Goal: Task Accomplishment & Management: Manage account settings

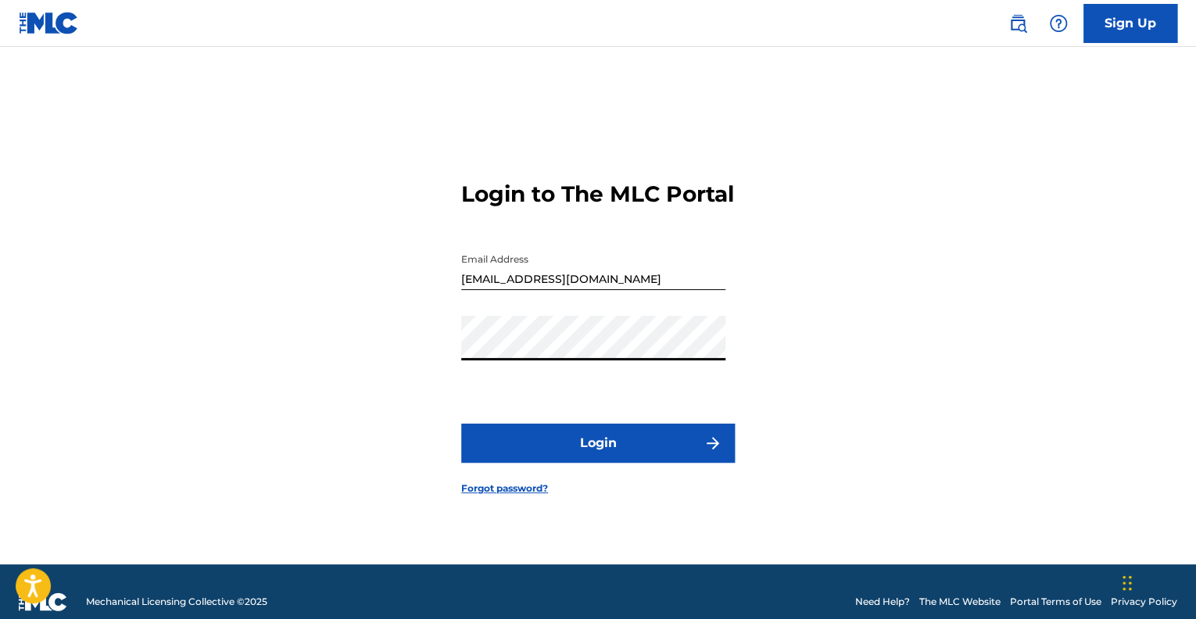
click at [461, 424] on button "Login" at bounding box center [597, 443] width 273 height 39
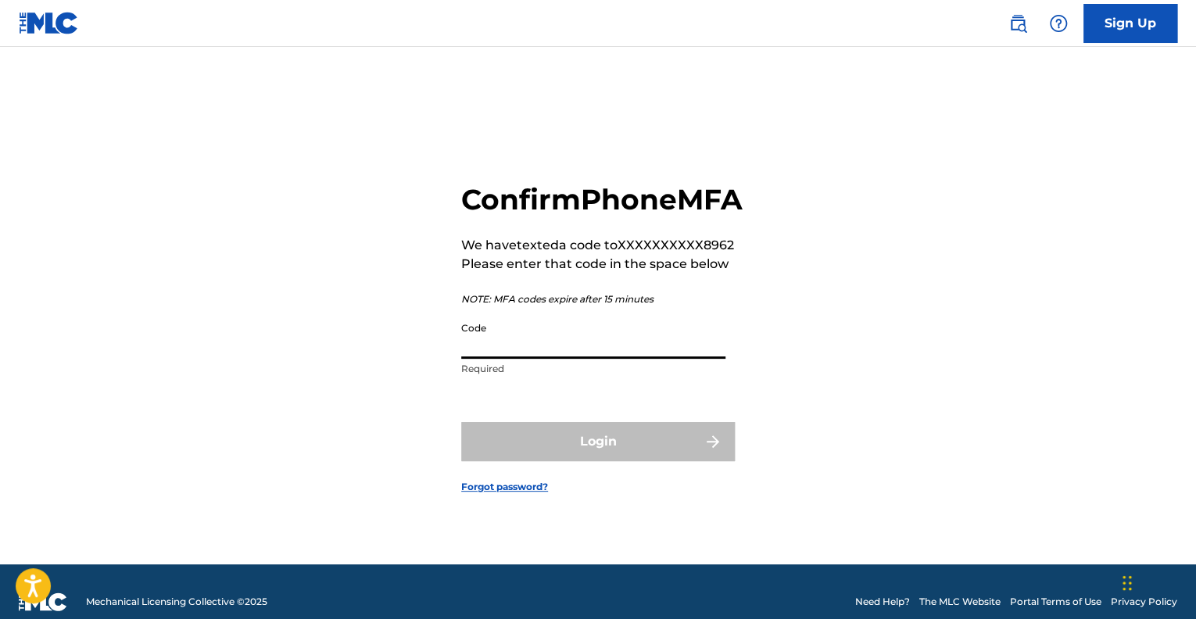
click at [474, 359] on input "Code" at bounding box center [593, 336] width 264 height 45
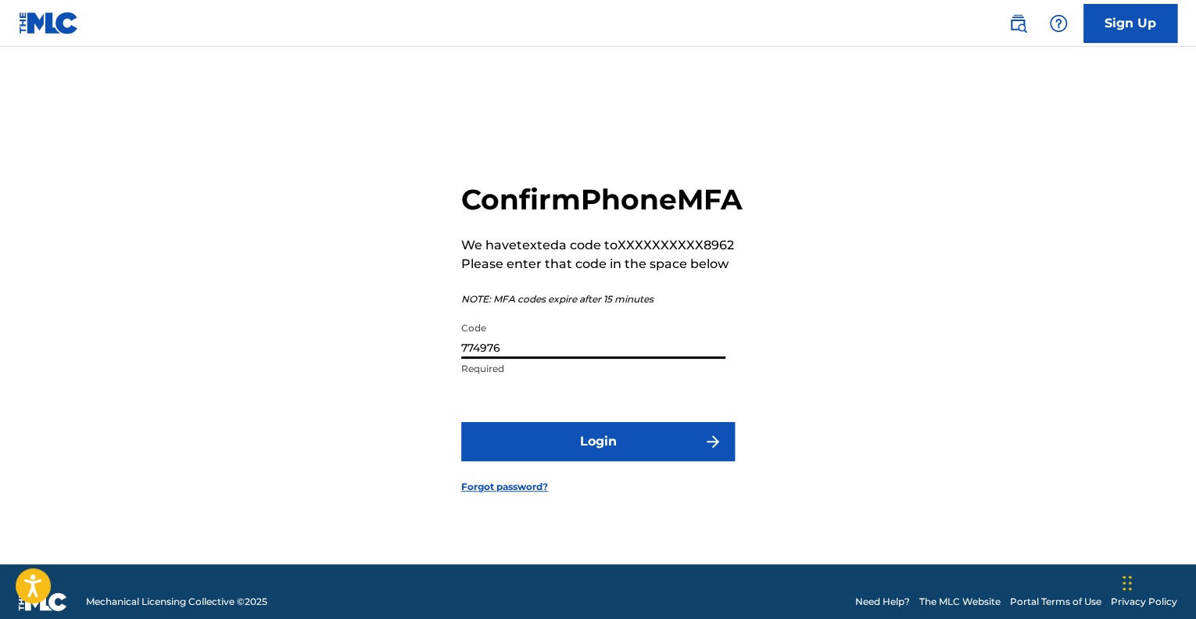
type input "774976"
click at [615, 461] on button "Login" at bounding box center [597, 441] width 273 height 39
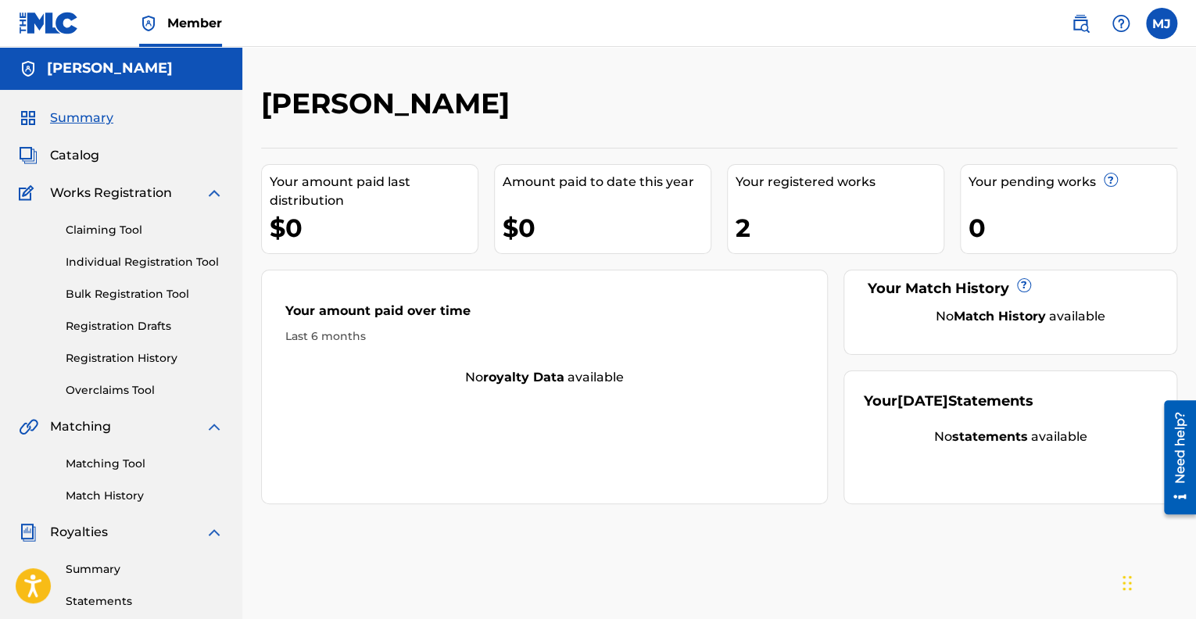
click at [91, 389] on link "Overclaims Tool" at bounding box center [145, 390] width 158 height 16
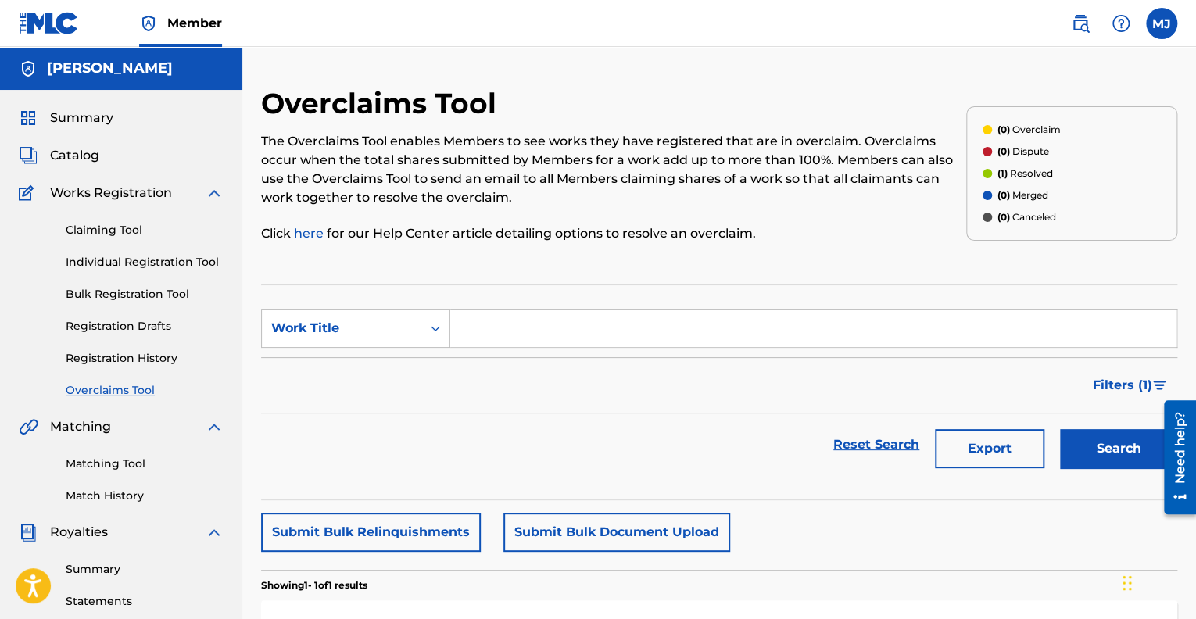
click at [84, 155] on span "Catalog" at bounding box center [74, 155] width 49 height 19
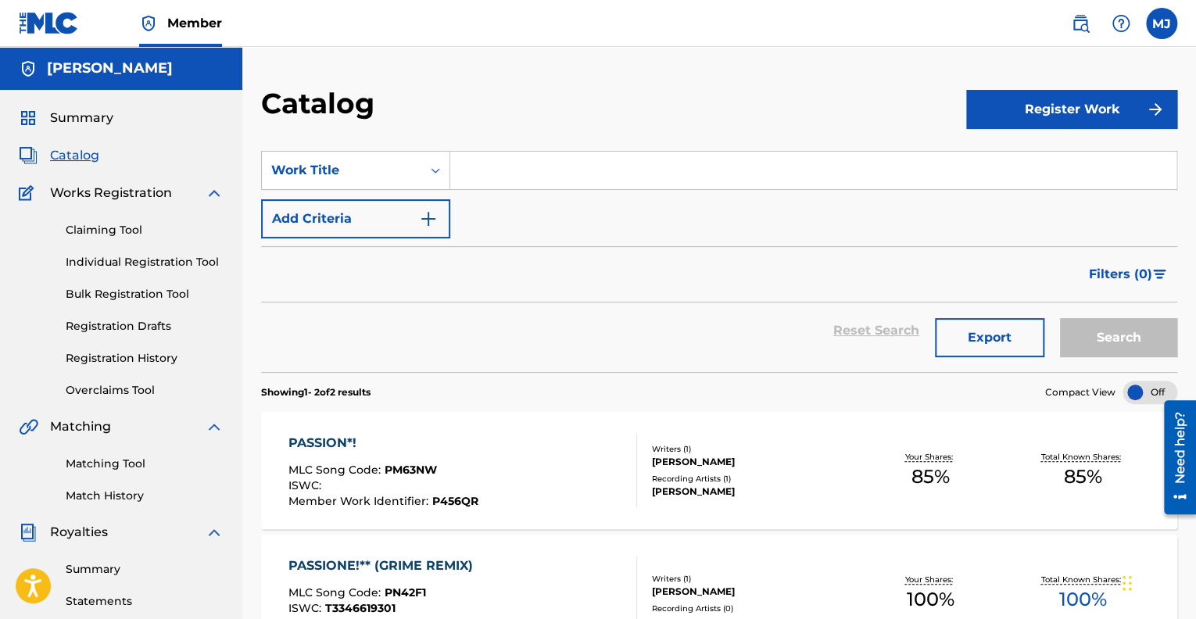
click at [499, 464] on div "PASSION*! MLC Song Code : PM63NW ISWC : Member Work Identifier : P456QR" at bounding box center [462, 470] width 348 height 73
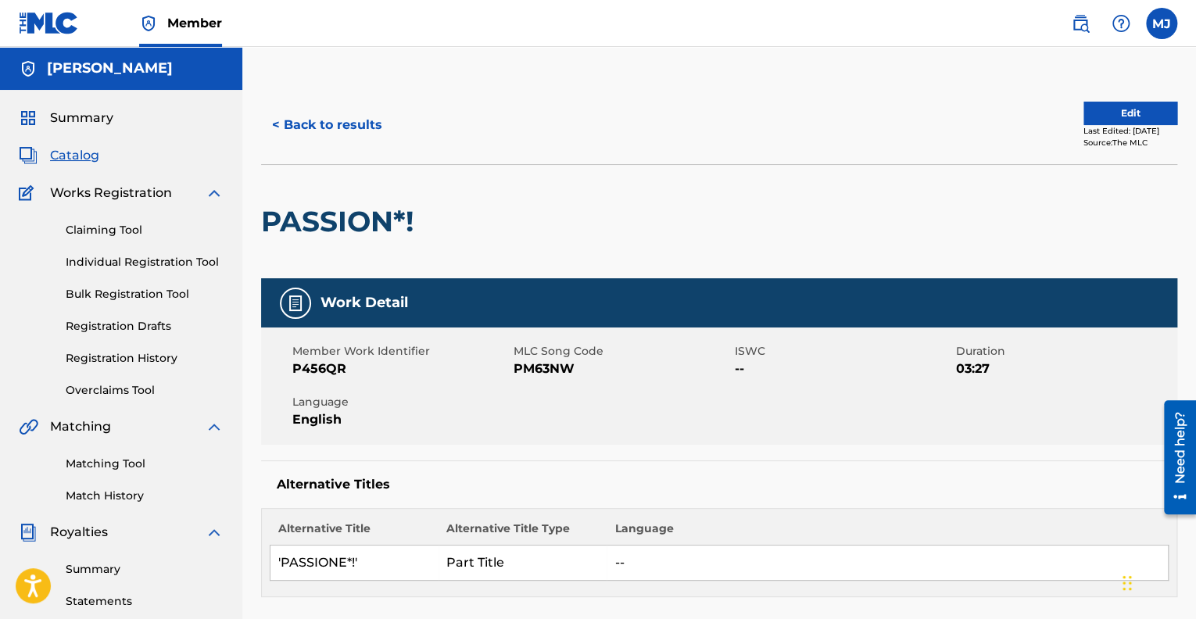
click at [1096, 115] on button "Edit" at bounding box center [1130, 113] width 94 height 23
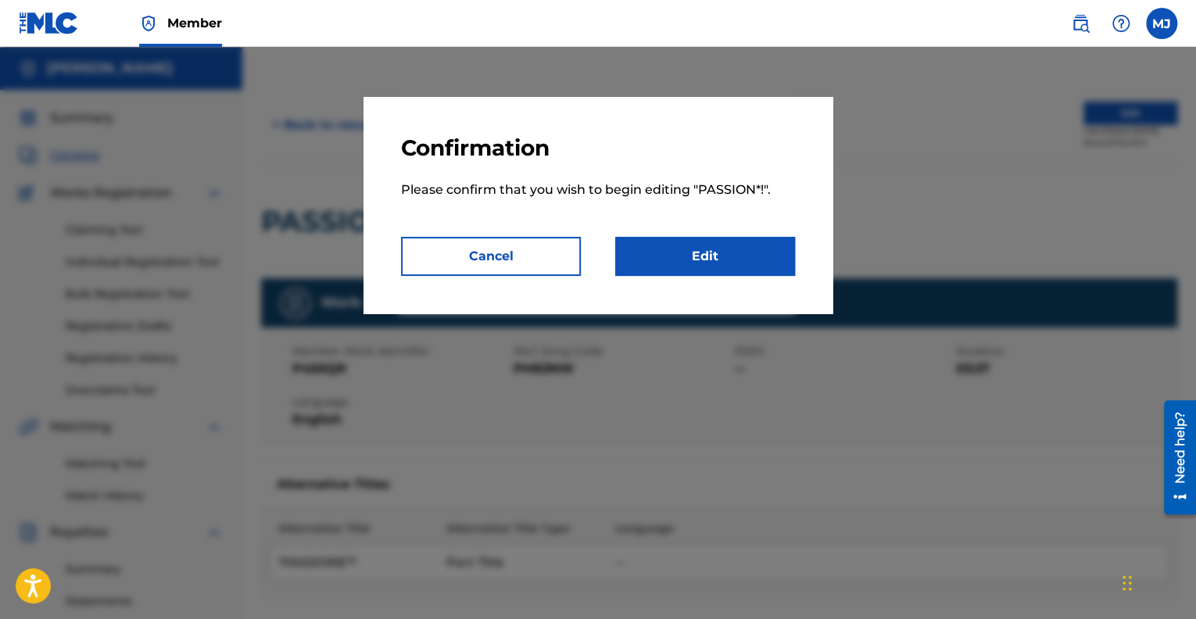
click at [692, 255] on link "Edit" at bounding box center [705, 256] width 180 height 39
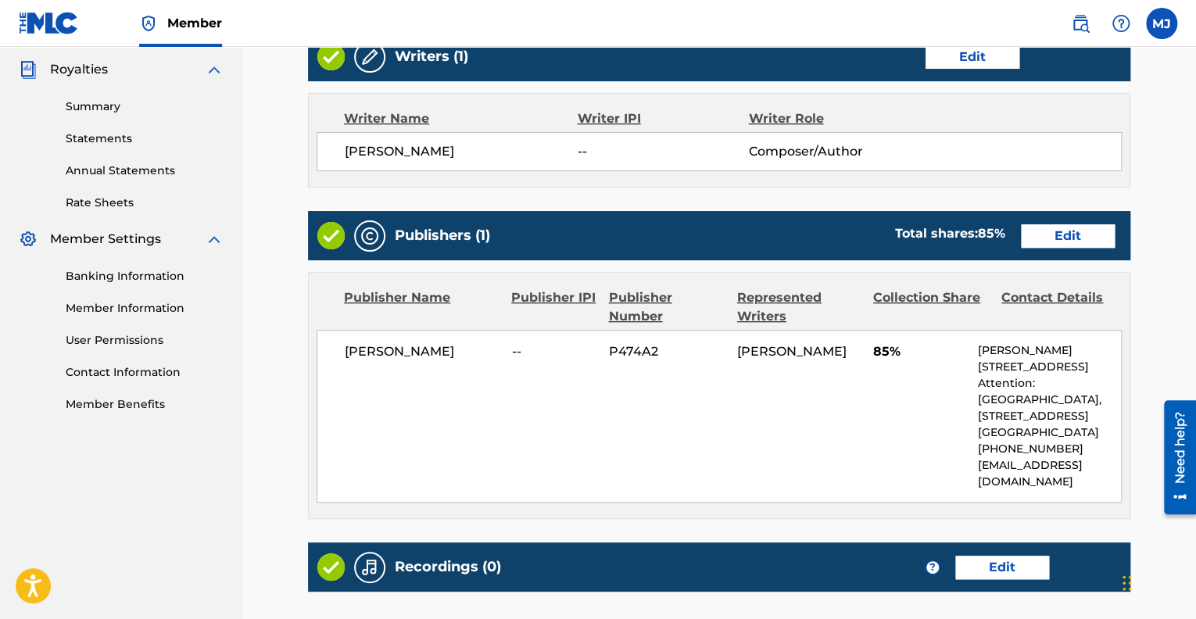
scroll to position [469, 0]
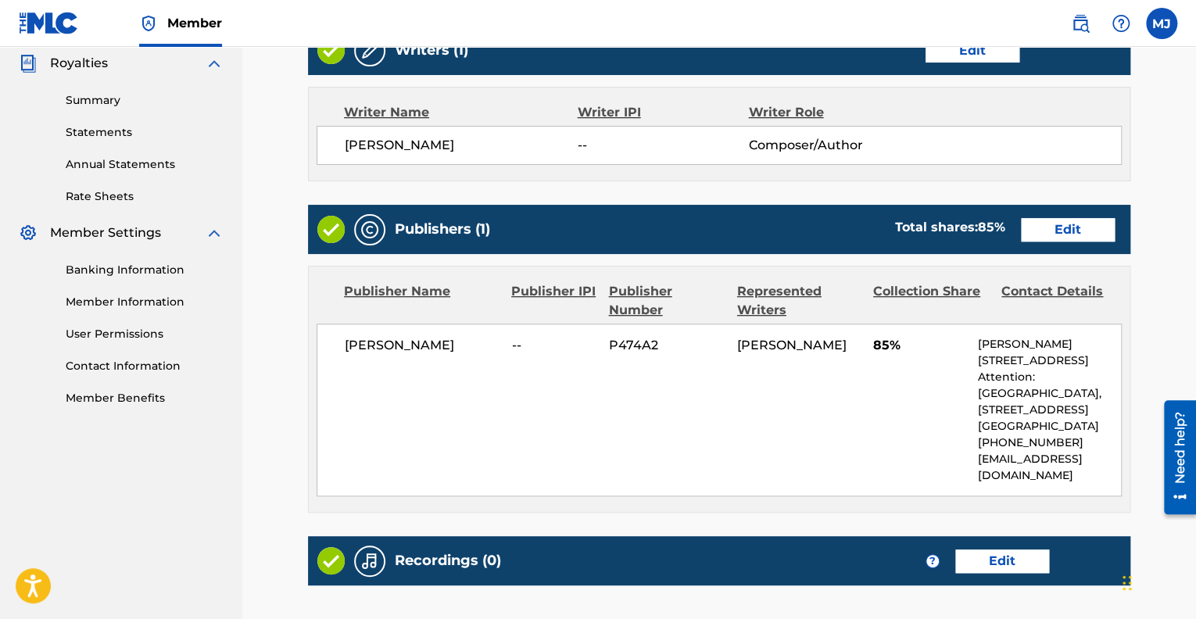
click at [1049, 227] on link "Edit" at bounding box center [1068, 229] width 94 height 23
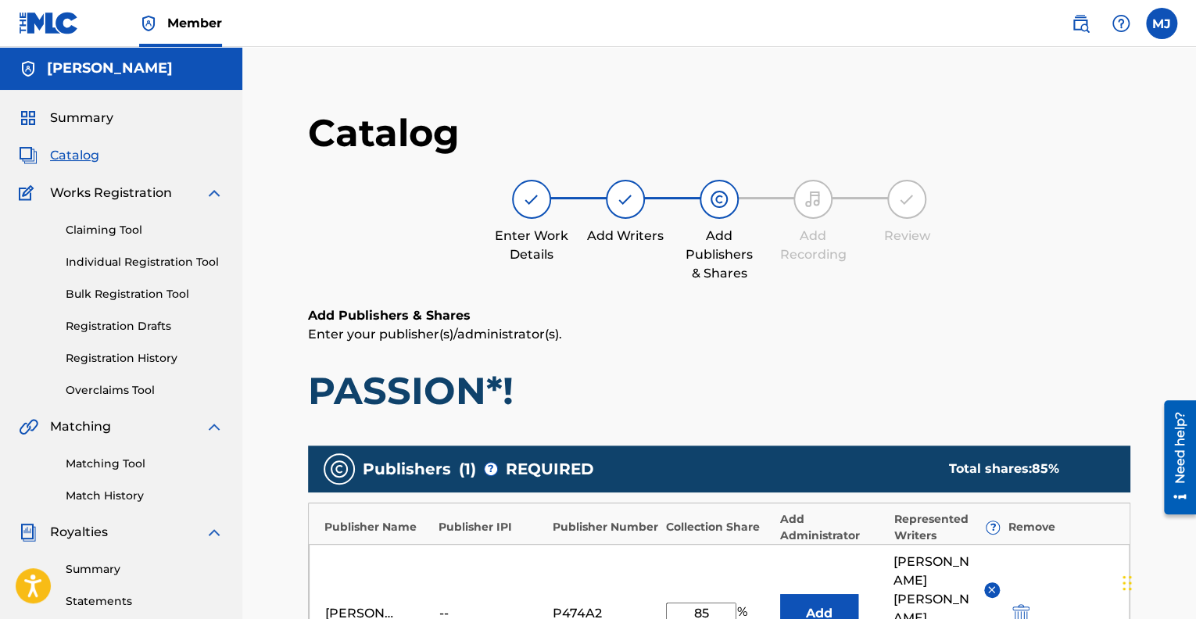
click at [710, 602] on input "85" at bounding box center [701, 613] width 70 height 22
type input "8"
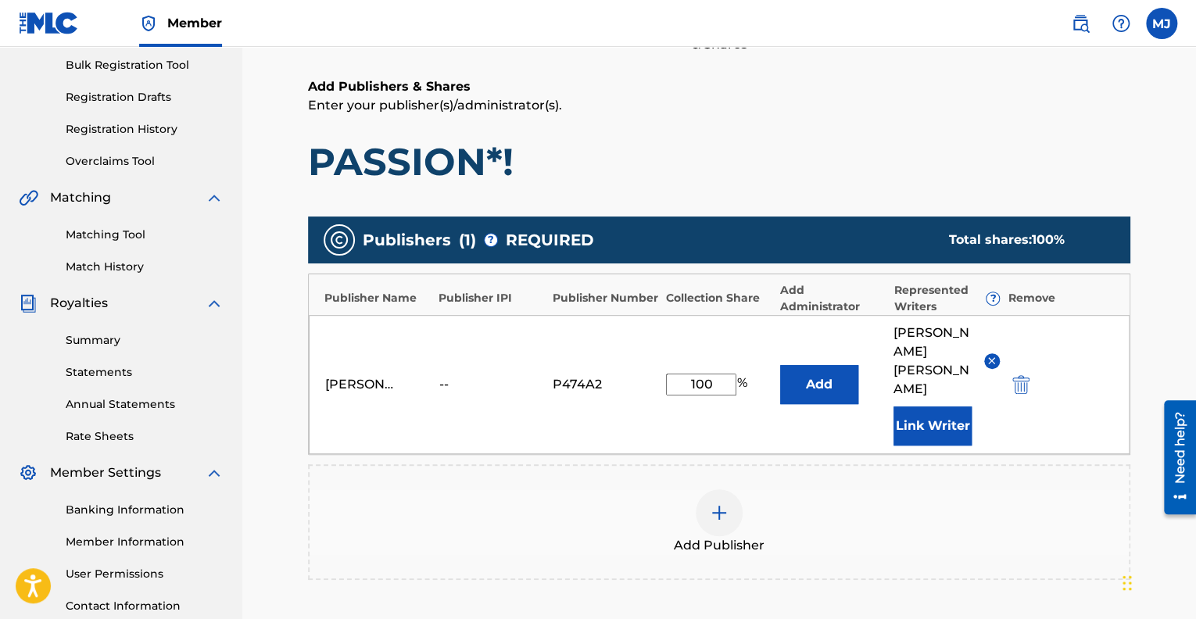
scroll to position [230, 0]
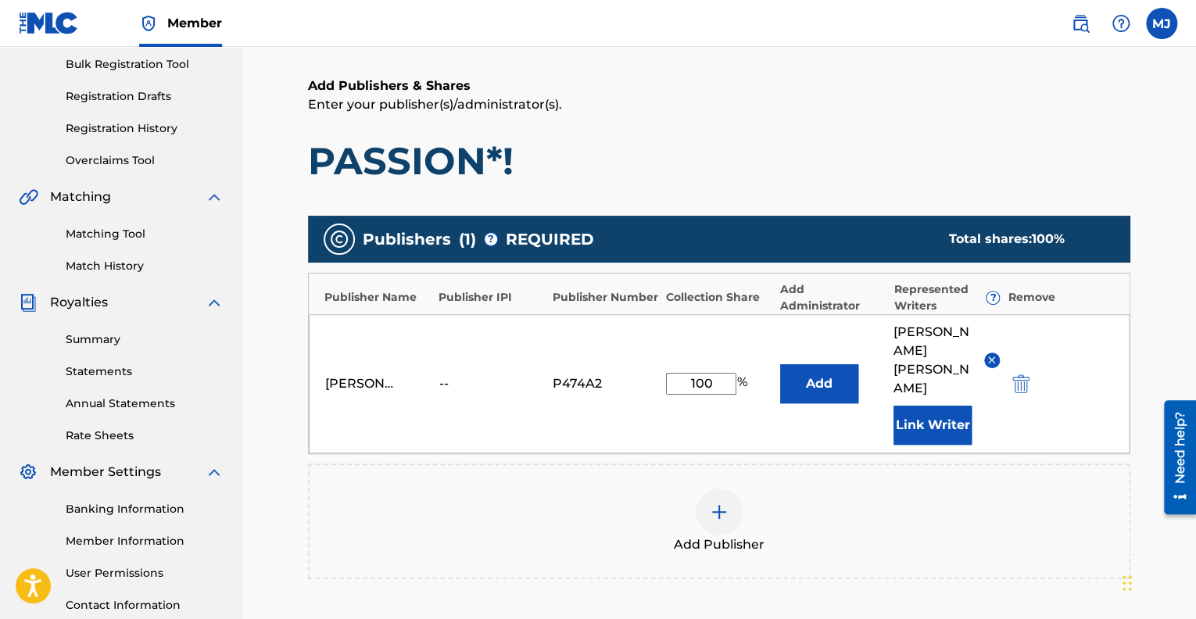
type input "100"
click at [919, 406] on button "Link Writer" at bounding box center [932, 425] width 78 height 39
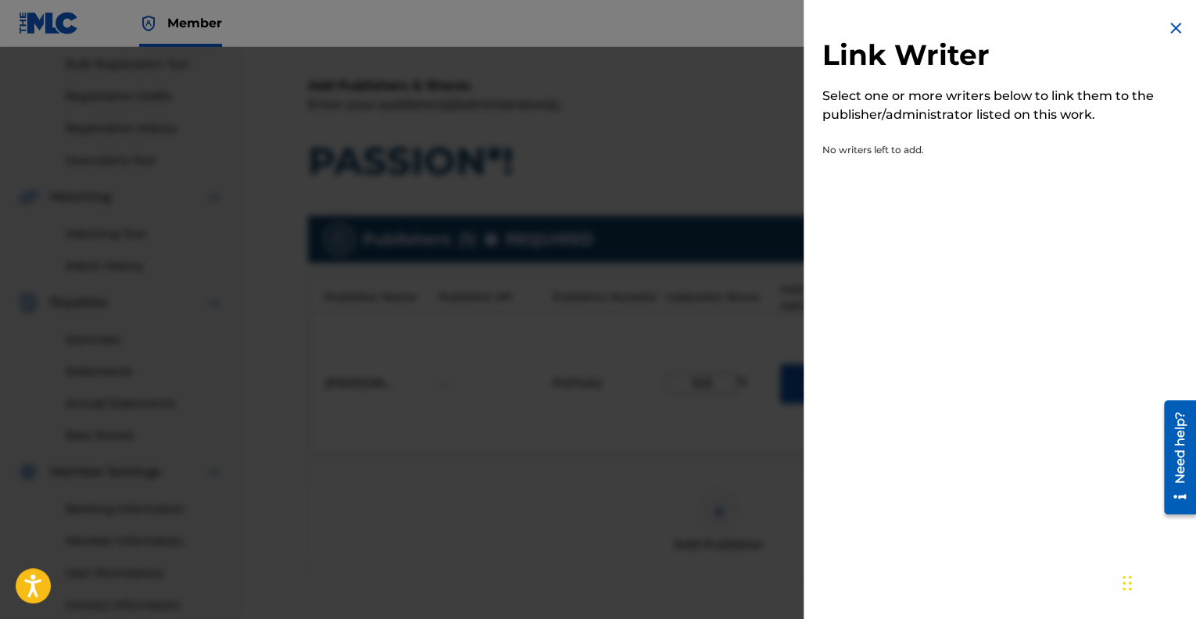
click at [1171, 30] on img at bounding box center [1175, 28] width 19 height 19
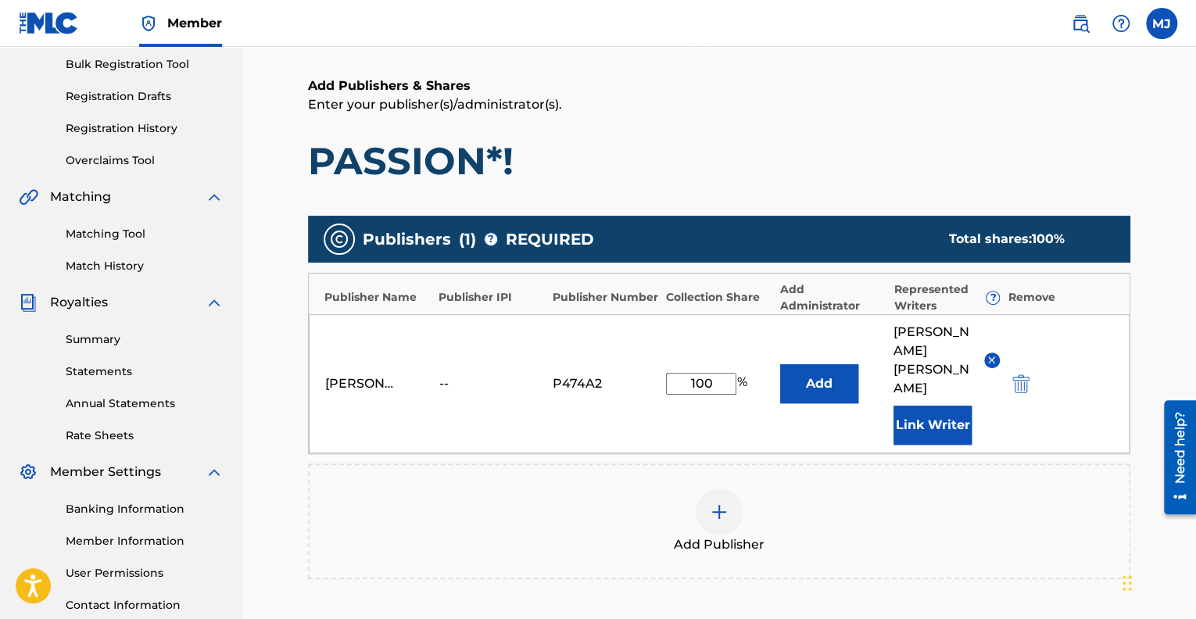
click at [807, 377] on button "Add" at bounding box center [819, 383] width 78 height 39
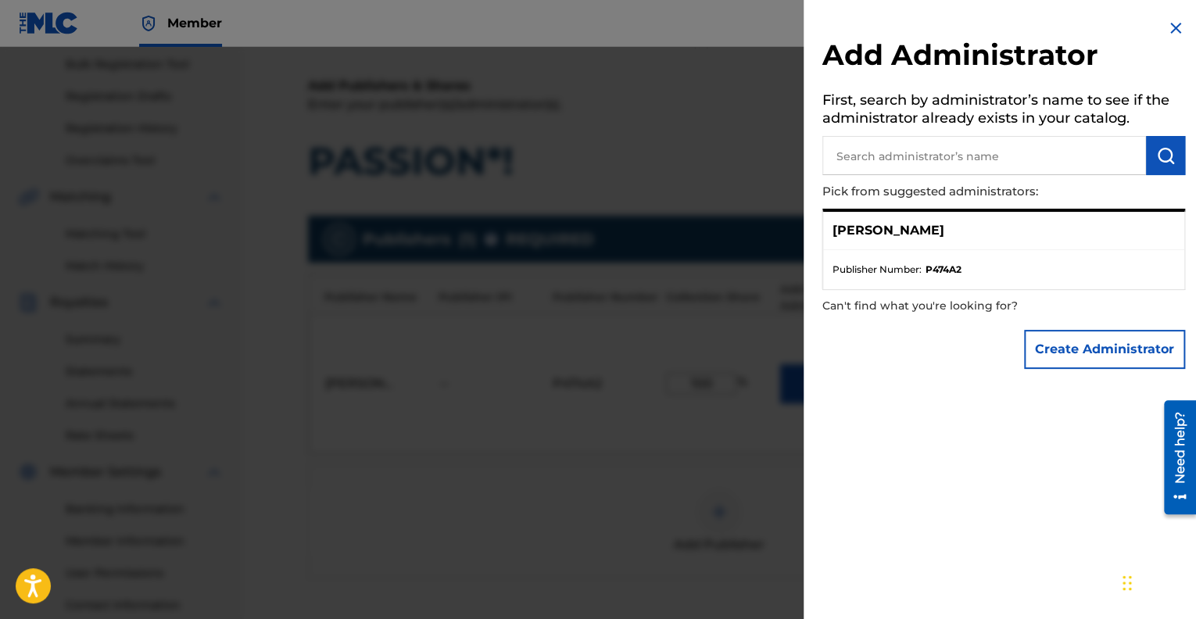
click at [1172, 24] on img at bounding box center [1175, 28] width 19 height 19
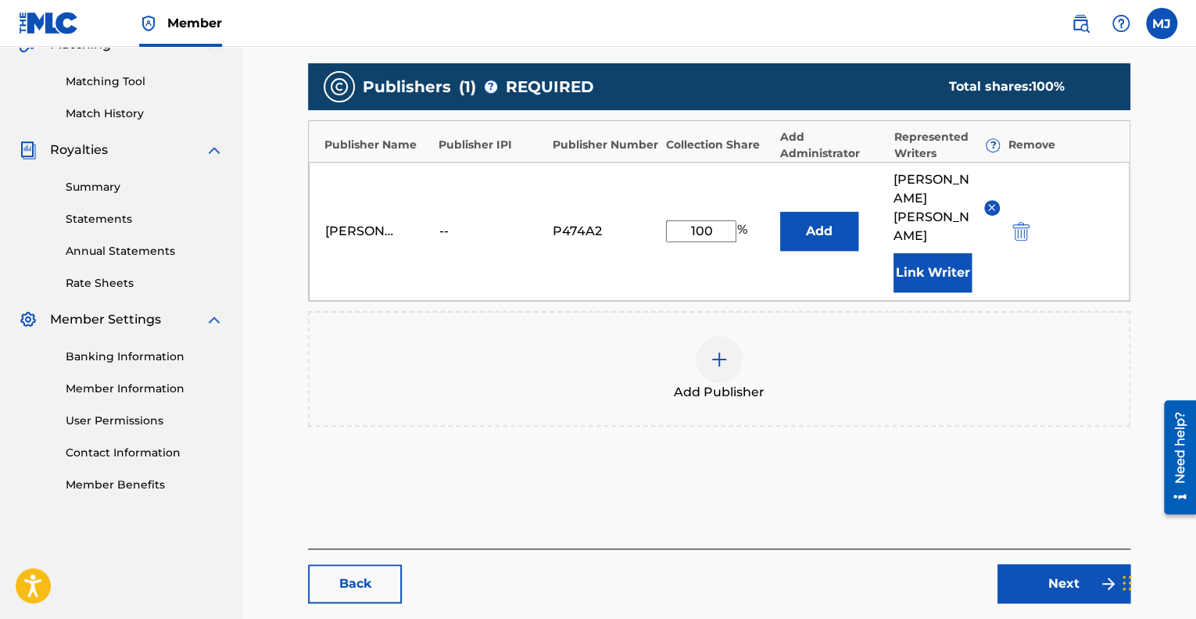
scroll to position [426, 0]
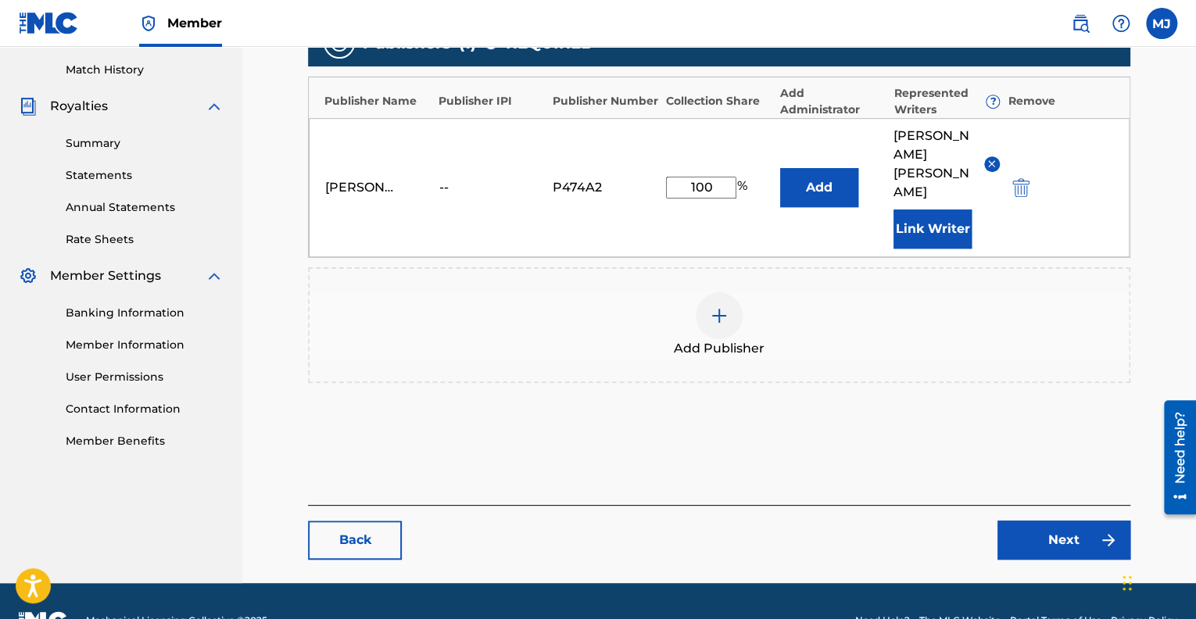
click at [1075, 520] on link "Next" at bounding box center [1063, 539] width 133 height 39
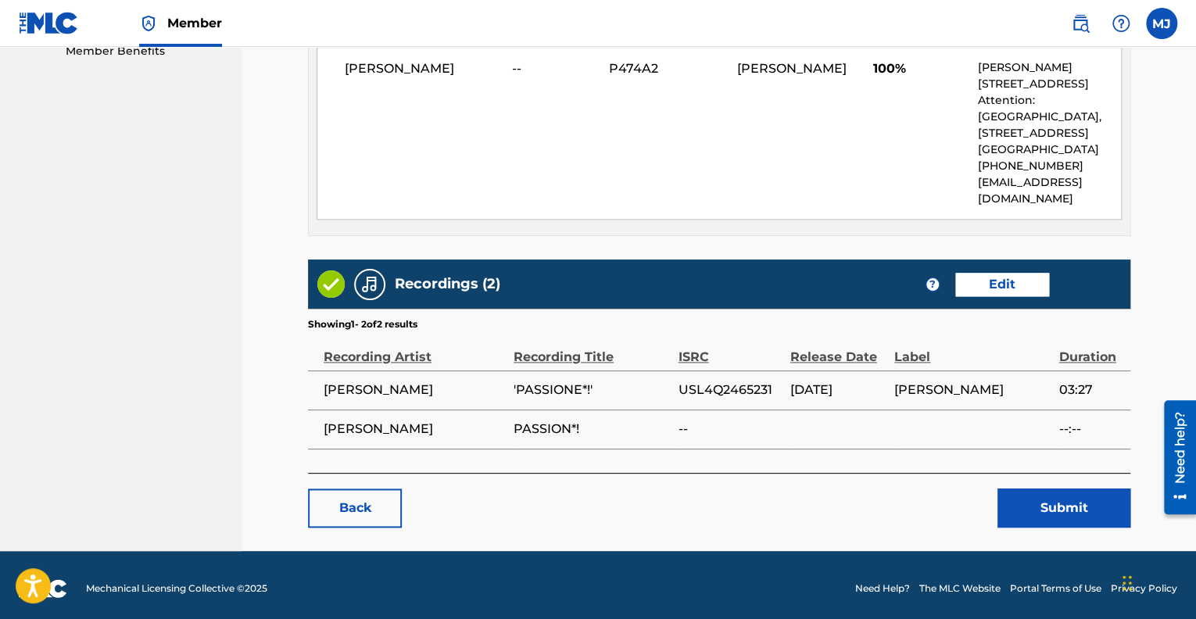
scroll to position [817, 0]
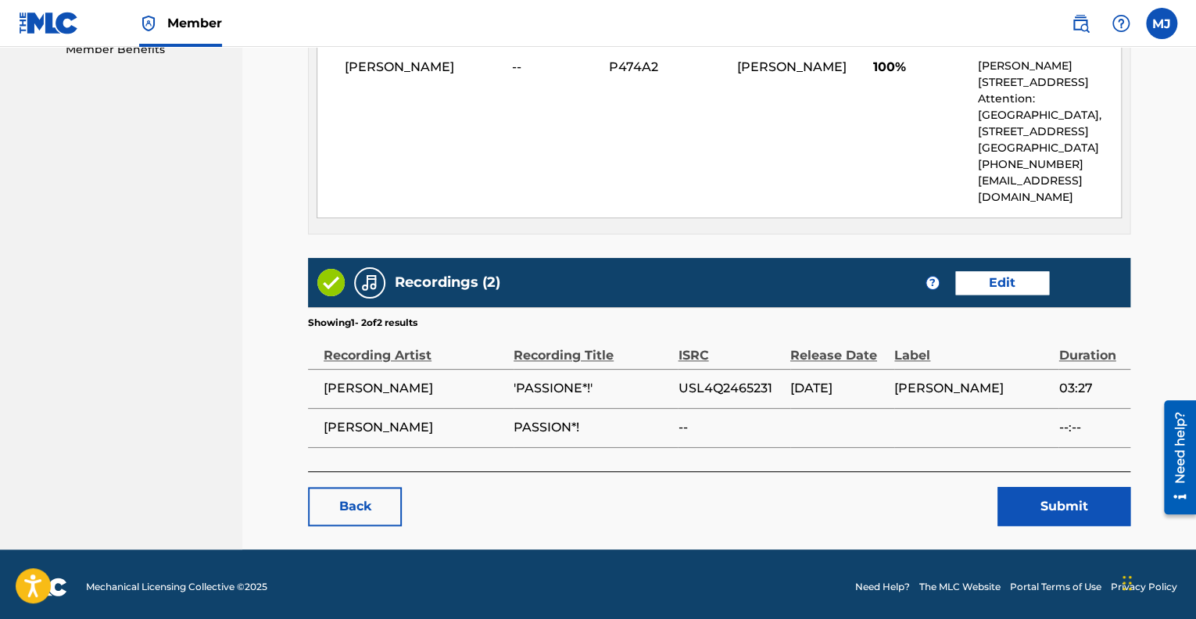
drag, startPoint x: 596, startPoint y: 383, endPoint x: 494, endPoint y: 392, distance: 102.8
click at [494, 392] on tr "Monique S James 'PASSIONE*!' USL4Q2465231 08/11/2024 MS MONIQUE S JAMES 03:27" at bounding box center [719, 388] width 822 height 39
copy tr "'PASSIONE*!'"
click at [1028, 513] on button "Submit" at bounding box center [1063, 506] width 133 height 39
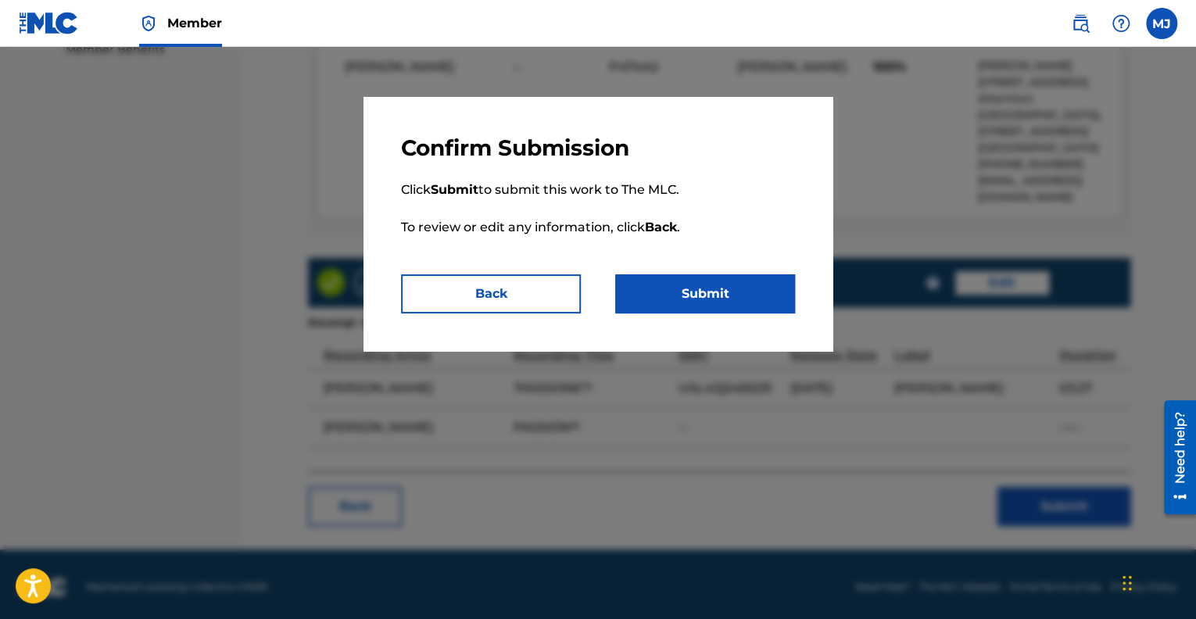
drag, startPoint x: 738, startPoint y: 286, endPoint x: 739, endPoint y: 301, distance: 14.9
click at [738, 286] on button "Submit" at bounding box center [705, 293] width 180 height 39
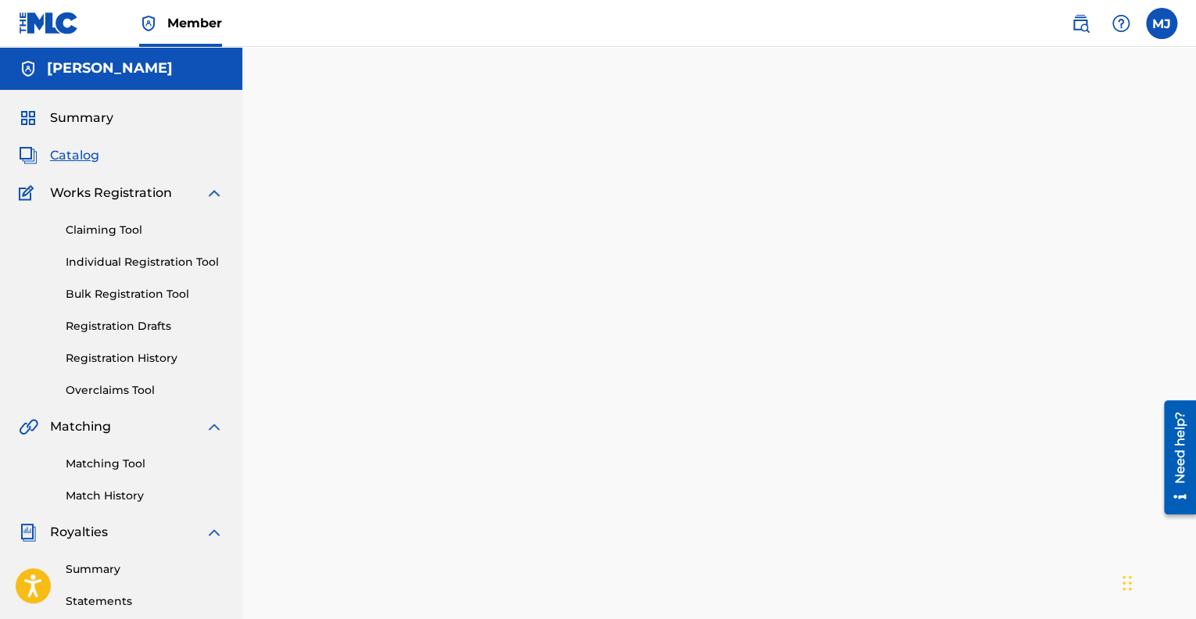
click at [121, 465] on link "Matching Tool" at bounding box center [145, 464] width 158 height 16
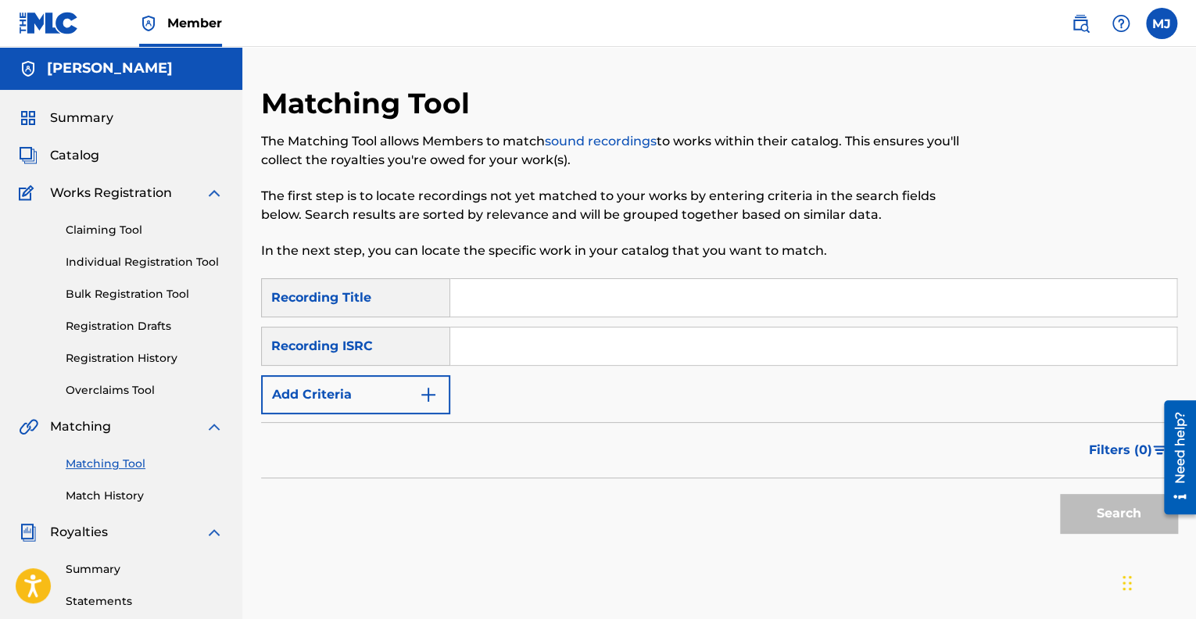
click at [473, 300] on input "Search Form" at bounding box center [813, 298] width 726 height 38
paste input "'PASSIONE*!'"
type input "'PASSIONE*!'"
click at [1110, 515] on button "Search" at bounding box center [1118, 513] width 117 height 39
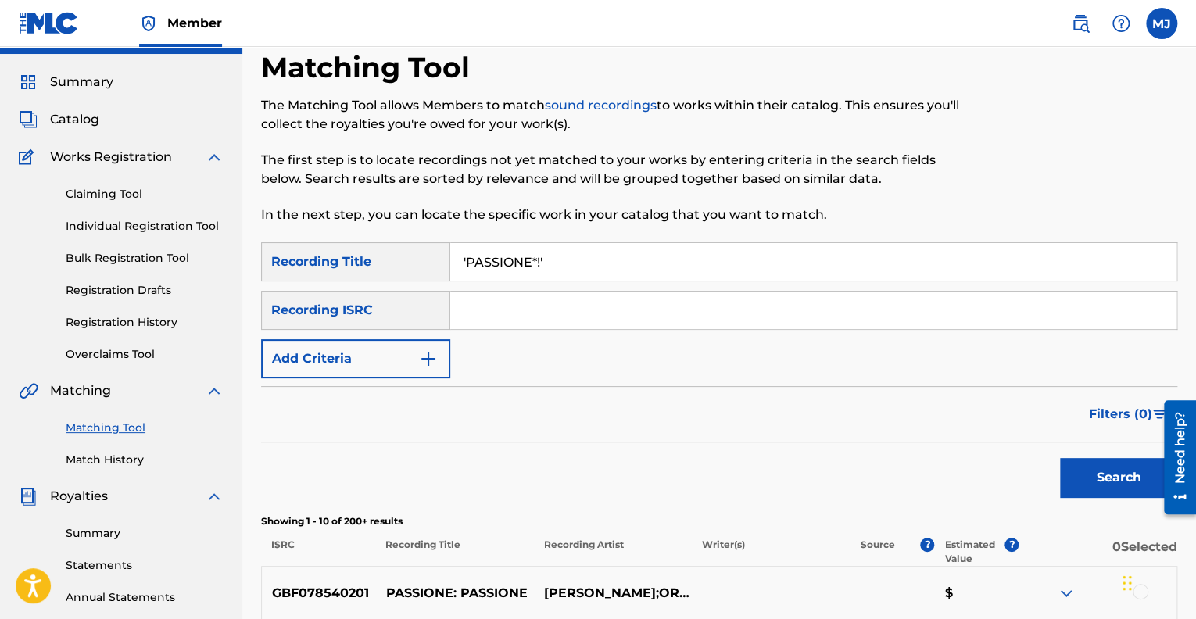
scroll to position [32, 0]
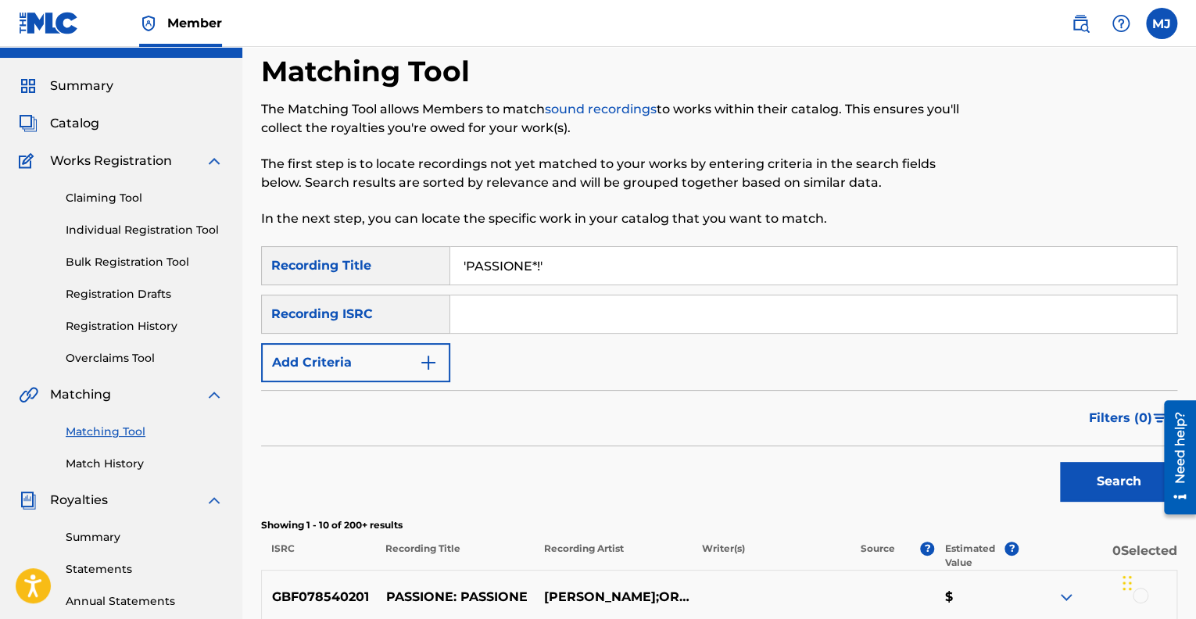
click at [469, 315] on input "Search Form" at bounding box center [813, 314] width 726 height 38
click at [91, 127] on span "Catalog" at bounding box center [74, 123] width 49 height 19
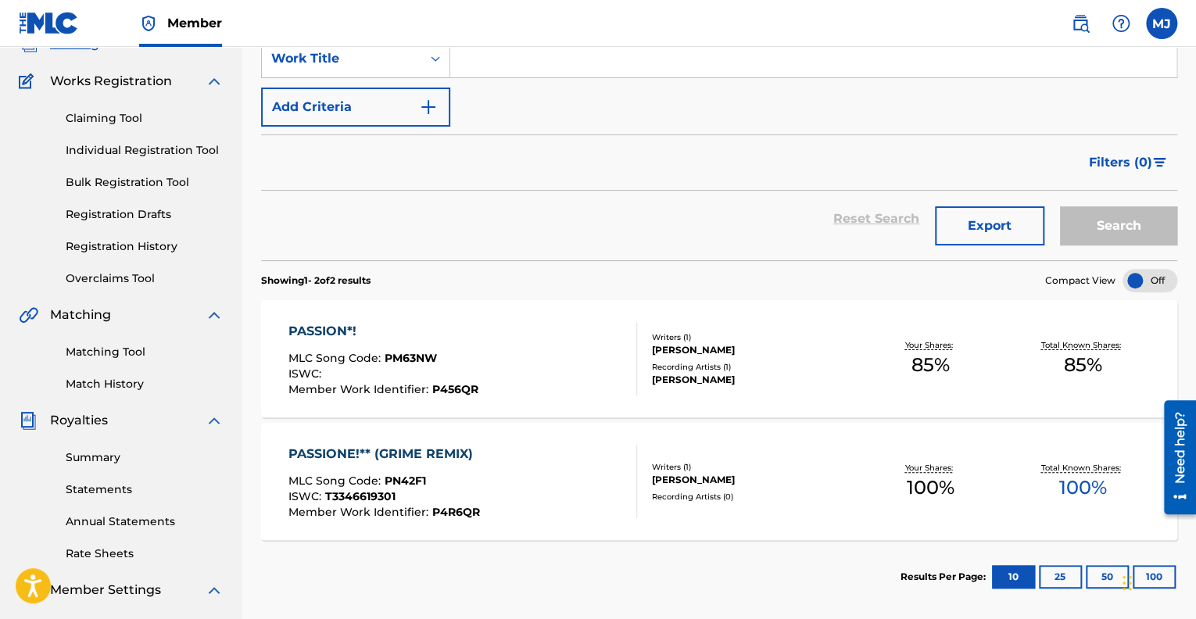
scroll to position [141, 0]
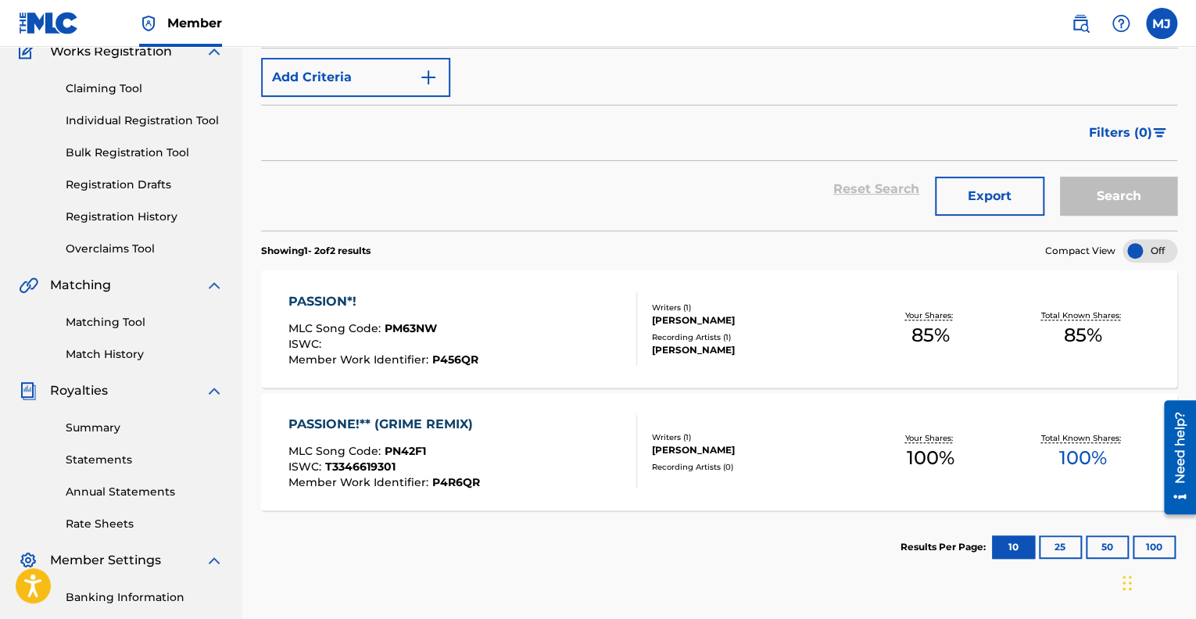
drag, startPoint x: 1199, startPoint y: 381, endPoint x: 24, endPoint y: 70, distance: 1215.7
click at [860, 359] on div "PASSION*! MLC Song Code : PM63NW ISWC : Member Work Identifier : P456QR Writers…" at bounding box center [719, 328] width 916 height 117
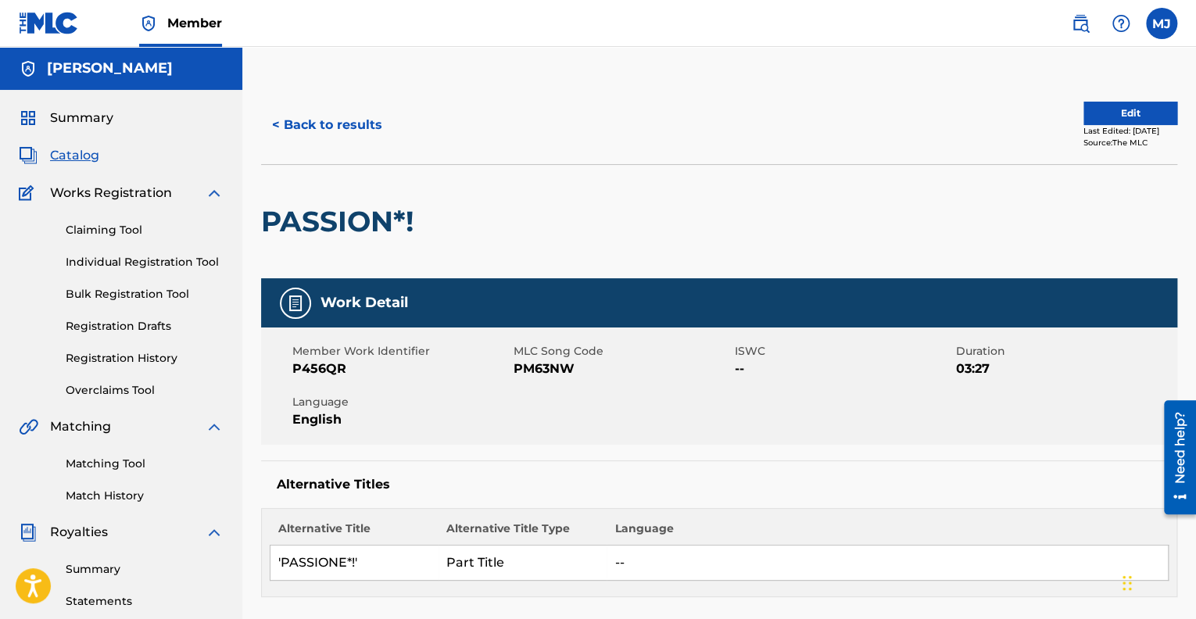
click at [1096, 109] on button "Edit" at bounding box center [1130, 113] width 94 height 23
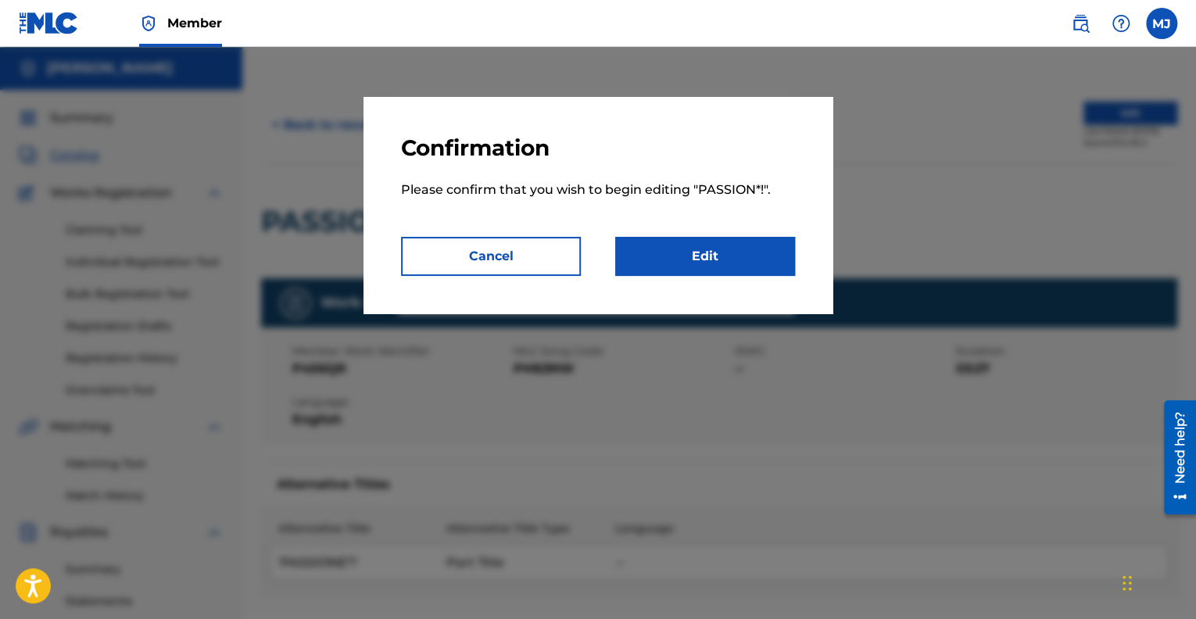
click at [681, 256] on link "Edit" at bounding box center [705, 256] width 180 height 39
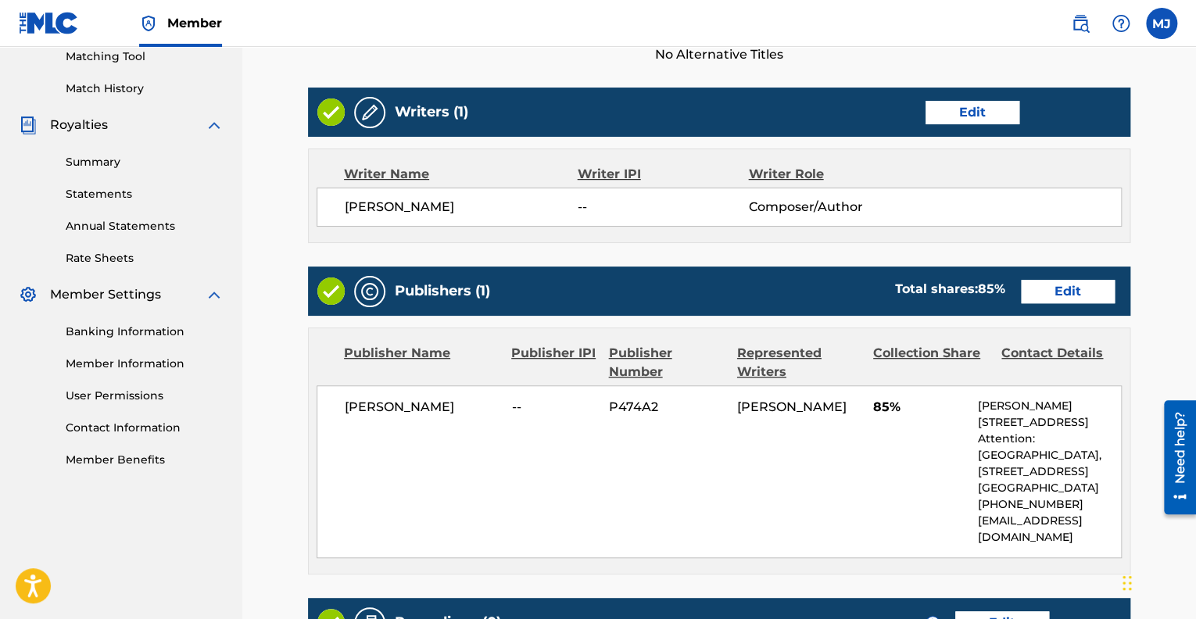
scroll to position [408, 0]
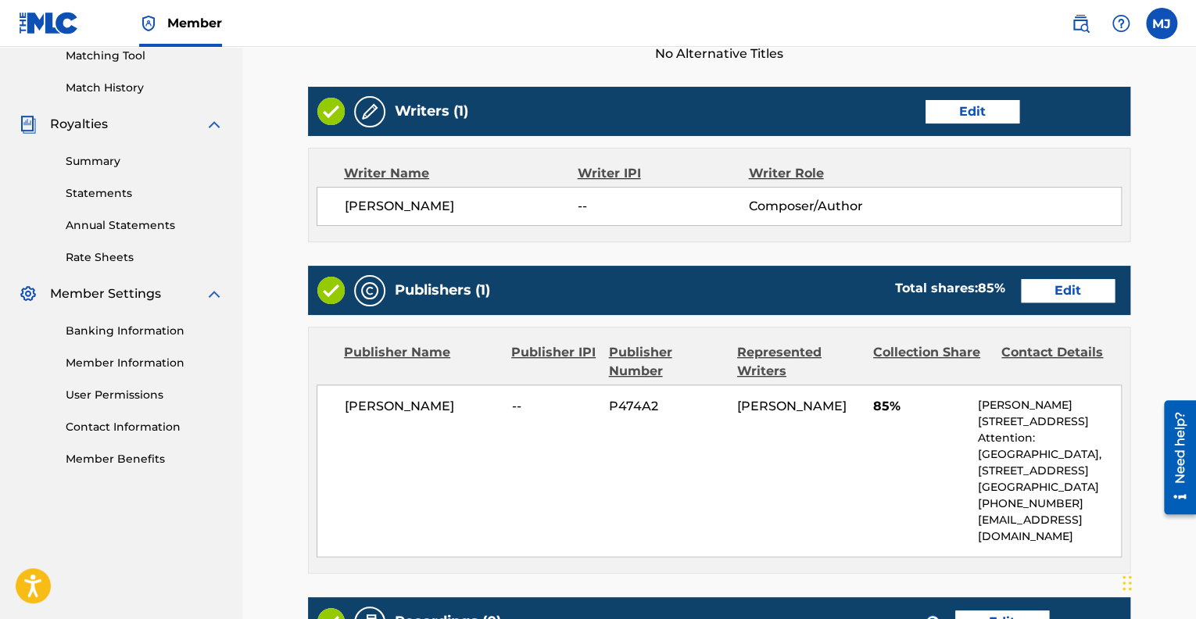
click at [1030, 295] on link "Edit" at bounding box center [1068, 290] width 94 height 23
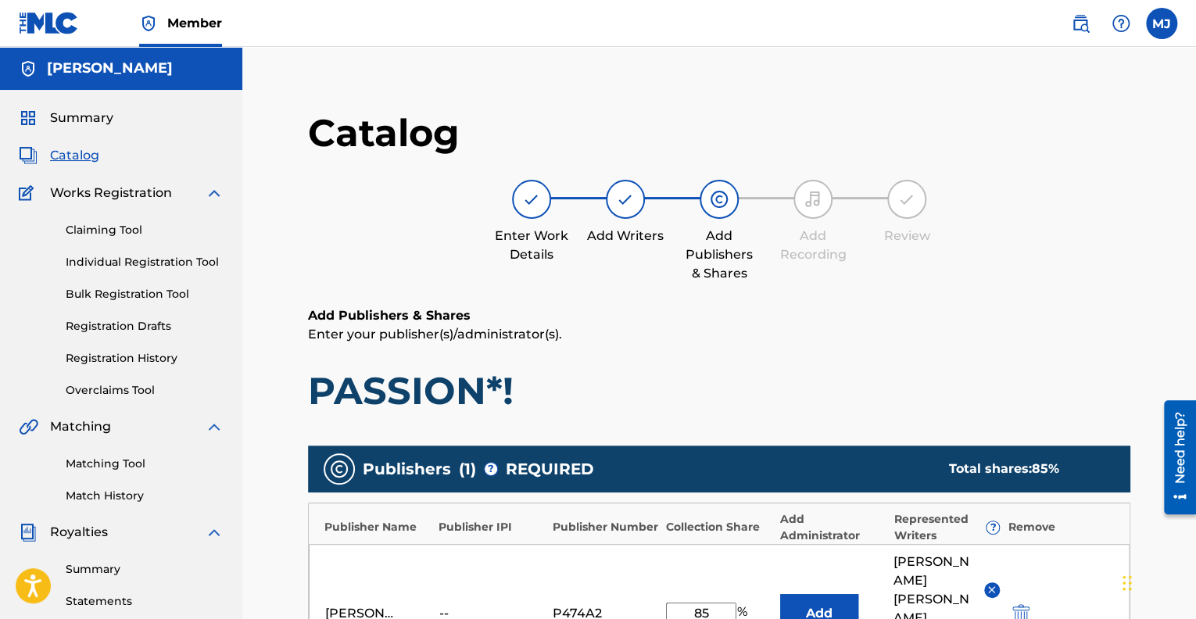
click at [710, 602] on input "85" at bounding box center [701, 613] width 70 height 22
type input "8"
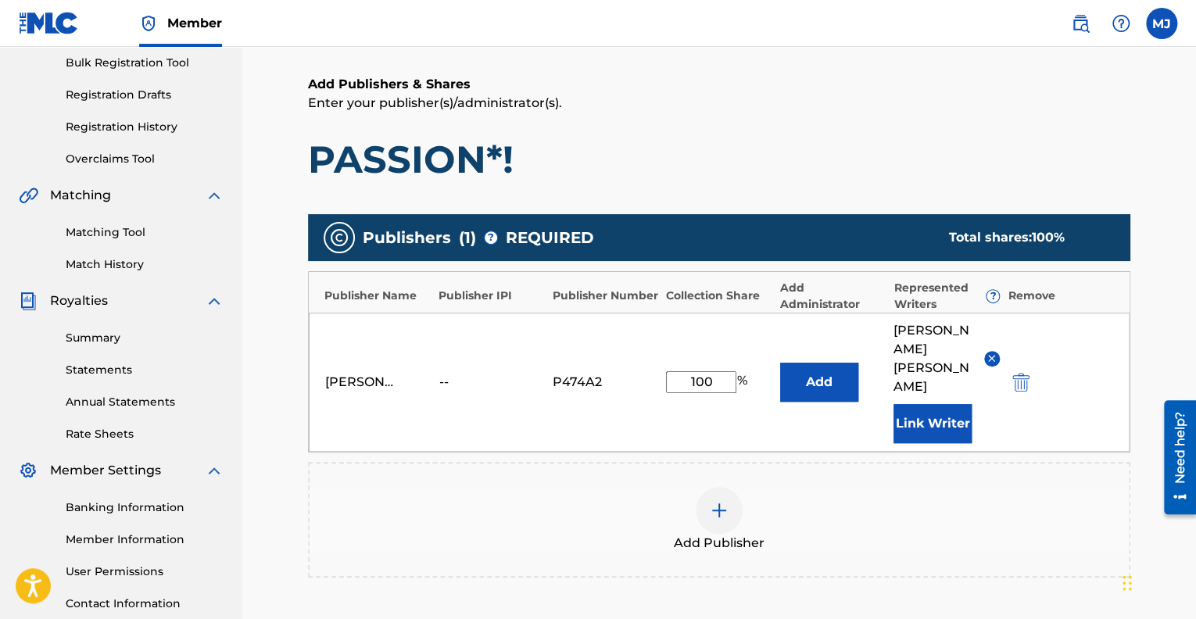
scroll to position [243, 0]
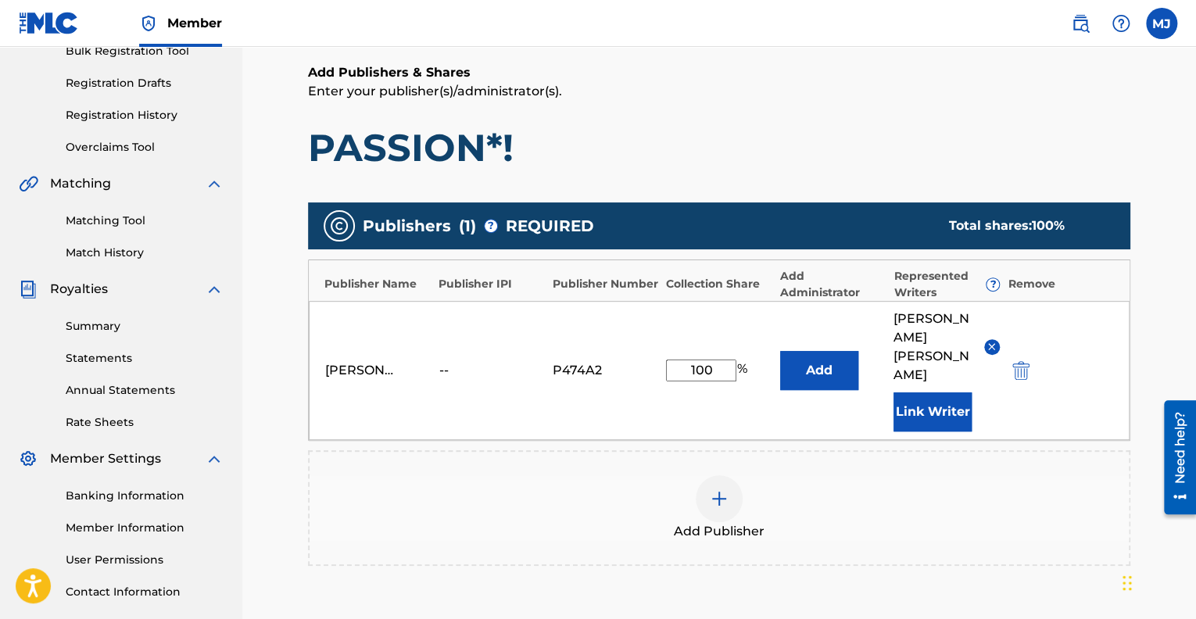
type input "100"
click at [827, 351] on button "Add" at bounding box center [819, 370] width 78 height 39
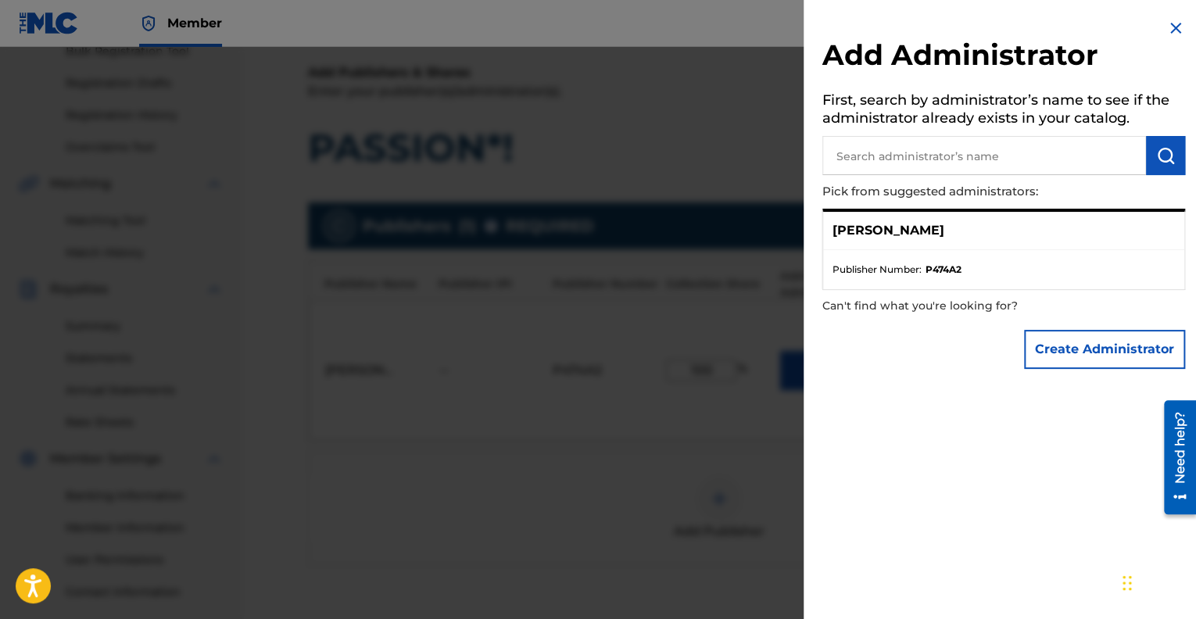
click at [858, 221] on p "[PERSON_NAME]" at bounding box center [888, 230] width 112 height 19
click at [1059, 359] on button "Create Administrator" at bounding box center [1104, 349] width 161 height 39
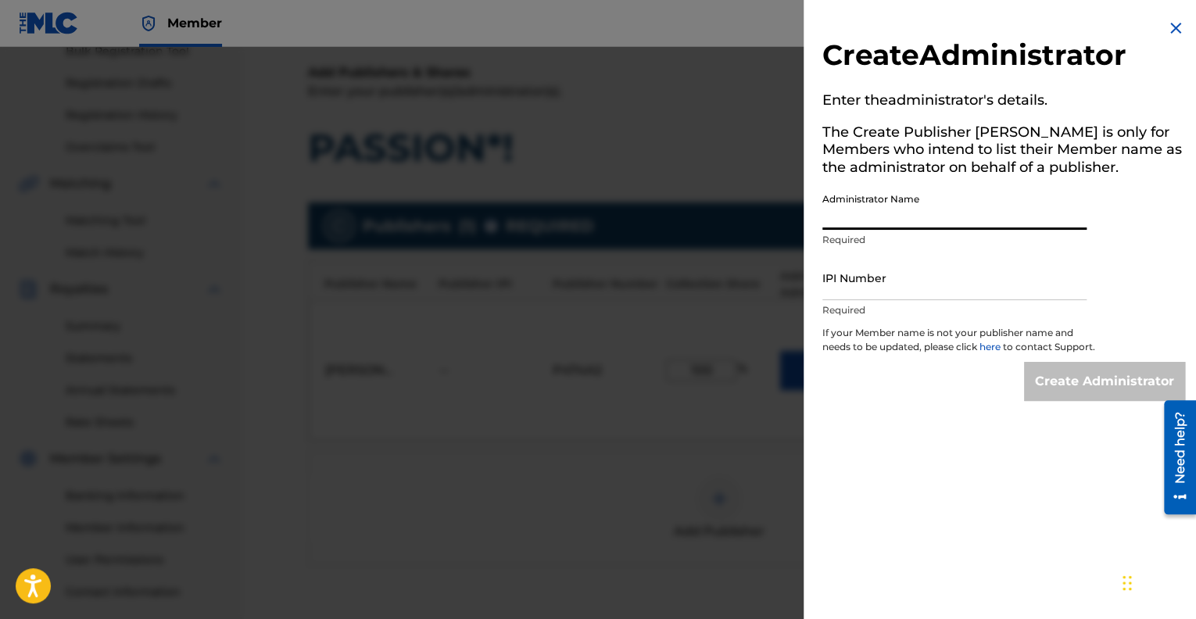
click at [831, 217] on input "Administrator Name" at bounding box center [954, 207] width 264 height 45
click at [828, 290] on input "IPI Number" at bounding box center [954, 278] width 264 height 45
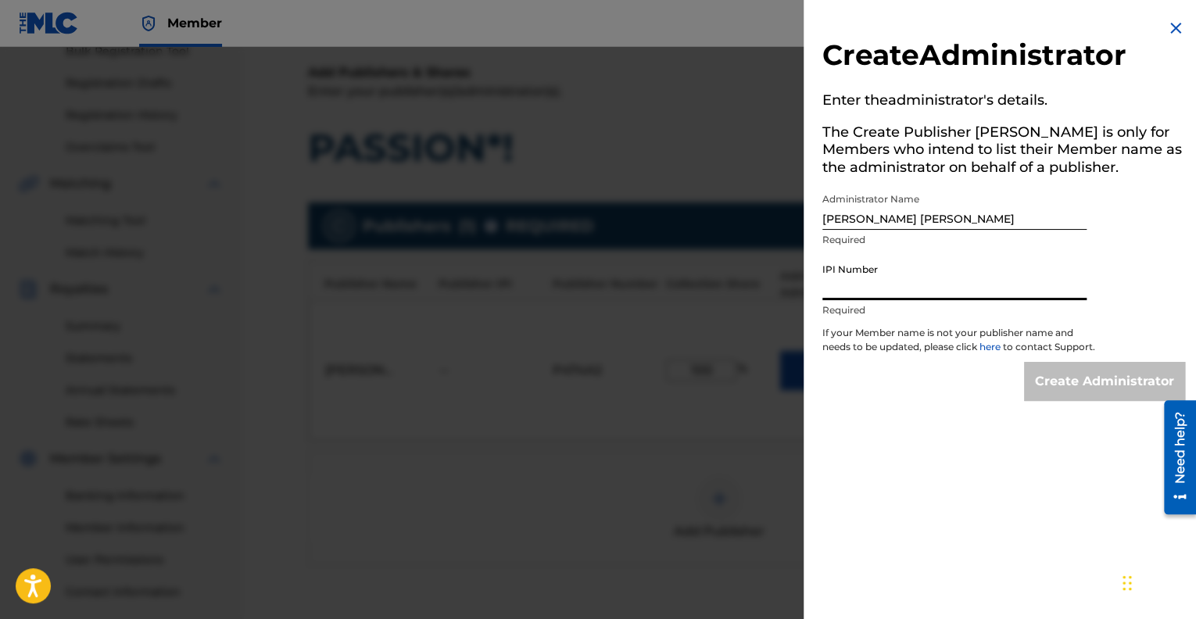
click at [822, 218] on input "Monique Shona James" at bounding box center [954, 207] width 264 height 45
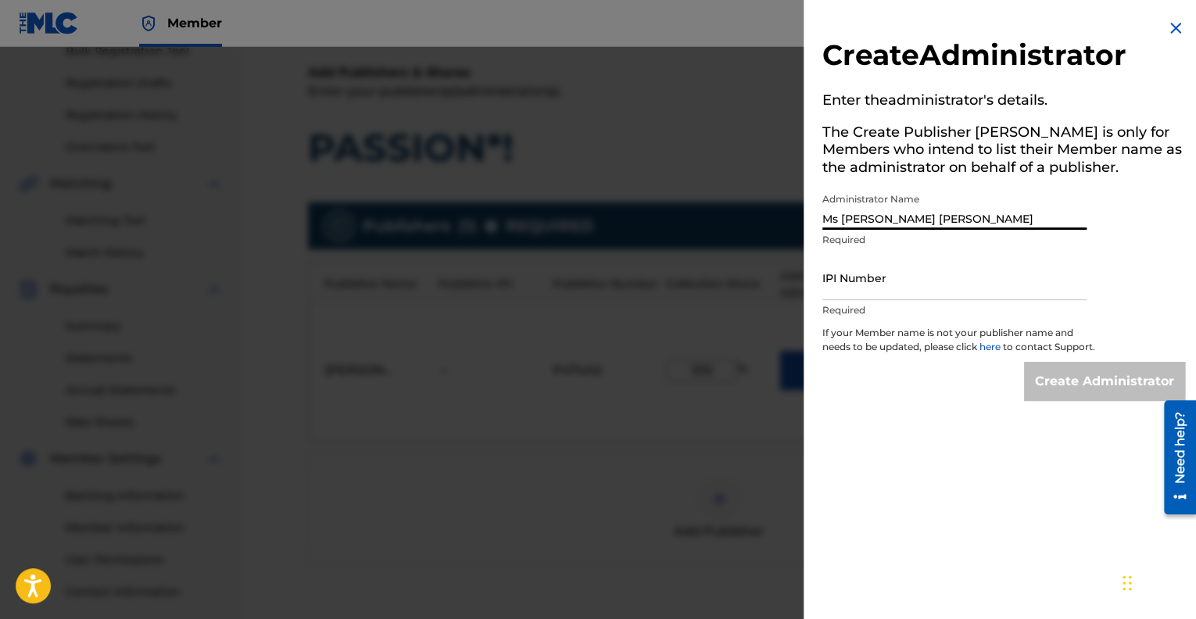
type input "Ms Monique Shona James"
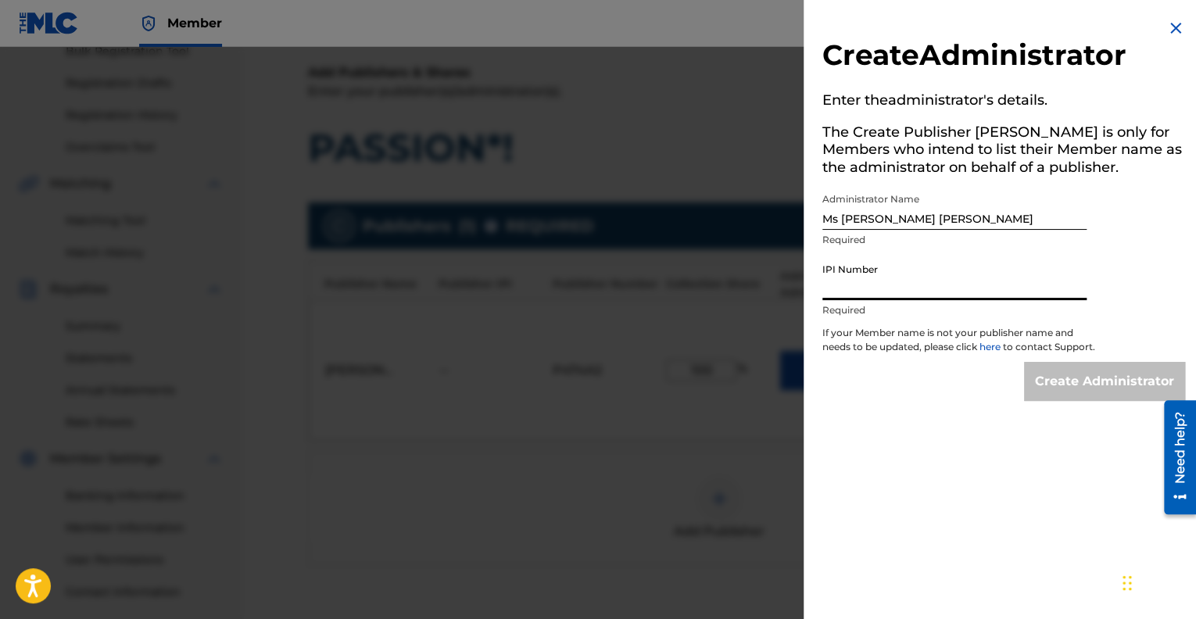
click at [835, 295] on input "IPI Number" at bounding box center [954, 278] width 264 height 45
click at [834, 284] on input "IPI Number" at bounding box center [954, 278] width 264 height 45
type input "01286504146"
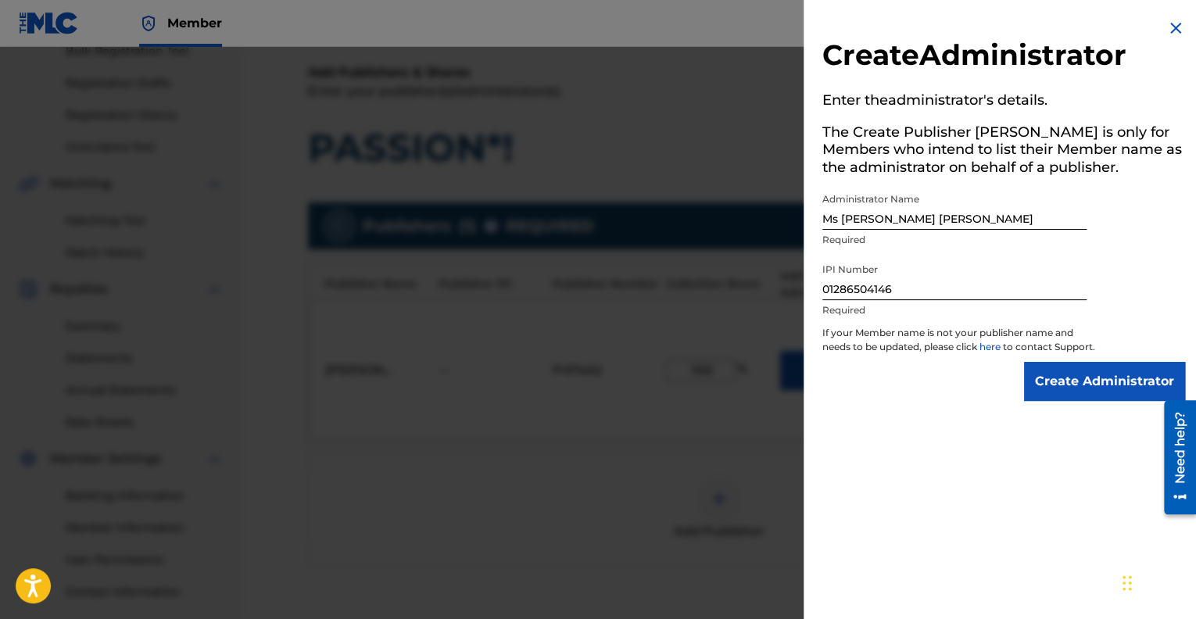
click at [1106, 389] on input "Create Administrator" at bounding box center [1104, 381] width 161 height 39
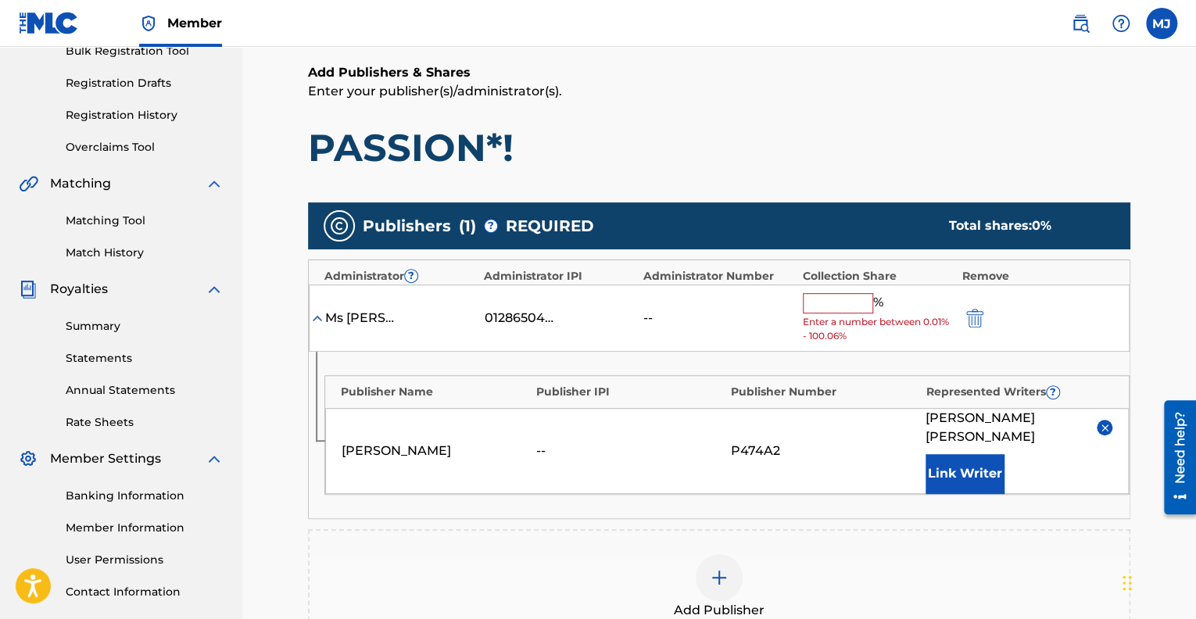
click at [828, 305] on input "text" at bounding box center [838, 303] width 70 height 20
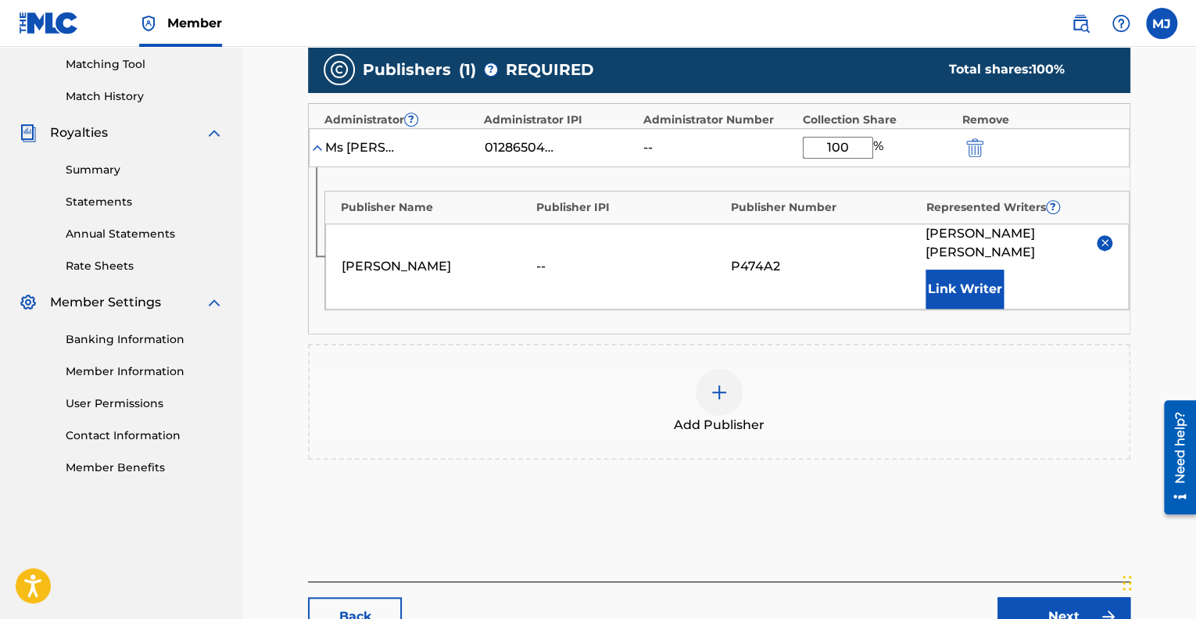
scroll to position [394, 0]
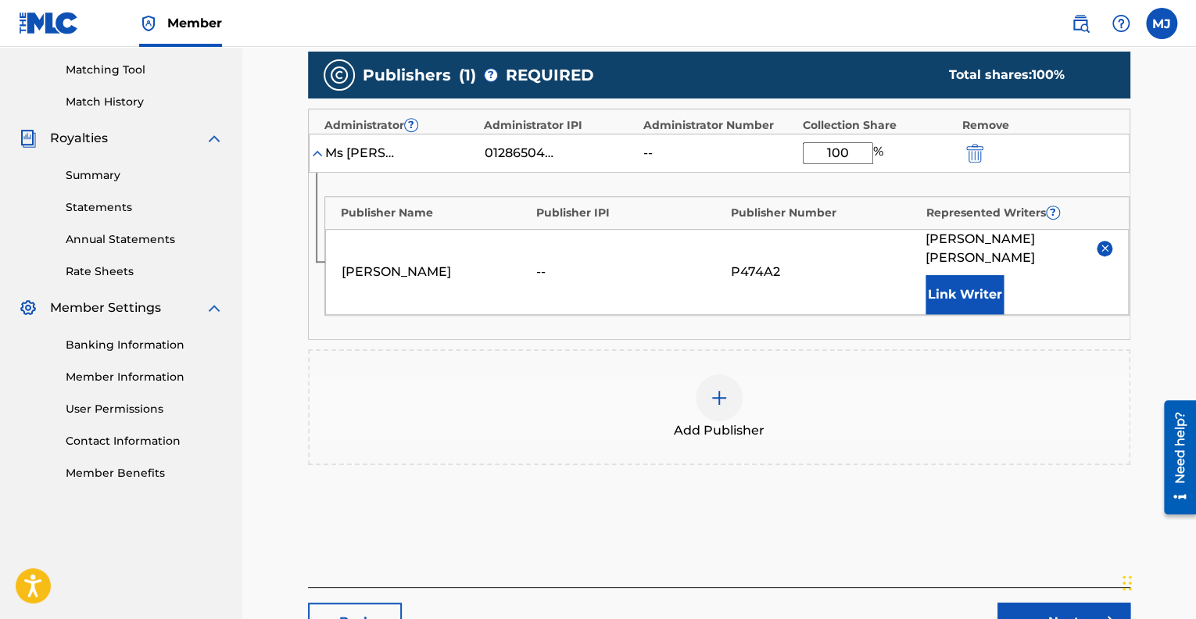
type input "100"
click at [985, 275] on button "Link Writer" at bounding box center [964, 294] width 78 height 39
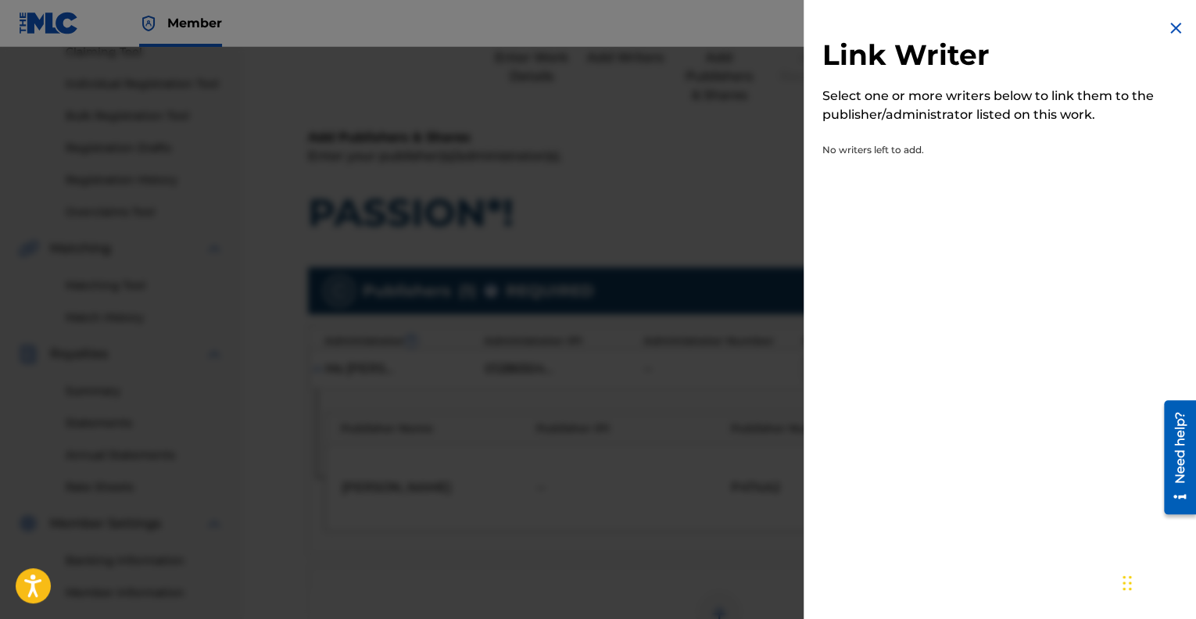
scroll to position [174, 0]
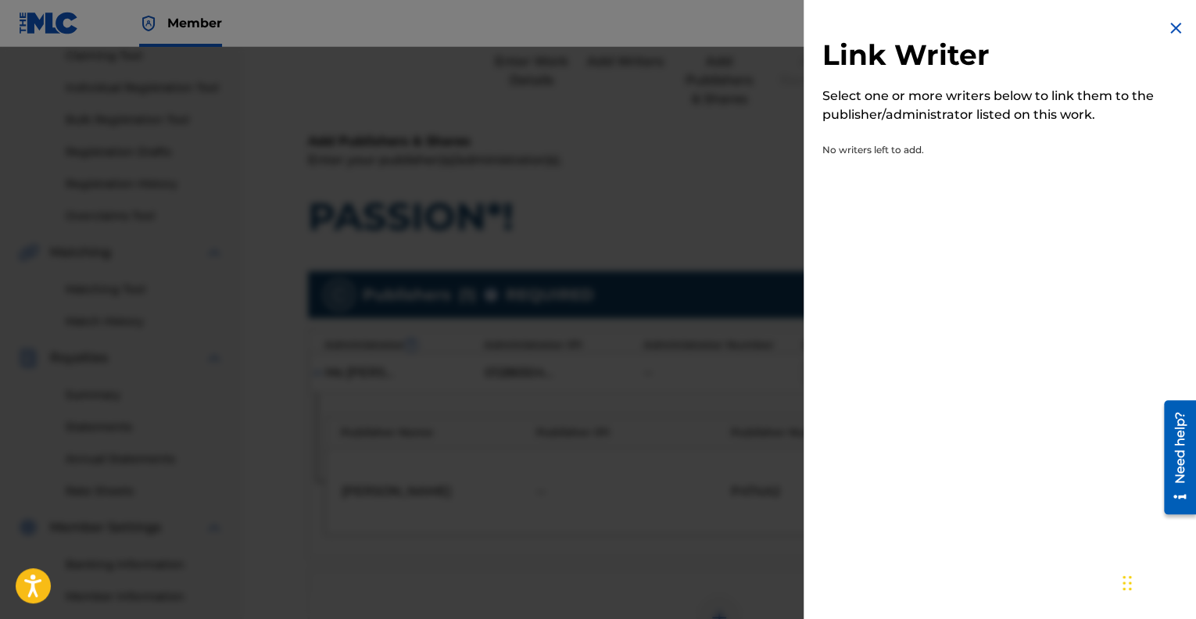
click at [1166, 28] on img at bounding box center [1175, 28] width 19 height 19
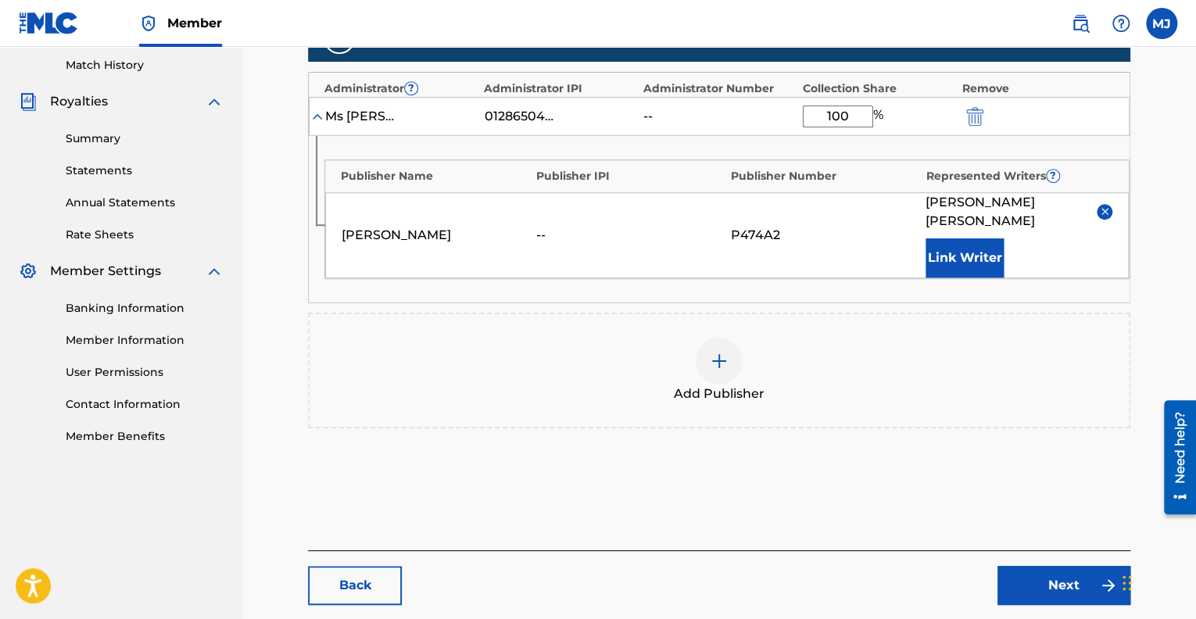
scroll to position [437, 0]
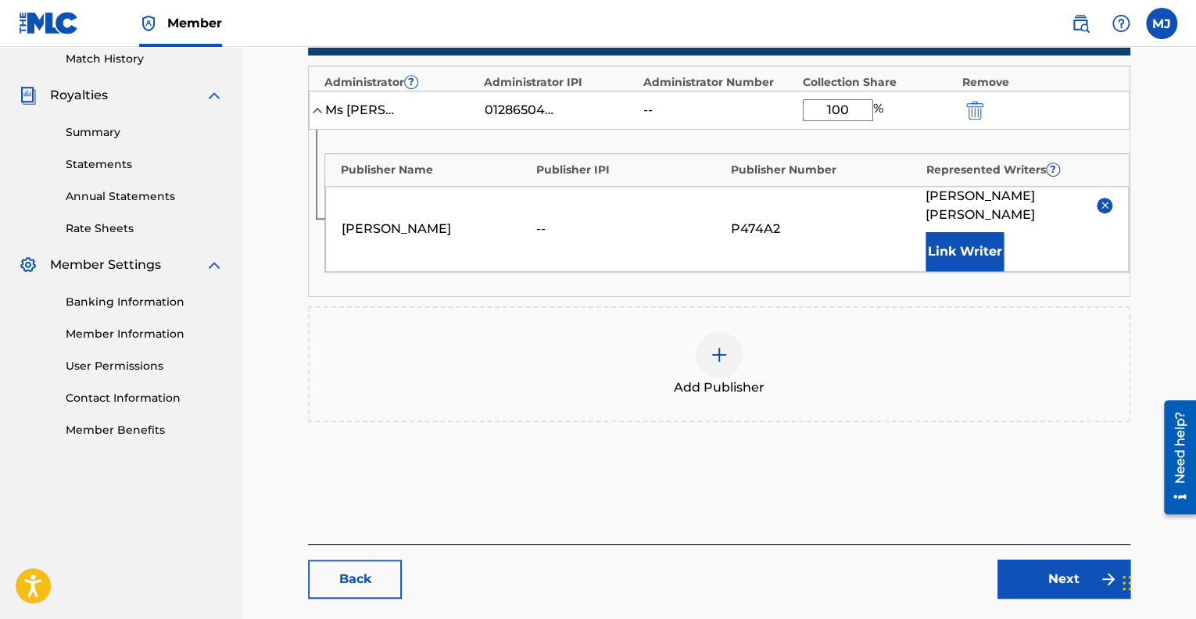
click at [1089, 560] on link "Next" at bounding box center [1063, 579] width 133 height 39
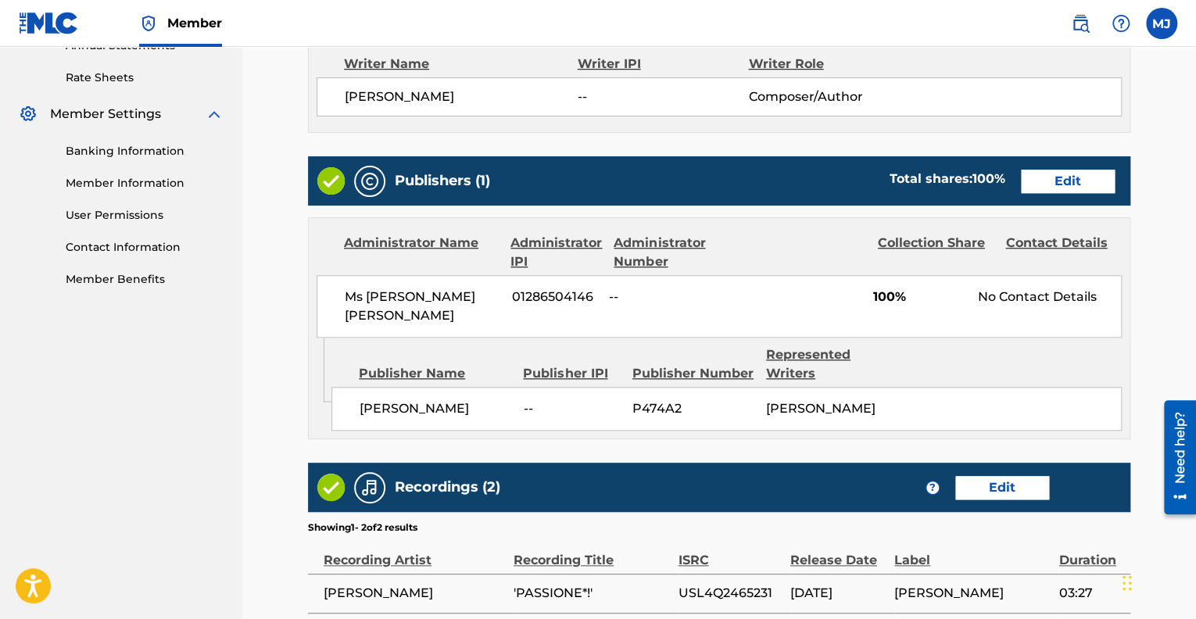
scroll to position [592, 0]
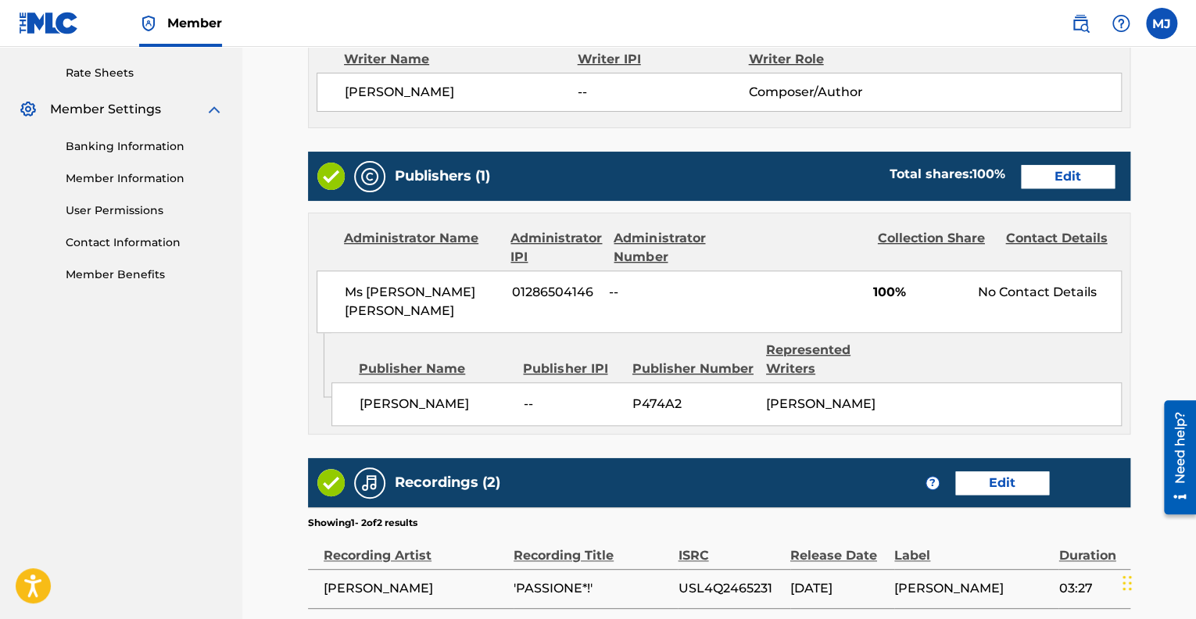
drag, startPoint x: 1198, startPoint y: 241, endPoint x: 38, endPoint y: 98, distance: 1169.3
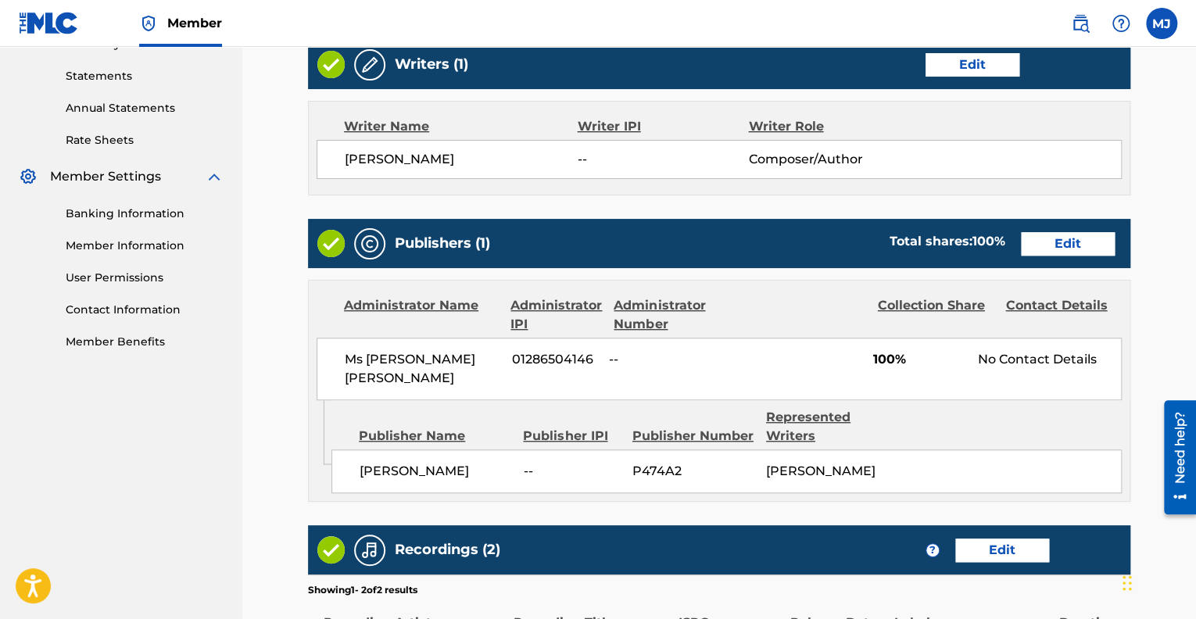
scroll to position [526, 0]
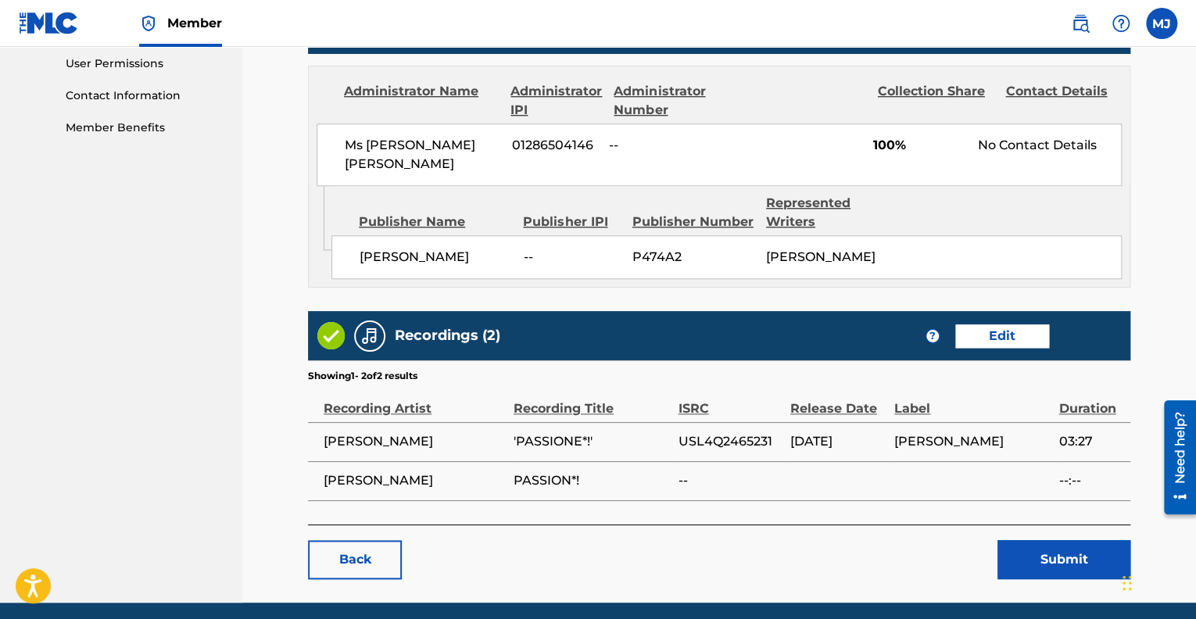
drag, startPoint x: 1199, startPoint y: 332, endPoint x: 34, endPoint y: 3, distance: 1210.7
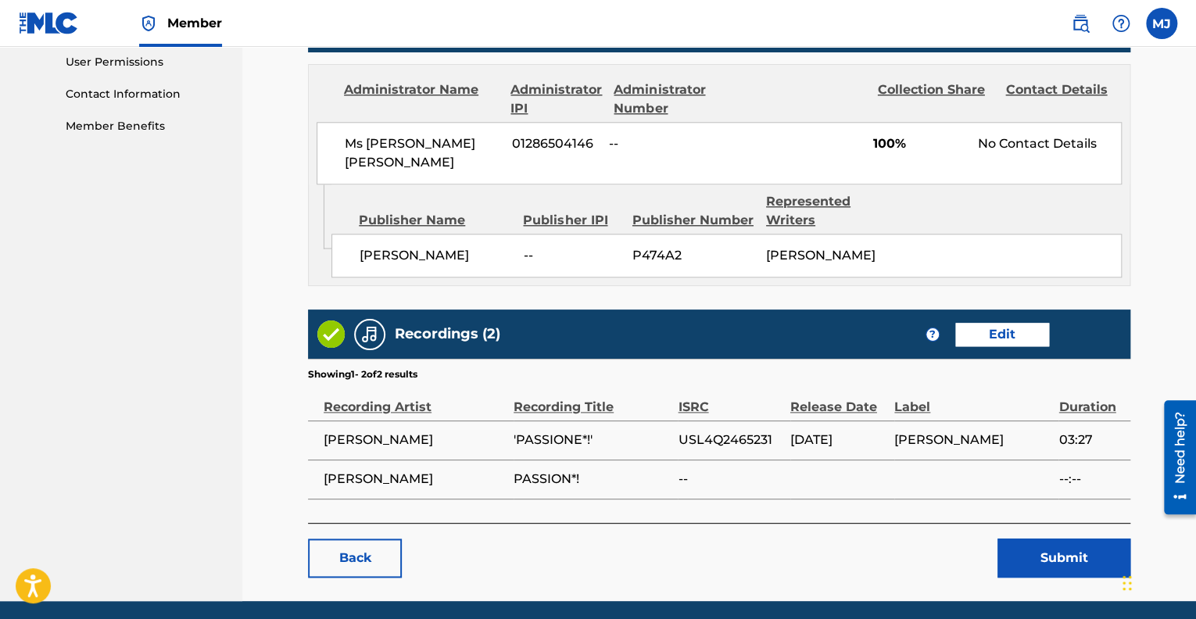
click at [1017, 326] on link "Edit" at bounding box center [1002, 334] width 94 height 23
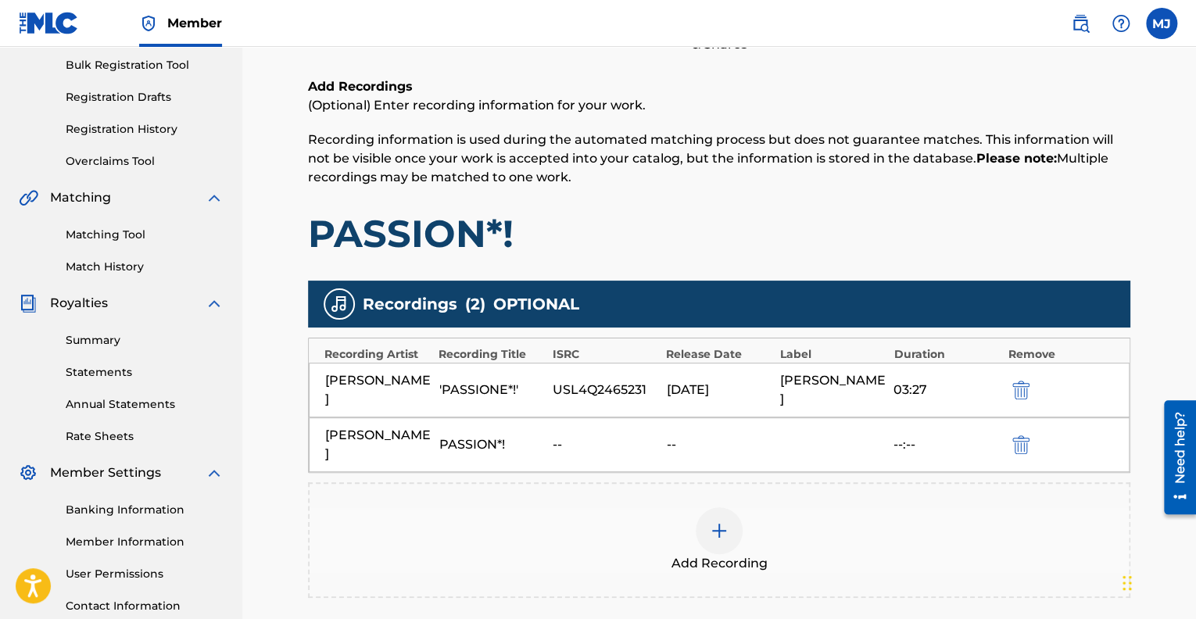
scroll to position [231, 0]
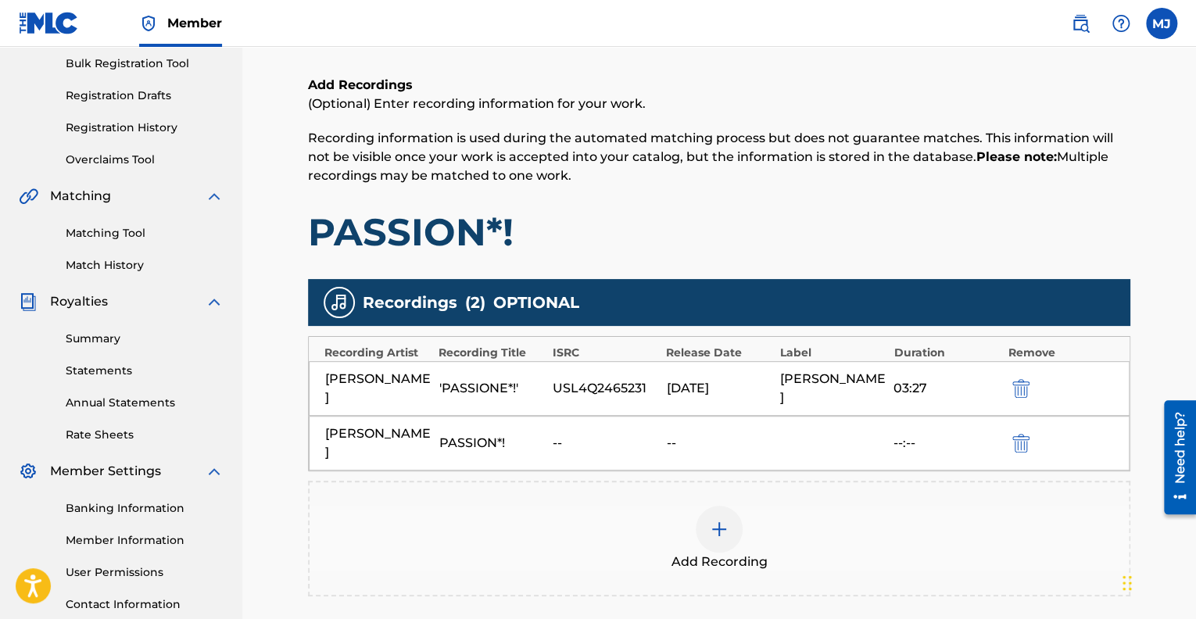
drag, startPoint x: 1197, startPoint y: 361, endPoint x: 34, endPoint y: 106, distance: 1190.3
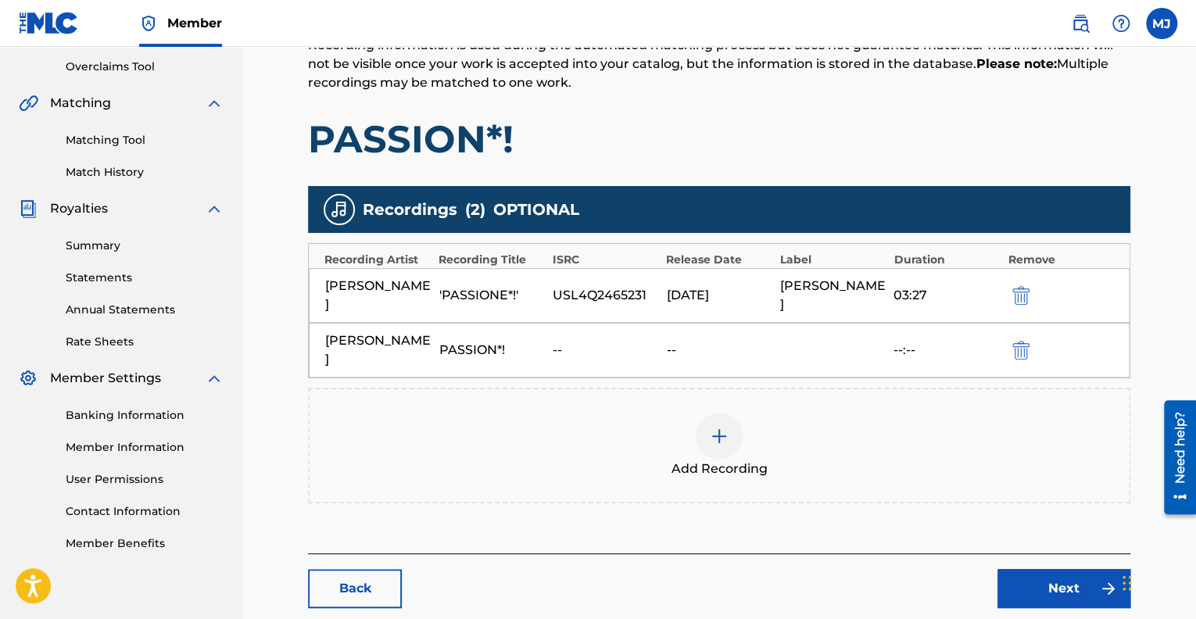
scroll to position [328, 0]
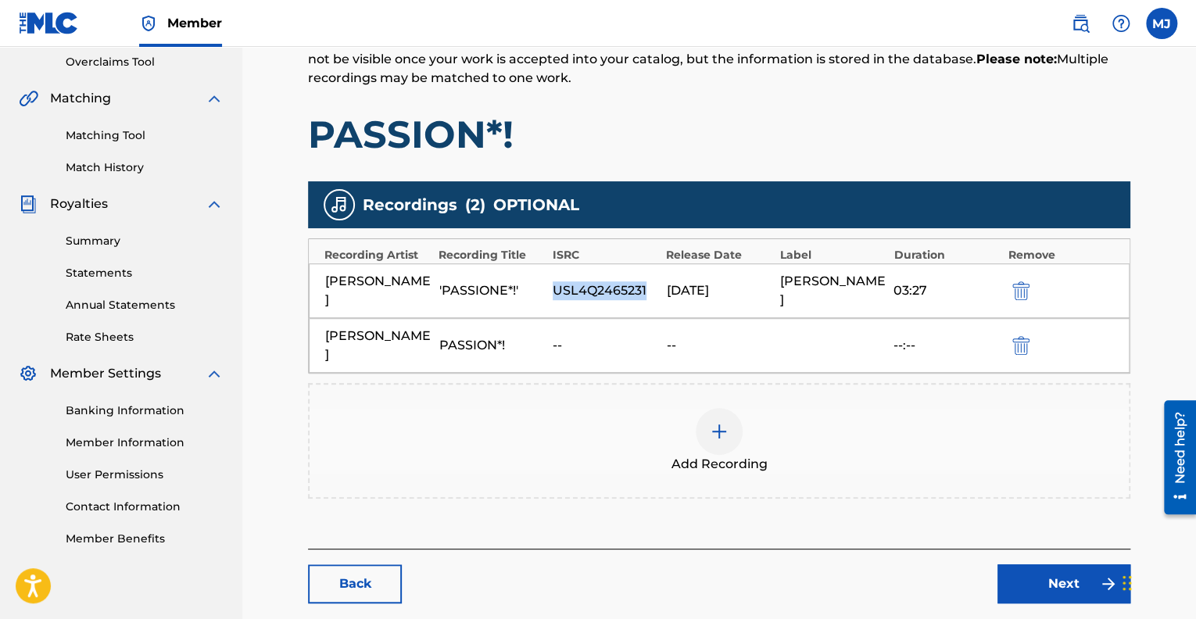
drag, startPoint x: 643, startPoint y: 289, endPoint x: 553, endPoint y: 292, distance: 89.9
click at [553, 292] on div "USL4Q2465231" at bounding box center [604, 290] width 105 height 19
copy div "USL4Q2465231"
click at [728, 429] on img at bounding box center [719, 431] width 19 height 19
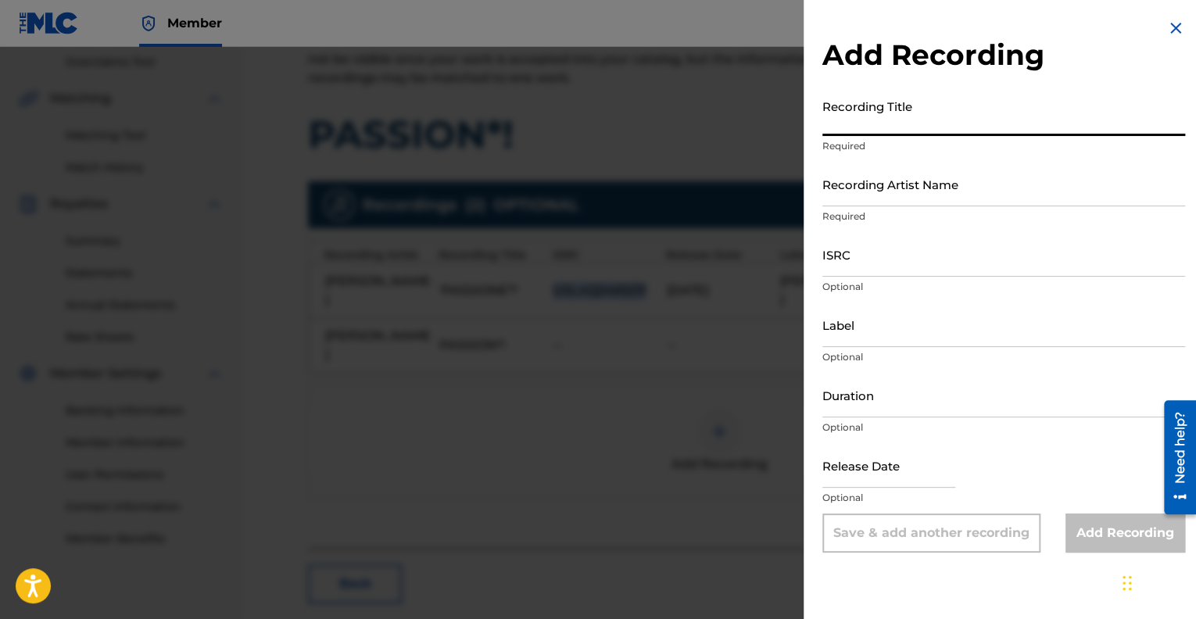
click at [831, 119] on input "Recording Title" at bounding box center [1003, 113] width 363 height 45
type input "PASSION*!"
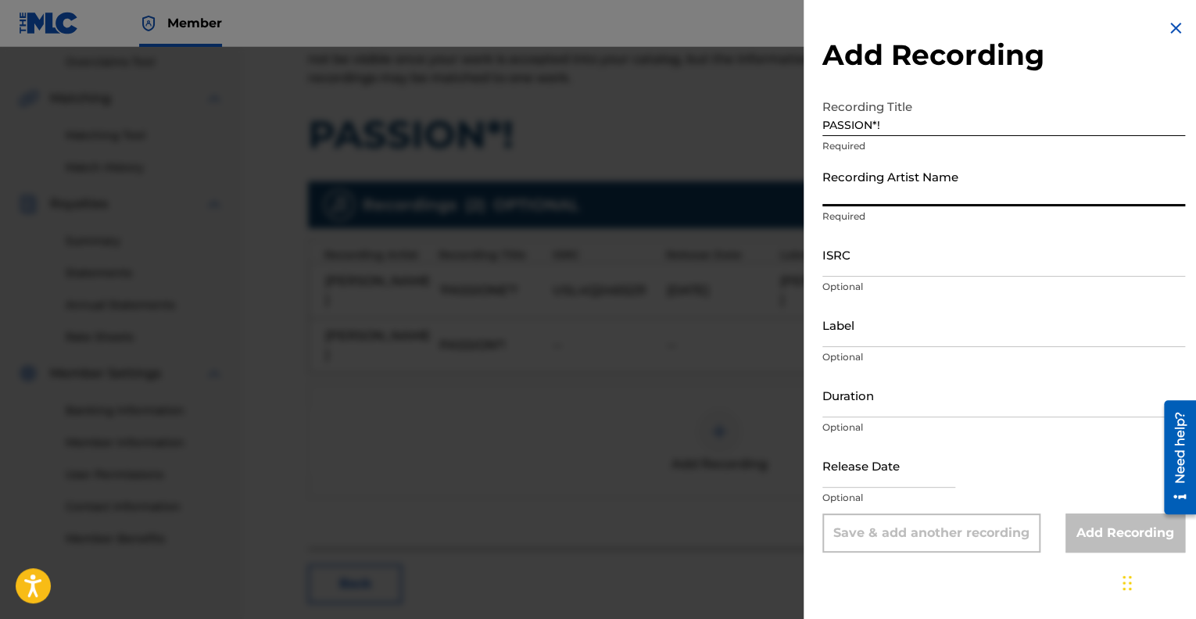
click at [838, 195] on input "Recording Artist Name" at bounding box center [1003, 184] width 363 height 45
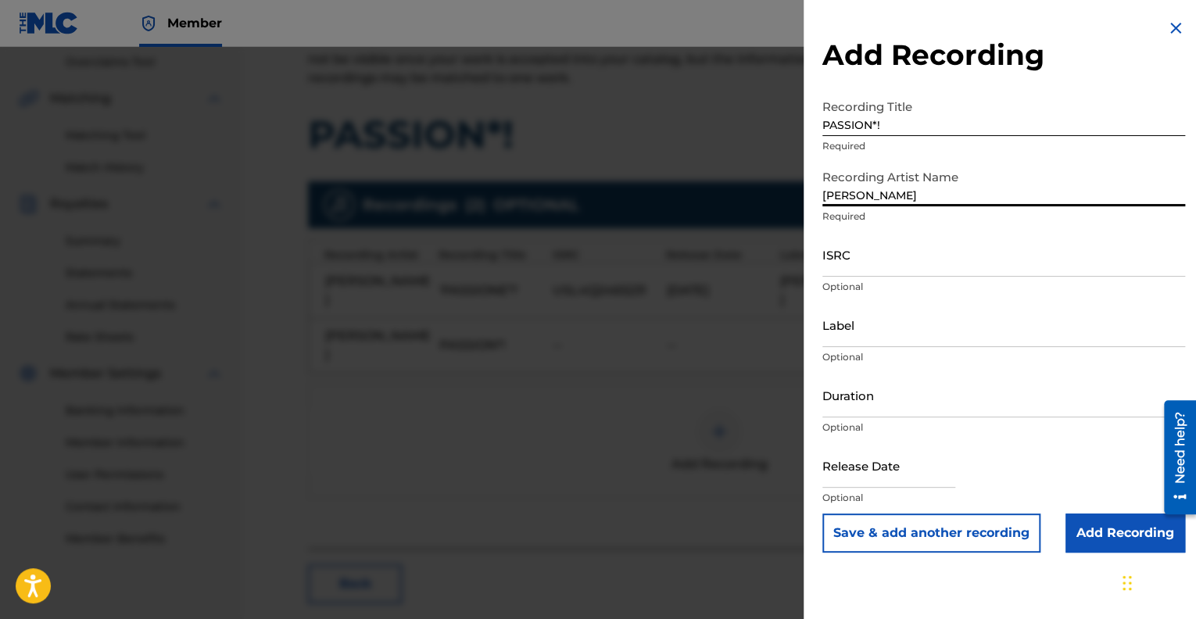
click at [886, 195] on input "Monique S. James" at bounding box center [1003, 184] width 363 height 45
click at [885, 196] on input "Monique S. James" at bounding box center [1003, 184] width 363 height 45
type input "Monique S James"
click at [838, 272] on input "ISRC" at bounding box center [1003, 254] width 363 height 45
paste input "USL4Q2465231"
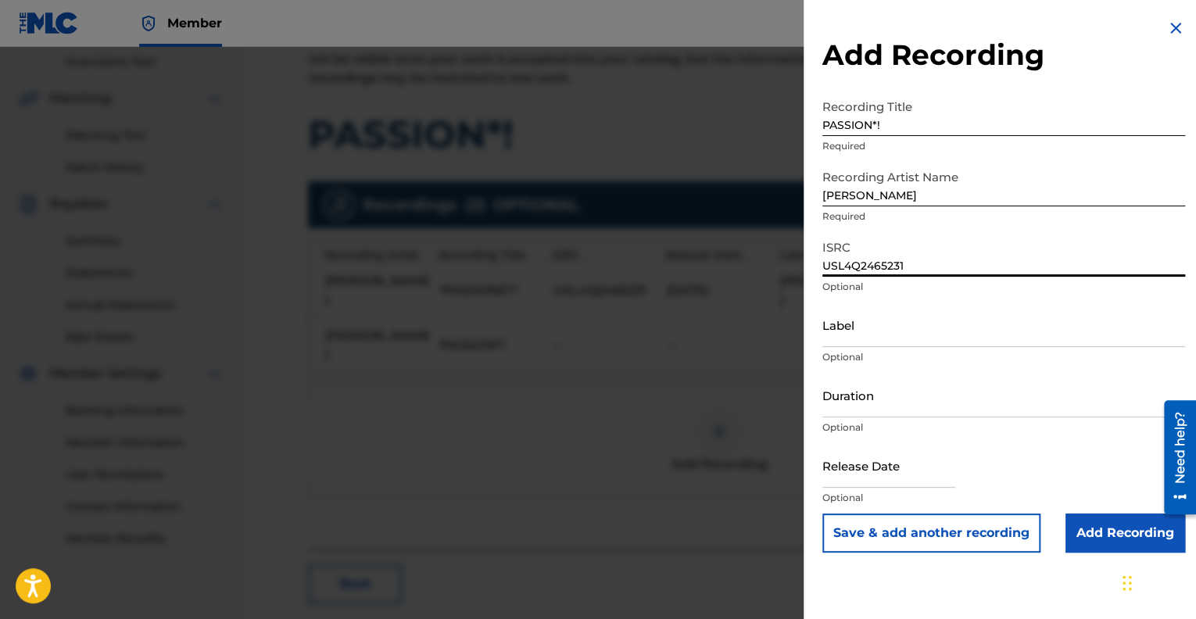
type input "USL4Q2465231"
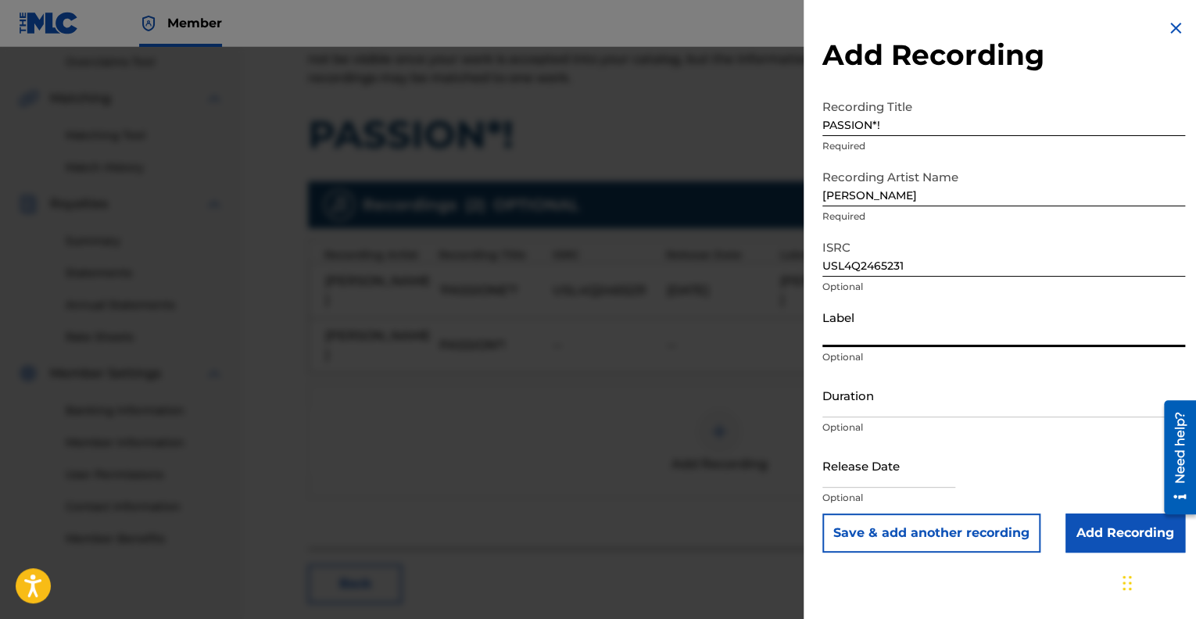
click at [831, 338] on input "Label" at bounding box center [1003, 324] width 363 height 45
type input "[PERSON_NAME]"
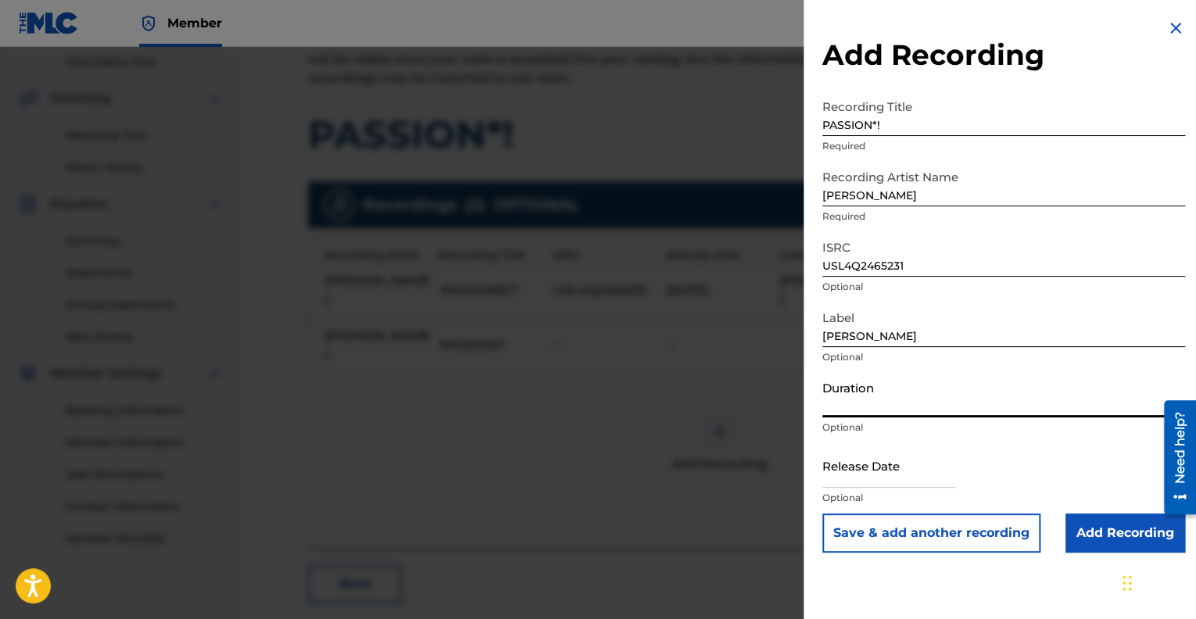
click at [828, 407] on input "Duration" at bounding box center [1003, 395] width 363 height 45
type input "03:27"
click at [836, 478] on input "text" at bounding box center [888, 465] width 133 height 45
select select "8"
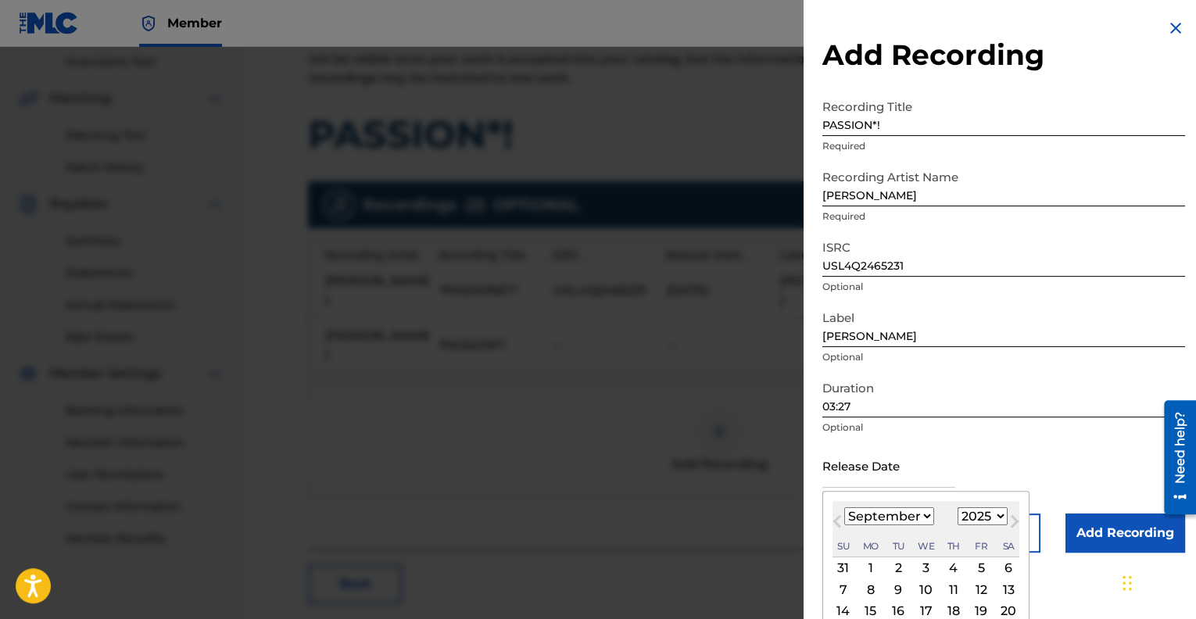
click at [999, 514] on select "1900 1901 1902 1903 1904 1905 1906 1907 1908 1909 1910 1911 1912 1913 1914 1915…" at bounding box center [982, 516] width 50 height 18
select select "2024"
click at [957, 507] on select "1900 1901 1902 1903 1904 1905 1906 1907 1908 1909 1910 1911 1912 1913 1914 1915…" at bounding box center [982, 516] width 50 height 18
click at [921, 515] on select "January February March April May June July August September October November De…" at bounding box center [889, 516] width 90 height 18
select select "7"
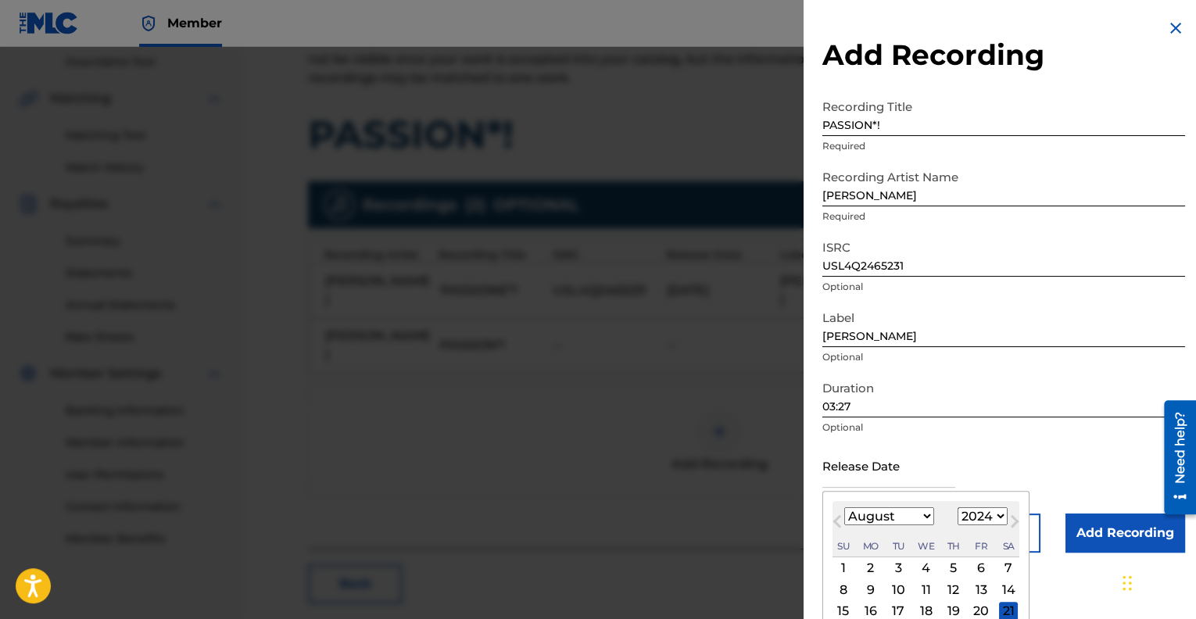
click at [844, 507] on select "January February March April May June July August September October November De…" at bounding box center [889, 516] width 90 height 18
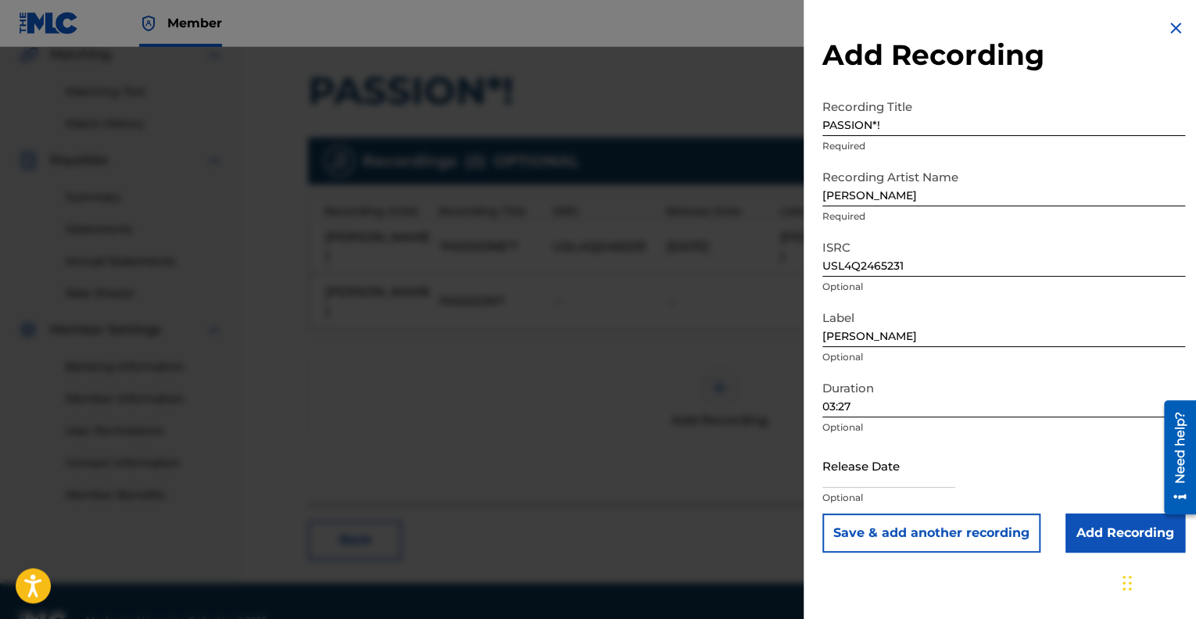
scroll to position [388, 0]
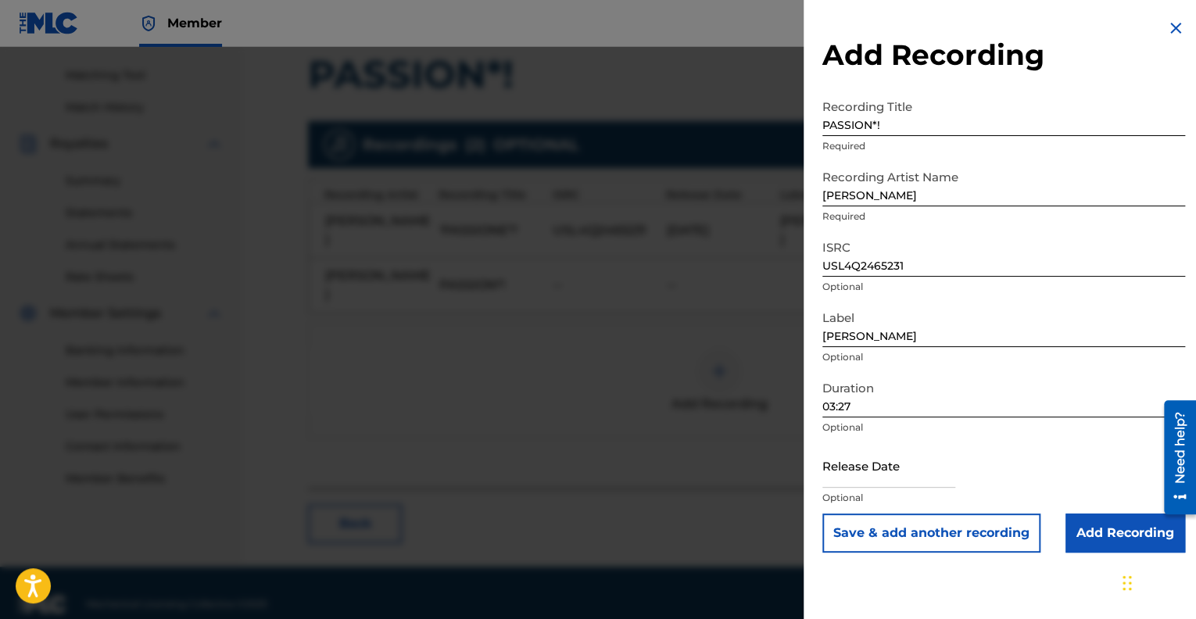
select select "8"
select select "2025"
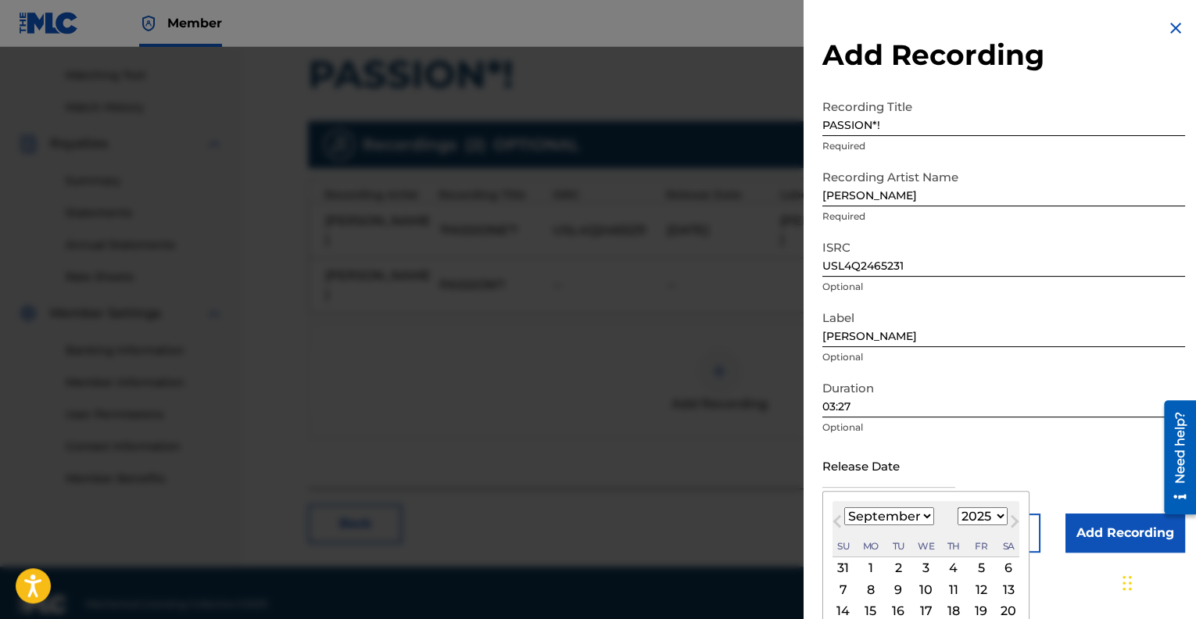
click at [850, 477] on input "text" at bounding box center [888, 465] width 133 height 45
click at [950, 588] on div "11" at bounding box center [953, 589] width 19 height 19
type input "September 11 2025"
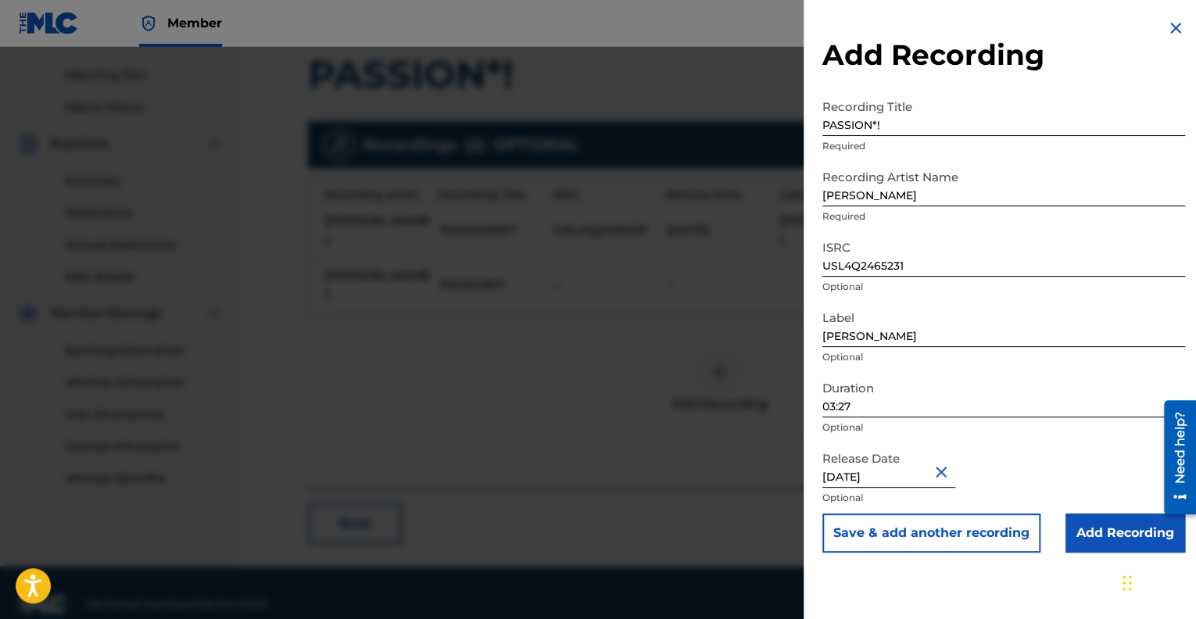
click at [1089, 542] on input "Add Recording" at bounding box center [1125, 532] width 120 height 39
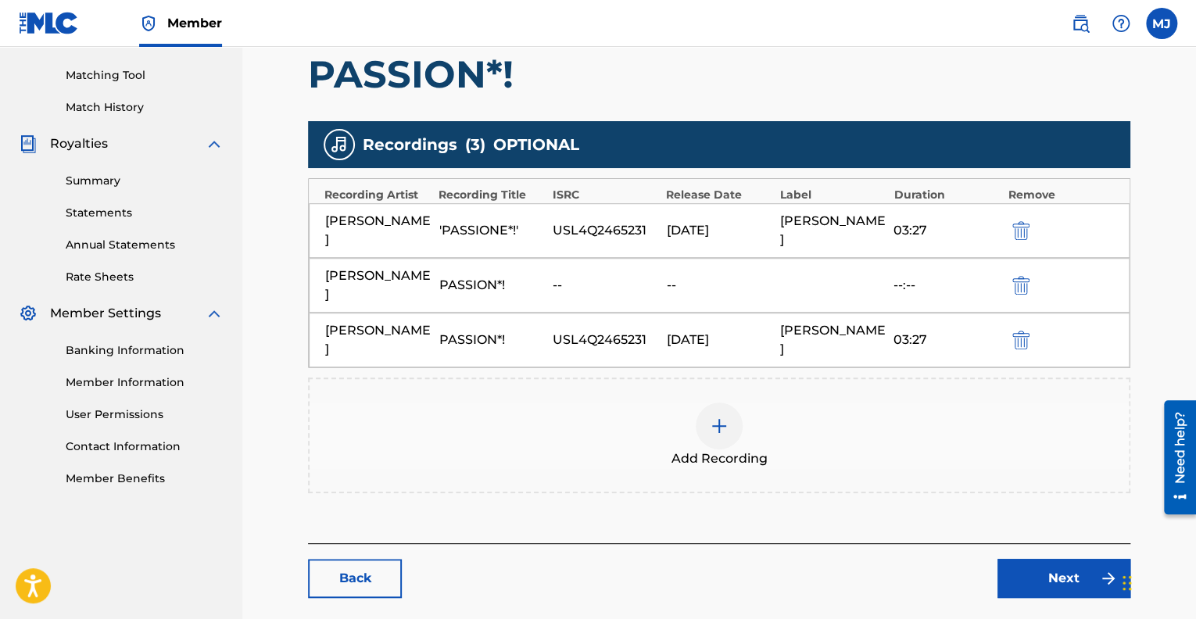
click at [1010, 228] on button "submit" at bounding box center [1018, 230] width 23 height 18
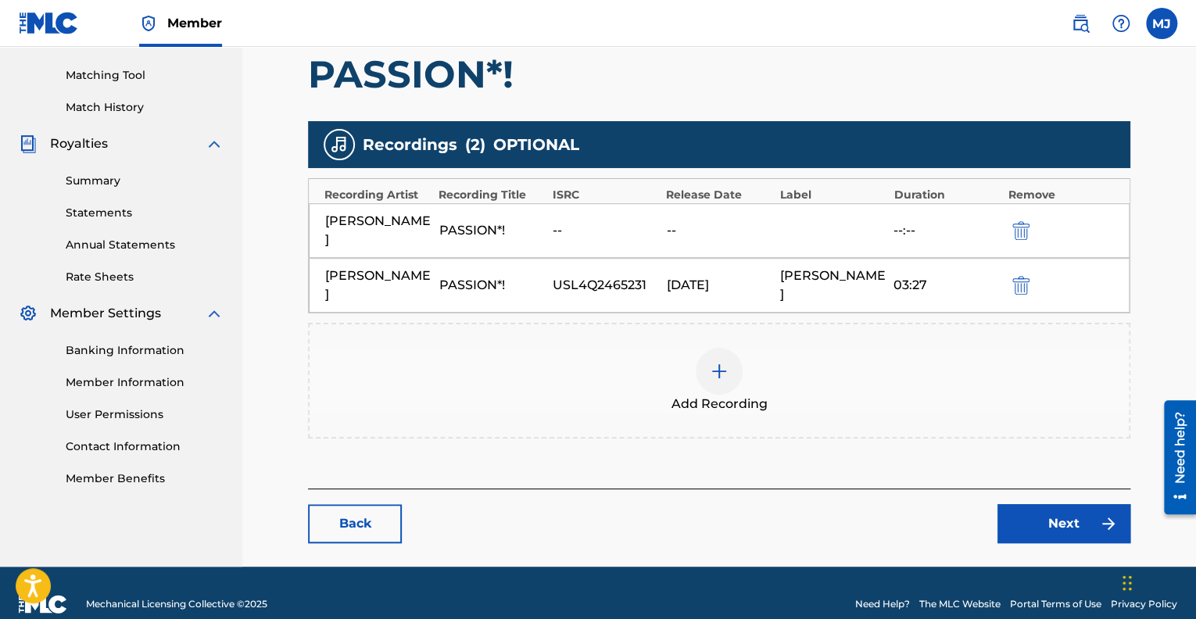
click at [1016, 234] on img "submit" at bounding box center [1020, 230] width 17 height 19
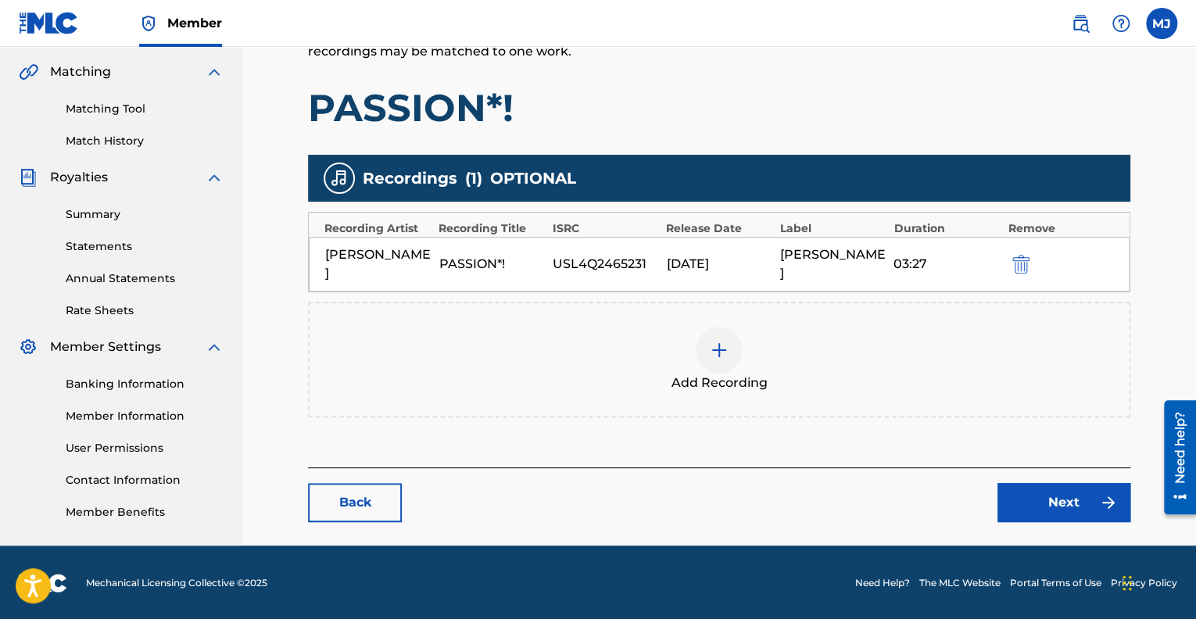
click at [1048, 507] on link "Next" at bounding box center [1063, 502] width 133 height 39
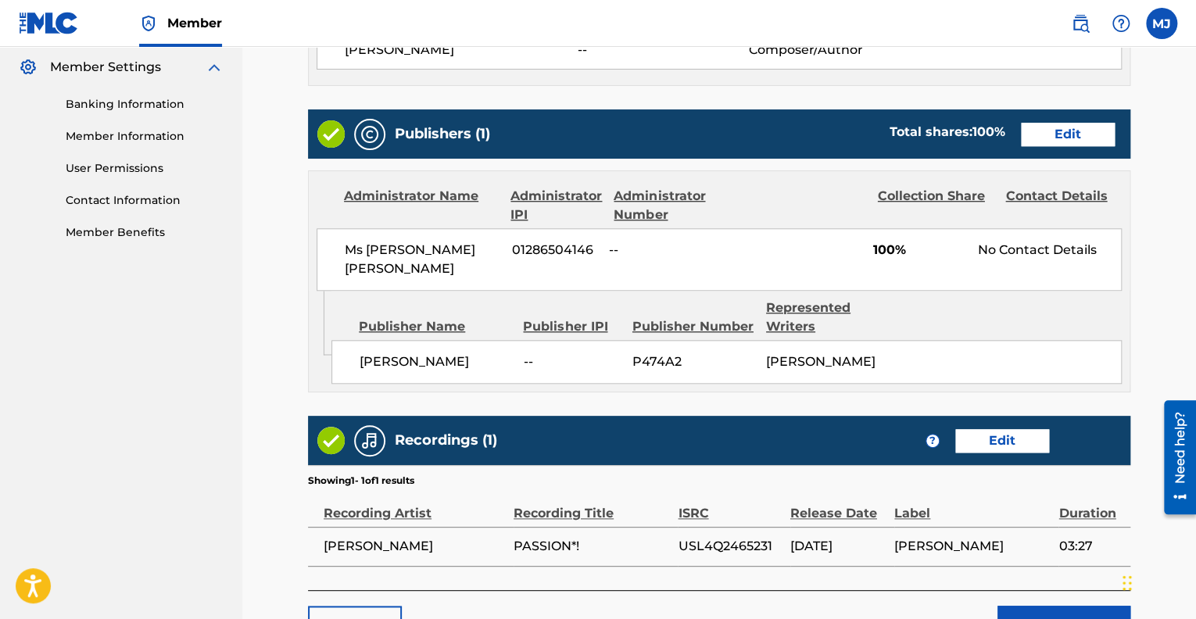
scroll to position [756, 0]
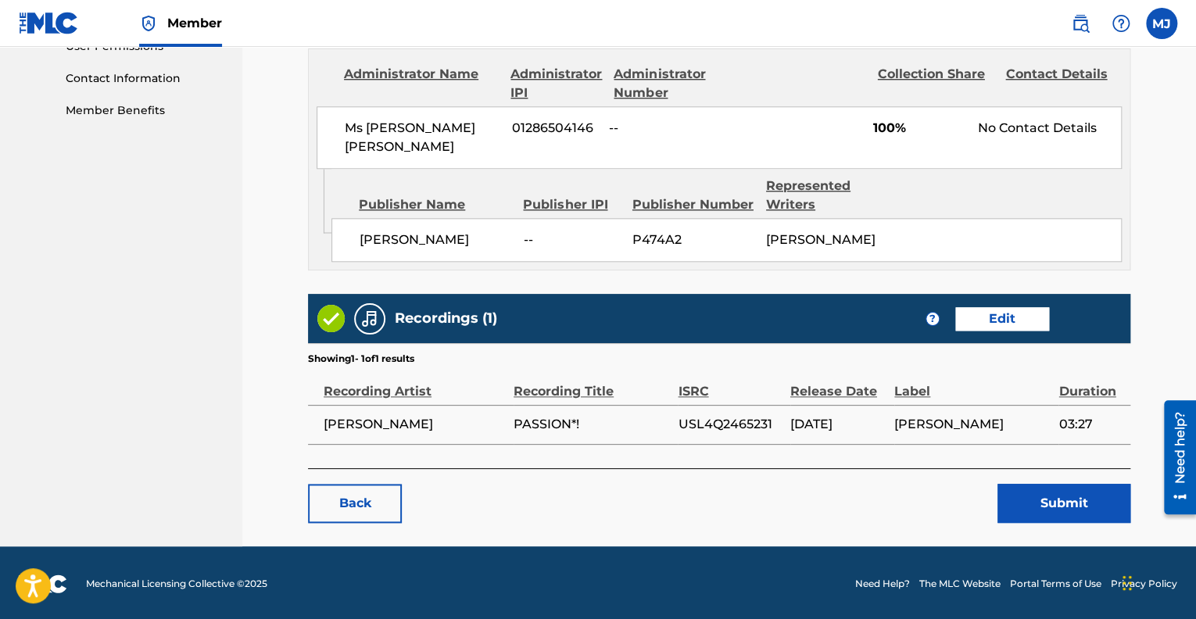
drag, startPoint x: 1199, startPoint y: 392, endPoint x: 21, endPoint y: 94, distance: 1214.9
click at [1066, 507] on button "Submit" at bounding box center [1063, 503] width 133 height 39
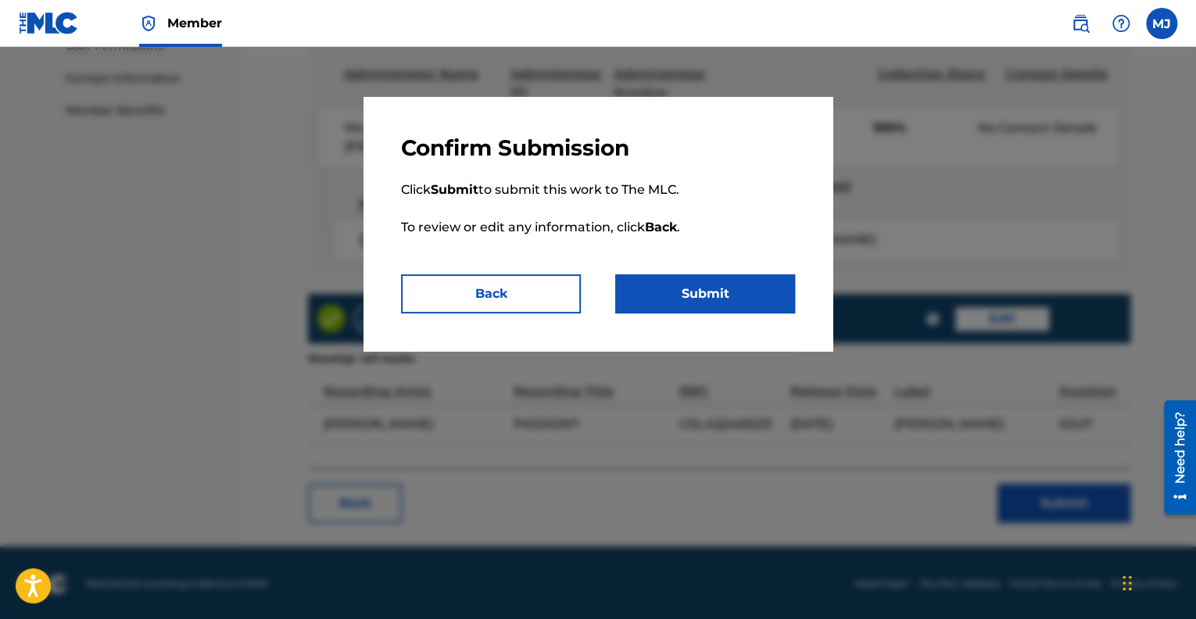
click at [685, 295] on button "Submit" at bounding box center [705, 293] width 180 height 39
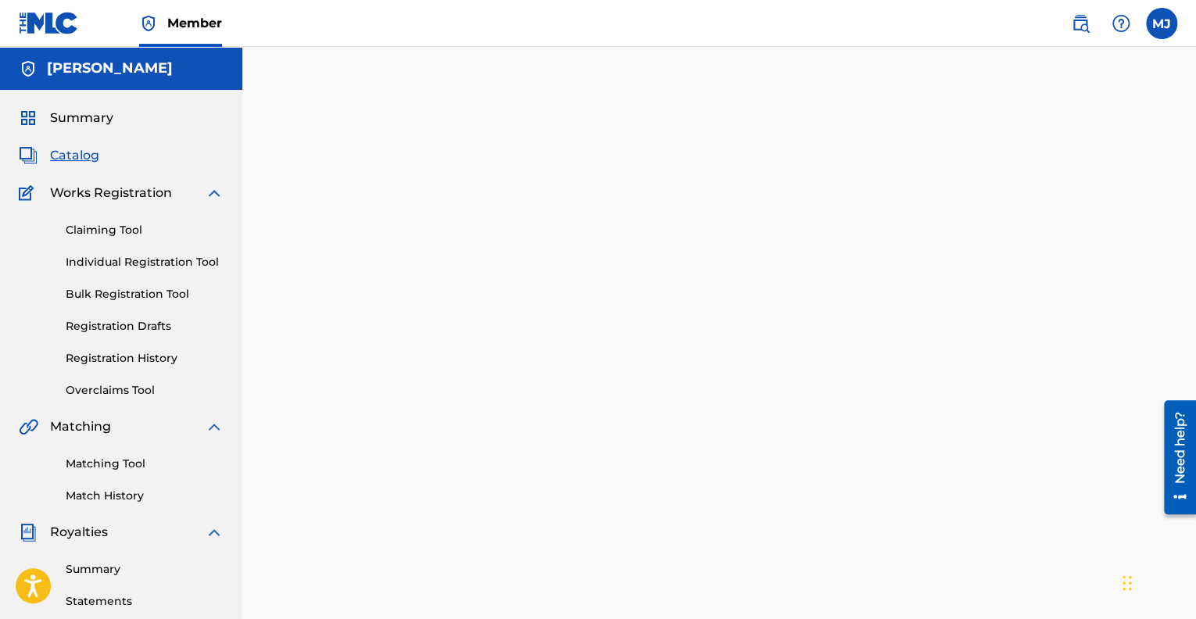
click at [91, 393] on link "Overclaims Tool" at bounding box center [145, 390] width 158 height 16
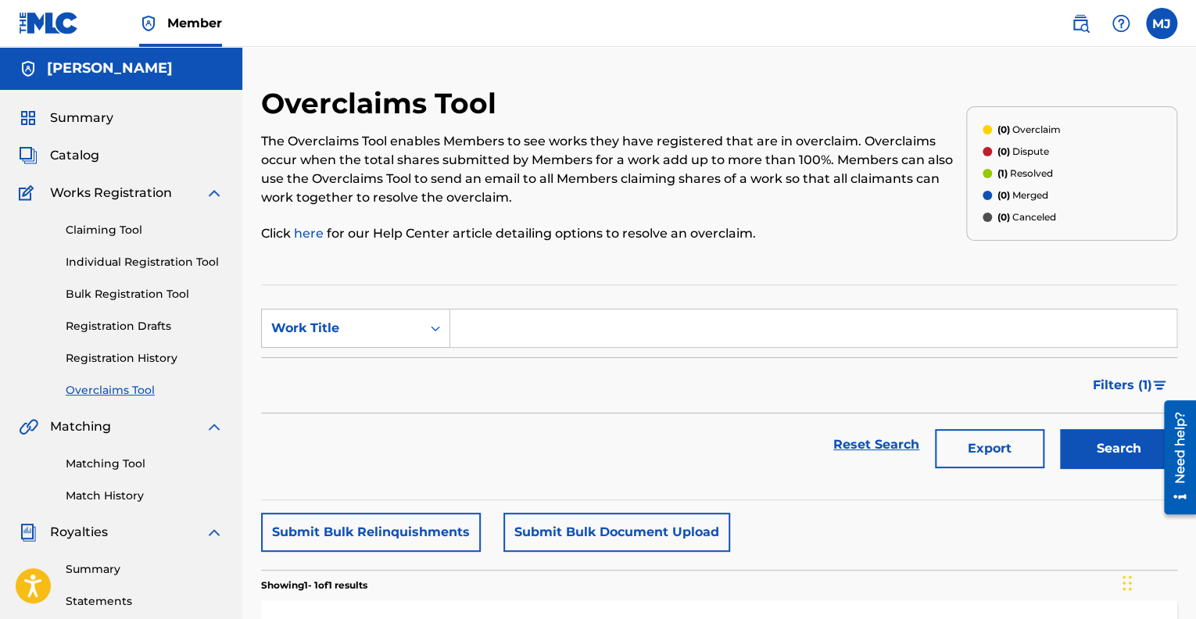
click at [107, 466] on link "Matching Tool" at bounding box center [145, 464] width 158 height 16
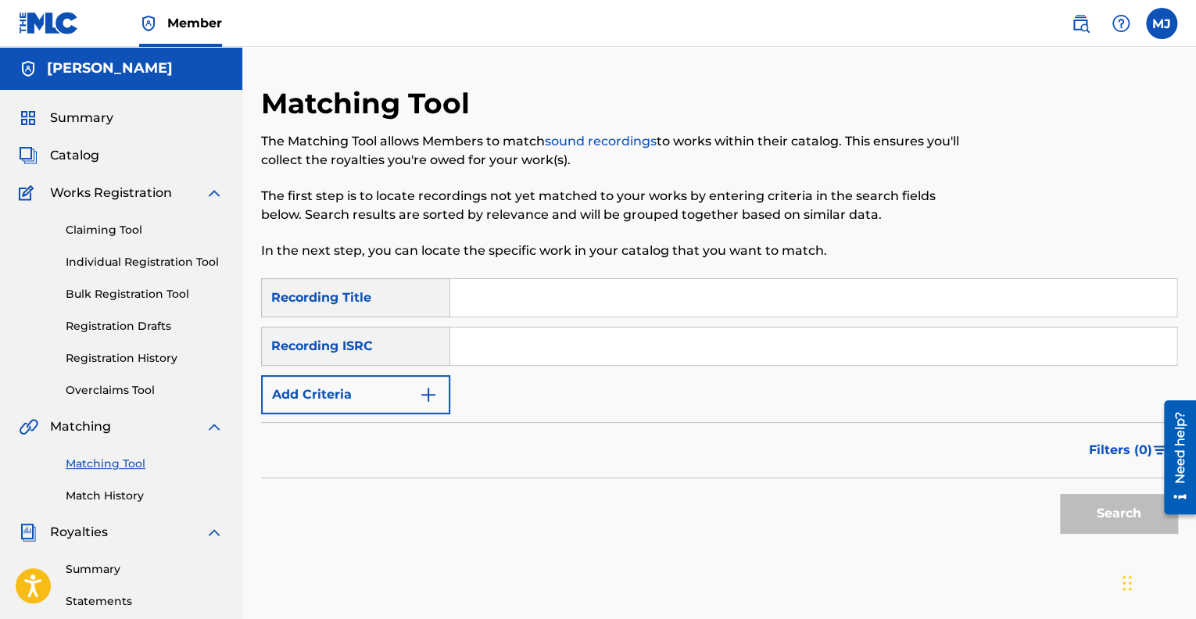
click at [472, 305] on input "Search Form" at bounding box center [813, 298] width 726 height 38
click at [493, 293] on input "Search Form" at bounding box center [813, 298] width 726 height 38
type input "Passion*!"
click at [472, 338] on input "Search Form" at bounding box center [813, 346] width 726 height 38
paste input "USL4Q2465231"
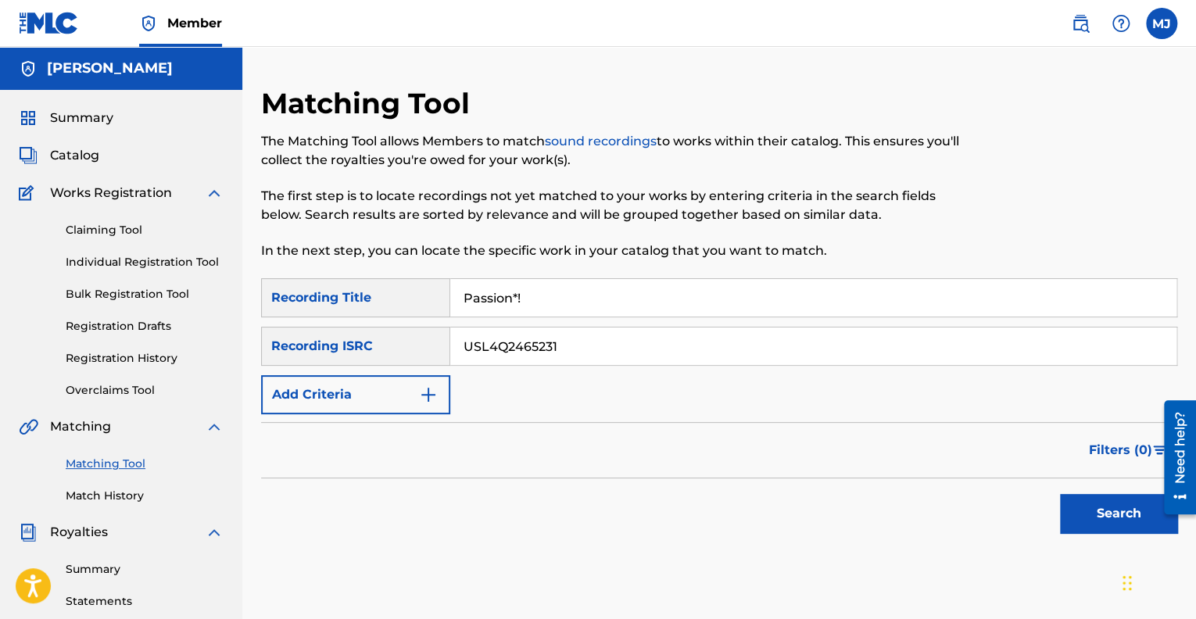
type input "USL4Q2465231"
click at [1094, 524] on button "Search" at bounding box center [1118, 513] width 117 height 39
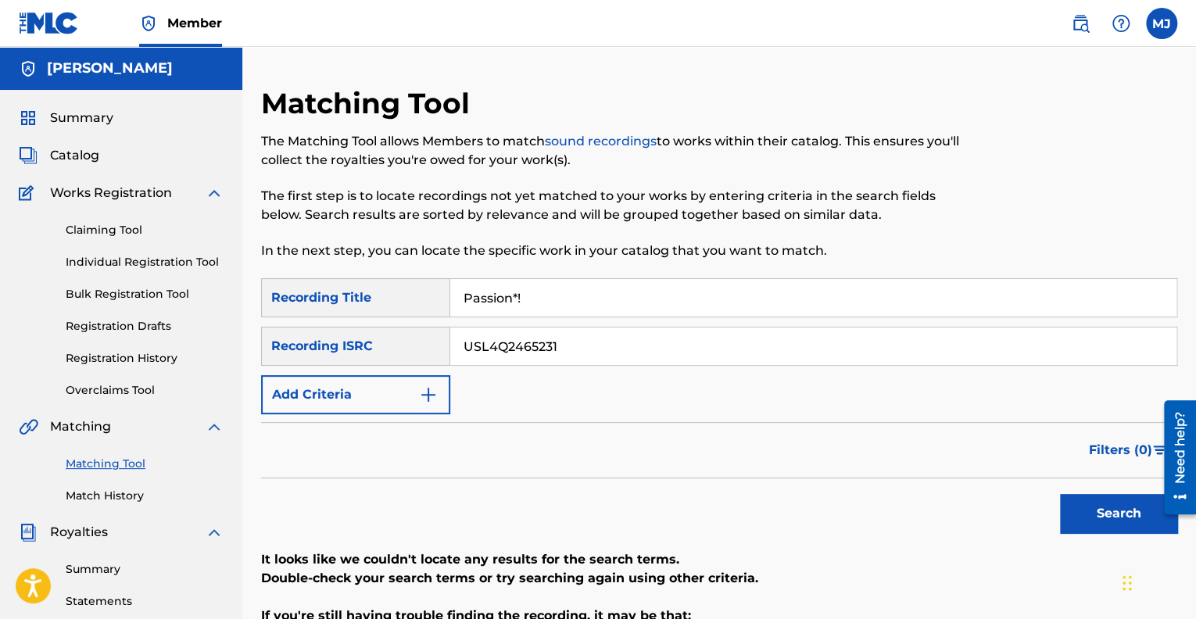
click at [1072, 20] on img at bounding box center [1080, 23] width 19 height 19
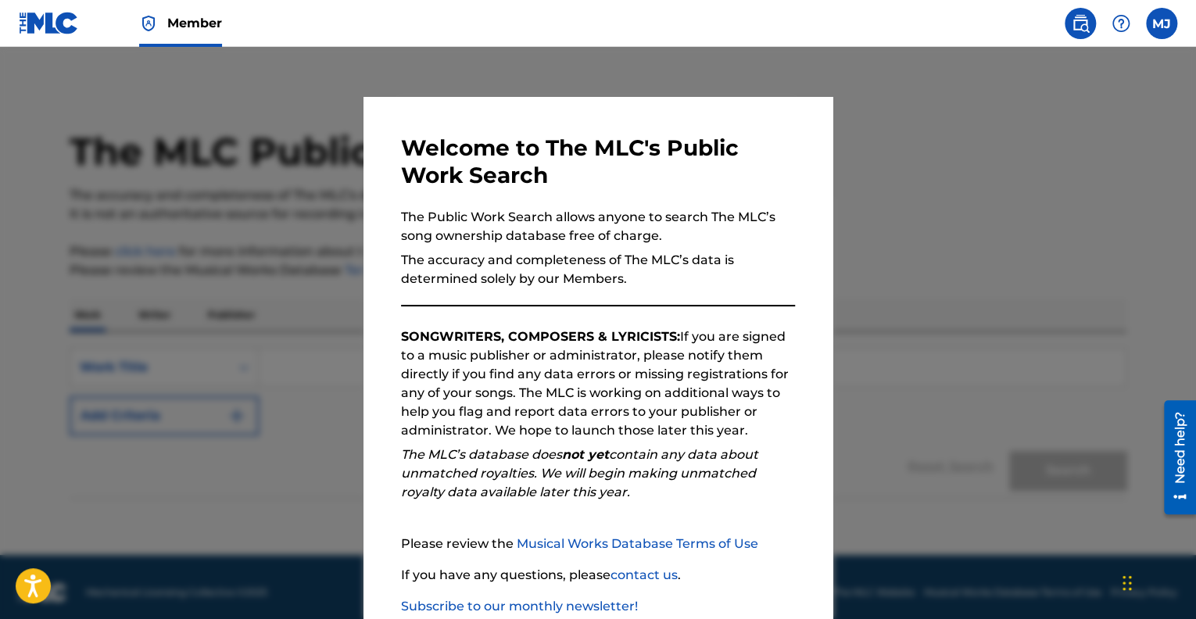
scroll to position [10, 0]
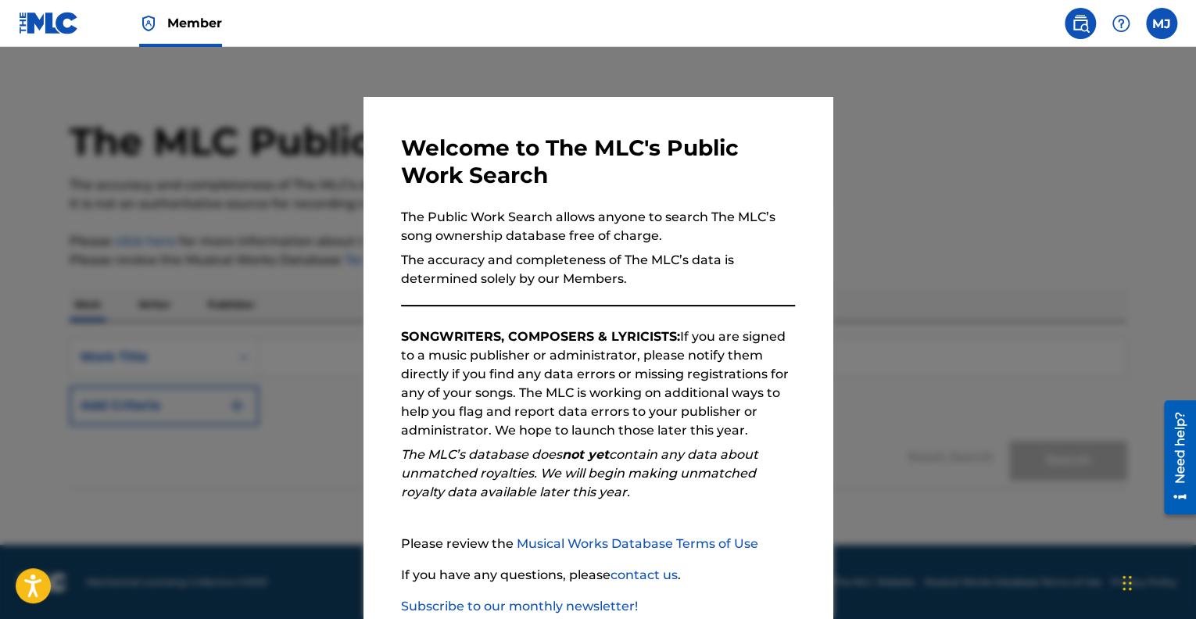
drag, startPoint x: 1196, startPoint y: 359, endPoint x: 19, endPoint y: 38, distance: 1219.7
drag, startPoint x: 771, startPoint y: 504, endPoint x: 771, endPoint y: 436, distance: 68.0
click at [771, 436] on div "Welcome to The MLC's Public Work Search The Public Work Search allows anyone to…" at bounding box center [598, 405] width 394 height 543
click at [638, 58] on div at bounding box center [598, 356] width 1196 height 619
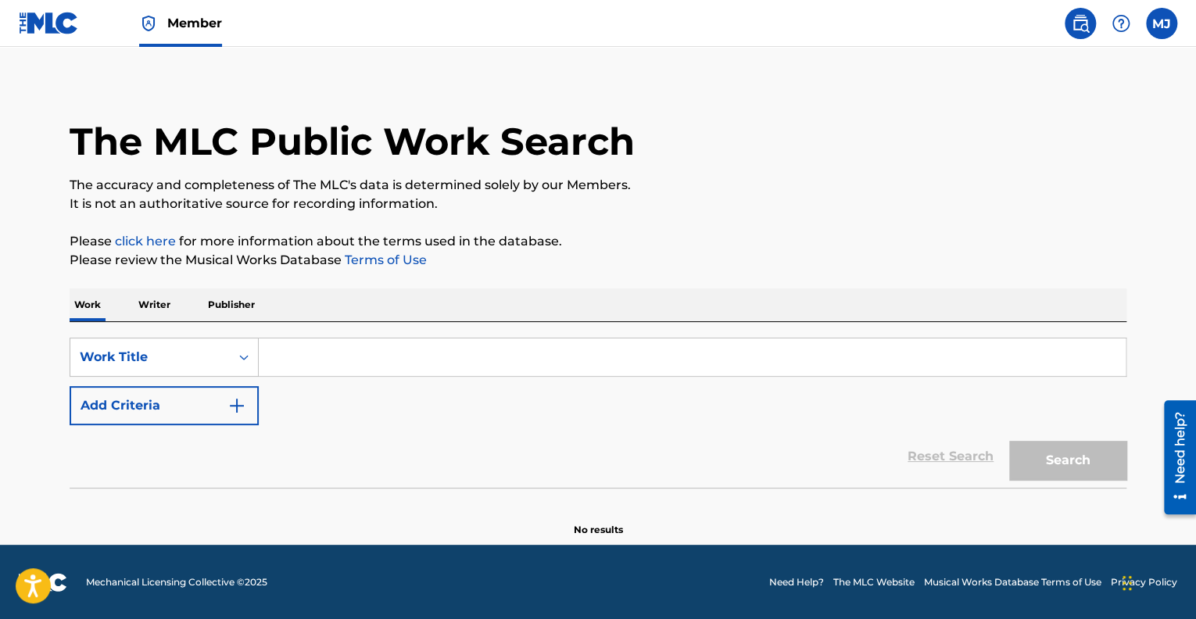
click at [154, 308] on p "Writer" at bounding box center [154, 304] width 41 height 33
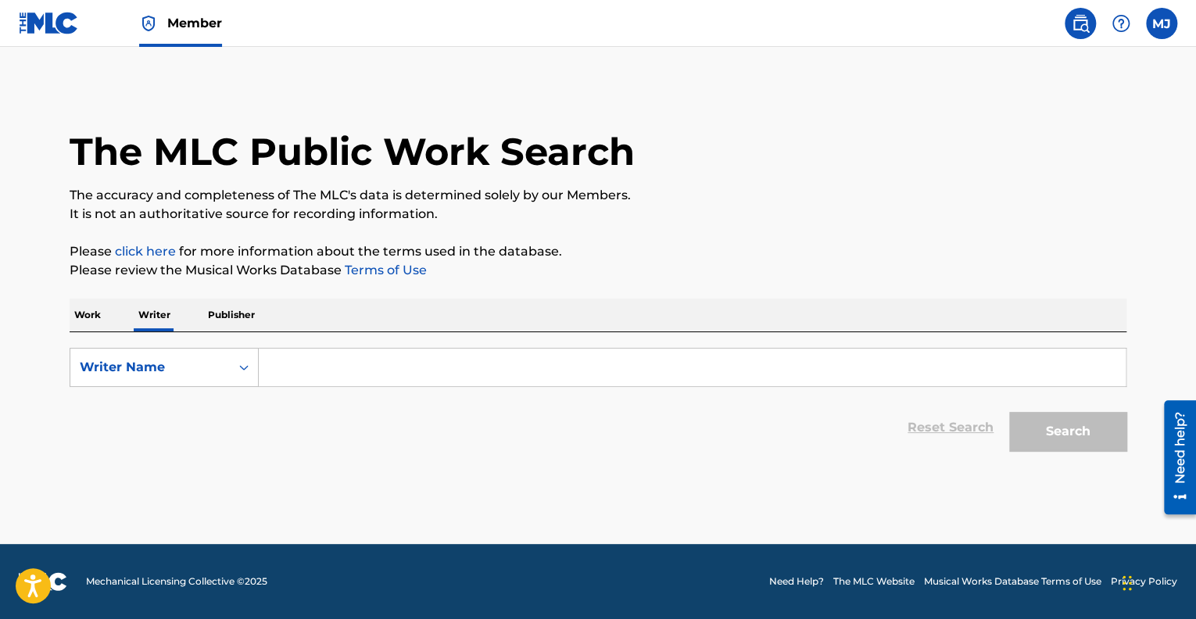
click at [91, 327] on p "Work" at bounding box center [88, 315] width 36 height 33
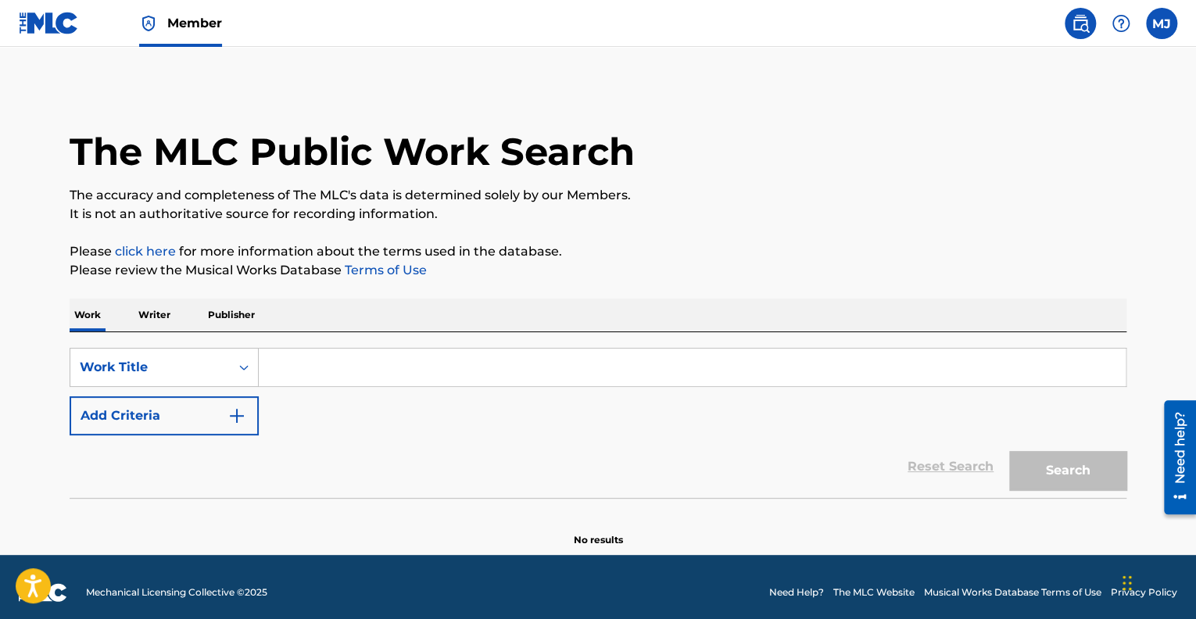
click at [273, 365] on input "Search Form" at bounding box center [692, 368] width 867 height 38
type input "Passion*!"
click at [1009, 451] on button "Search" at bounding box center [1067, 470] width 117 height 39
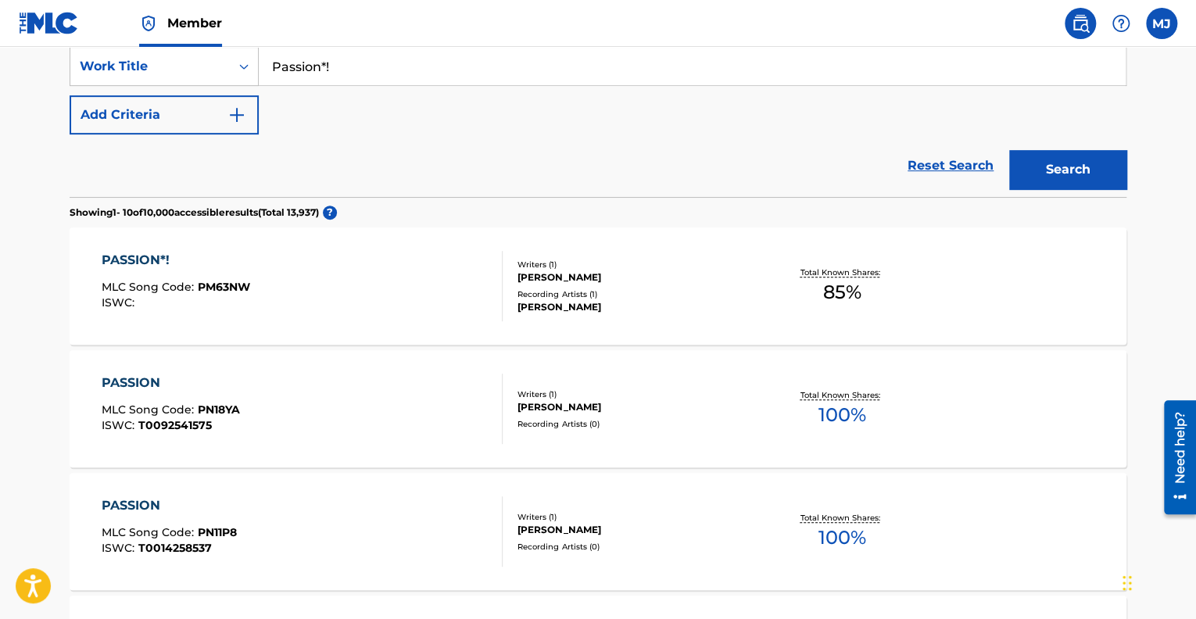
scroll to position [299, 0]
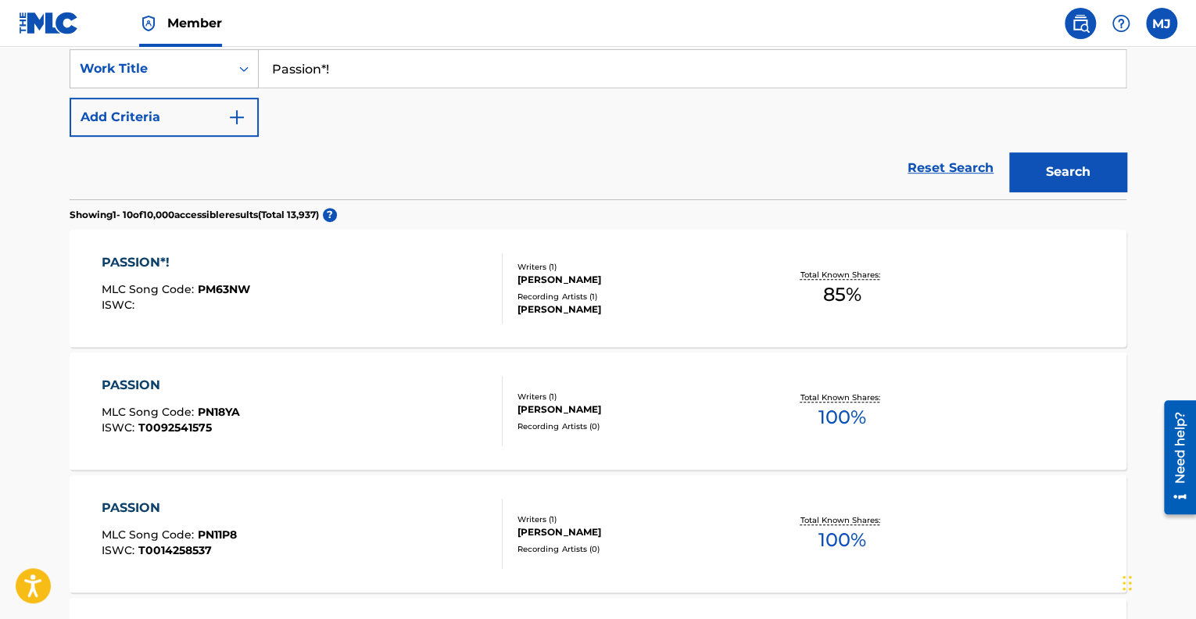
click at [384, 300] on div "PASSION*! MLC Song Code : PM63NW ISWC :" at bounding box center [303, 288] width 402 height 70
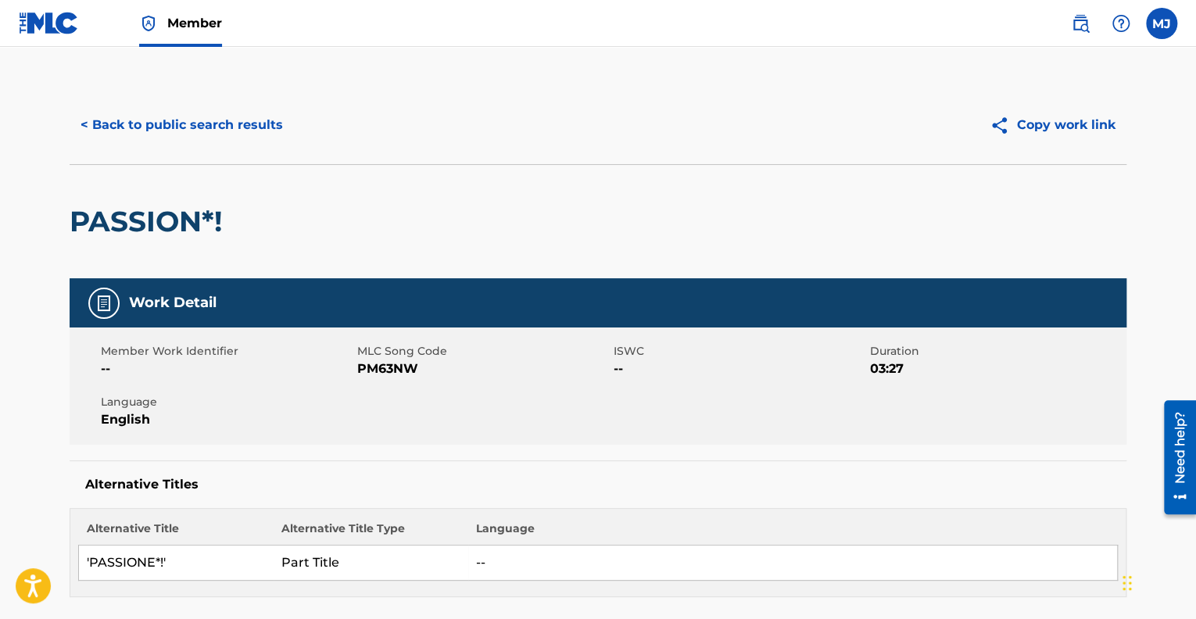
click at [1119, 22] on img at bounding box center [1120, 23] width 19 height 19
click at [1157, 107] on p "View portal intro" at bounding box center [1120, 89] width 133 height 38
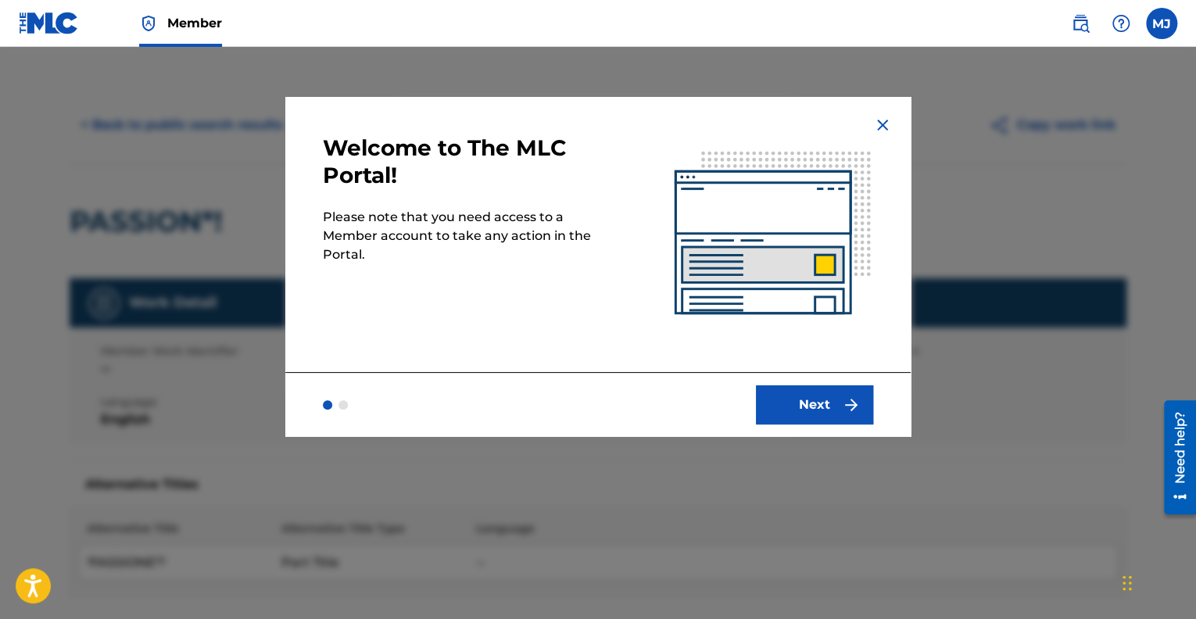
click at [799, 419] on button "Next" at bounding box center [814, 404] width 117 height 39
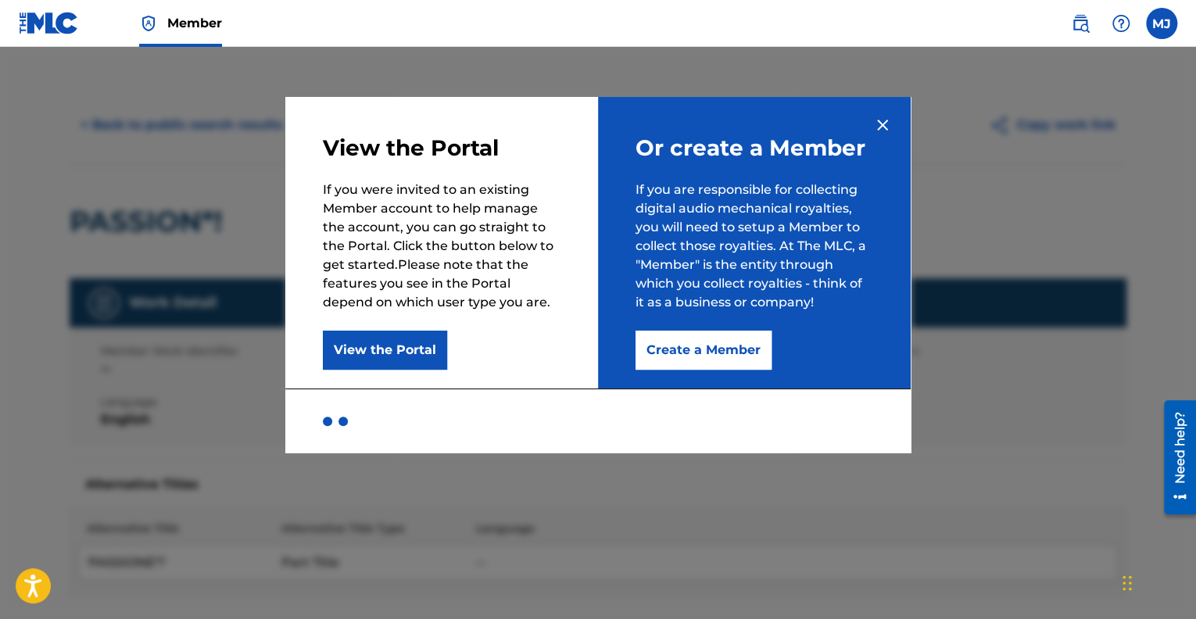
click at [888, 129] on img at bounding box center [882, 125] width 19 height 19
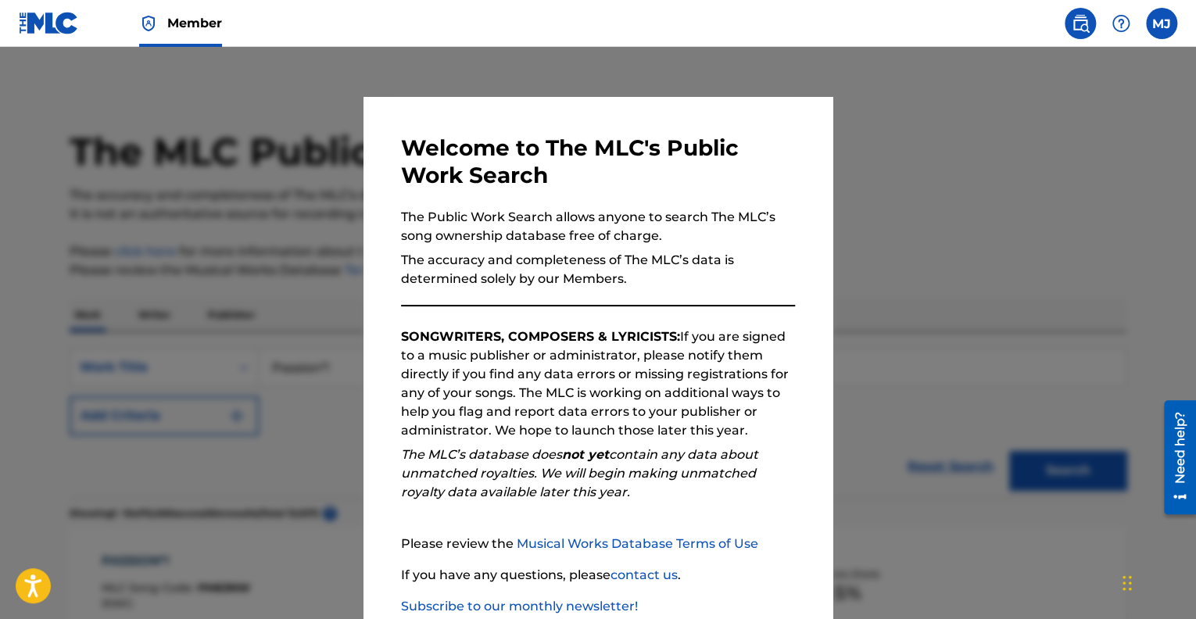
scroll to position [299, 0]
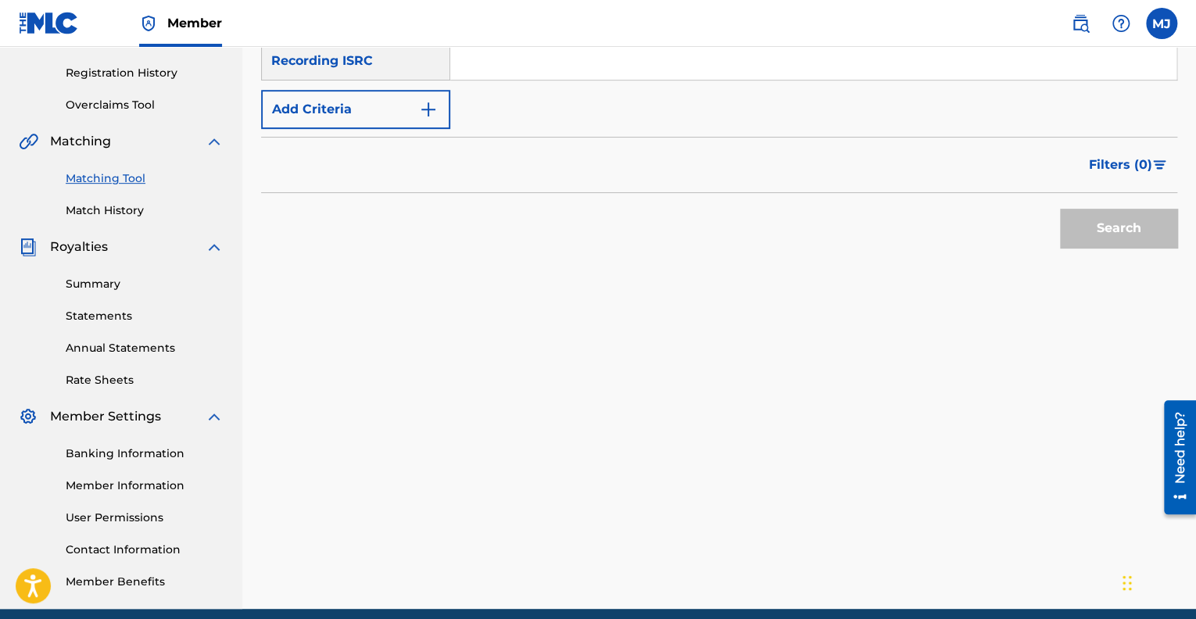
scroll to position [279, 0]
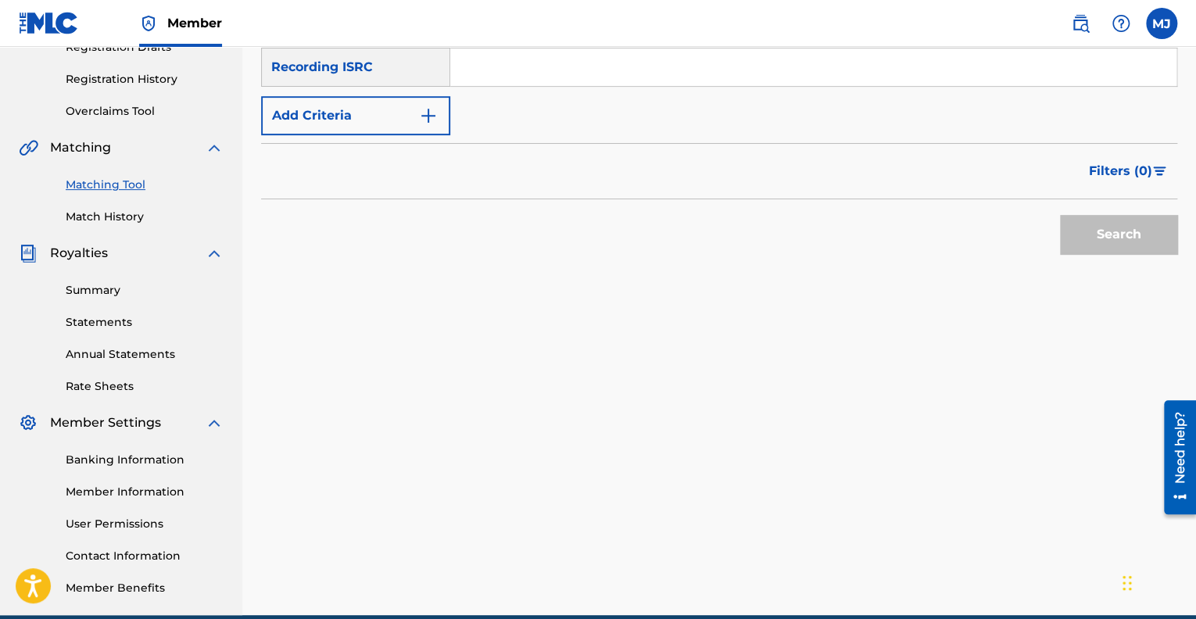
click at [102, 286] on link "Summary" at bounding box center [145, 290] width 158 height 16
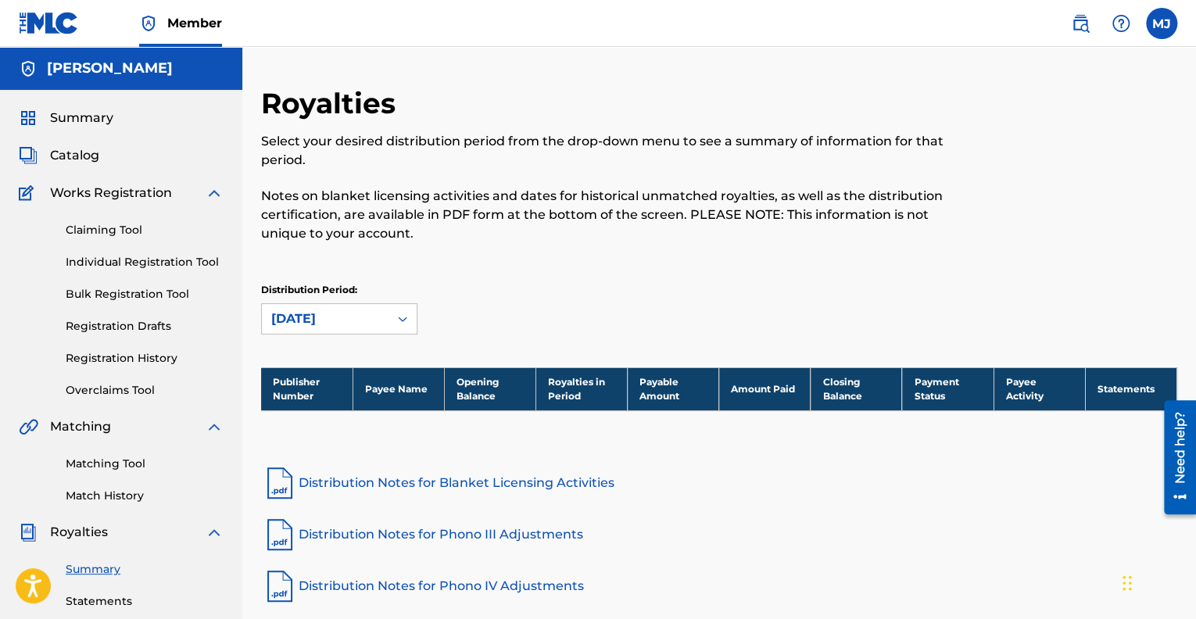
click at [63, 122] on span "Summary" at bounding box center [81, 118] width 63 height 19
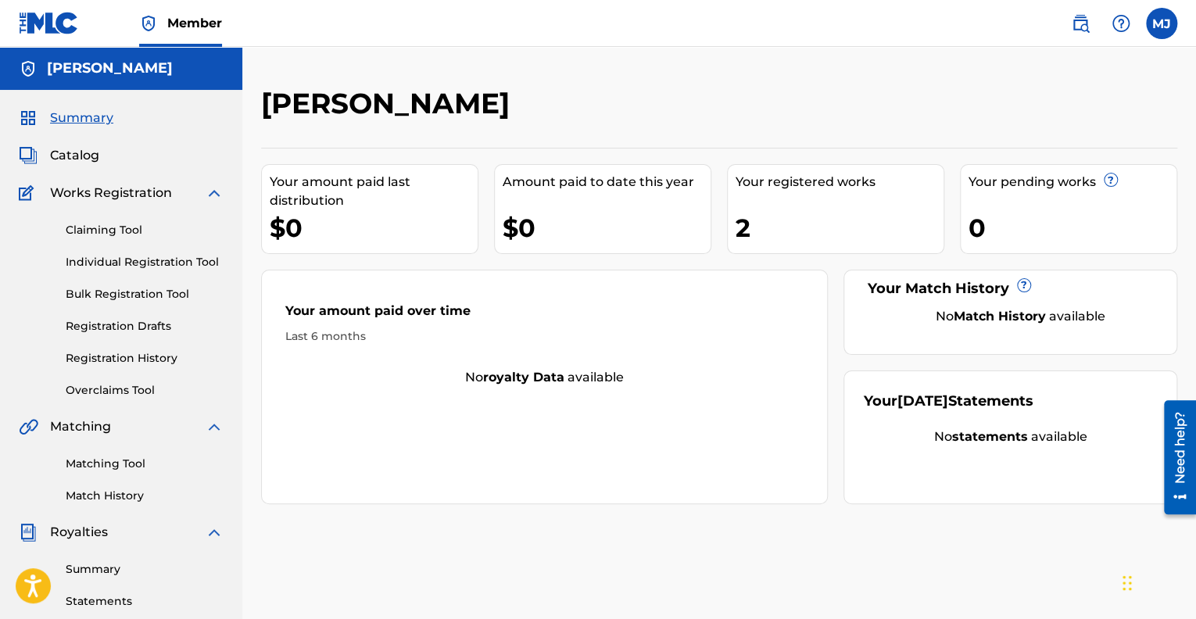
click at [63, 120] on span "Summary" at bounding box center [81, 118] width 63 height 19
click at [57, 152] on span "Catalog" at bounding box center [74, 155] width 49 height 19
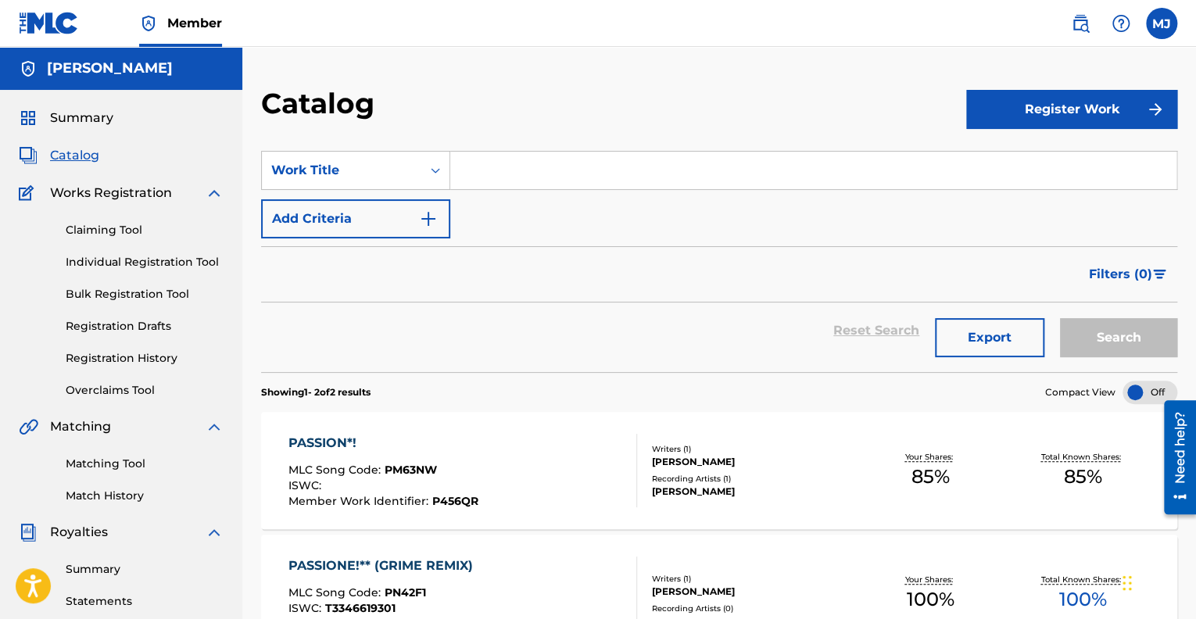
click at [1179, 427] on div "Need help?" at bounding box center [1179, 447] width 21 height 72
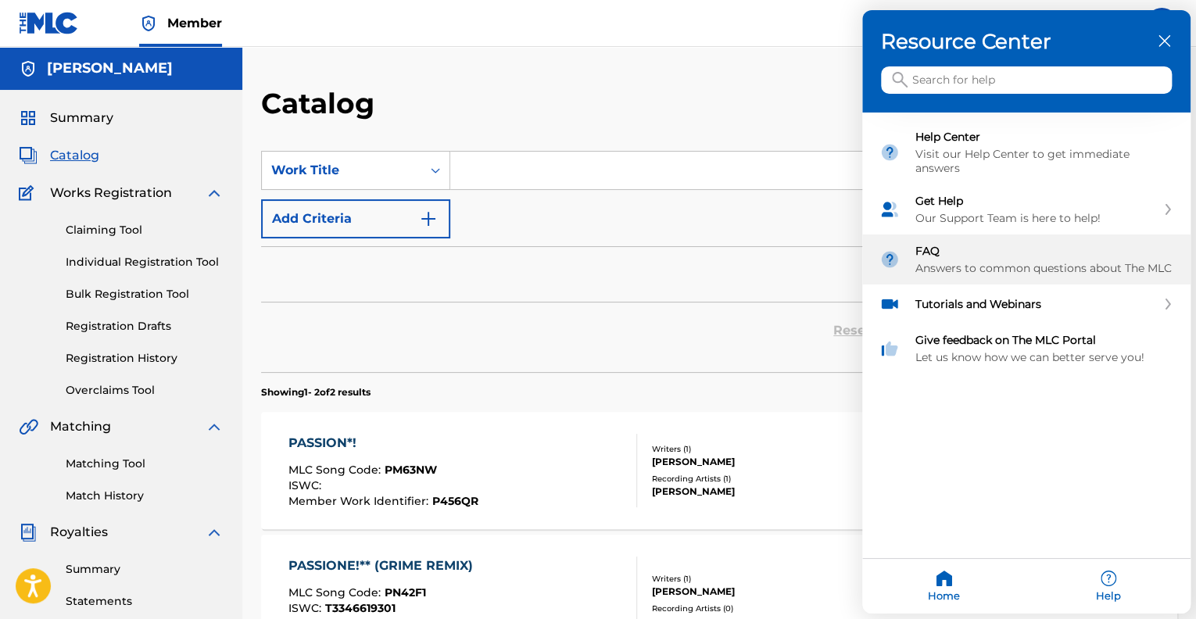
click at [956, 250] on div "FAQ" at bounding box center [1044, 251] width 258 height 14
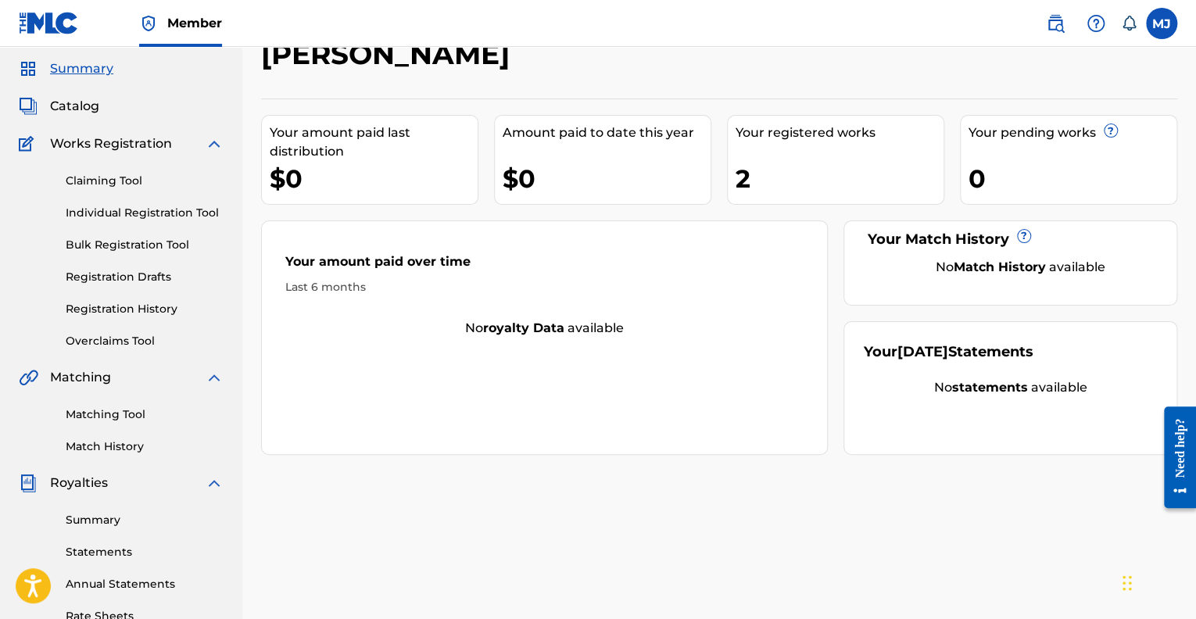
scroll to position [42, 0]
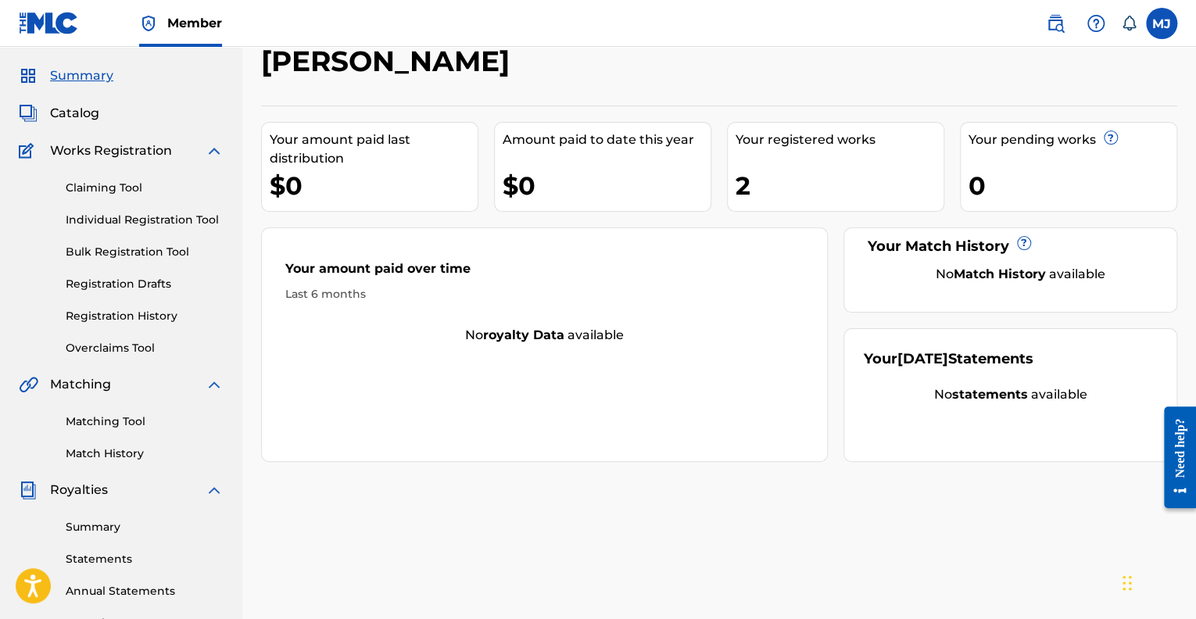
click at [122, 346] on link "Overclaims Tool" at bounding box center [145, 348] width 158 height 16
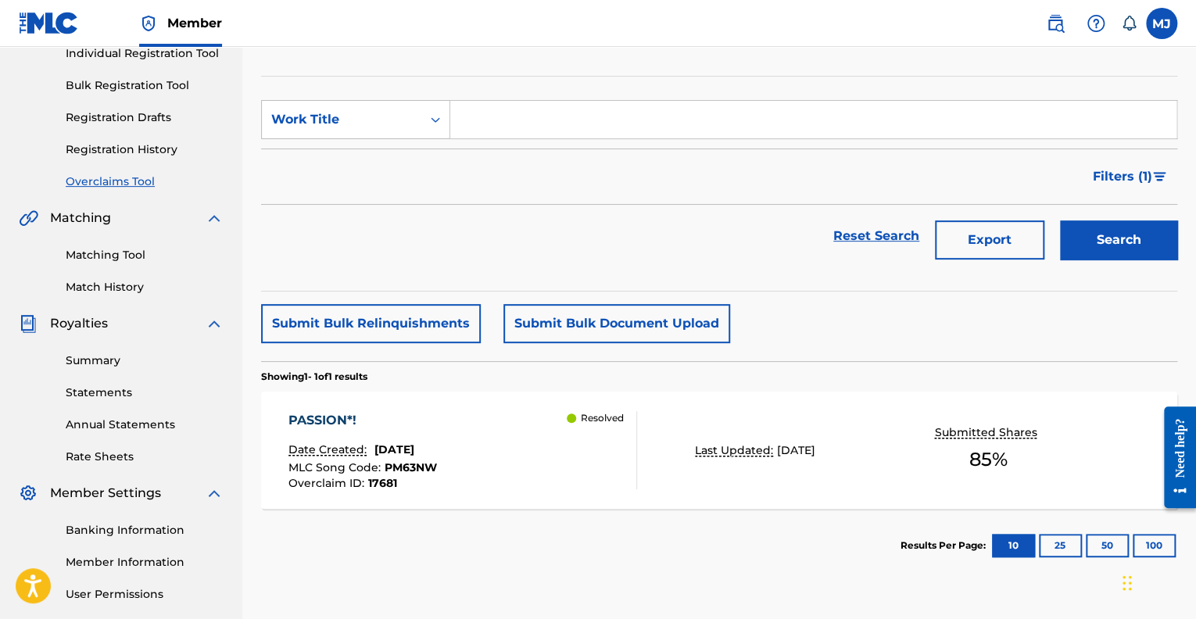
scroll to position [213, 0]
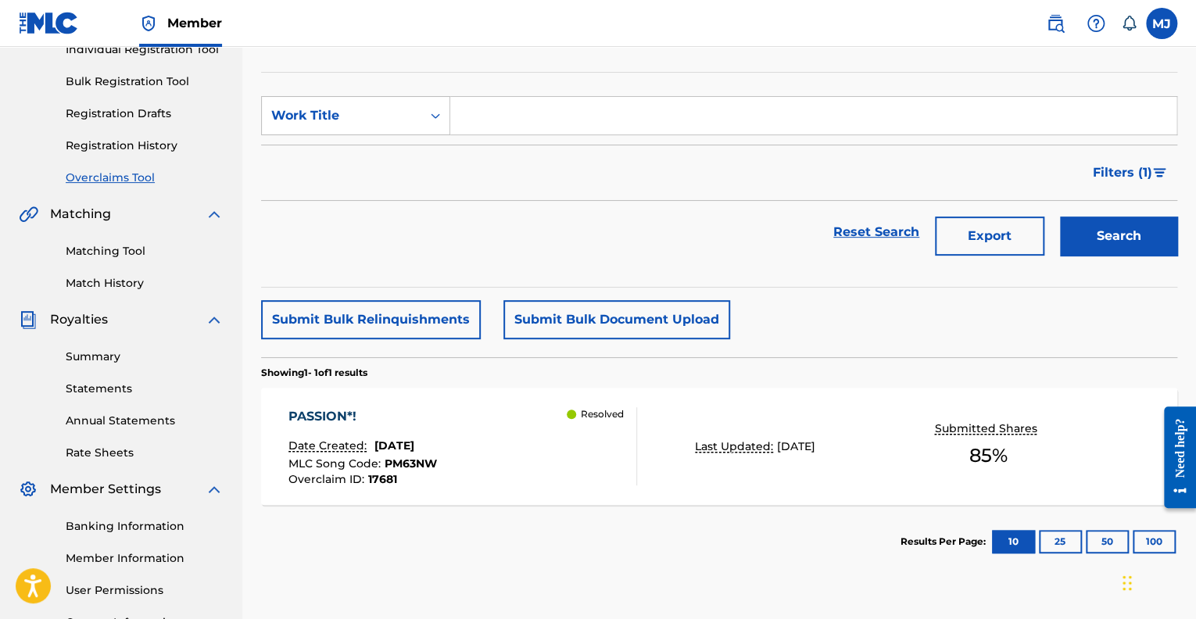
click at [553, 456] on div "PASSION*! Date Created: February 18, 2025 MLC Song Code : PM63NW Overclaim ID :…" at bounding box center [462, 446] width 348 height 78
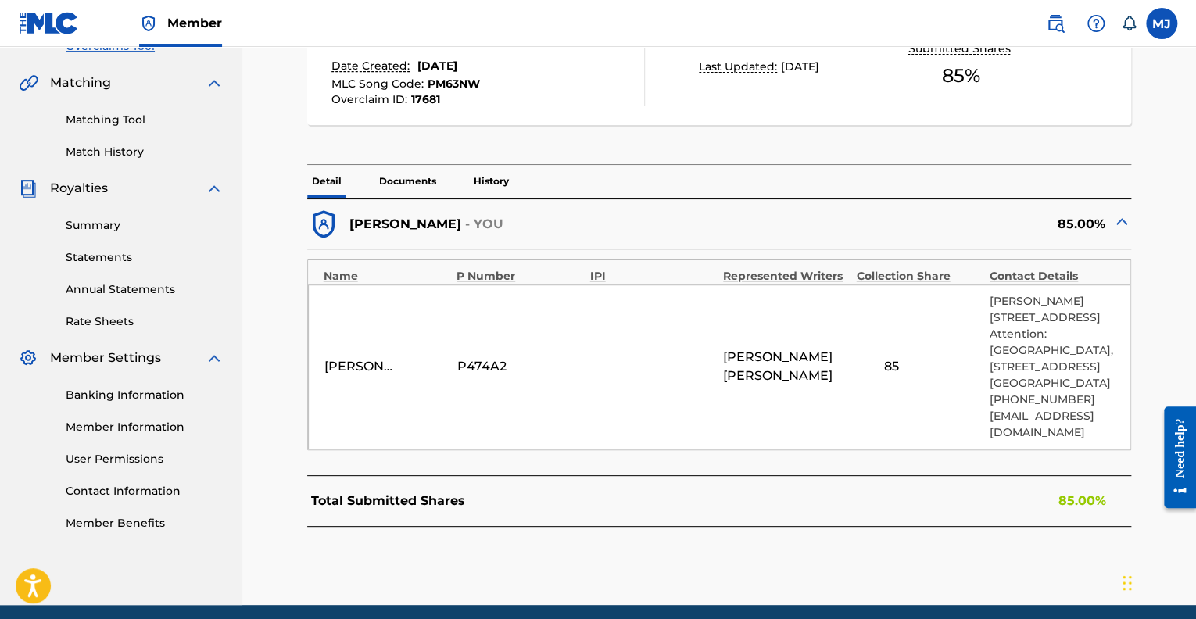
scroll to position [350, 0]
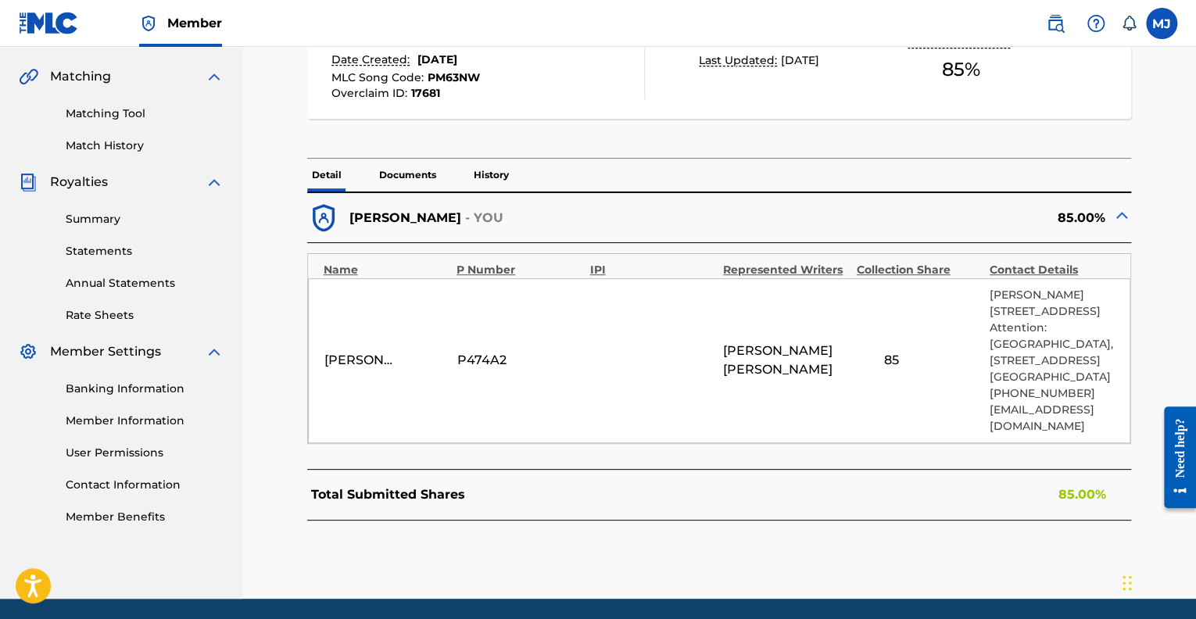
click at [381, 369] on div "[PERSON_NAME]" at bounding box center [359, 360] width 70 height 19
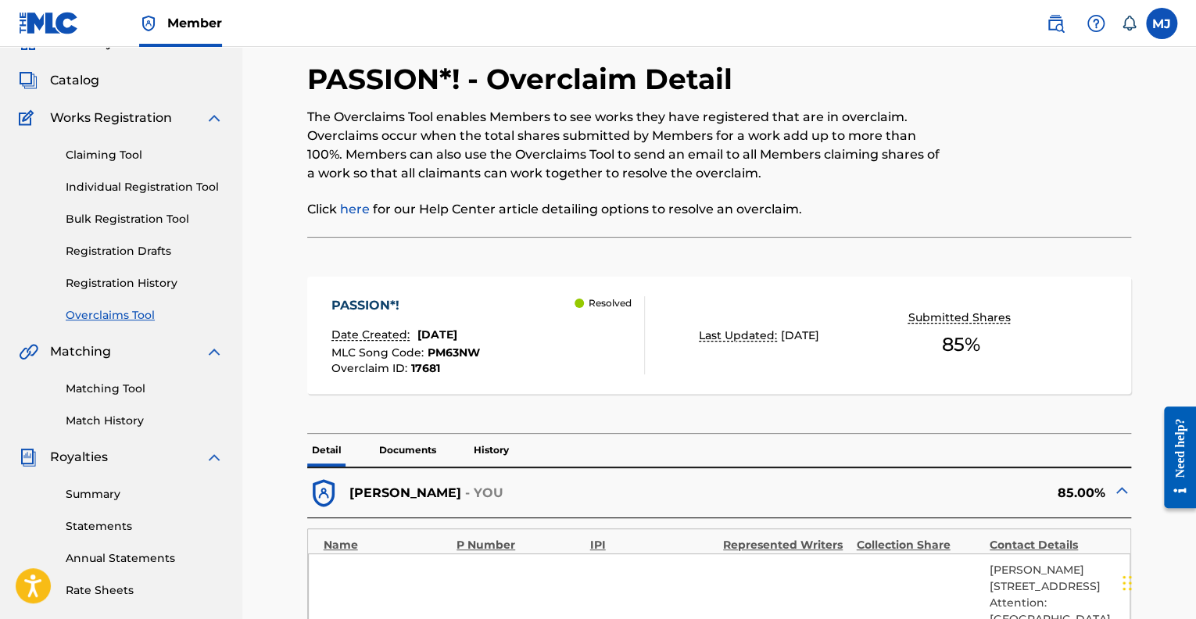
scroll to position [0, 0]
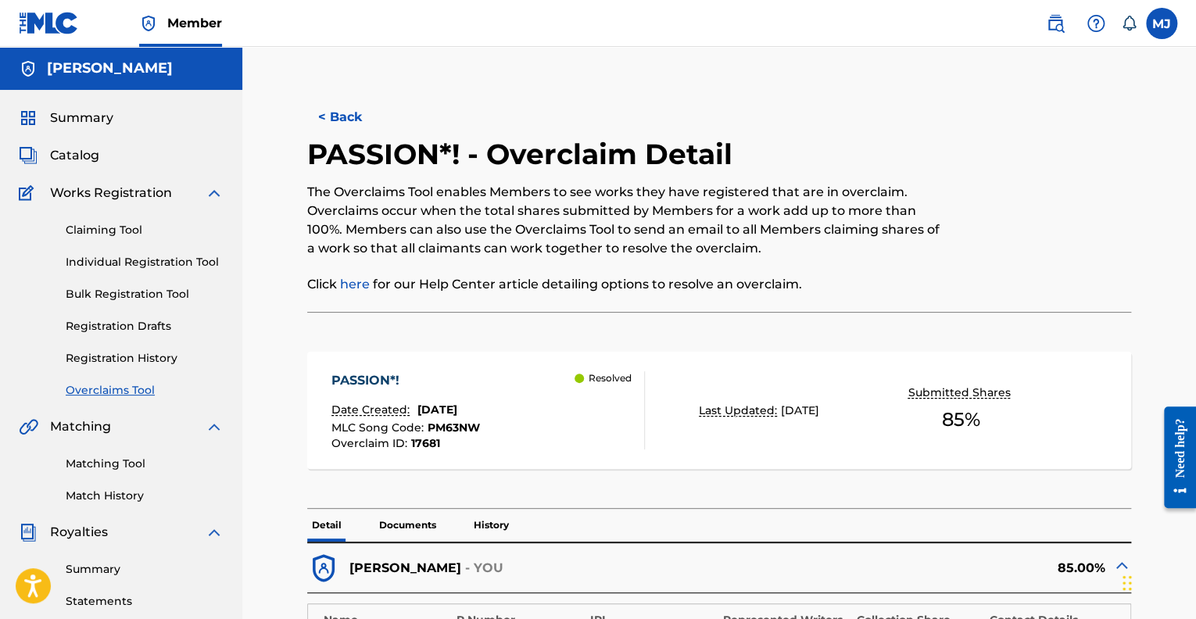
click at [620, 434] on div "Resolved" at bounding box center [609, 410] width 70 height 78
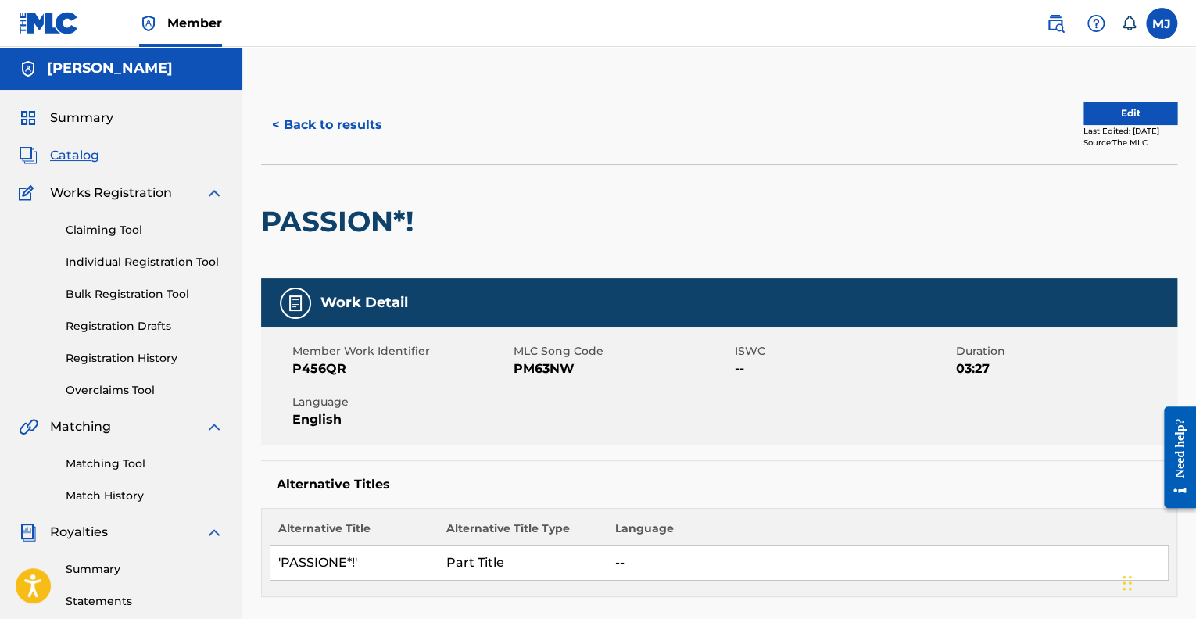
click at [1088, 110] on button "Edit" at bounding box center [1130, 113] width 94 height 23
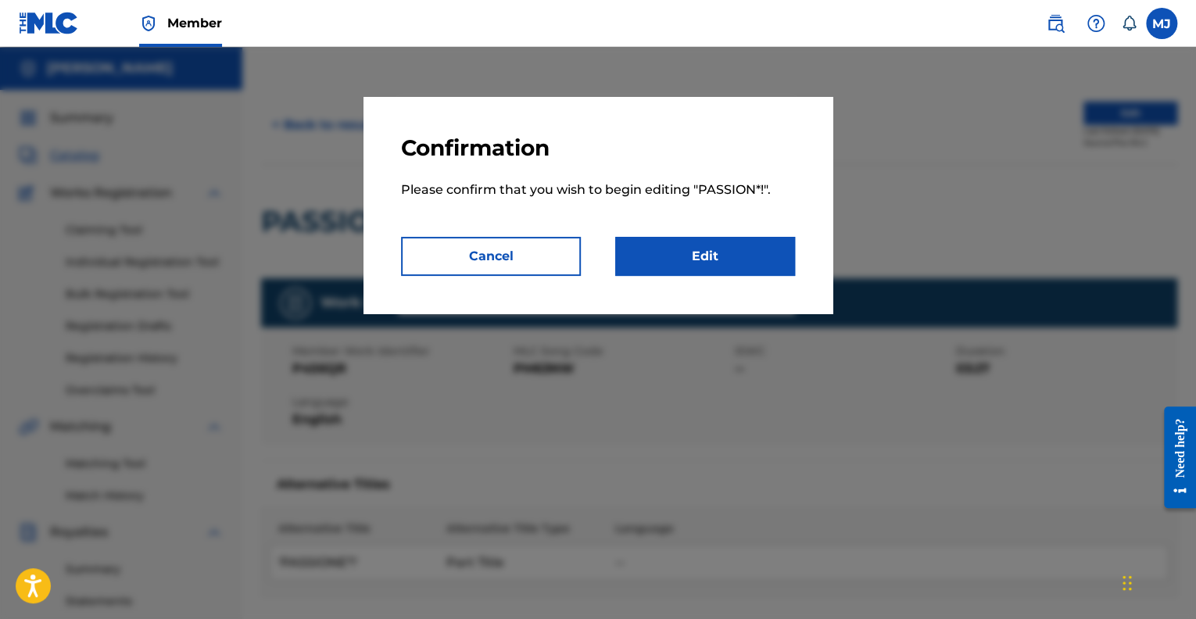
click at [723, 256] on link "Edit" at bounding box center [705, 256] width 180 height 39
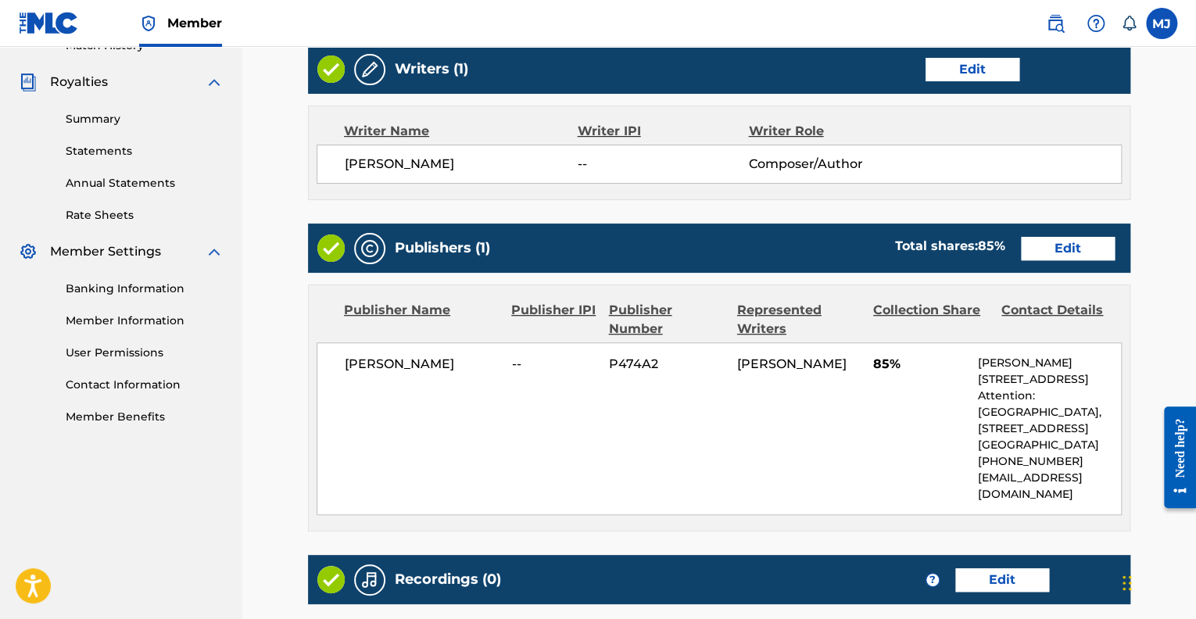
scroll to position [459, 0]
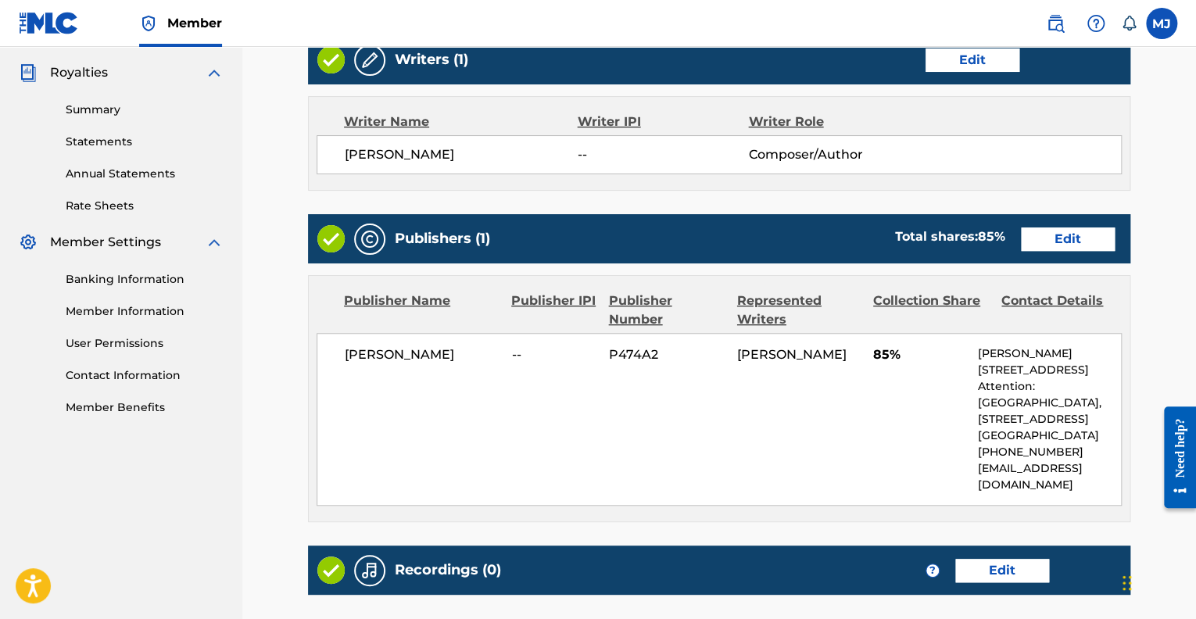
drag, startPoint x: 1197, startPoint y: 272, endPoint x: 36, endPoint y: 93, distance: 1174.9
click at [1028, 240] on link "Edit" at bounding box center [1068, 238] width 94 height 23
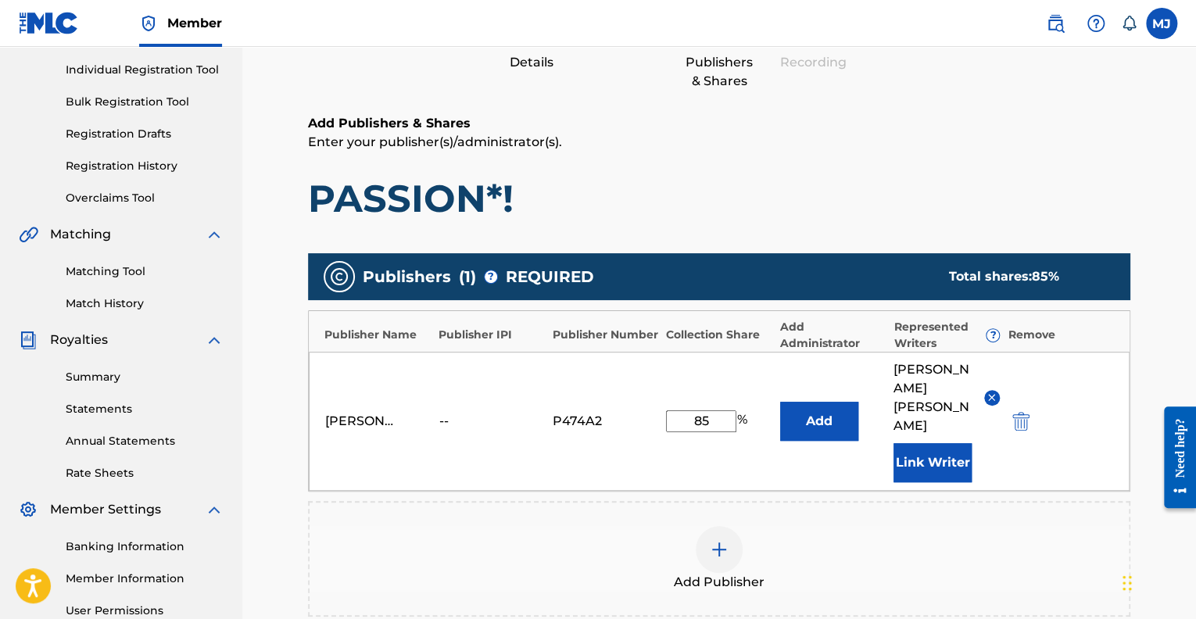
scroll to position [201, 0]
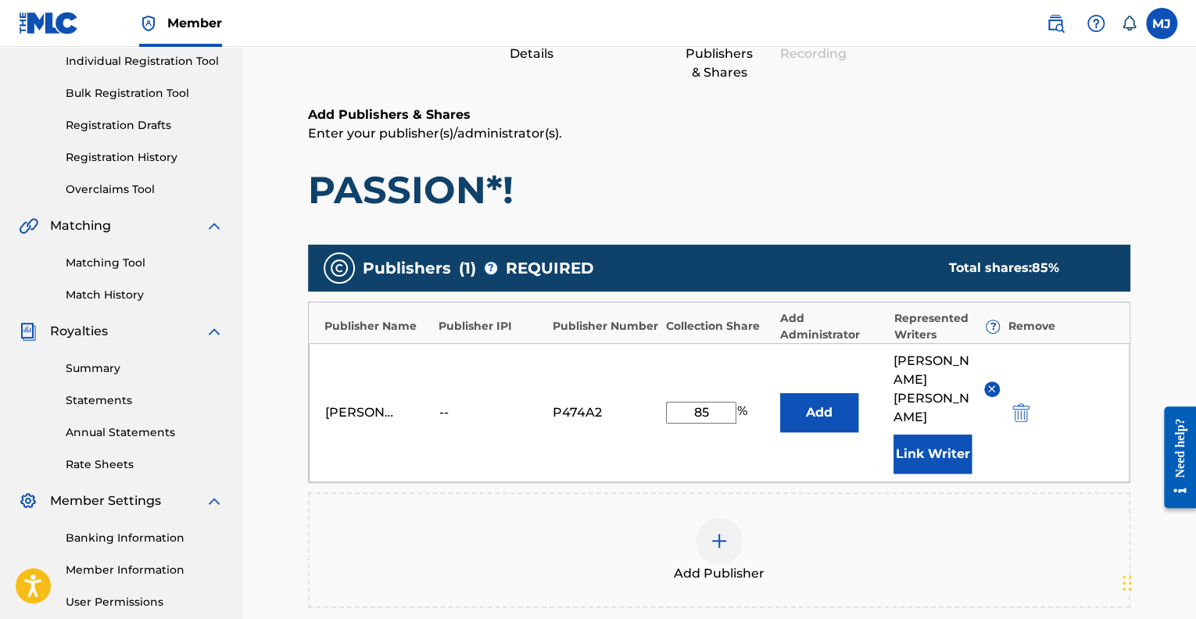
drag, startPoint x: 1198, startPoint y: 309, endPoint x: 20, endPoint y: 21, distance: 1213.2
click at [707, 402] on input "85" at bounding box center [701, 413] width 70 height 22
type input "8"
type input "100"
click at [839, 400] on button "Add" at bounding box center [819, 412] width 78 height 39
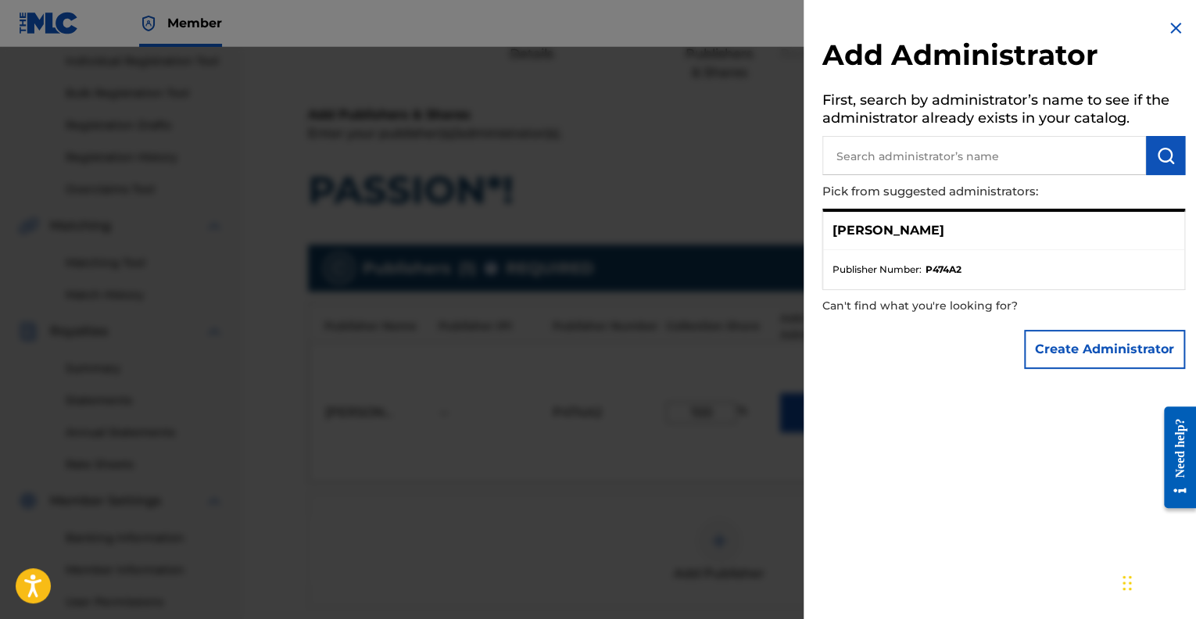
click at [1071, 355] on button "Create Administrator" at bounding box center [1104, 349] width 161 height 39
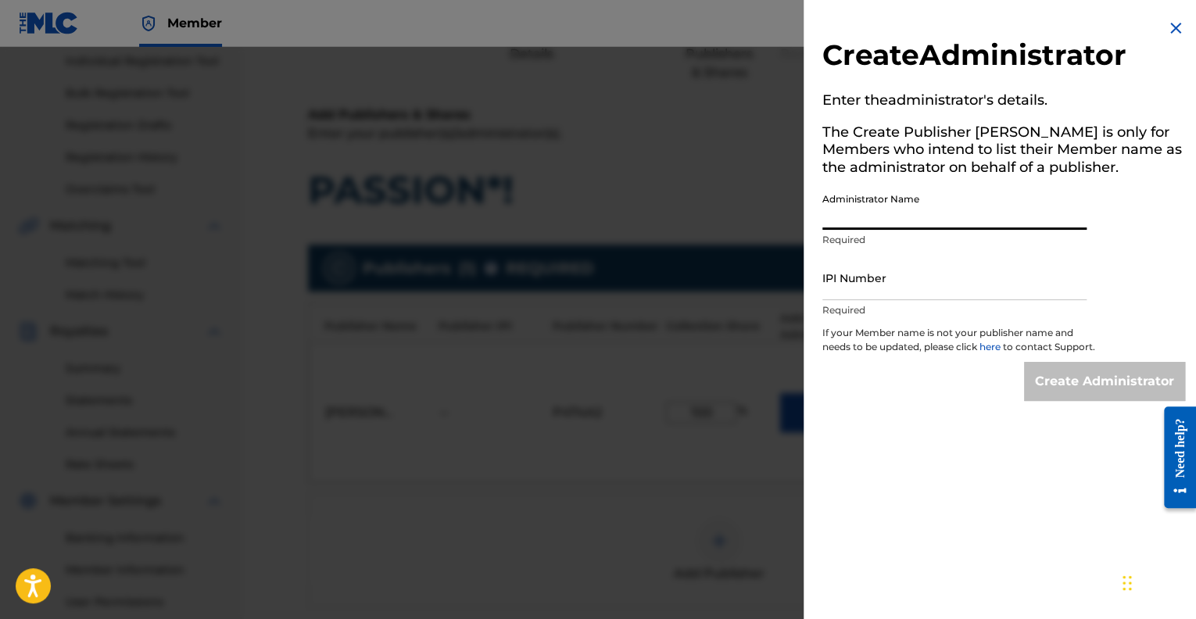
click at [841, 216] on input "Administrator Name" at bounding box center [954, 207] width 264 height 45
drag, startPoint x: 842, startPoint y: 220, endPoint x: 742, endPoint y: 209, distance: 100.6
click at [752, 213] on div "Create Administrator Enter the administrator 's details. The Create Publisher b…" at bounding box center [598, 333] width 1196 height 572
type input "Monique Shona James"
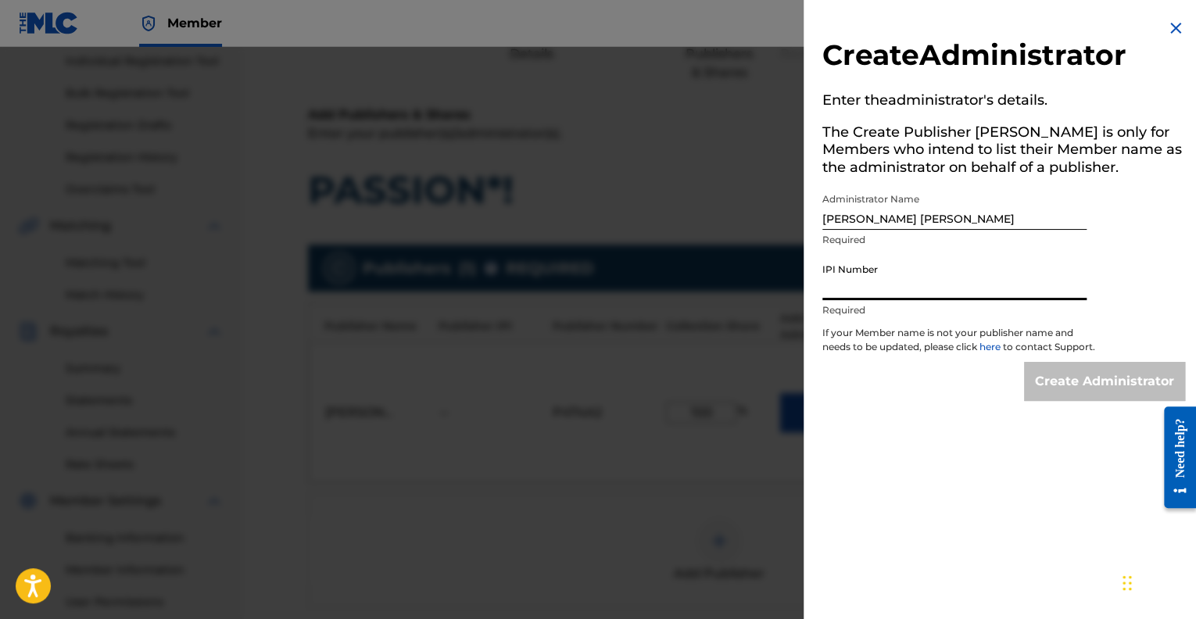
click at [838, 288] on input "IPI Number" at bounding box center [954, 278] width 264 height 45
type input "01286504146"
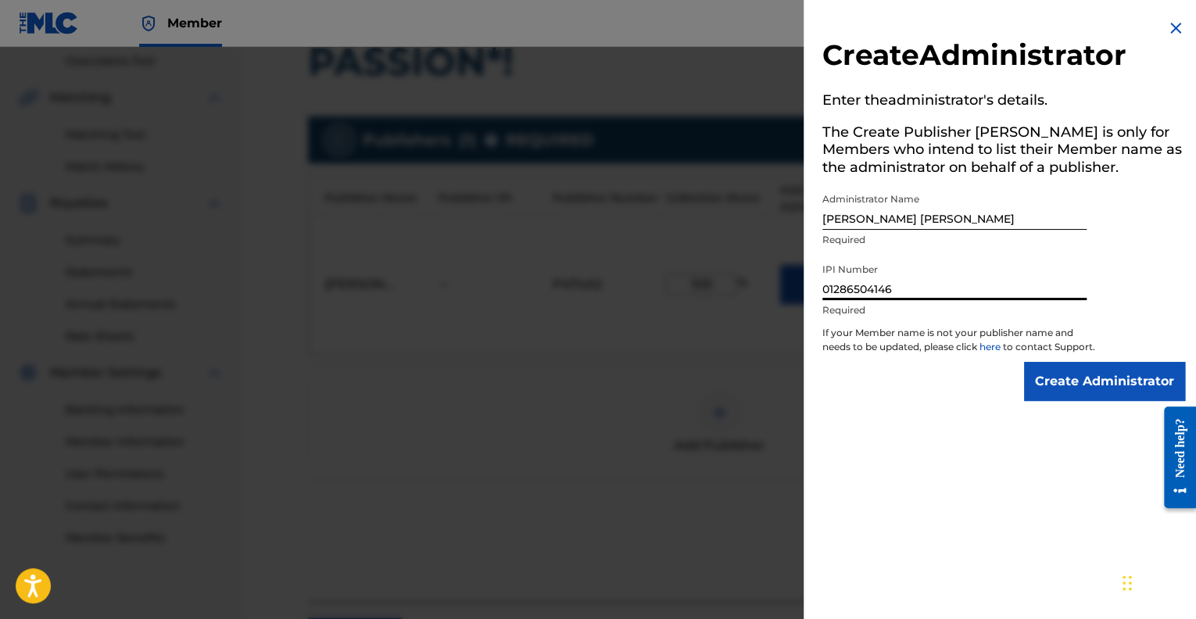
scroll to position [426, 0]
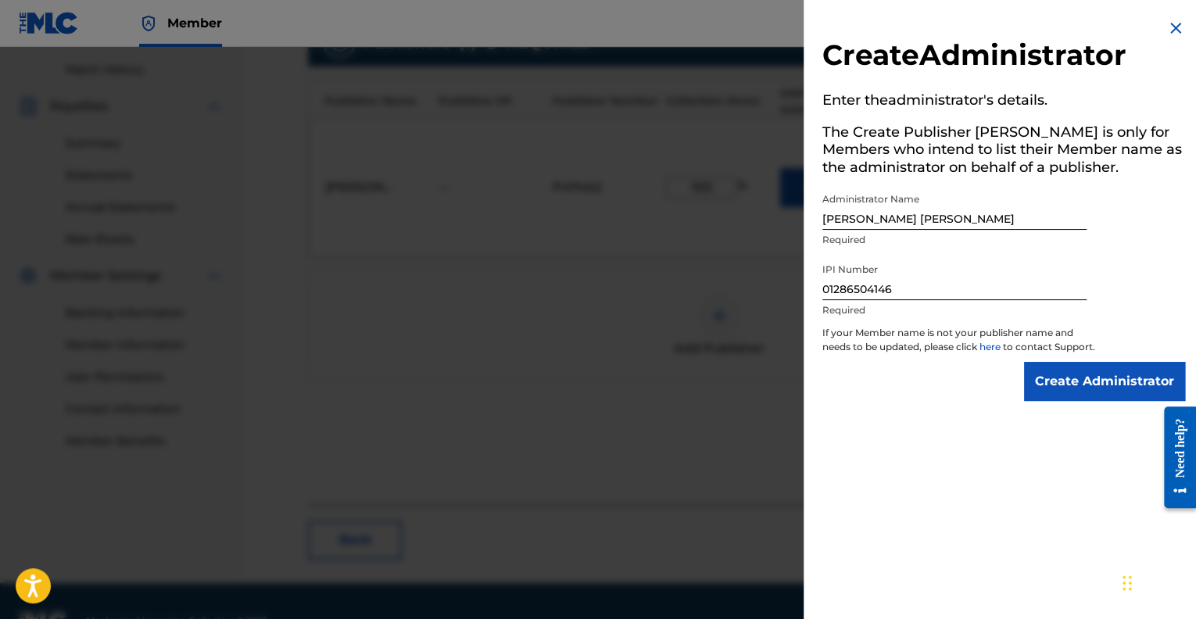
click at [1088, 401] on input "Create Administrator" at bounding box center [1104, 381] width 161 height 39
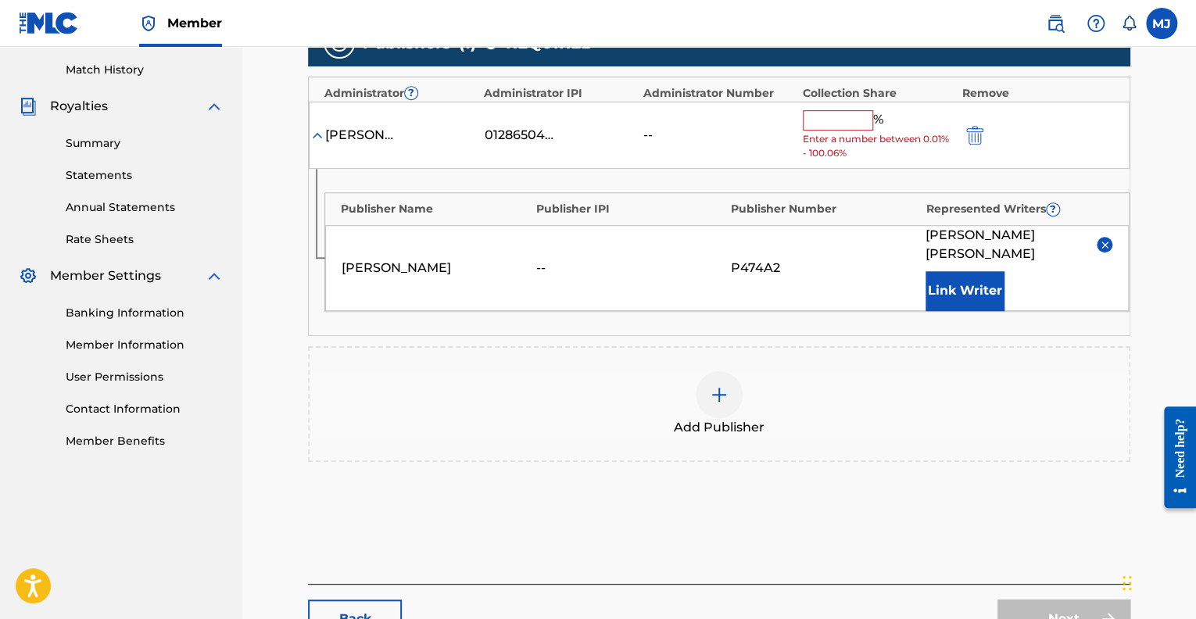
click at [821, 123] on input "text" at bounding box center [838, 120] width 70 height 20
type input "100"
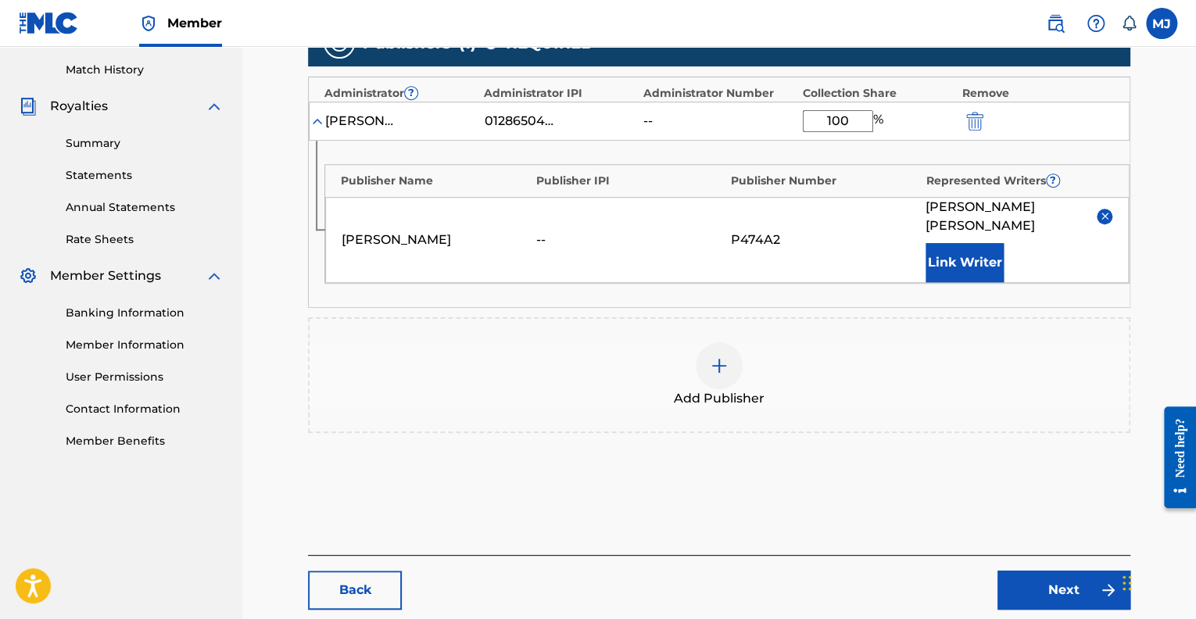
click at [956, 243] on button "Link Writer" at bounding box center [964, 262] width 78 height 39
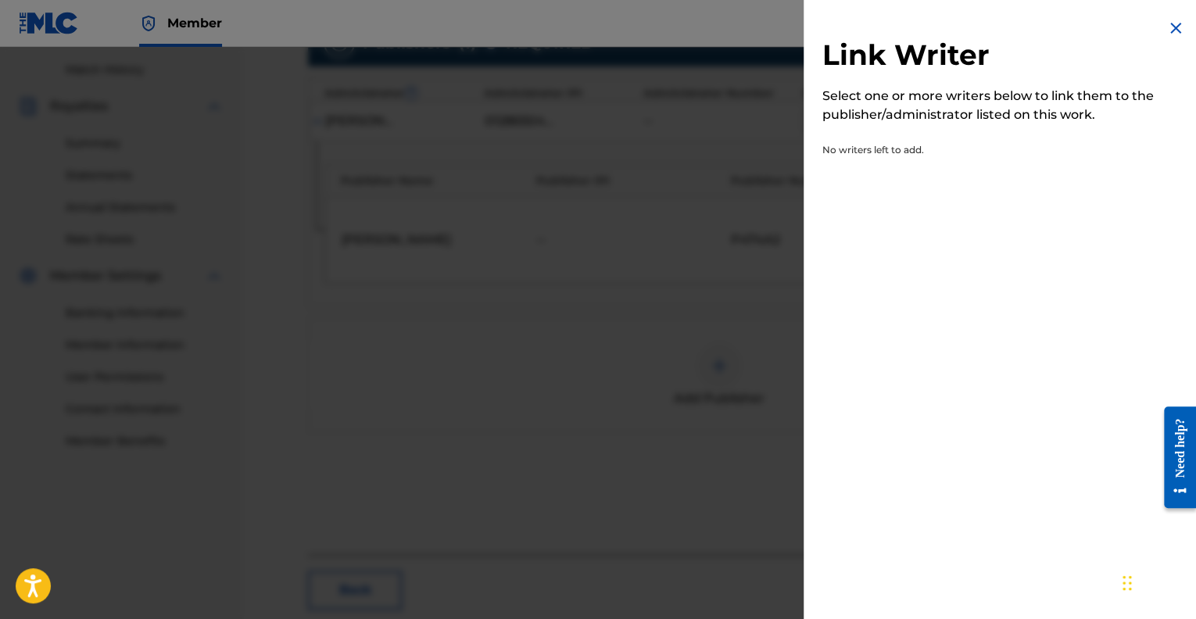
scroll to position [494, 0]
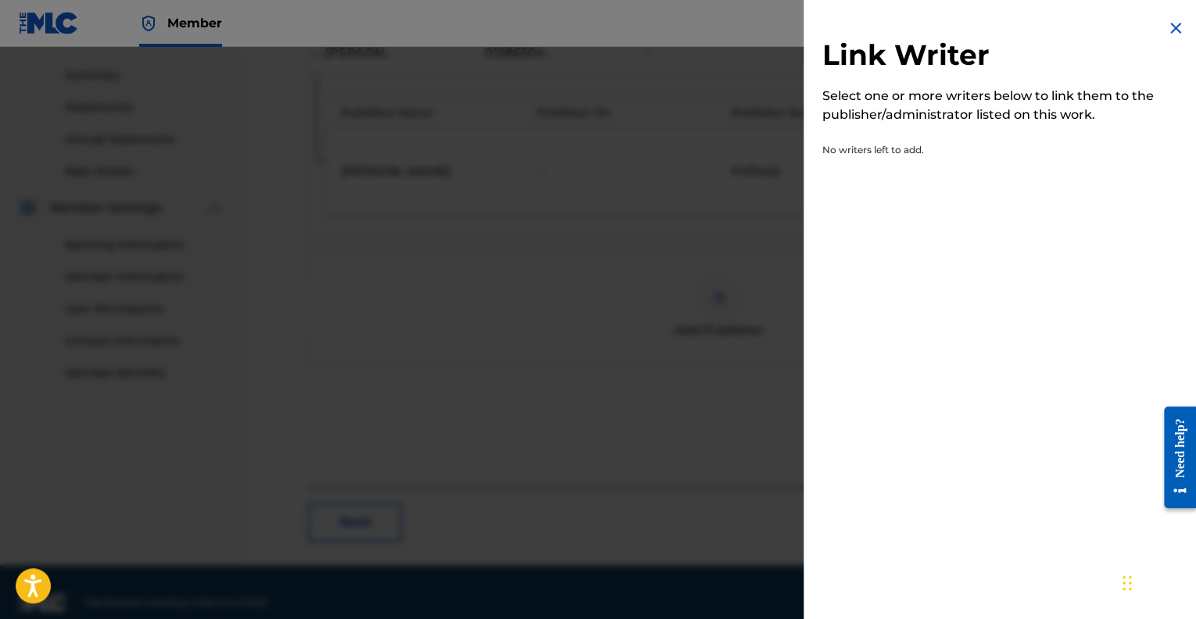
drag, startPoint x: 1197, startPoint y: 240, endPoint x: 37, endPoint y: 88, distance: 1170.4
click at [1169, 28] on img at bounding box center [1175, 28] width 19 height 19
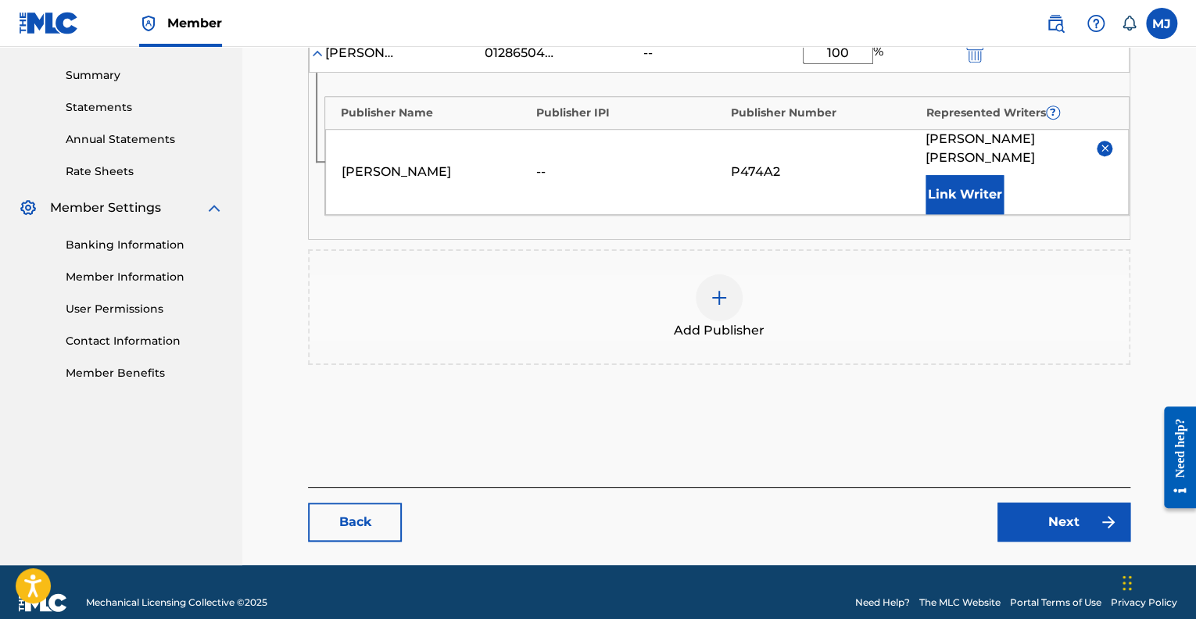
click at [1076, 504] on link "Next" at bounding box center [1063, 521] width 133 height 39
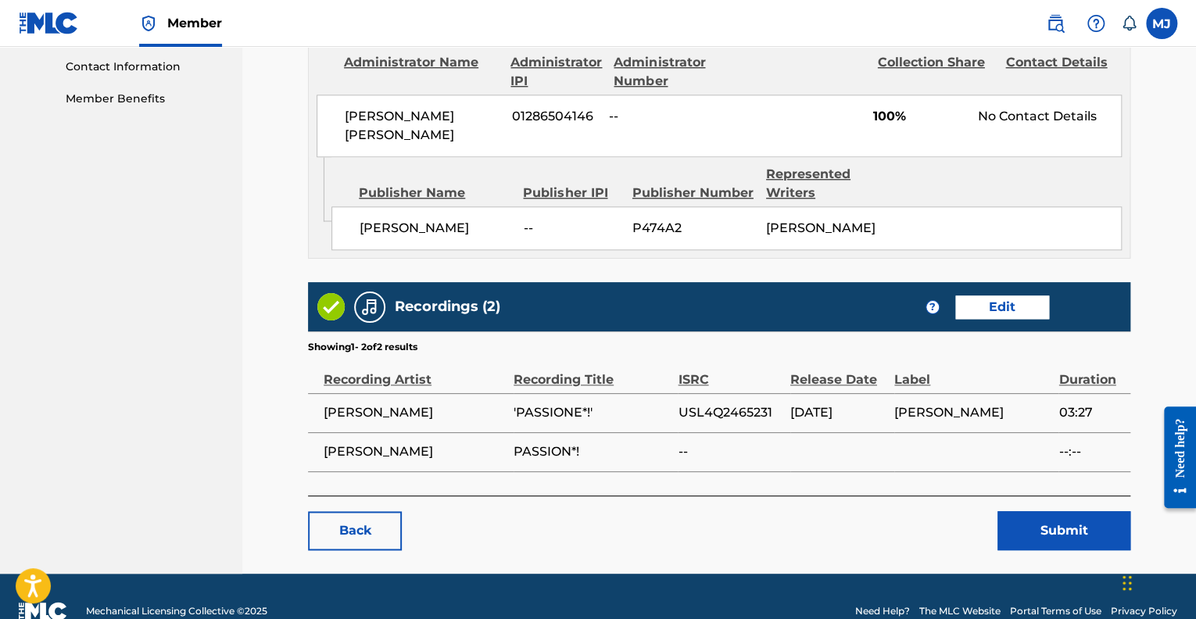
scroll to position [776, 0]
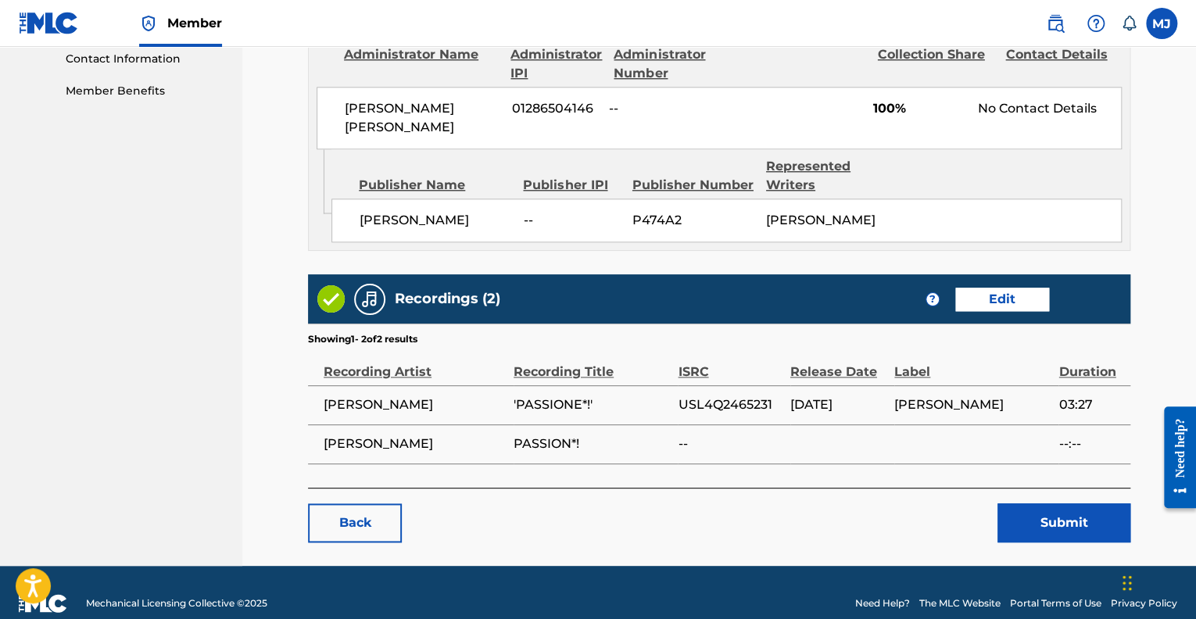
click at [972, 288] on link "Edit" at bounding box center [1002, 299] width 94 height 23
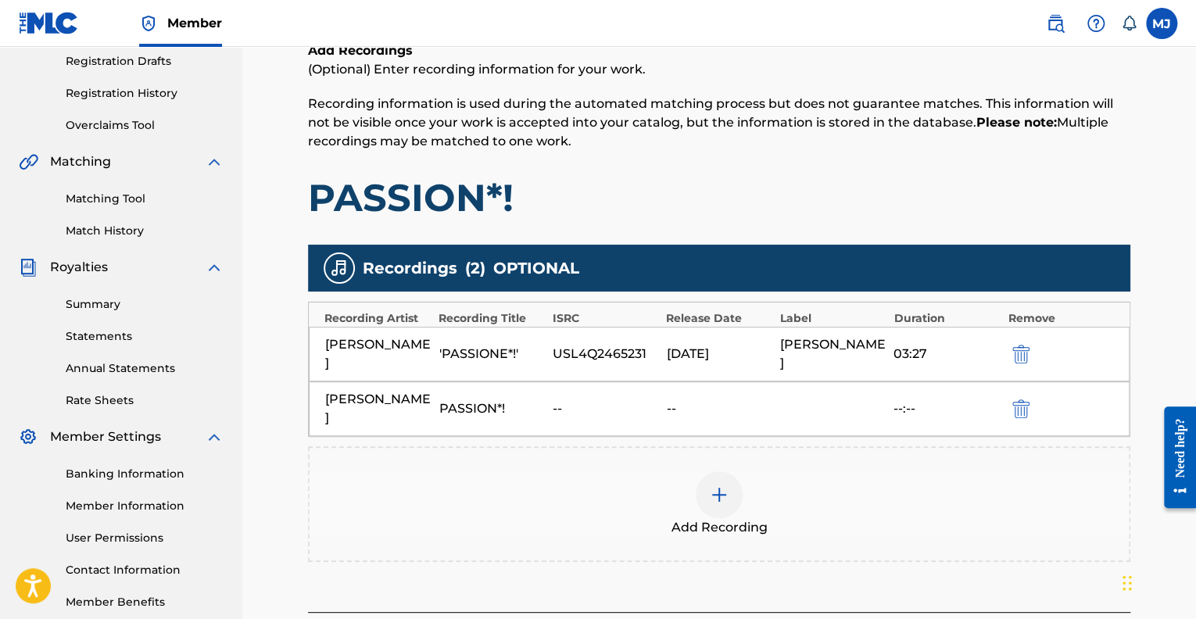
scroll to position [359, 0]
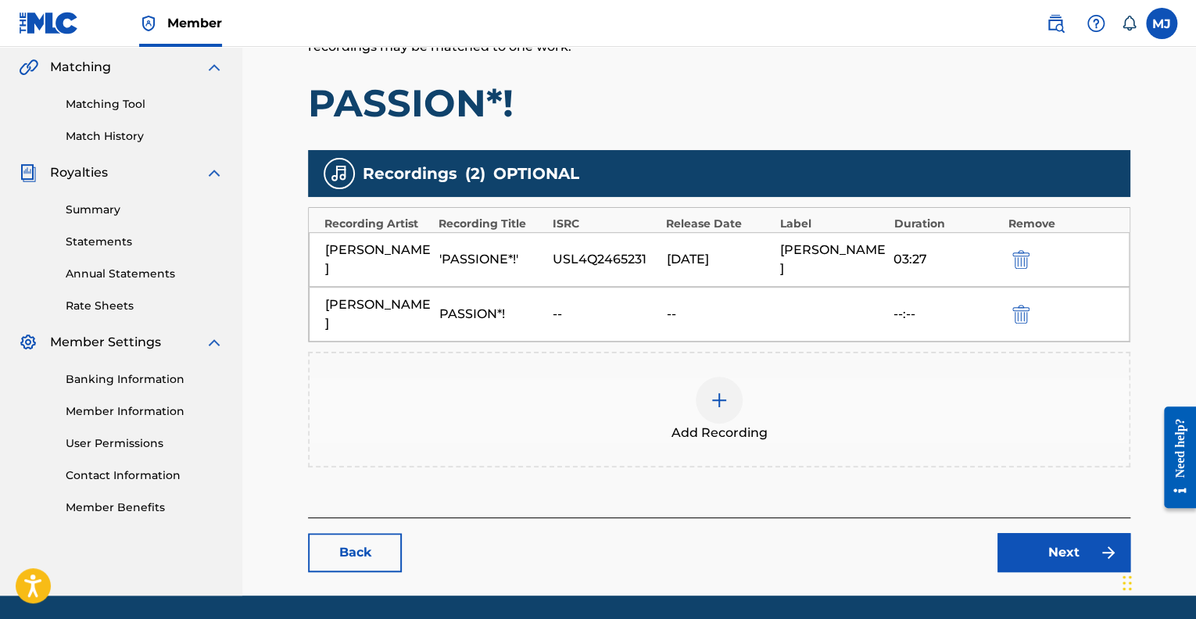
click at [1018, 315] on img "submit" at bounding box center [1020, 314] width 17 height 19
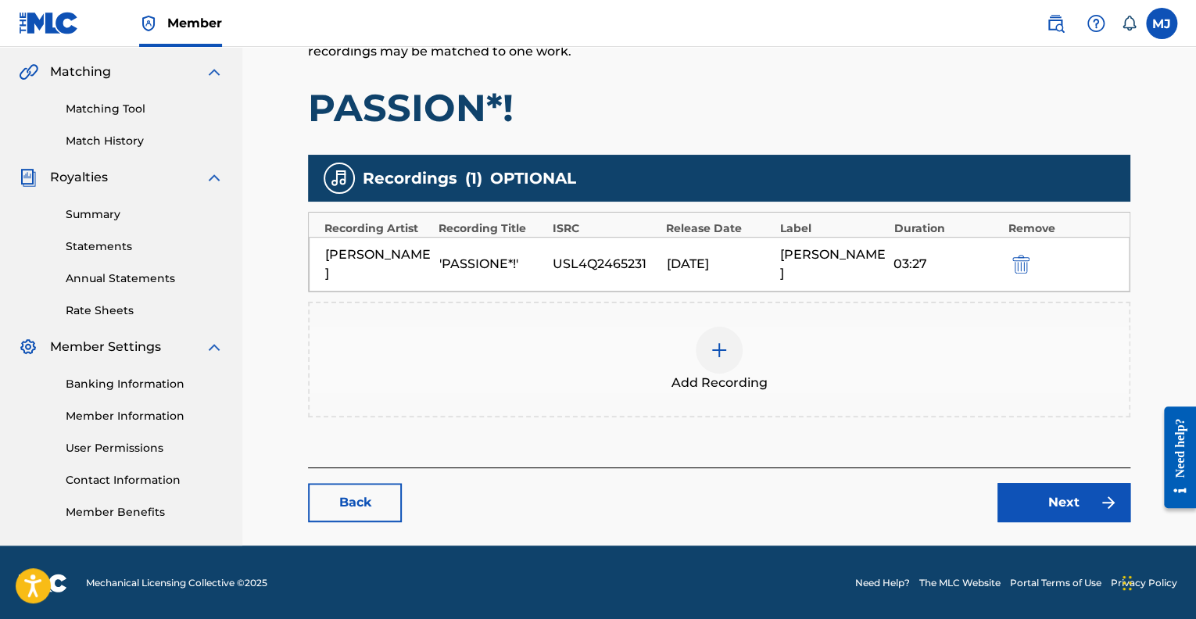
click at [1022, 268] on img "submit" at bounding box center [1020, 264] width 17 height 19
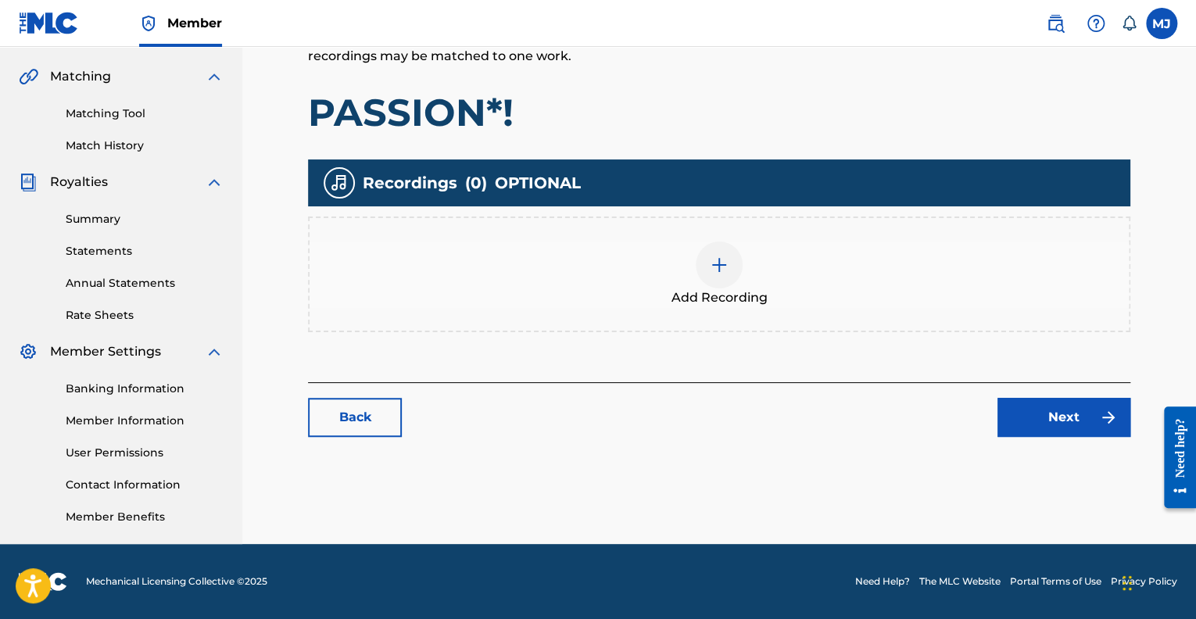
scroll to position [350, 0]
click at [1038, 413] on link "Next" at bounding box center [1063, 417] width 133 height 39
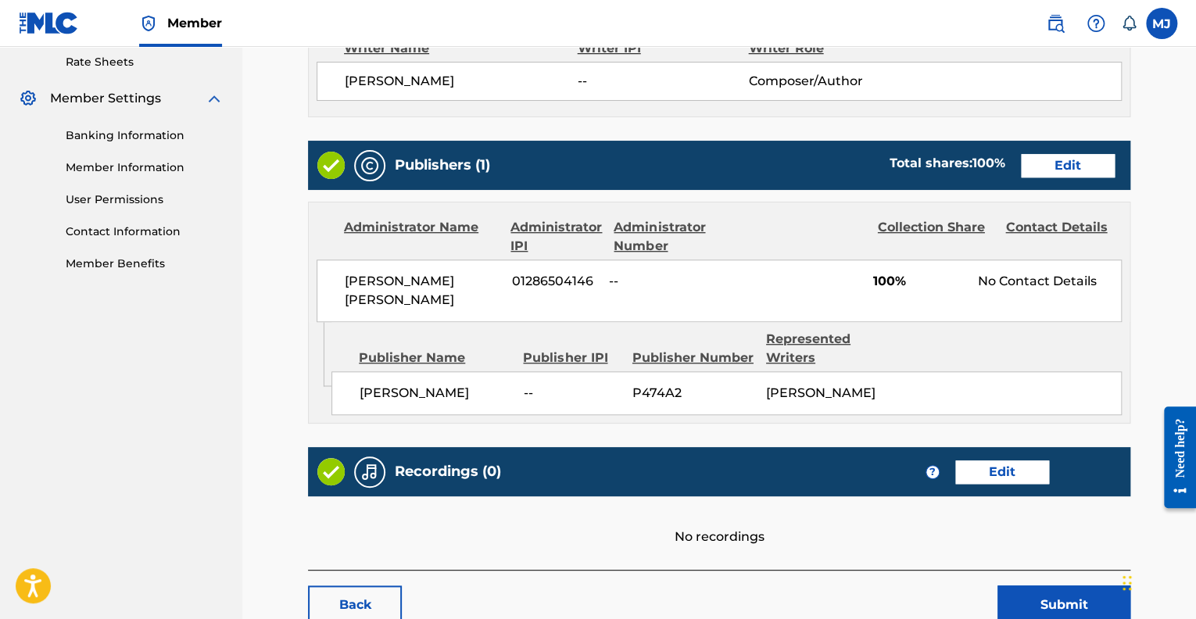
scroll to position [686, 0]
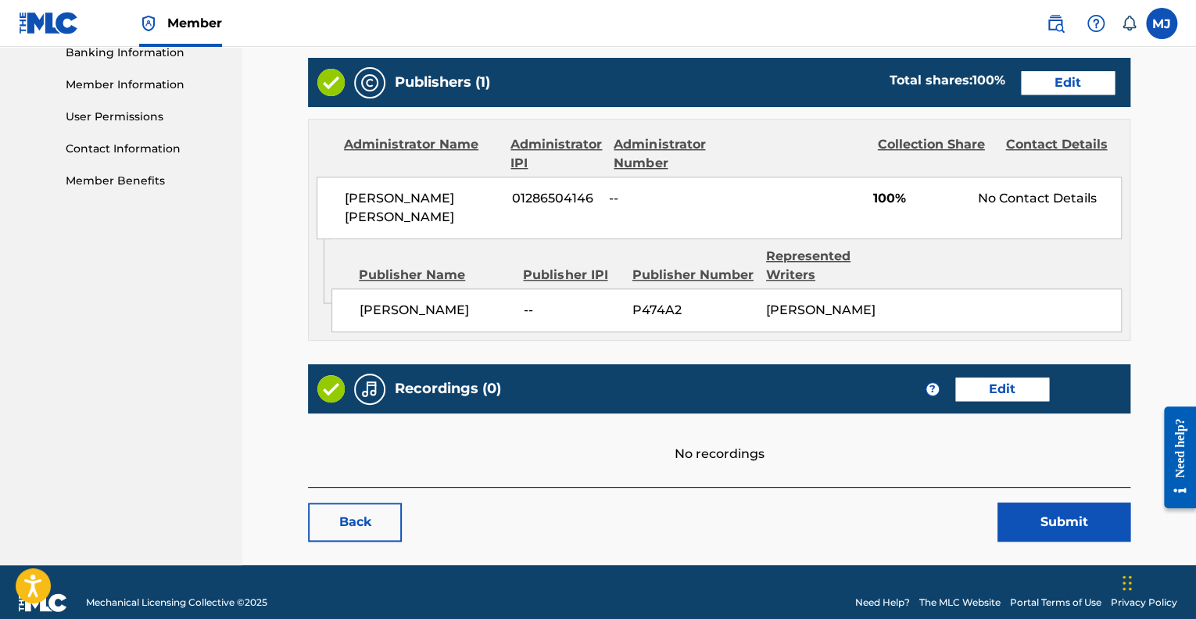
click at [1032, 508] on button "Submit" at bounding box center [1063, 521] width 133 height 39
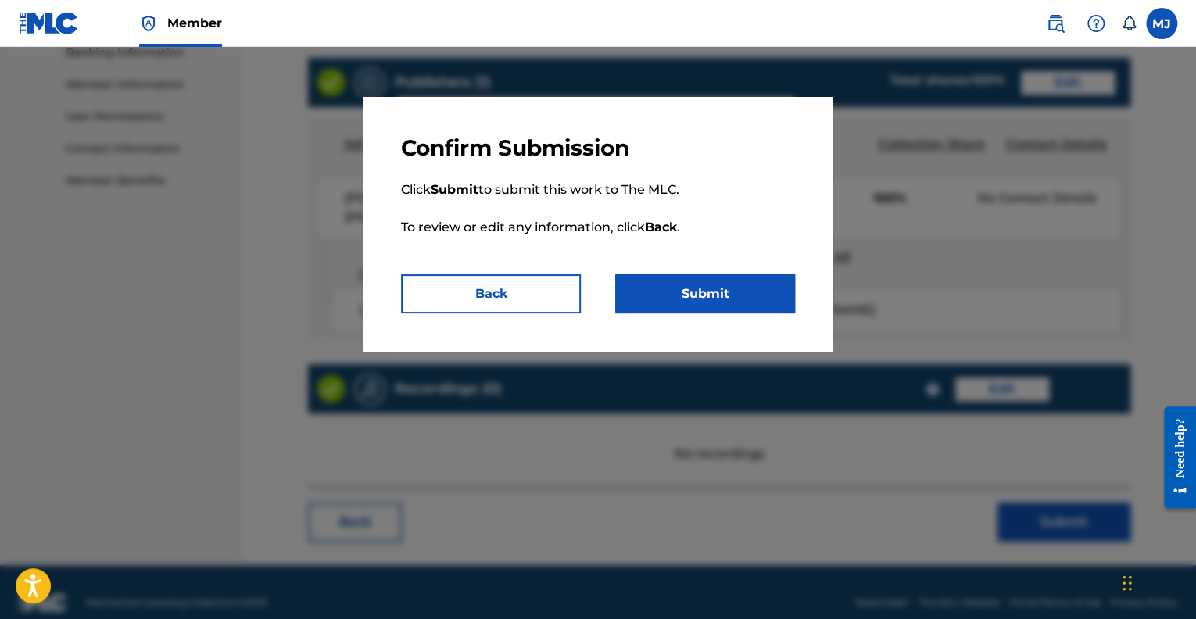
click at [666, 295] on button "Submit" at bounding box center [705, 293] width 180 height 39
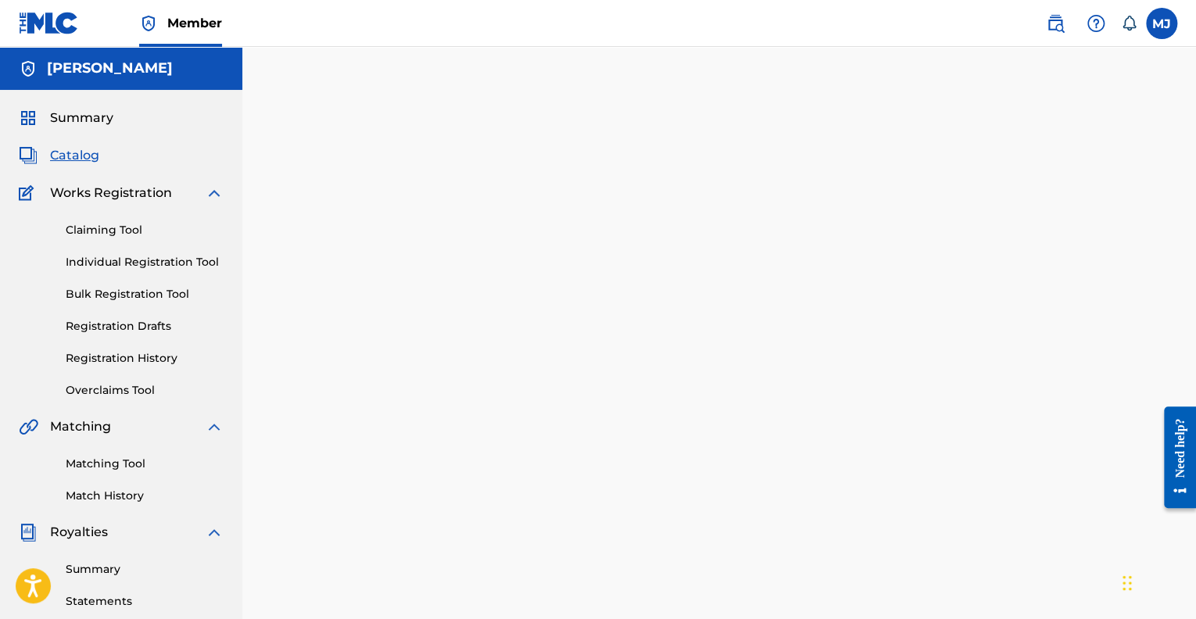
click at [120, 467] on link "Matching Tool" at bounding box center [145, 464] width 158 height 16
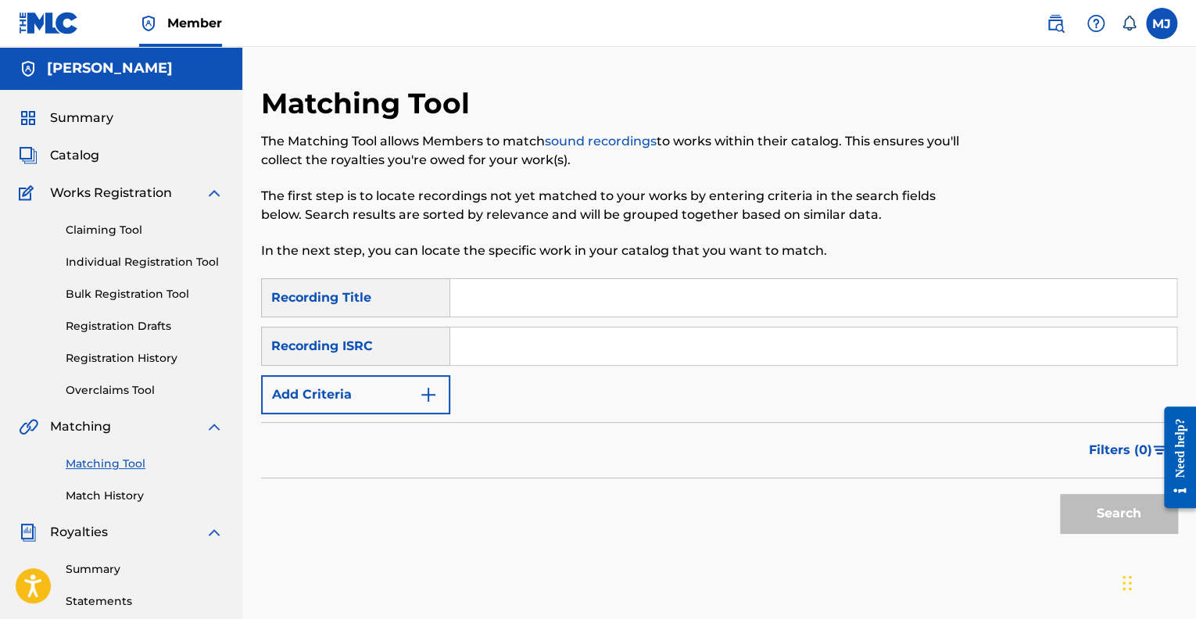
click at [482, 306] on input "Search Form" at bounding box center [813, 298] width 726 height 38
type input "Passion*!"
click at [1060, 494] on button "Search" at bounding box center [1118, 513] width 117 height 39
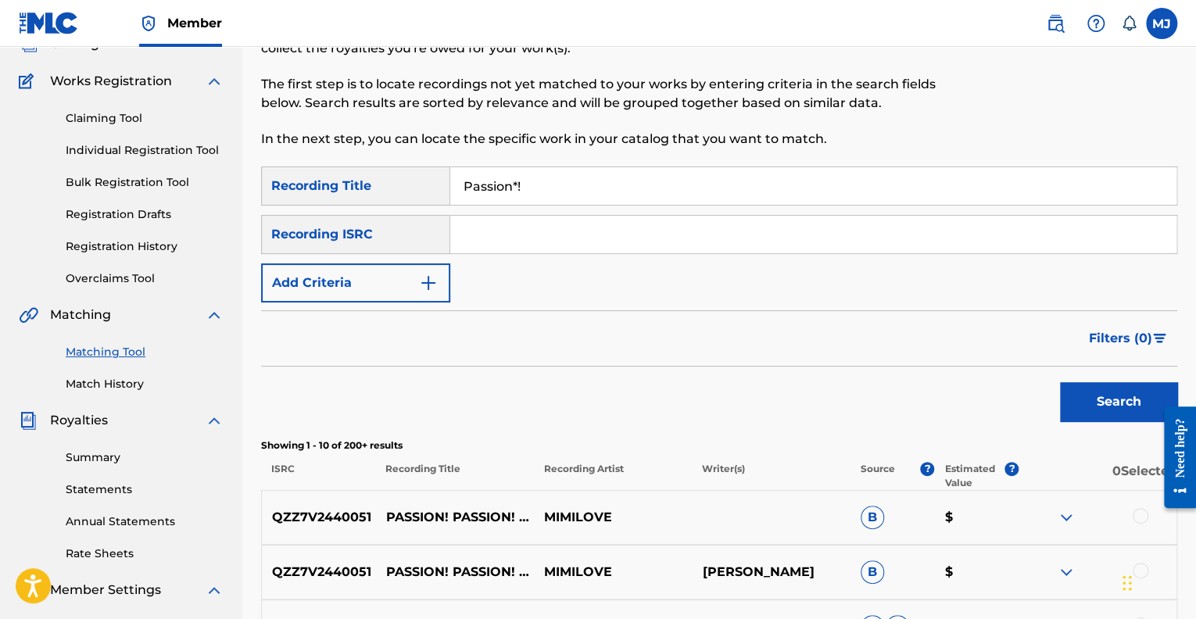
scroll to position [109, 0]
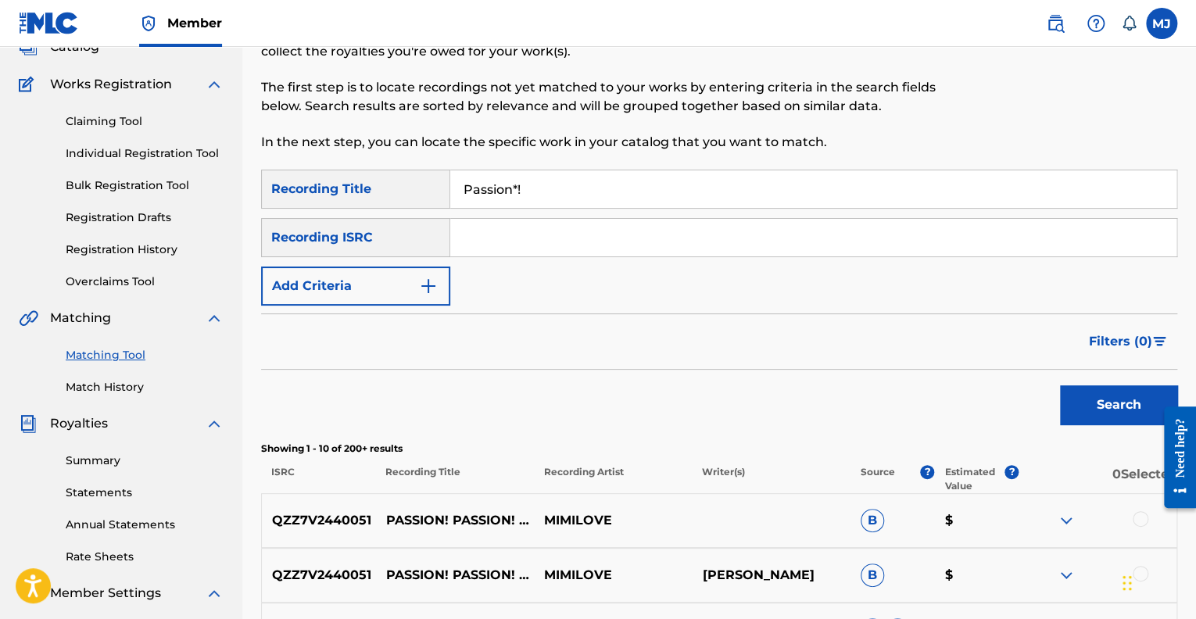
click at [460, 231] on input "Search Form" at bounding box center [813, 238] width 726 height 38
click at [1128, 421] on button "Search" at bounding box center [1118, 404] width 117 height 39
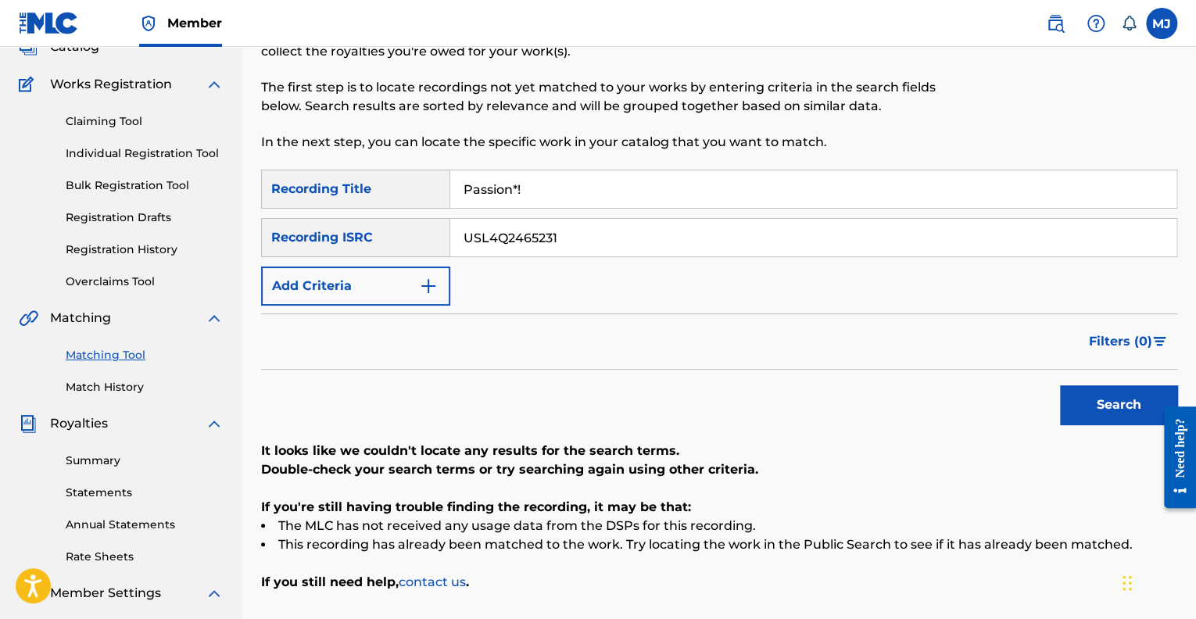
click at [487, 233] on input "USL4Q2465231" at bounding box center [813, 238] width 726 height 38
type input "USI4Q2465231"
click at [1060, 385] on button "Search" at bounding box center [1118, 404] width 117 height 39
click at [132, 277] on link "Overclaims Tool" at bounding box center [145, 281] width 158 height 16
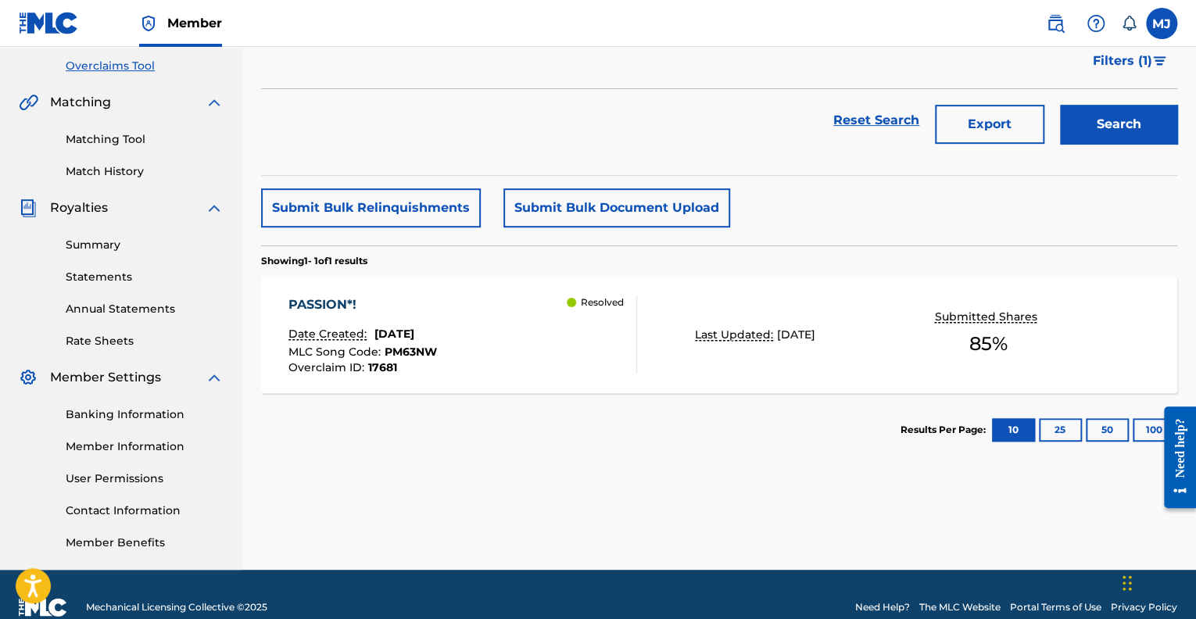
scroll to position [328, 0]
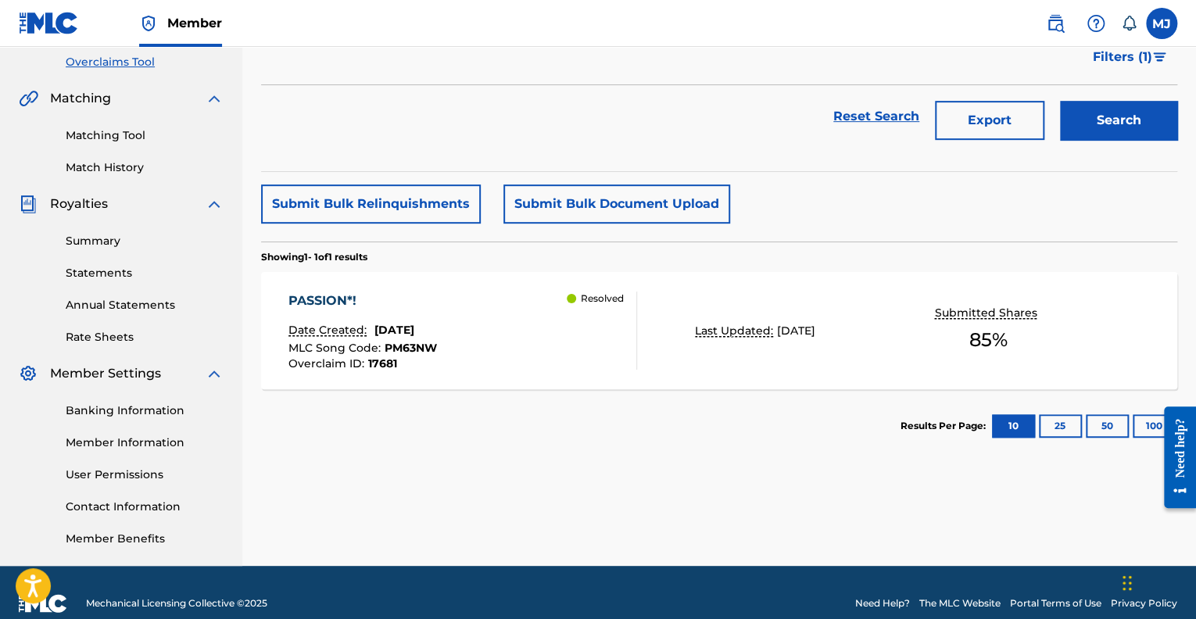
click at [686, 304] on div "PASSION*! Date Created: February 18, 2025 MLC Song Code : PM63NW Overclaim ID :…" at bounding box center [719, 330] width 916 height 117
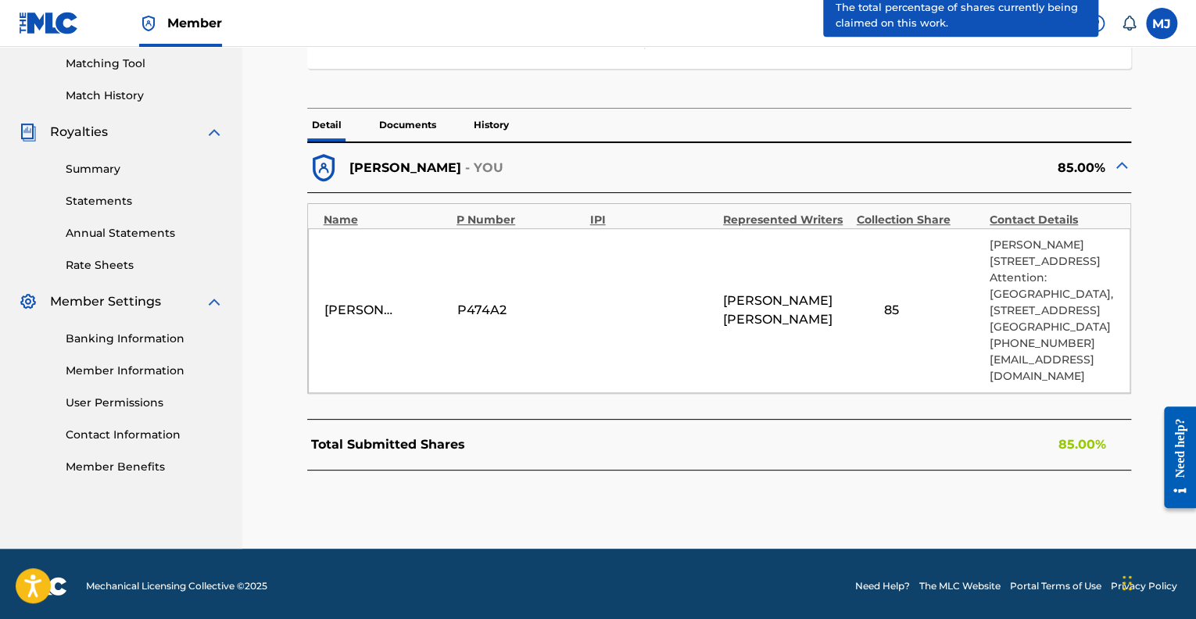
scroll to position [404, 0]
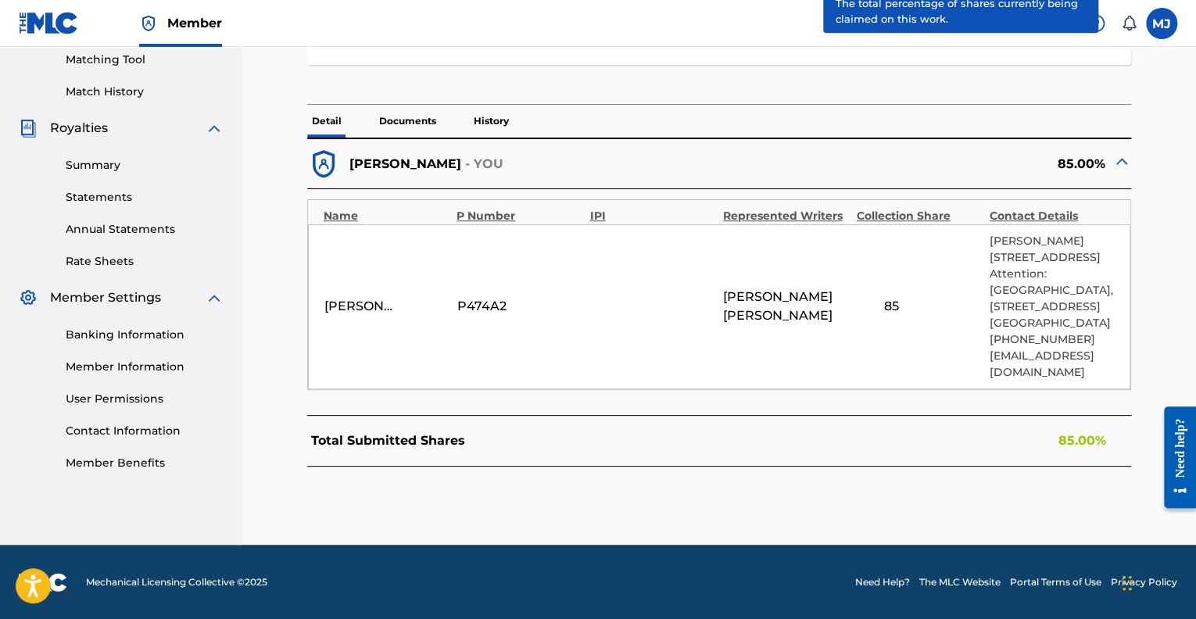
drag, startPoint x: 1182, startPoint y: 495, endPoint x: 2329, endPoint y: 915, distance: 1221.5
click at [1180, 520] on html "Need help? Resource Center Help Get the help you need from our knowledge base N…" at bounding box center [1174, 457] width 44 height 126
drag, startPoint x: 1174, startPoint y: 470, endPoint x: 1166, endPoint y: 369, distance: 101.9
click at [1166, 394] on html "Need help? Resource Center Help Get the help you need from our knowledge base N…" at bounding box center [1174, 457] width 44 height 126
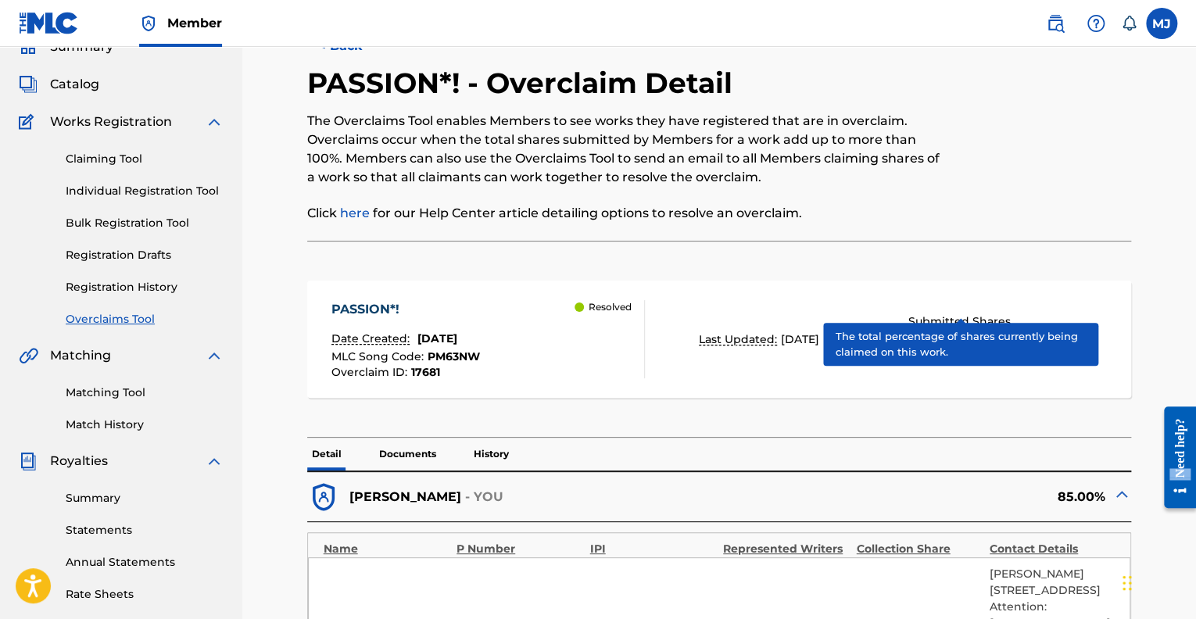
scroll to position [69, 0]
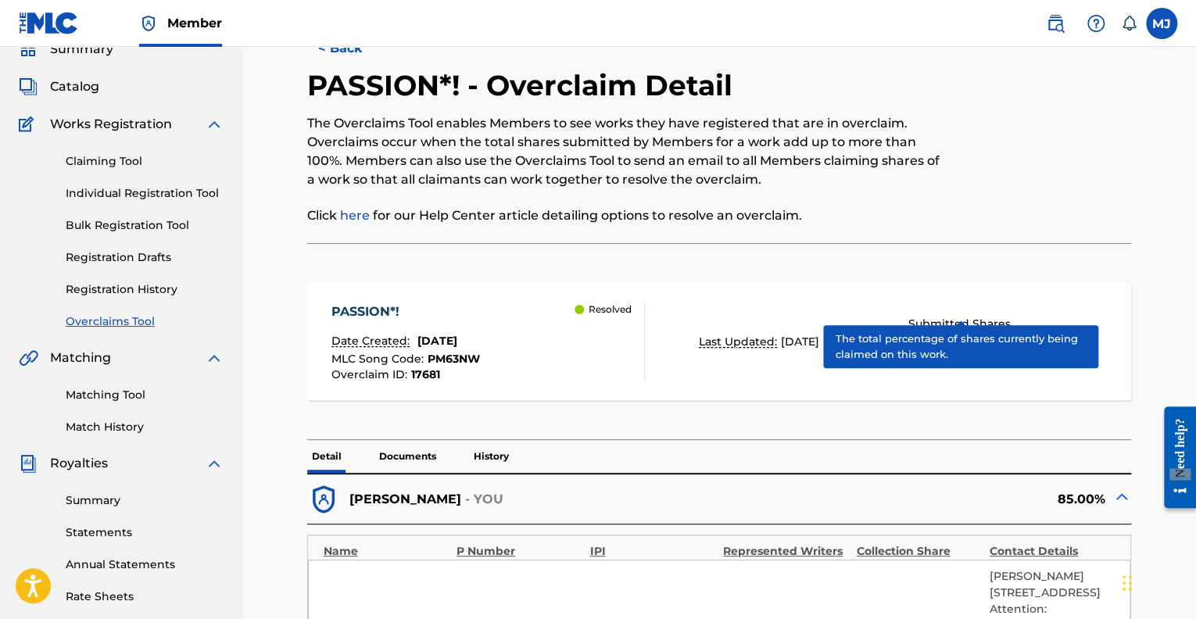
click at [679, 333] on div "PASSION*! Date Created: February 18, 2025 MLC Song Code : PM63NW Overclaim ID :…" at bounding box center [719, 341] width 824 height 117
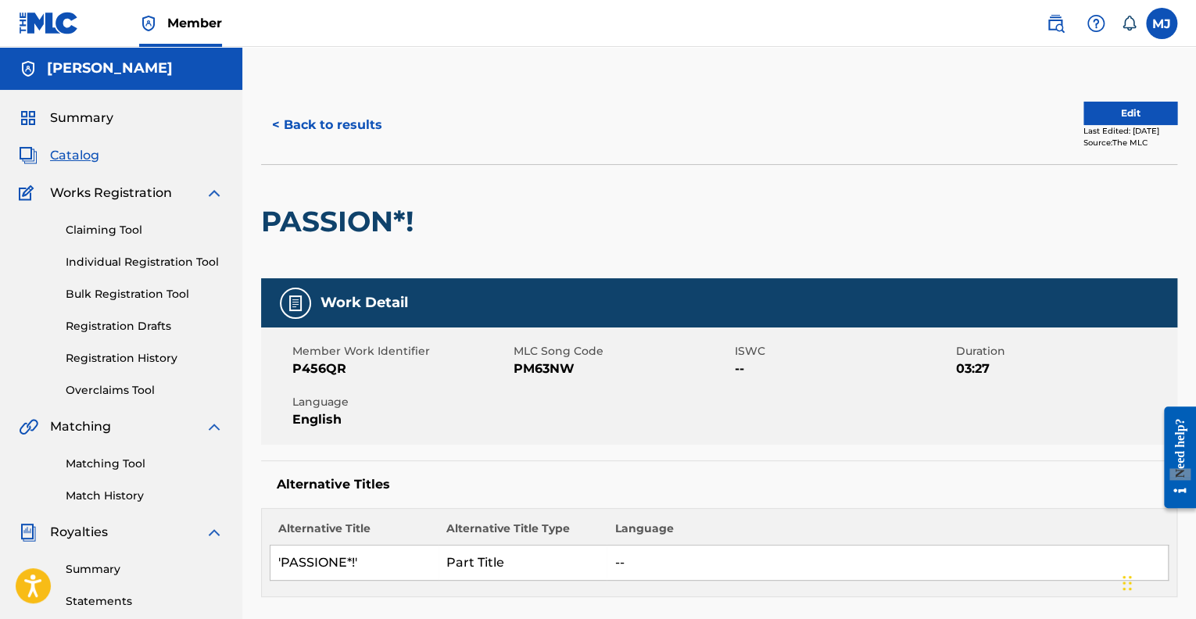
click at [1093, 108] on button "Edit" at bounding box center [1130, 113] width 94 height 23
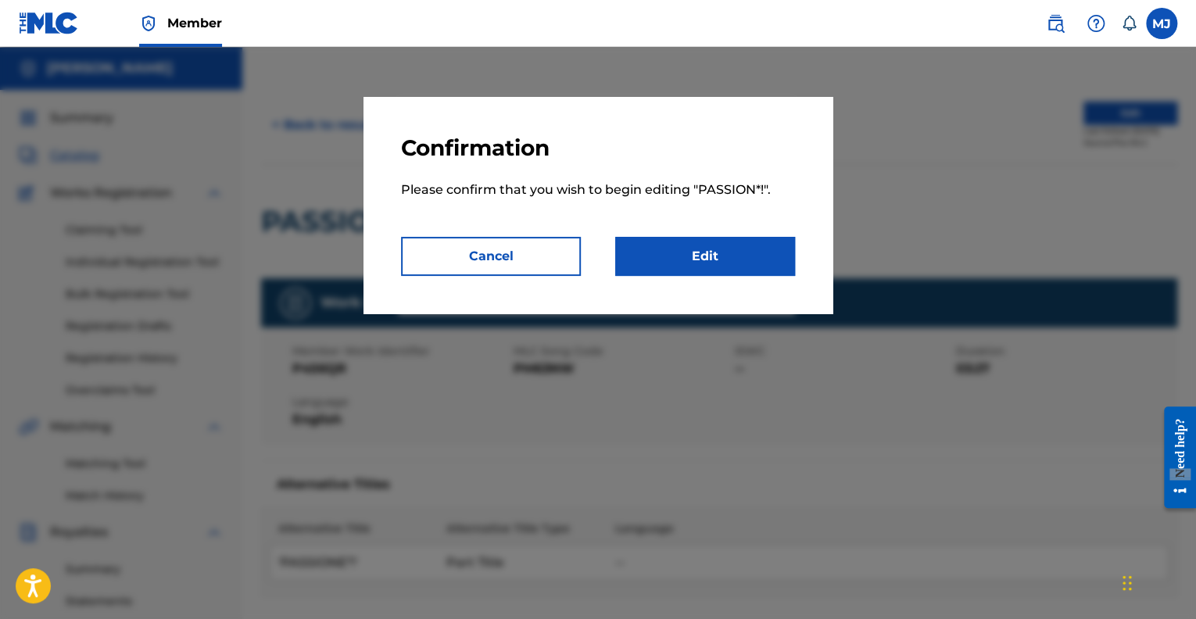
click at [719, 259] on link "Edit" at bounding box center [705, 256] width 180 height 39
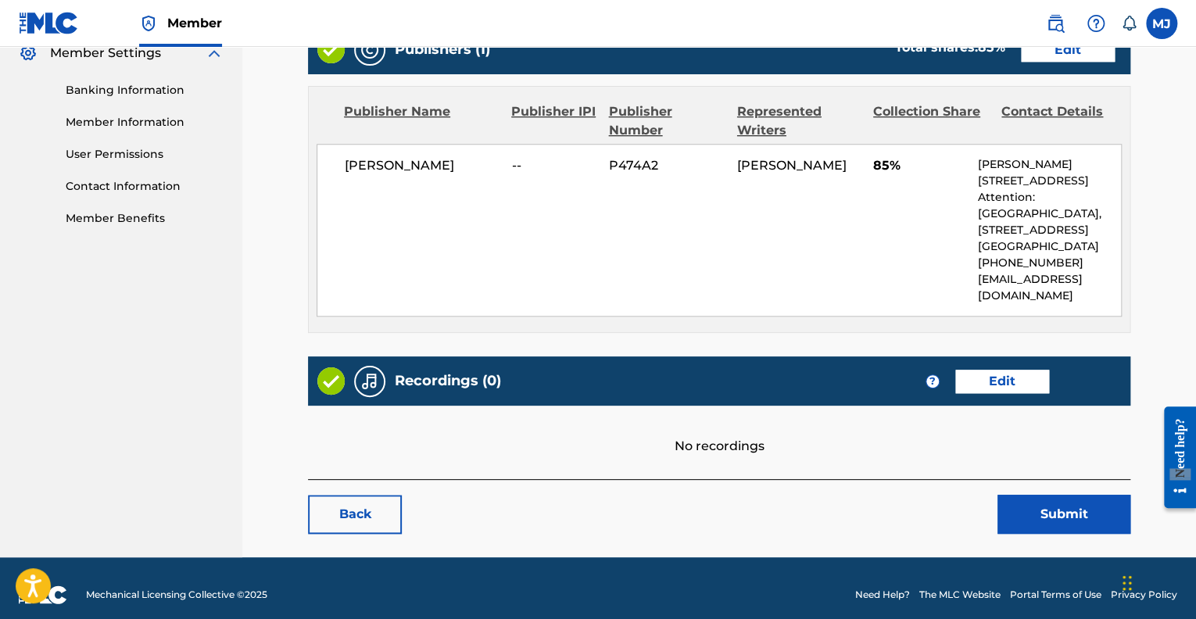
scroll to position [660, 0]
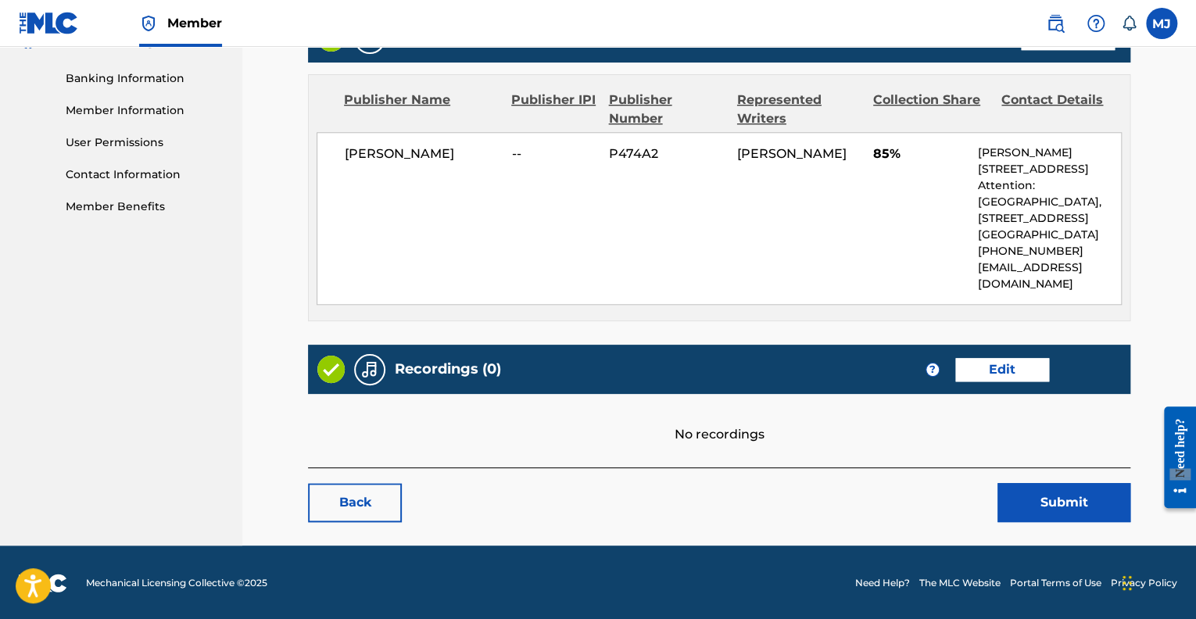
click at [980, 366] on link "Edit" at bounding box center [1002, 369] width 94 height 23
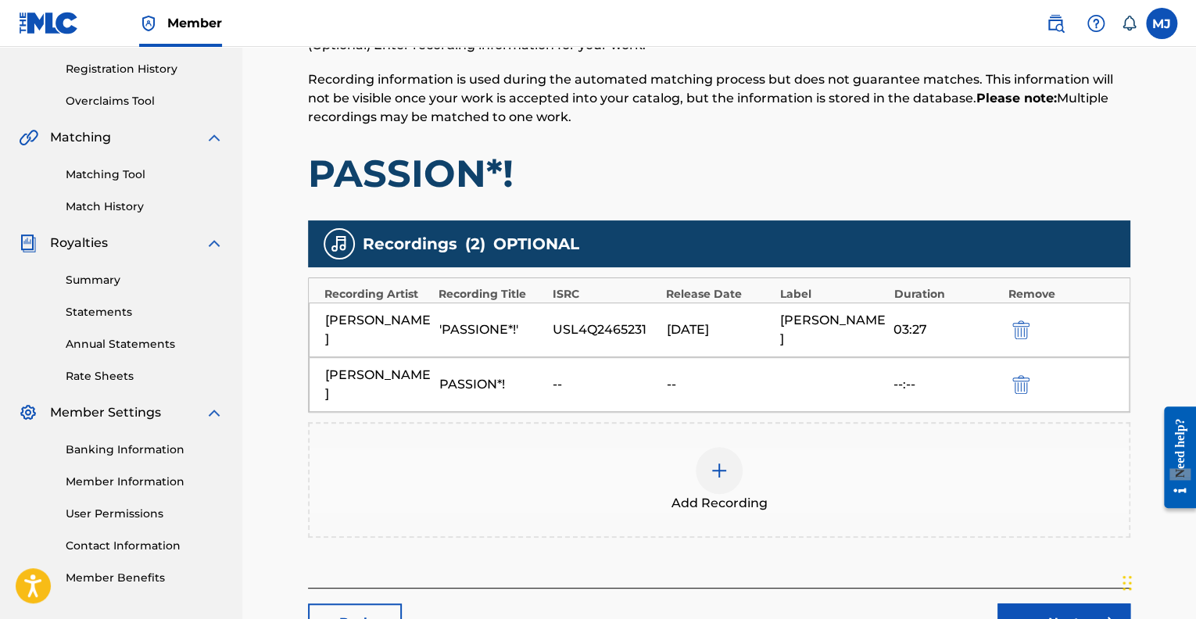
scroll to position [291, 0]
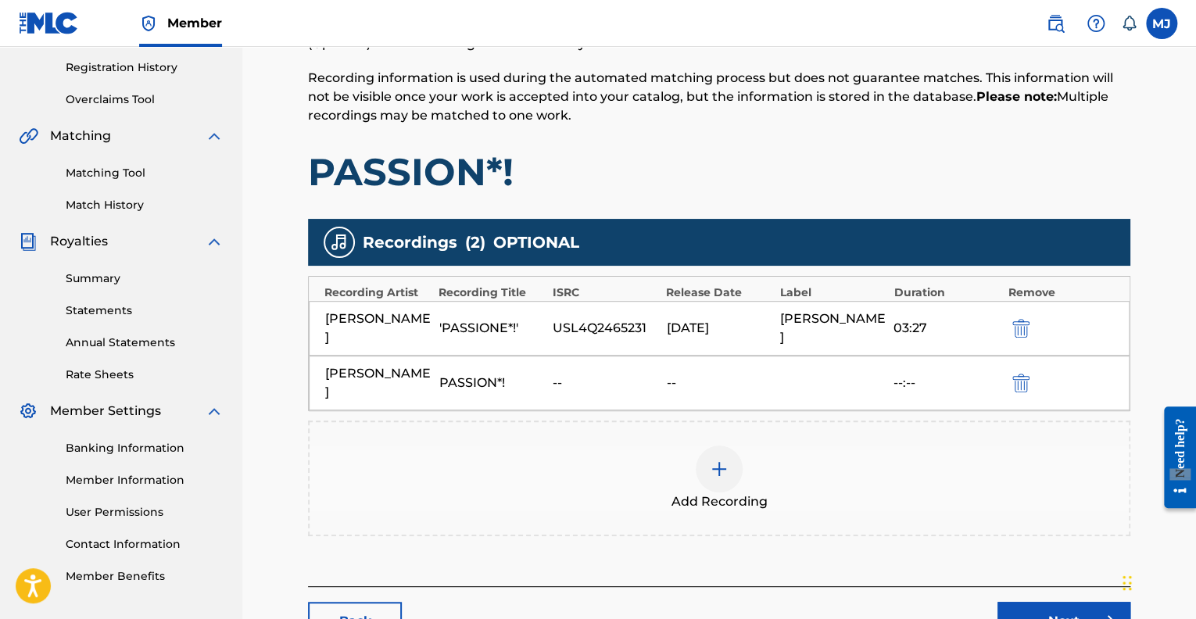
click at [1014, 384] on img "submit" at bounding box center [1020, 383] width 17 height 19
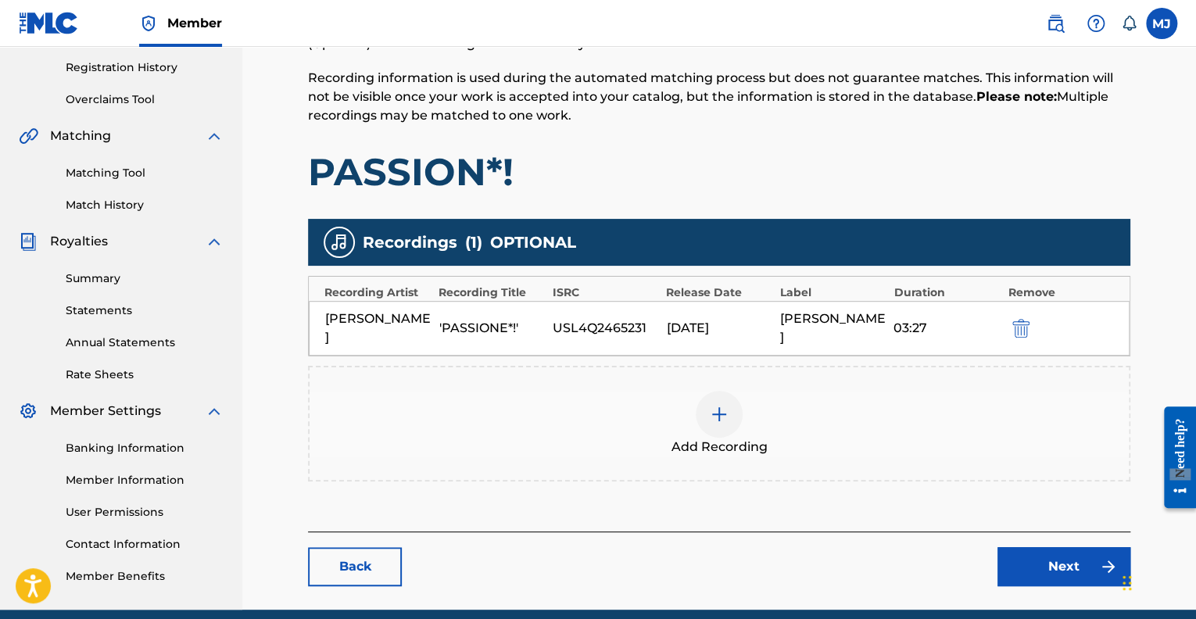
click at [1040, 561] on link "Next" at bounding box center [1063, 566] width 133 height 39
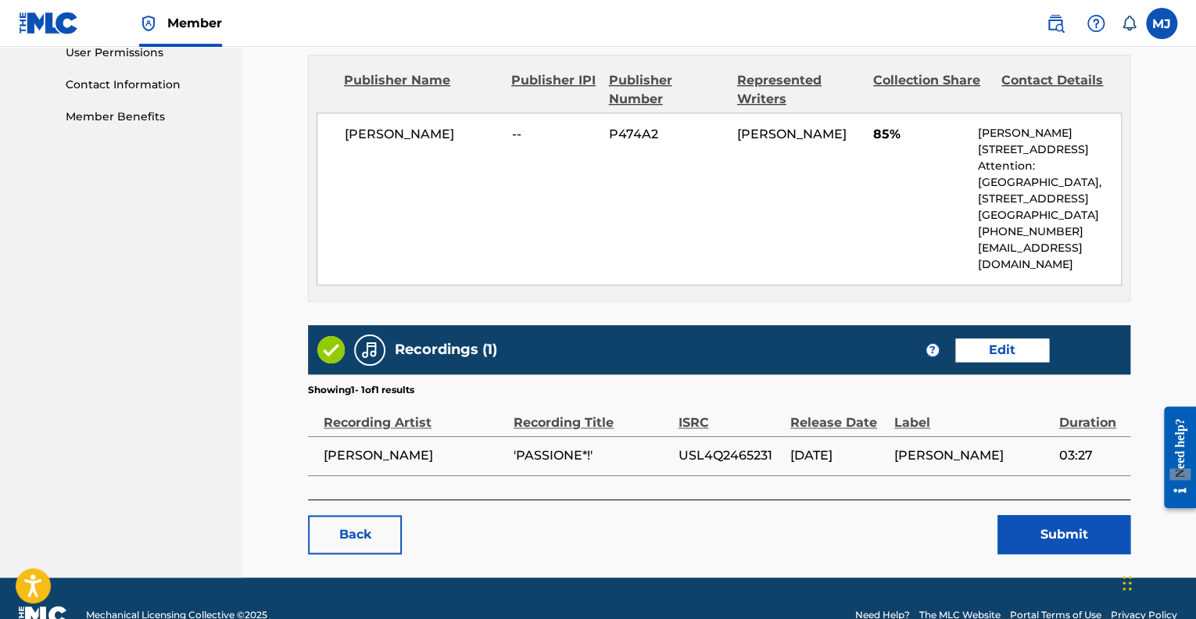
scroll to position [756, 0]
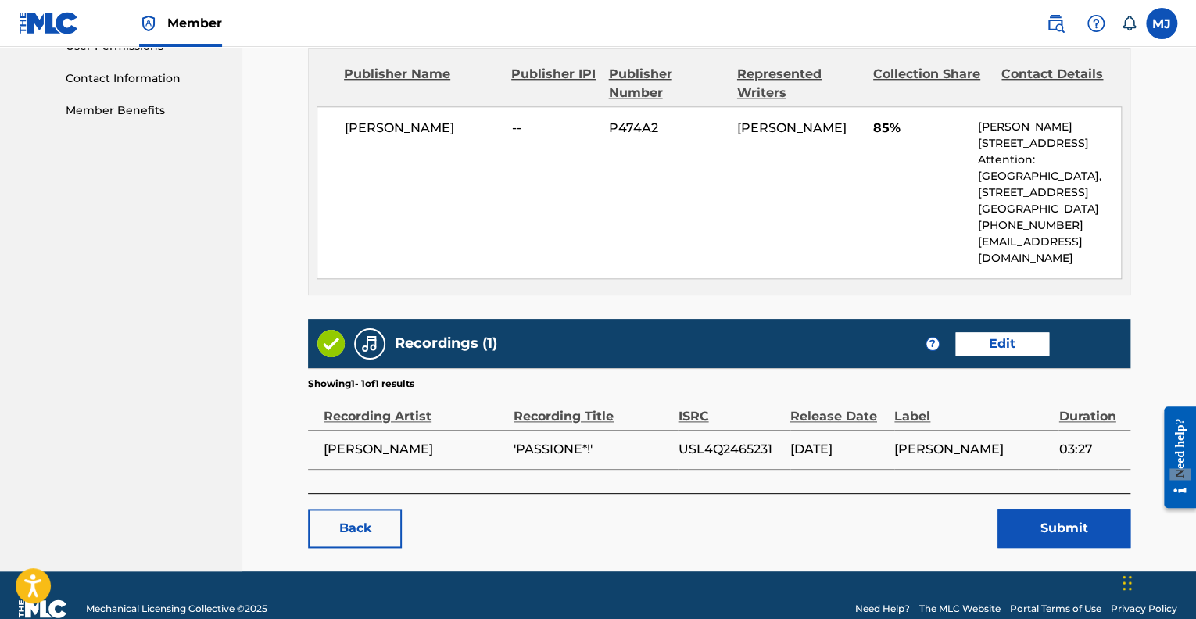
click at [992, 340] on link "Edit" at bounding box center [1002, 343] width 94 height 23
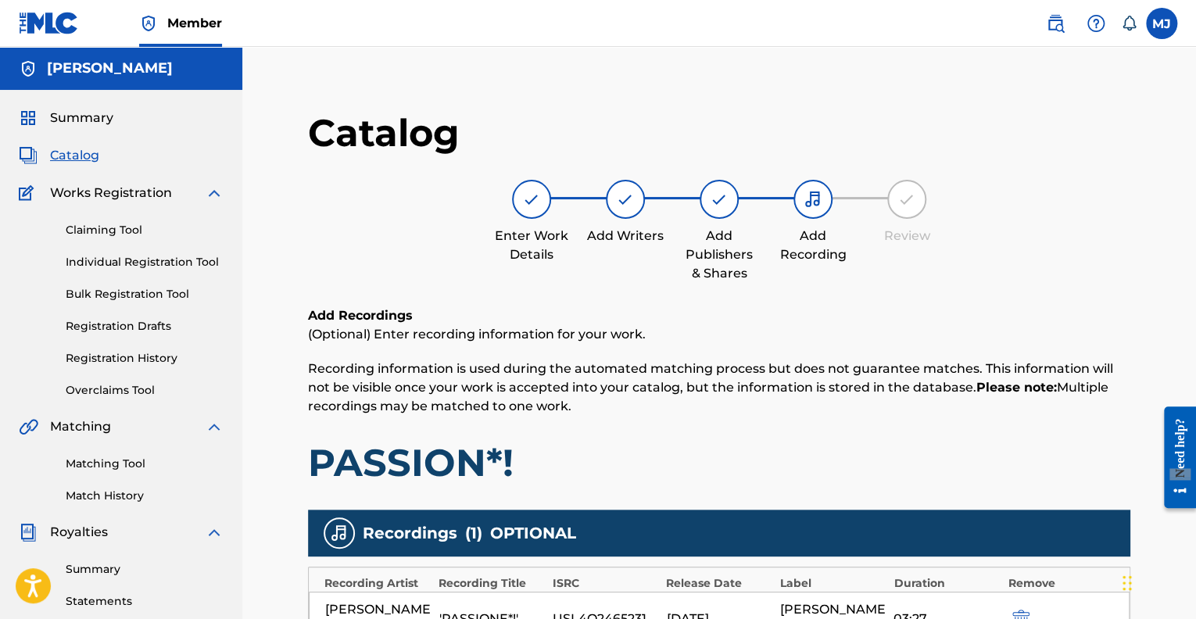
click at [818, 194] on img at bounding box center [812, 199] width 19 height 19
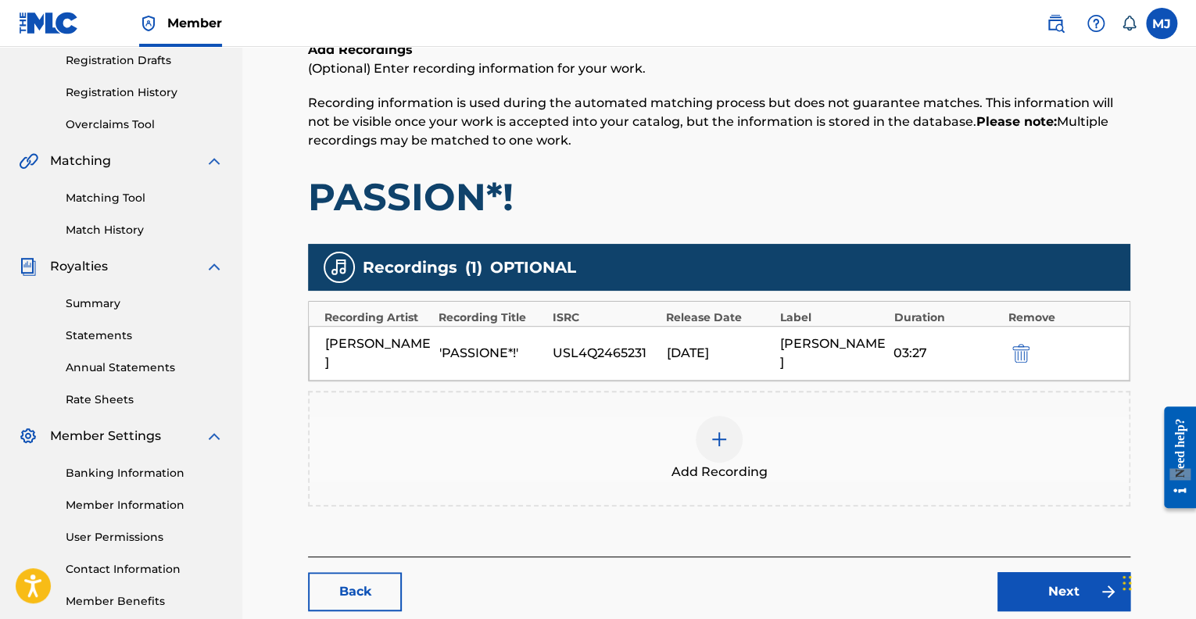
scroll to position [355, 0]
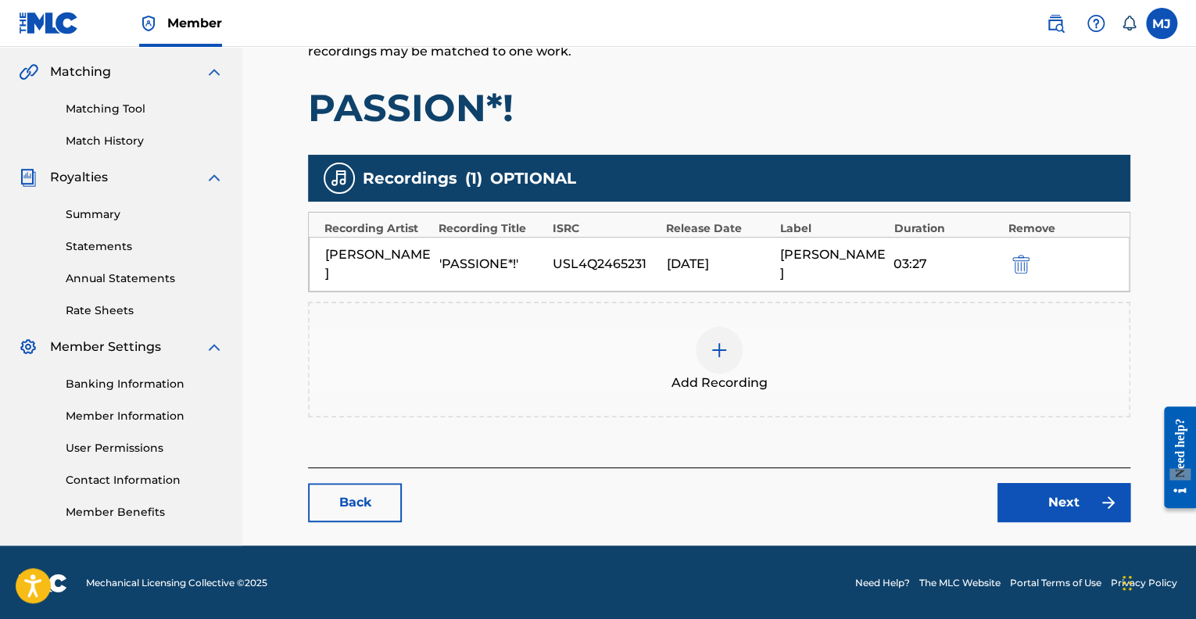
click at [725, 356] on img at bounding box center [719, 350] width 19 height 19
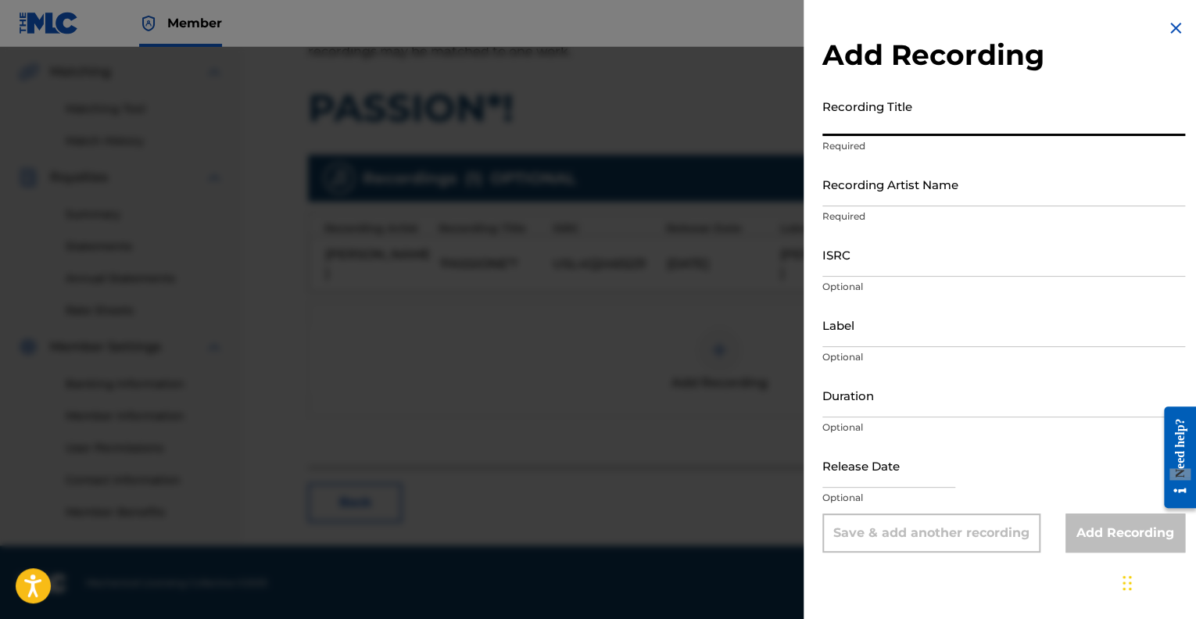
click at [823, 126] on input "Recording Title" at bounding box center [1003, 113] width 363 height 45
click at [829, 123] on input "@PASSION" at bounding box center [1003, 113] width 363 height 45
click at [878, 116] on input "'PASSION" at bounding box center [1003, 113] width 363 height 45
type input "'PASSION*!'"
click at [835, 193] on input "Recording Artist Name" at bounding box center [1003, 184] width 363 height 45
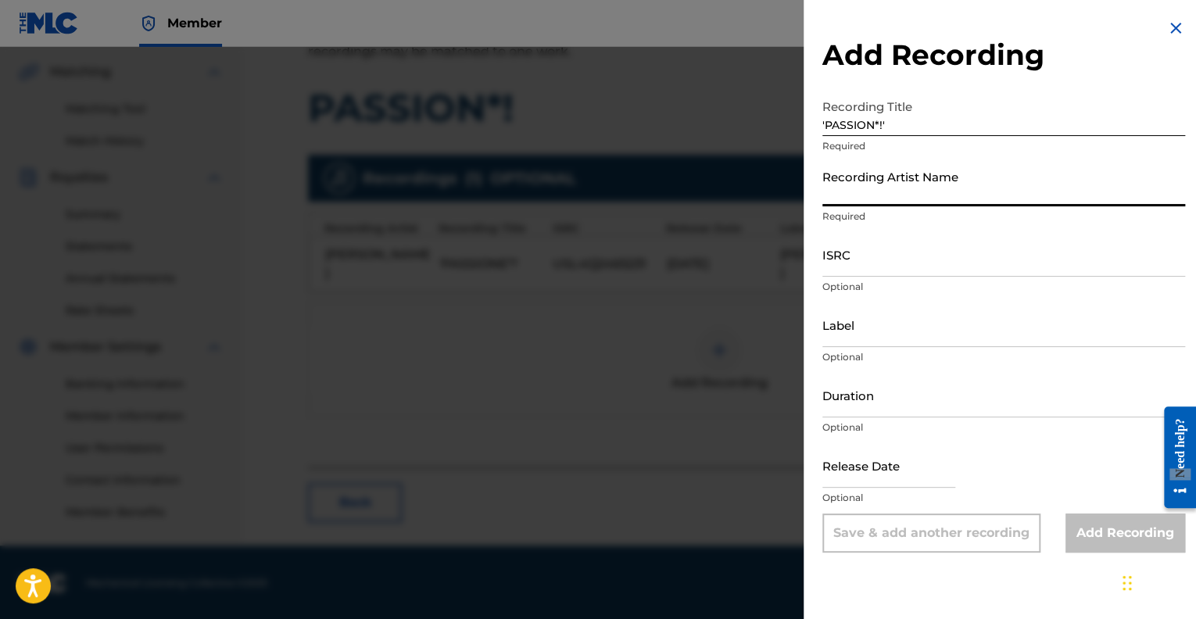
type input "Monique S James"
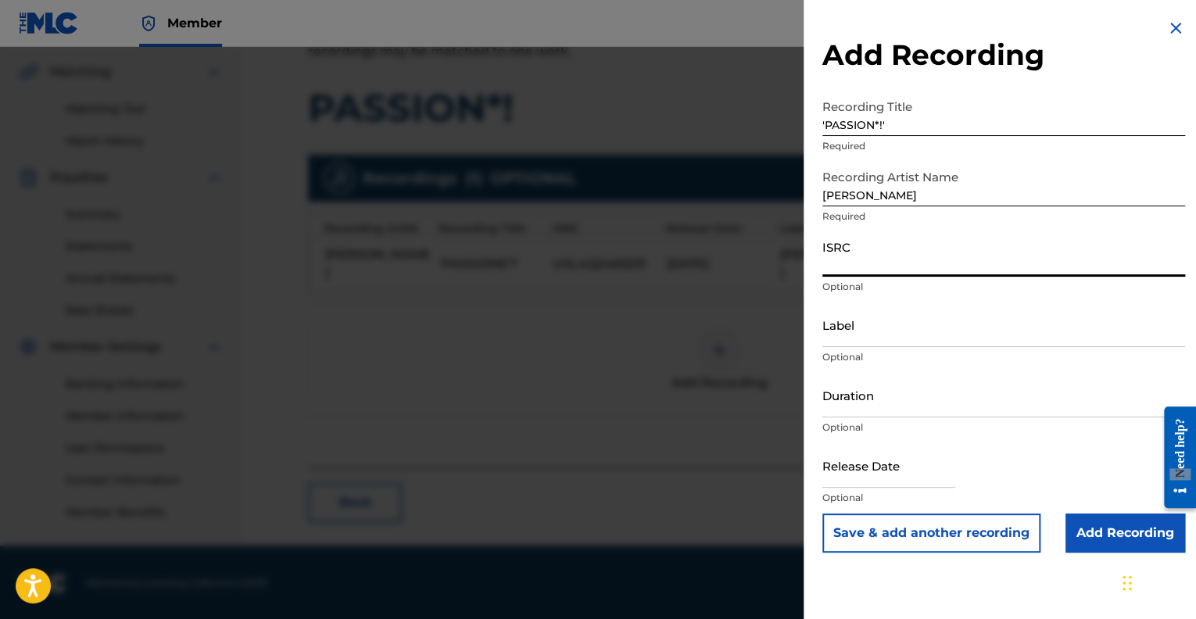
click at [850, 266] on input "ISRC" at bounding box center [1003, 254] width 363 height 45
type input "USL4Q2465231"
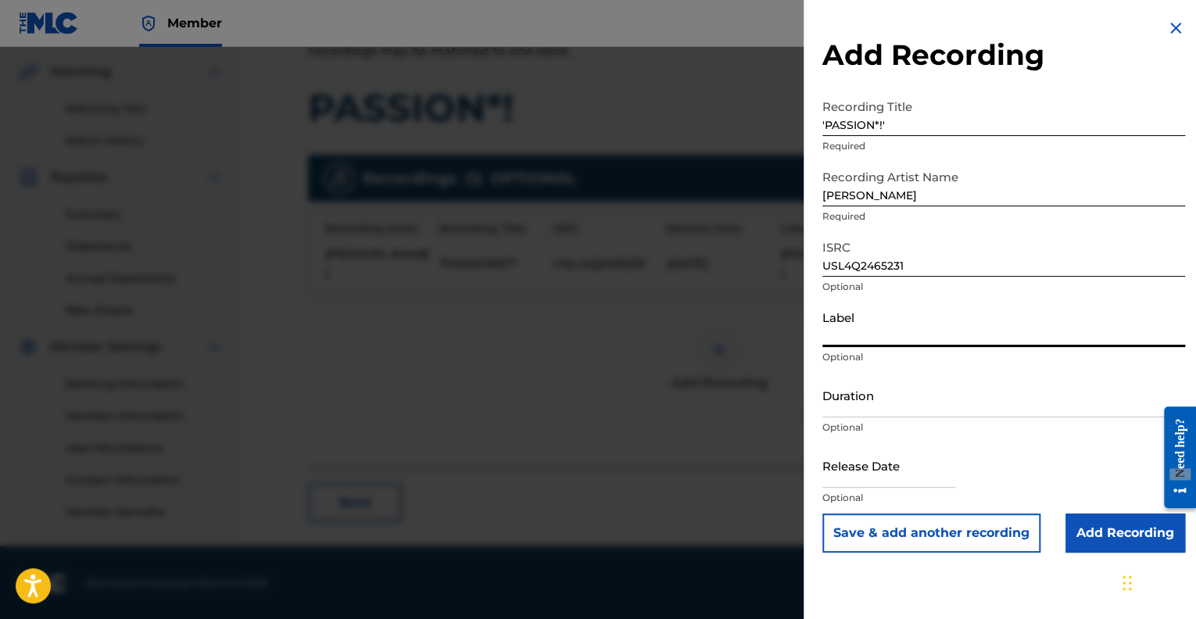
click at [835, 339] on input "Label" at bounding box center [1003, 324] width 363 height 45
click at [822, 336] on input "[PERSON_NAME]" at bounding box center [1003, 324] width 363 height 45
type input "Ms Monique S James"
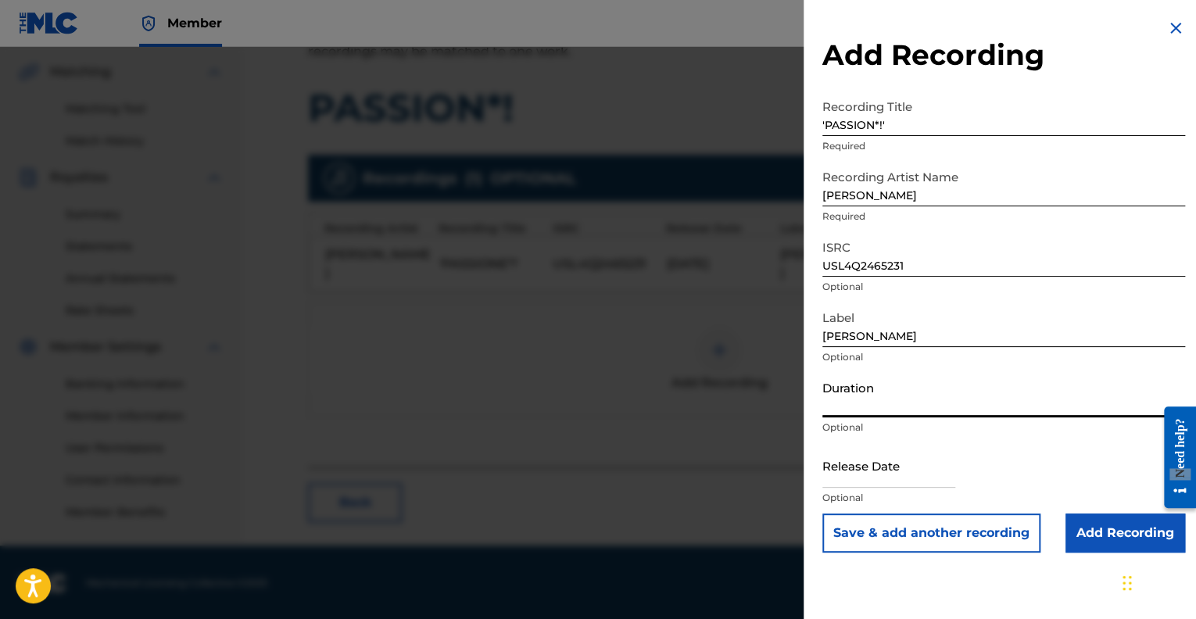
click at [831, 406] on input "Duration" at bounding box center [1003, 395] width 363 height 45
type input "03:27"
select select "8"
select select "2025"
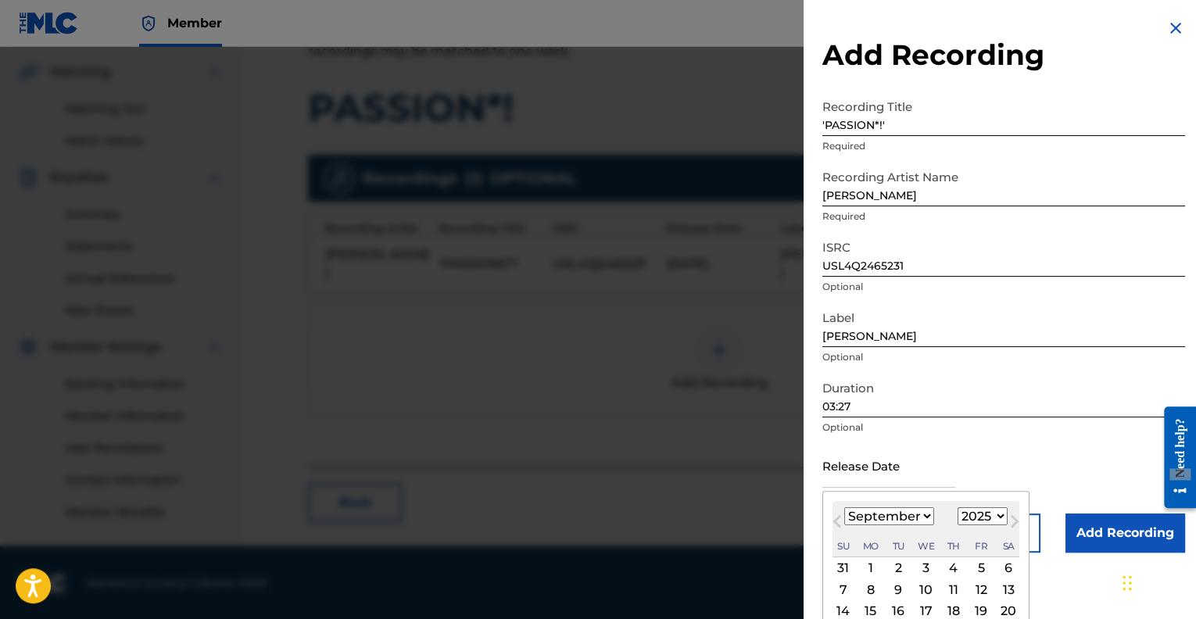
click at [848, 475] on input "text" at bounding box center [888, 465] width 133 height 45
click at [861, 520] on select "January February March April May June July August September October November De…" at bounding box center [889, 516] width 90 height 18
select select "7"
click at [844, 507] on select "January February March April May June July August September October November De…" at bounding box center [889, 516] width 90 height 18
click at [988, 513] on select "1900 1901 1902 1903 1904 1905 1906 1907 1908 1909 1910 1911 1912 1913 1914 1915…" at bounding box center [982, 516] width 50 height 18
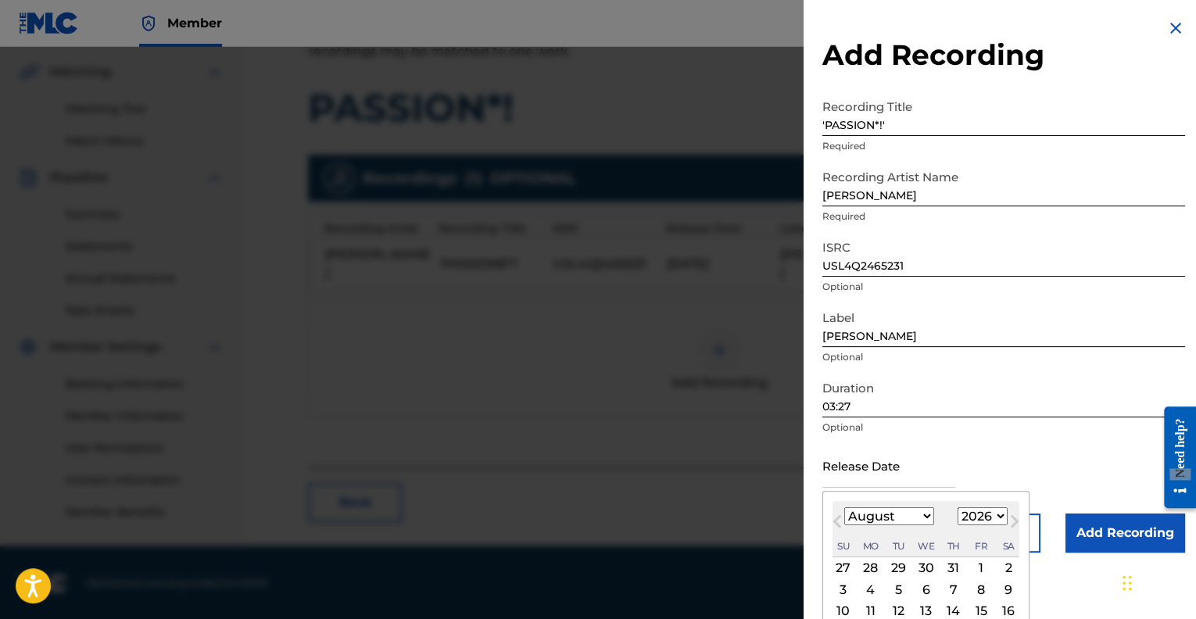
click at [957, 507] on select "1900 1901 1902 1903 1904 1905 1906 1907 1908 1909 1910 1911 1912 1913 1914 1915…" at bounding box center [982, 516] width 50 height 18
click at [995, 512] on select "1900 1901 1902 1903 1904 1905 1906 1907 1908 1909 1910 1911 1912 1913 1914 1915…" at bounding box center [982, 516] width 50 height 18
select select "2024"
click at [957, 507] on select "1900 1901 1902 1903 1904 1905 1906 1907 1908 1909 1910 1911 1912 1913 1914 1915…" at bounding box center [982, 516] width 50 height 18
click at [843, 605] on div "11" at bounding box center [843, 611] width 19 height 19
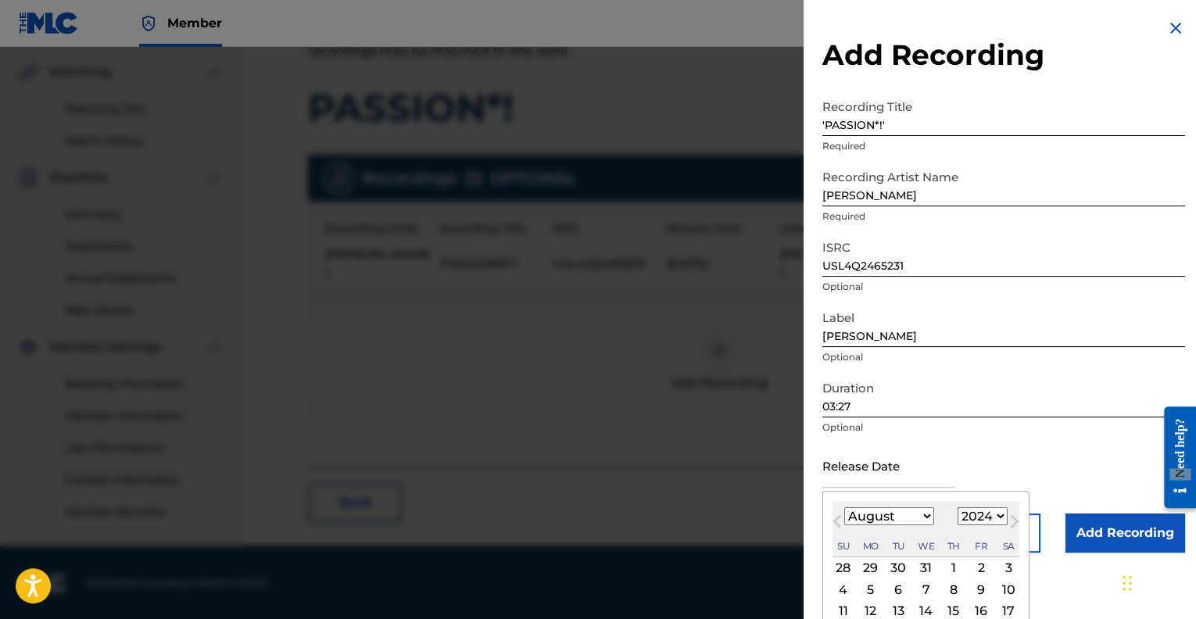
type input "August 11 2024"
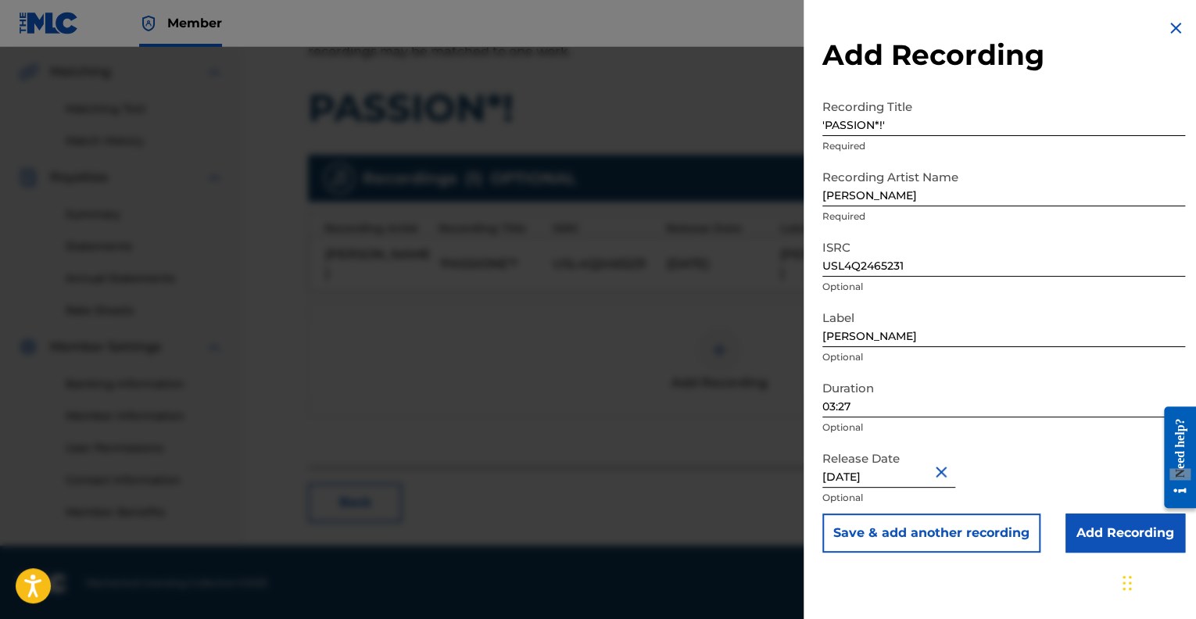
click at [1095, 534] on input "Add Recording" at bounding box center [1125, 532] width 120 height 39
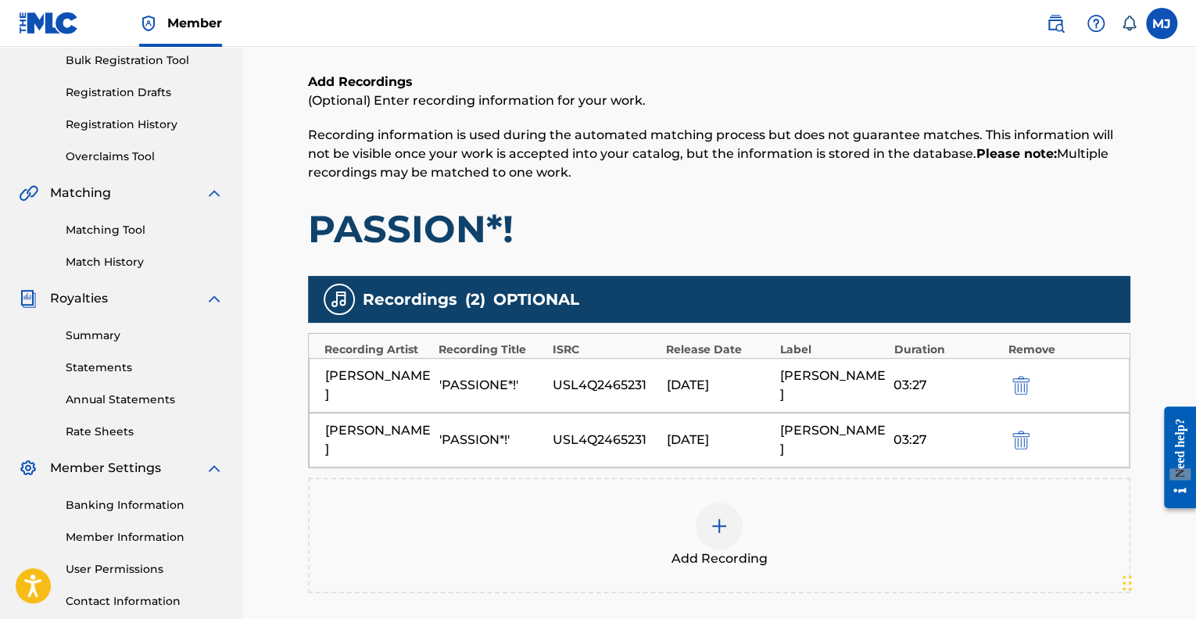
scroll to position [409, 0]
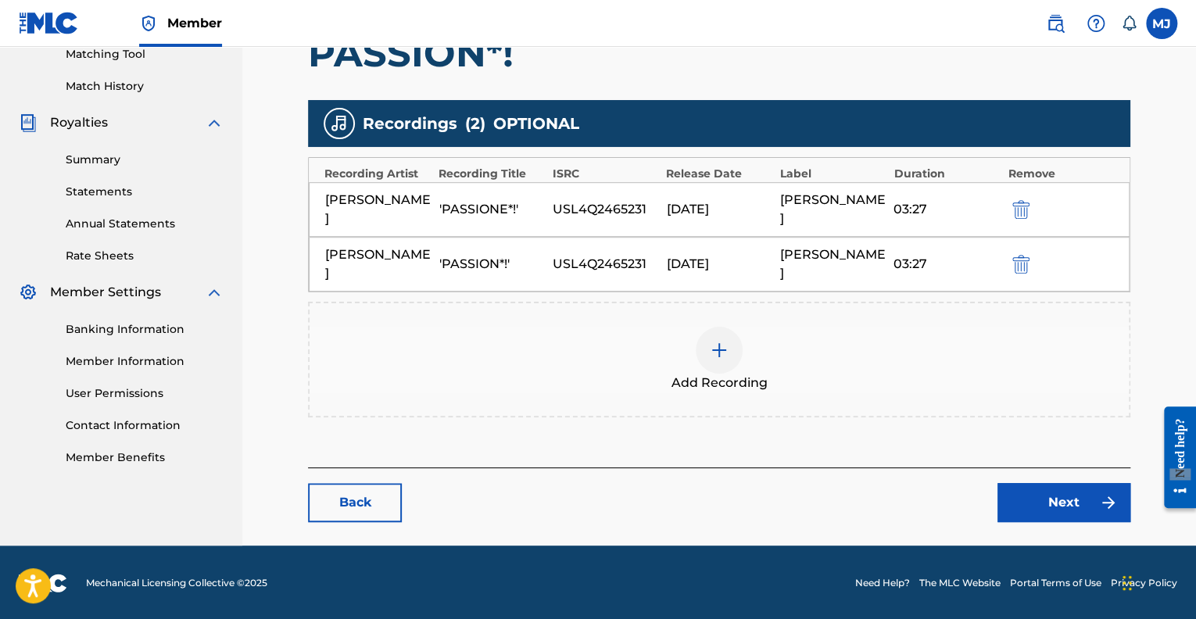
click at [1060, 495] on link "Next" at bounding box center [1063, 502] width 133 height 39
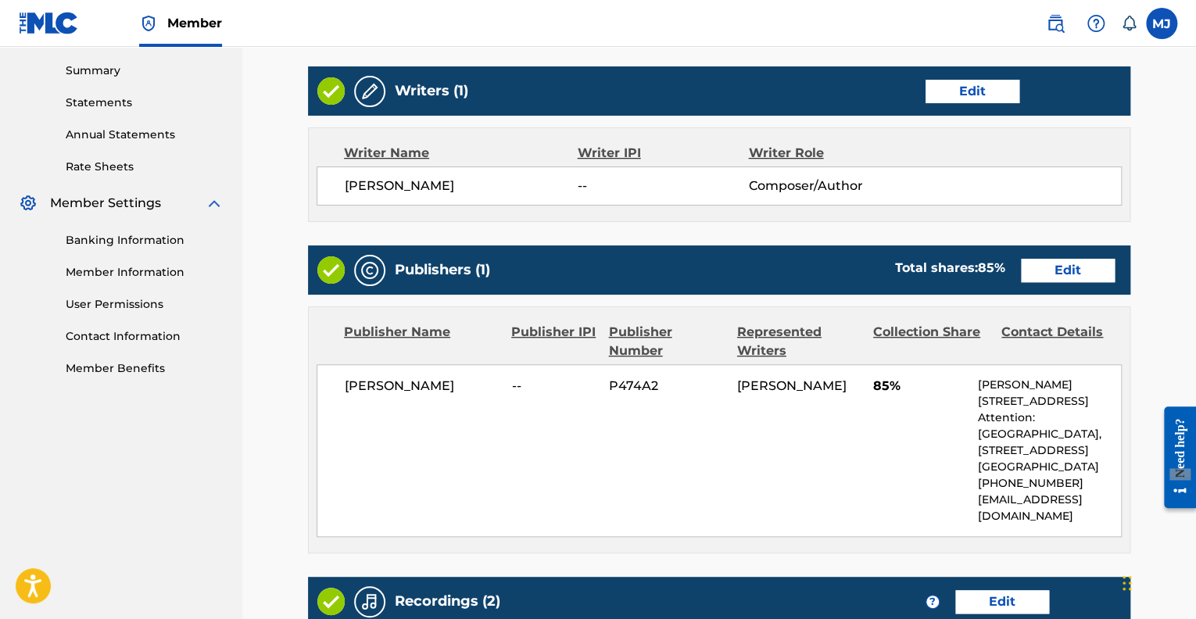
scroll to position [499, 0]
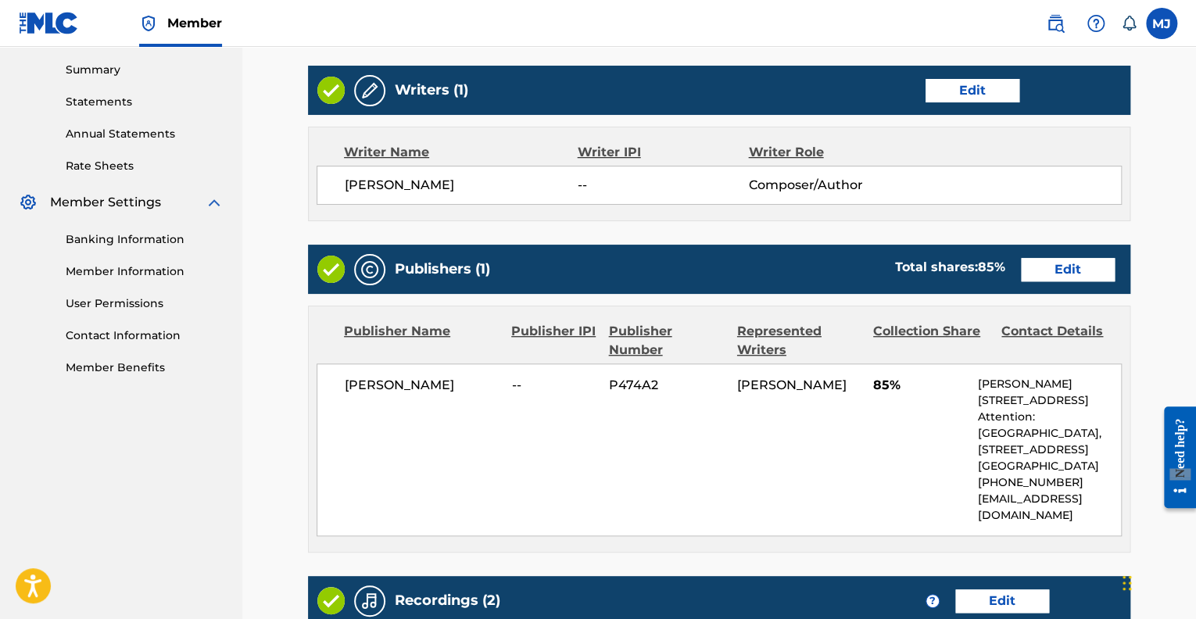
drag, startPoint x: 1199, startPoint y: 228, endPoint x: 39, endPoint y: 48, distance: 1174.3
click at [1035, 265] on link "Edit" at bounding box center [1068, 269] width 94 height 23
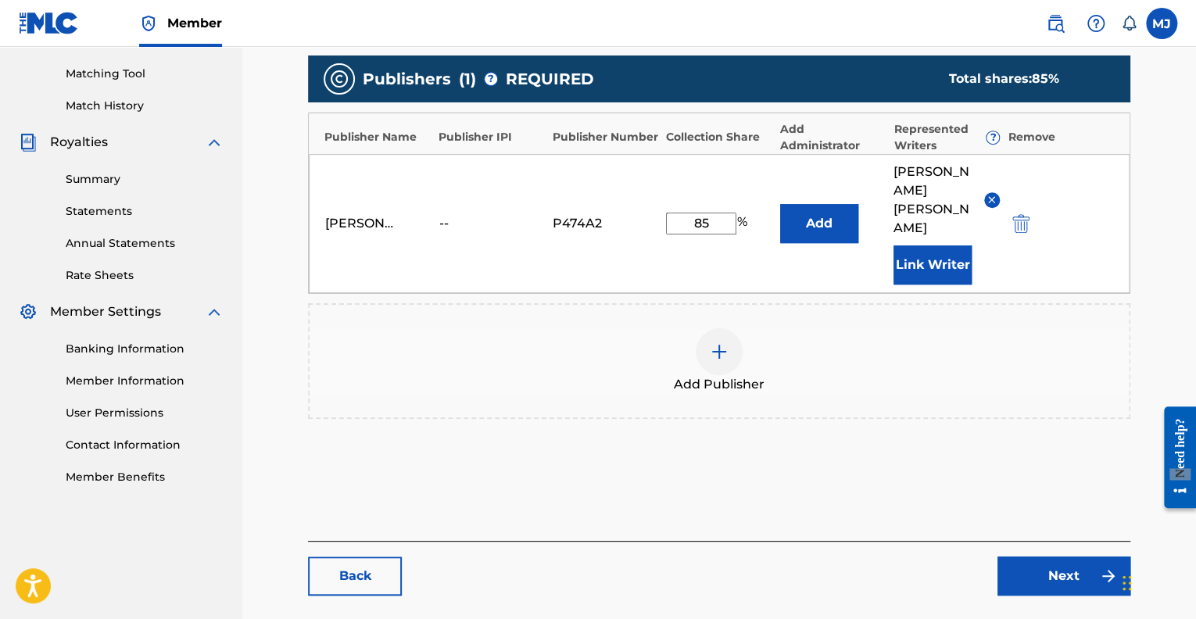
scroll to position [388, 0]
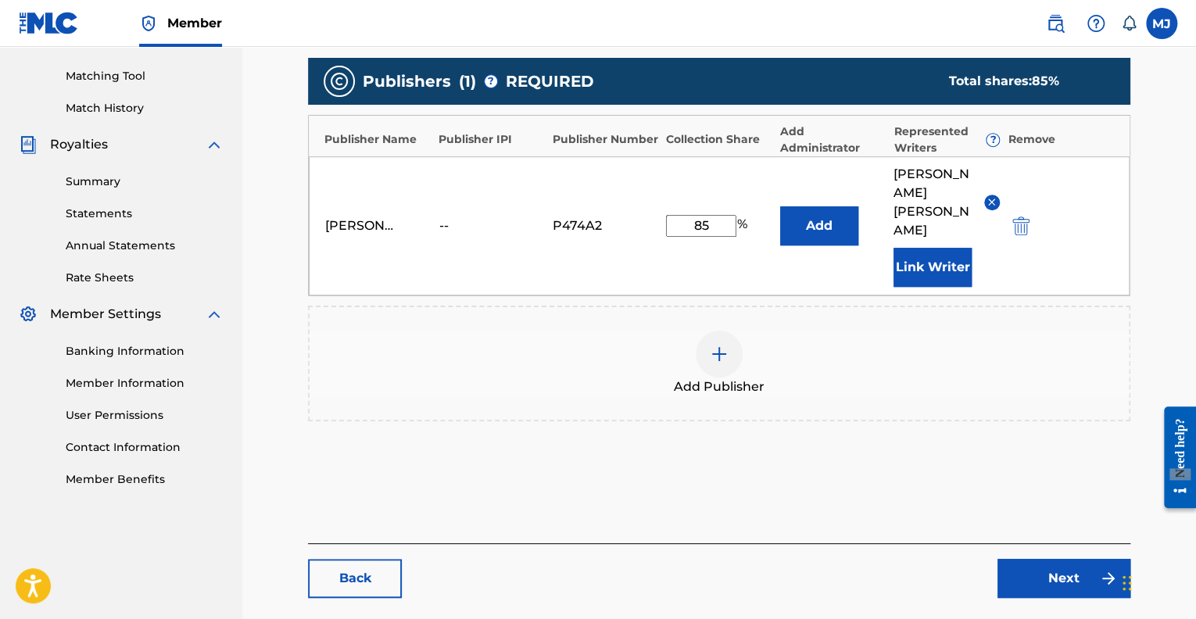
click at [709, 215] on input "85" at bounding box center [701, 226] width 70 height 22
type input "8"
type input "100"
click at [808, 210] on button "Add" at bounding box center [819, 225] width 78 height 39
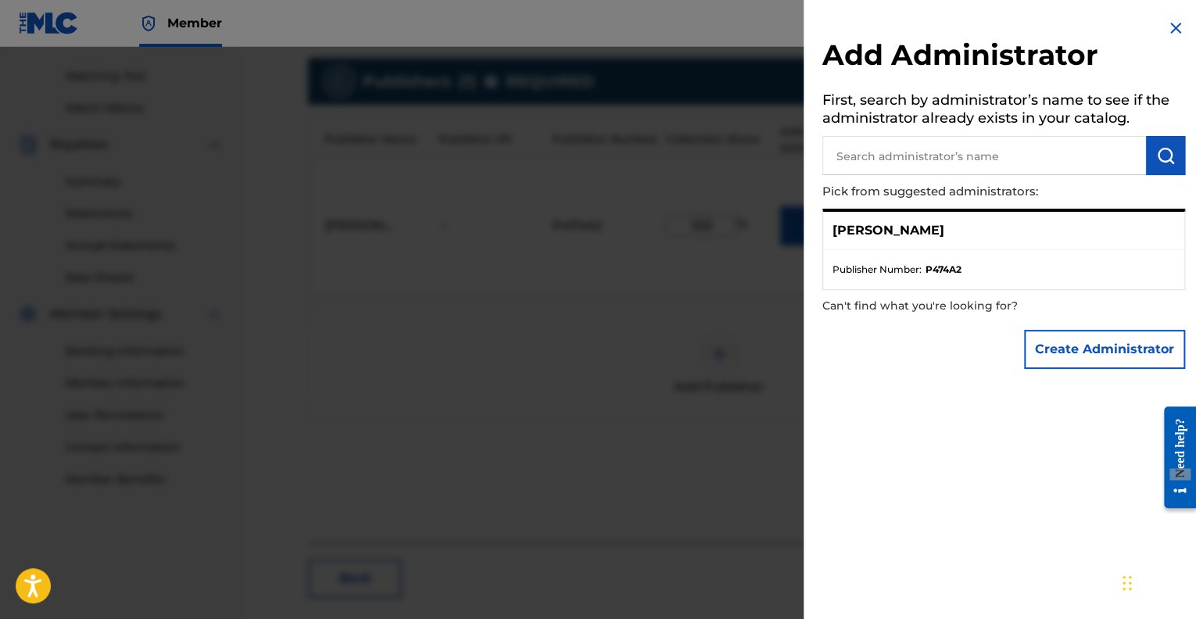
click at [966, 239] on div "[PERSON_NAME]" at bounding box center [1003, 231] width 361 height 38
click at [850, 148] on input "text" at bounding box center [984, 155] width 324 height 39
click at [1128, 356] on button "Create Administrator" at bounding box center [1104, 349] width 161 height 39
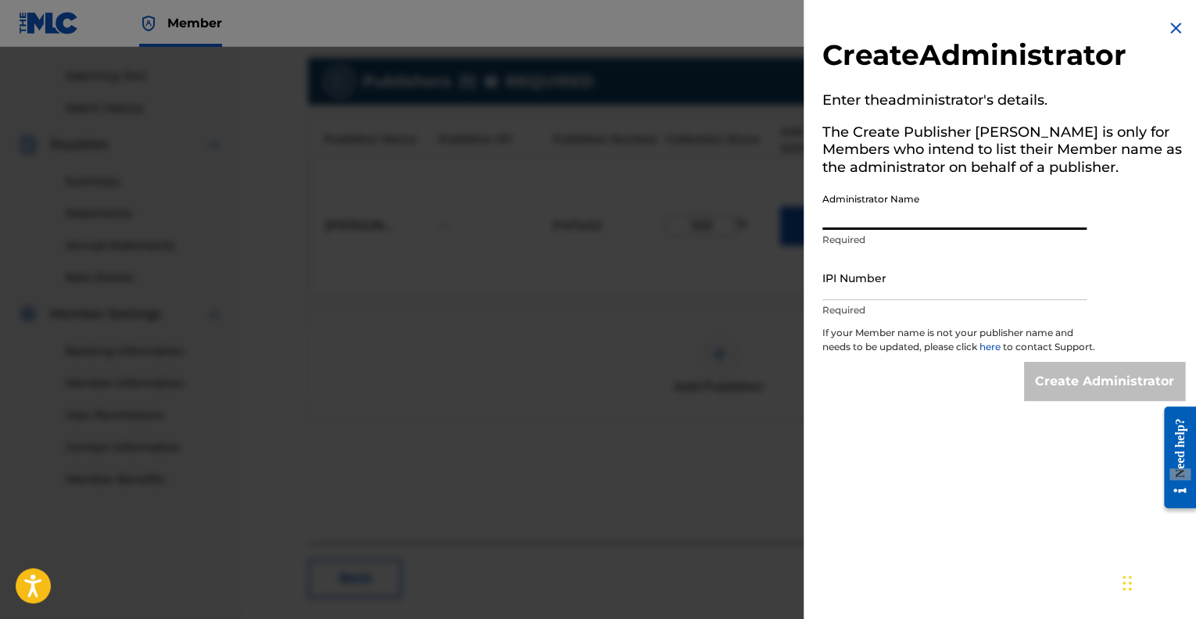
click at [841, 223] on input "Administrator Name" at bounding box center [954, 207] width 264 height 45
type input "Ms Monique Shona James"
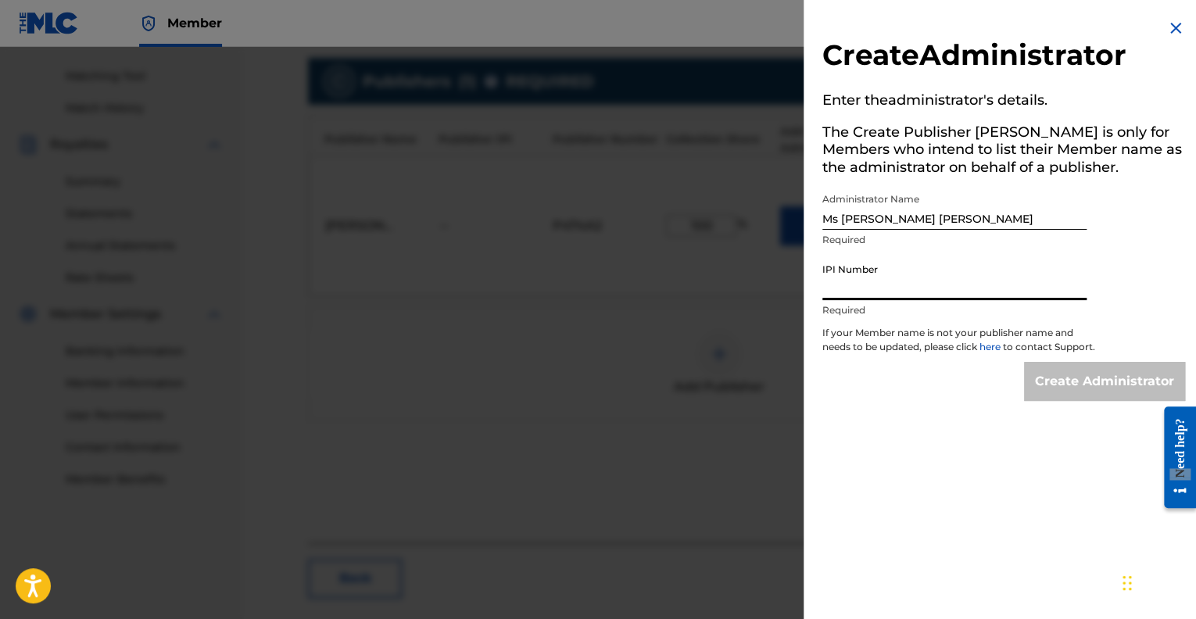
click at [856, 287] on input "IPI Number" at bounding box center [954, 278] width 264 height 45
type input "01286504146"
click at [1072, 388] on input "Create Administrator" at bounding box center [1104, 381] width 161 height 39
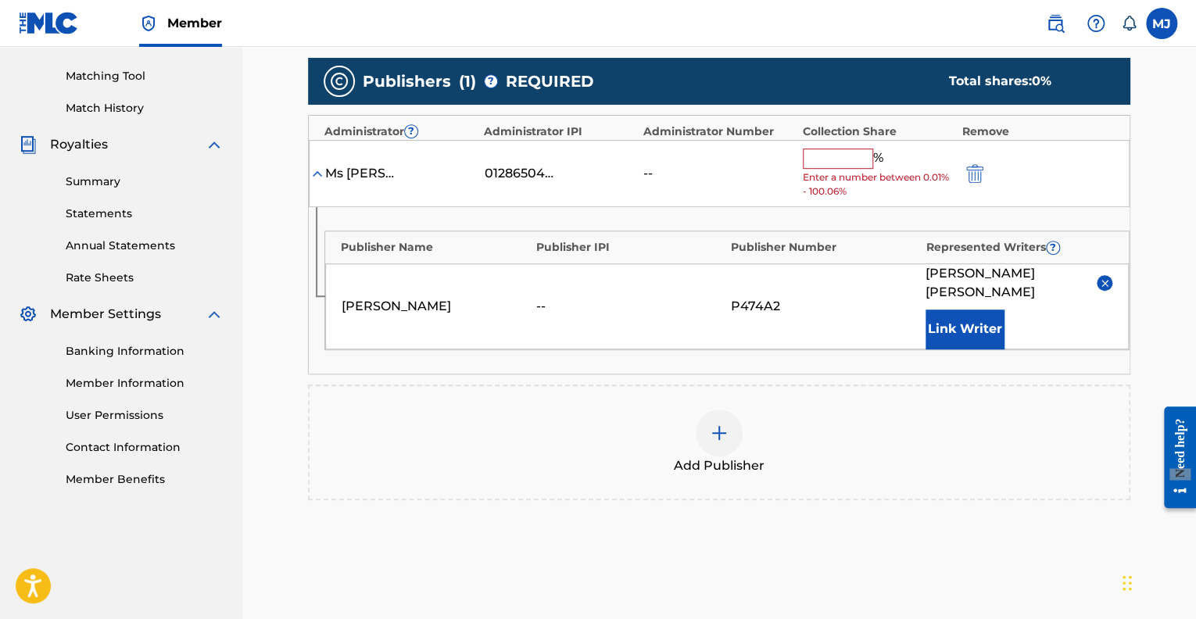
click at [828, 158] on input "text" at bounding box center [838, 158] width 70 height 20
click at [835, 160] on input "text" at bounding box center [838, 158] width 70 height 20
click at [822, 154] on input "text" at bounding box center [838, 158] width 70 height 20
type input "100"
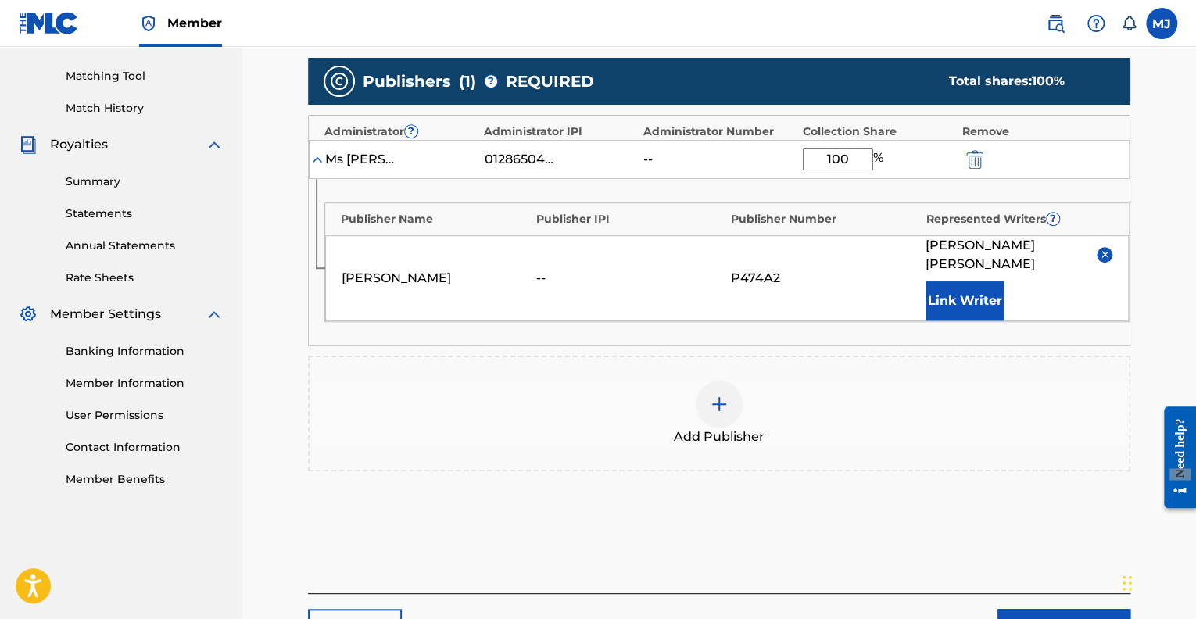
click at [1060, 611] on link "Next" at bounding box center [1063, 628] width 133 height 39
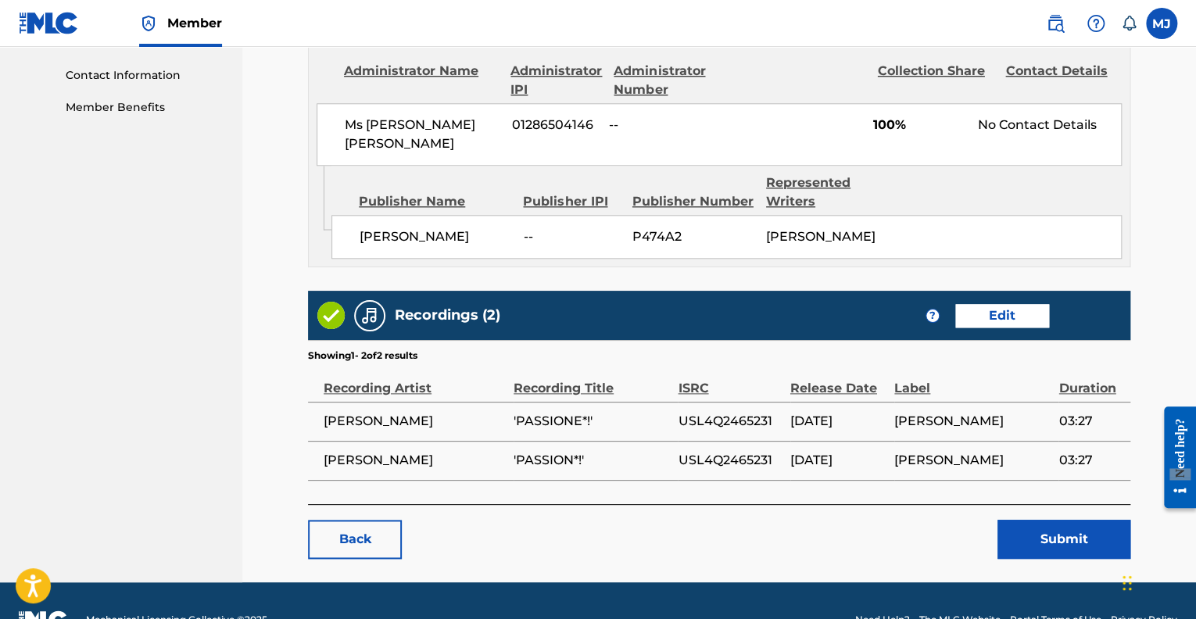
scroll to position [760, 0]
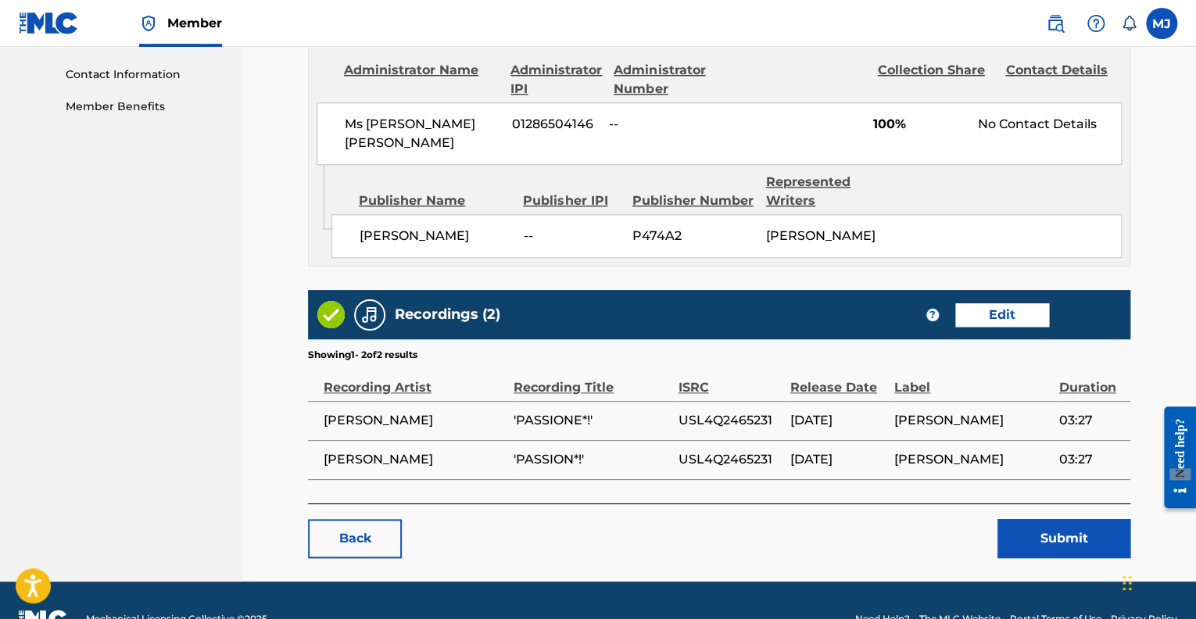
drag, startPoint x: 1195, startPoint y: 200, endPoint x: 3, endPoint y: 90, distance: 1196.8
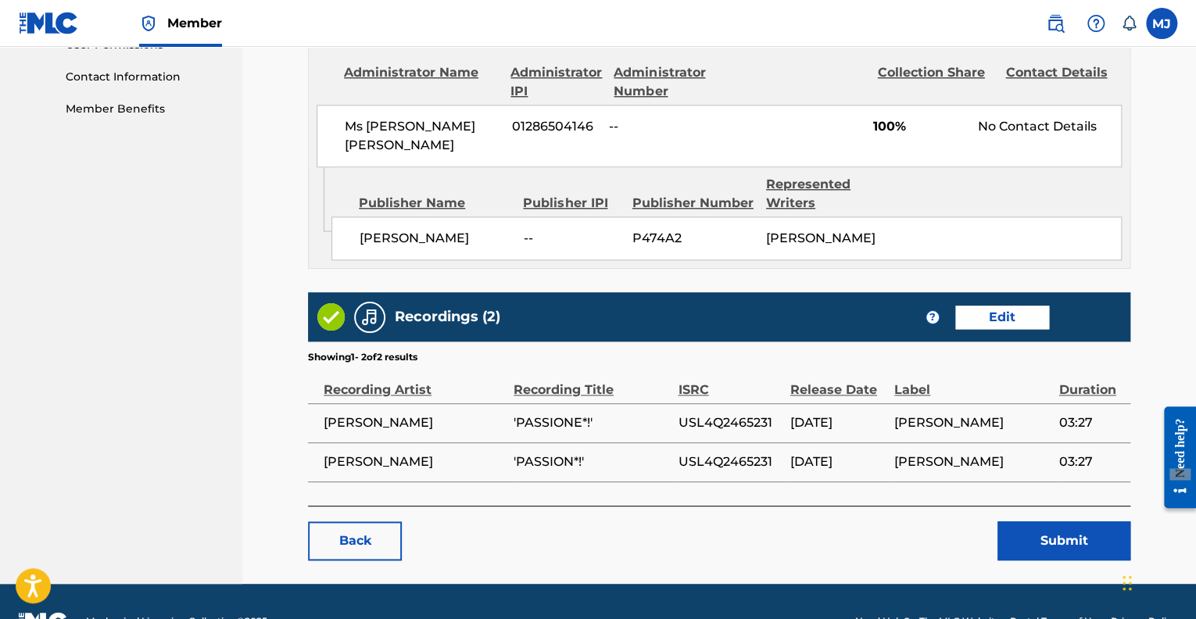
click at [371, 314] on img at bounding box center [369, 317] width 19 height 19
click at [334, 311] on img at bounding box center [330, 316] width 27 height 27
click at [1016, 315] on link "Edit" at bounding box center [1002, 317] width 94 height 23
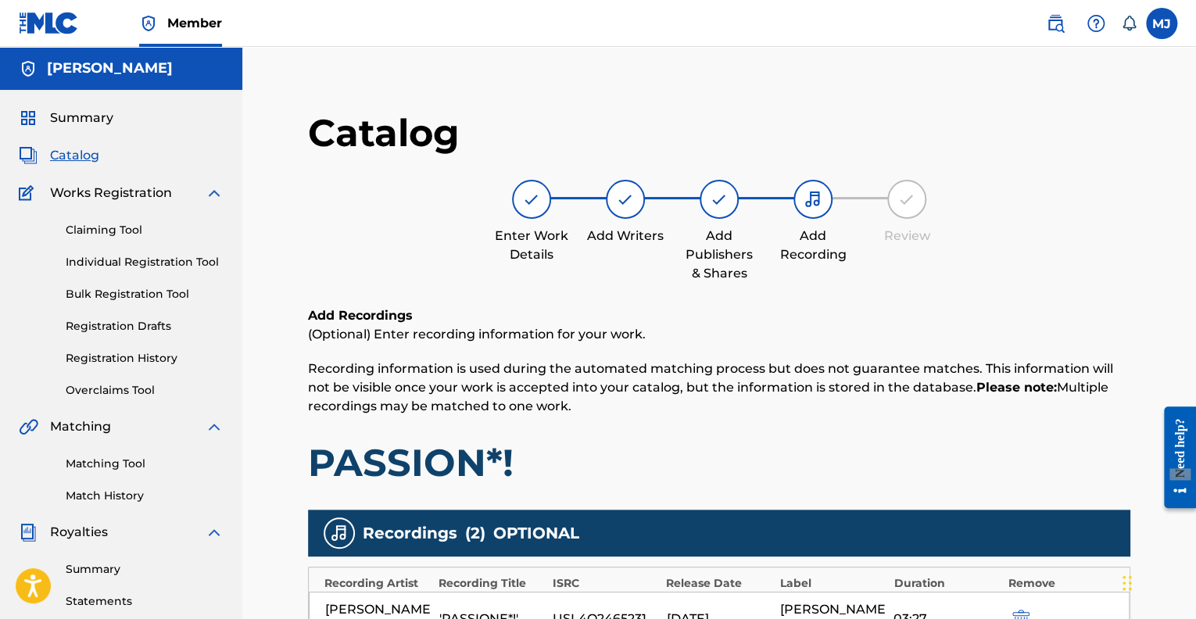
click at [816, 184] on div at bounding box center [812, 199] width 39 height 39
drag, startPoint x: 816, startPoint y: 184, endPoint x: 817, endPoint y: 191, distance: 7.9
click at [817, 188] on div at bounding box center [812, 199] width 39 height 39
click at [814, 199] on img at bounding box center [812, 199] width 19 height 19
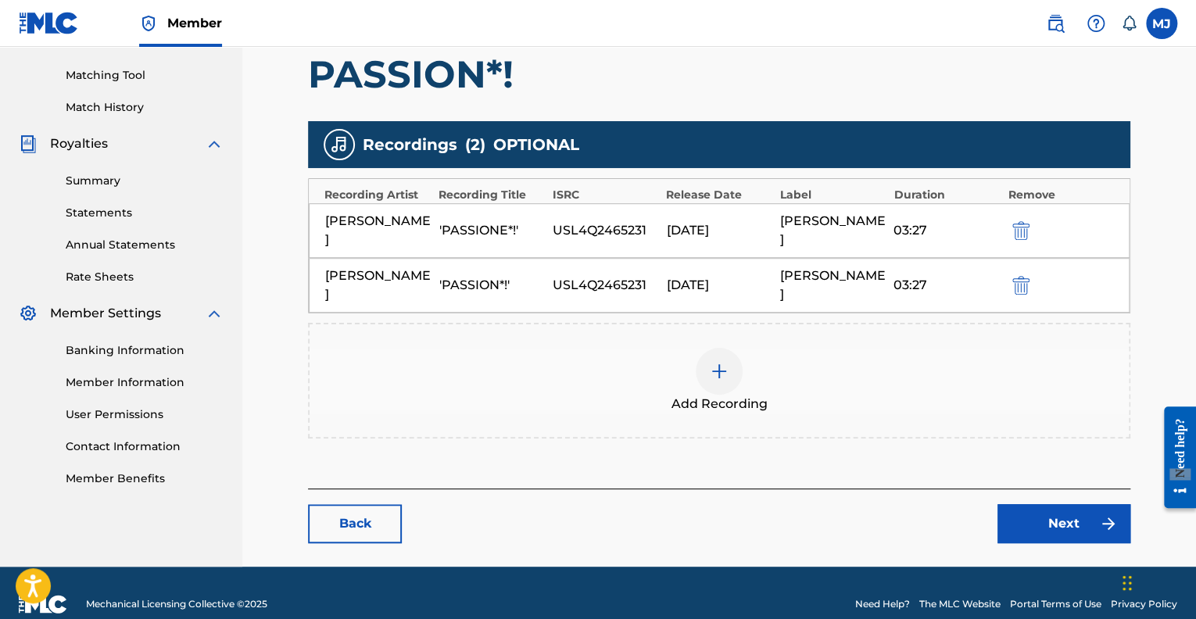
scroll to position [409, 0]
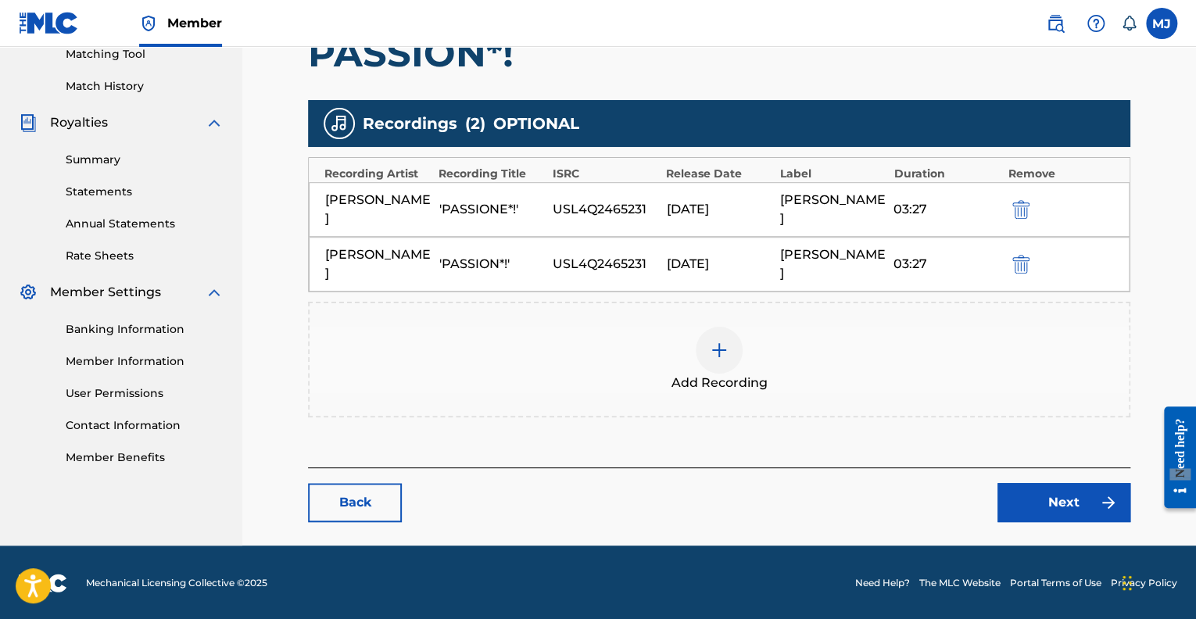
click at [1066, 509] on link "Next" at bounding box center [1063, 502] width 133 height 39
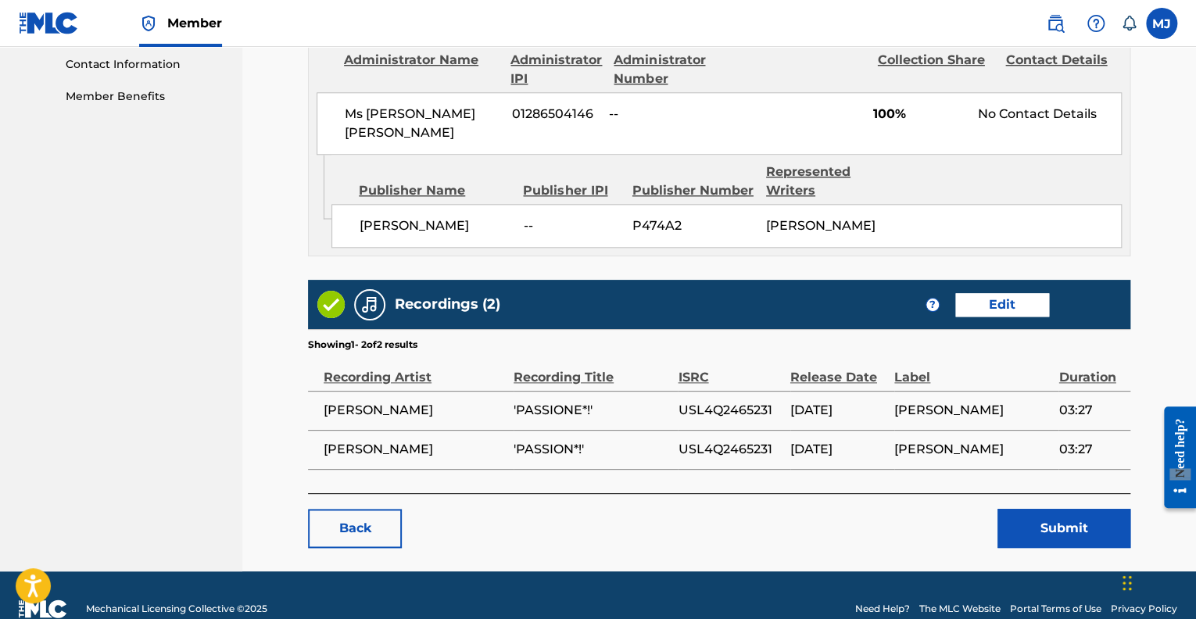
scroll to position [795, 0]
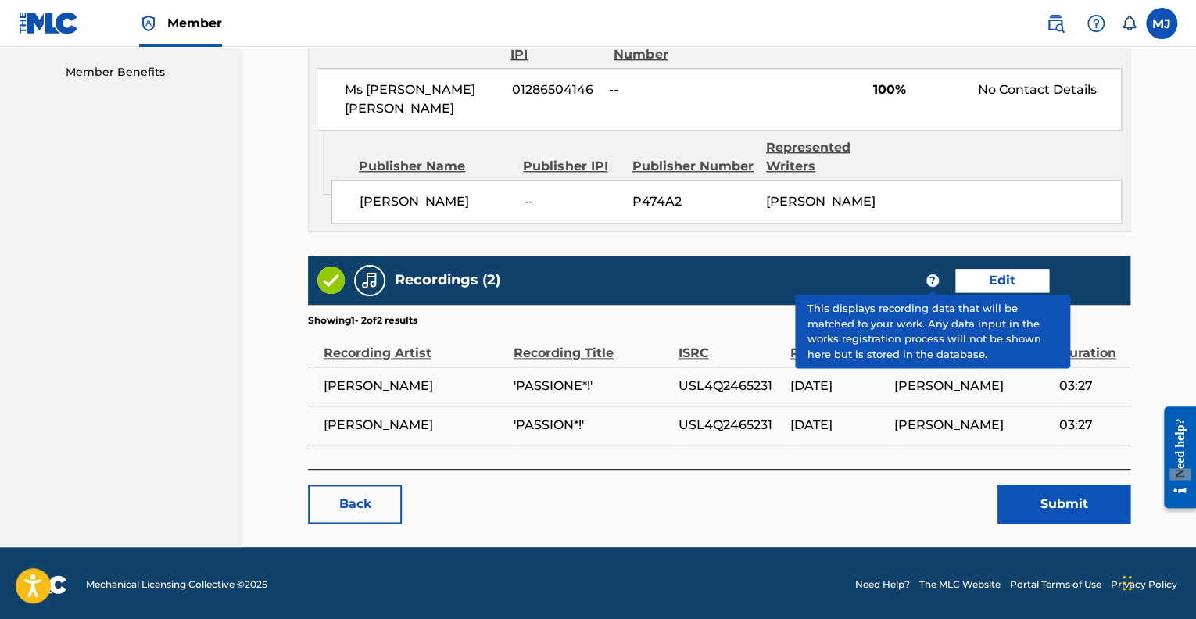
click at [933, 274] on span "?" at bounding box center [932, 280] width 13 height 13
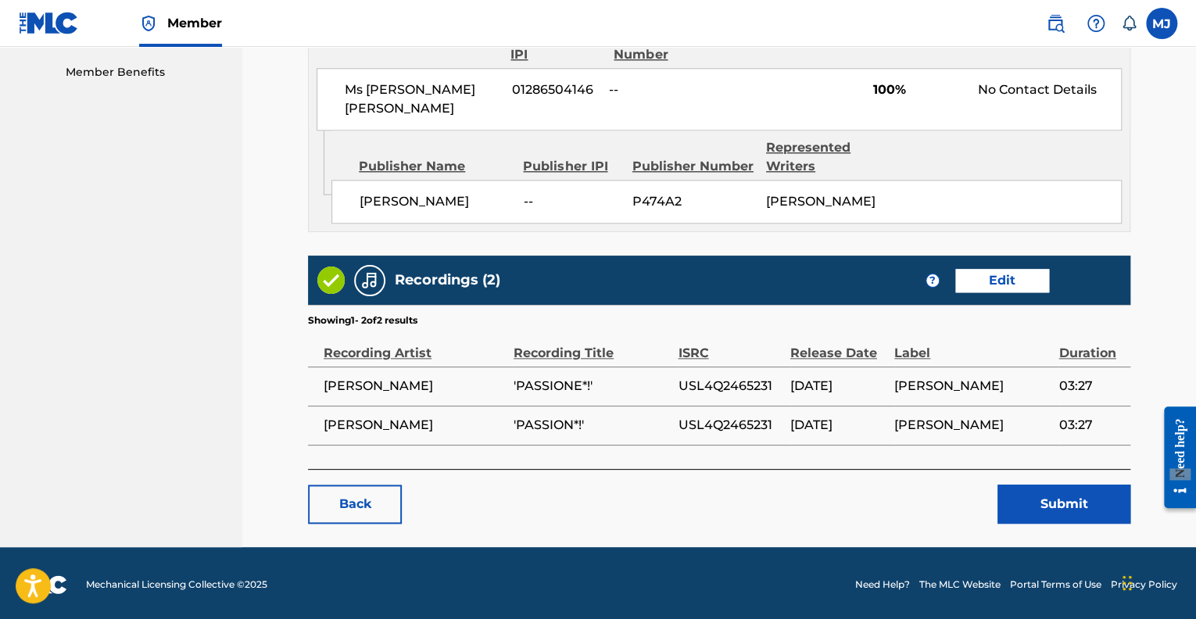
click at [1090, 506] on button "Submit" at bounding box center [1063, 503] width 133 height 39
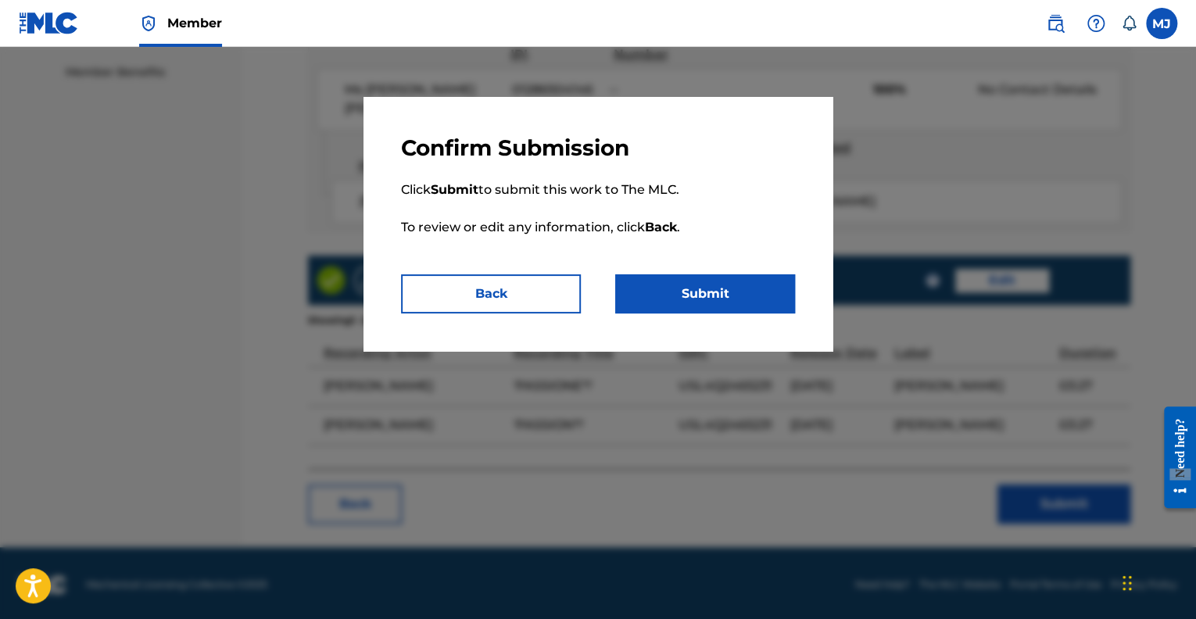
drag, startPoint x: 675, startPoint y: 313, endPoint x: 660, endPoint y: 311, distance: 15.8
click at [668, 313] on div "Confirm Submission Click Submit to submit this work to The MLC. To review or ed…" at bounding box center [597, 224] width 469 height 254
click at [691, 293] on button "Submit" at bounding box center [705, 293] width 180 height 39
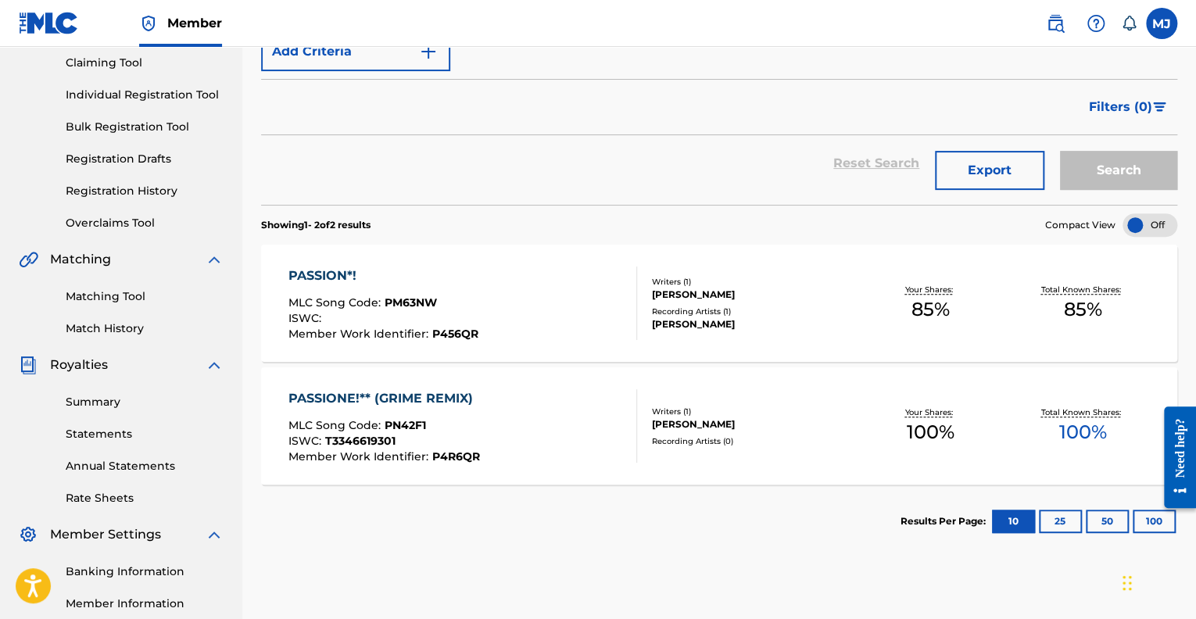
scroll to position [168, 0]
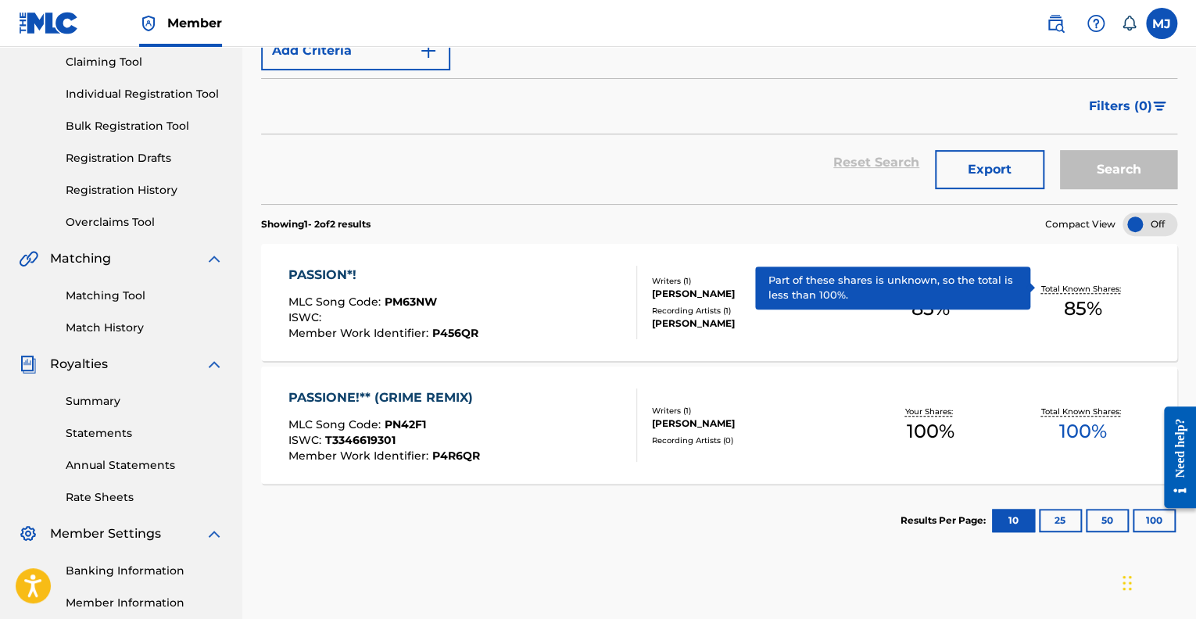
click at [110, 298] on link "Matching Tool" at bounding box center [145, 296] width 158 height 16
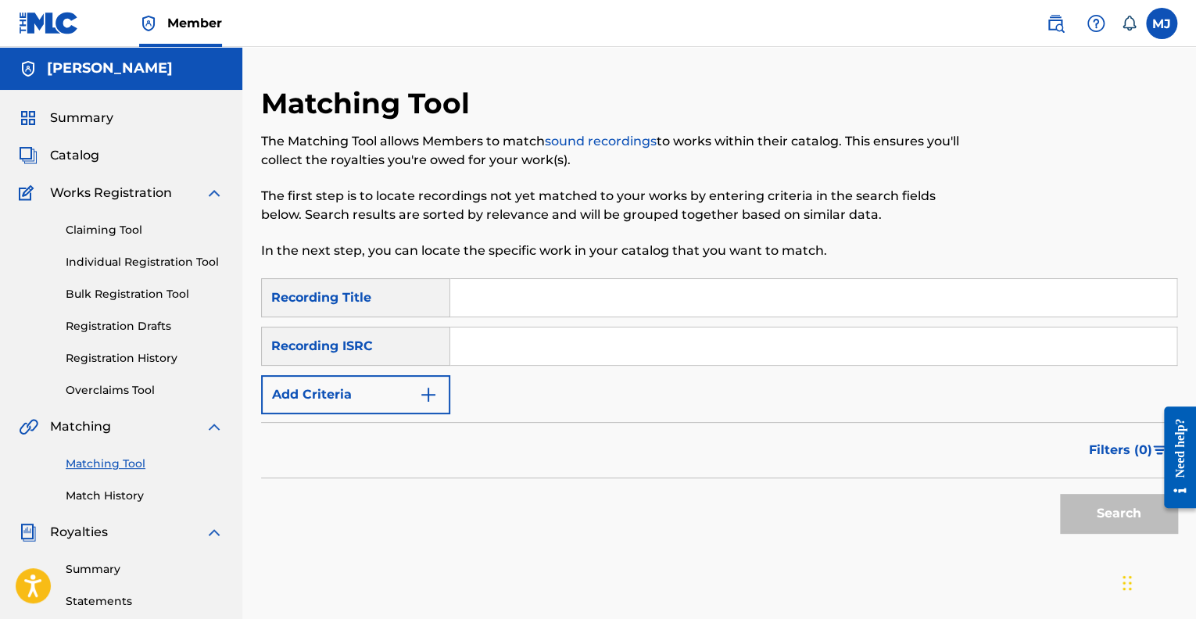
click at [524, 299] on input "Search Form" at bounding box center [813, 298] width 726 height 38
click at [466, 296] on input "Passion*!" at bounding box center [813, 298] width 726 height 38
click at [525, 292] on input "'Passion*!" at bounding box center [813, 298] width 726 height 38
type input "'Passion*!'"
click at [460, 352] on input "Search Form" at bounding box center [813, 346] width 726 height 38
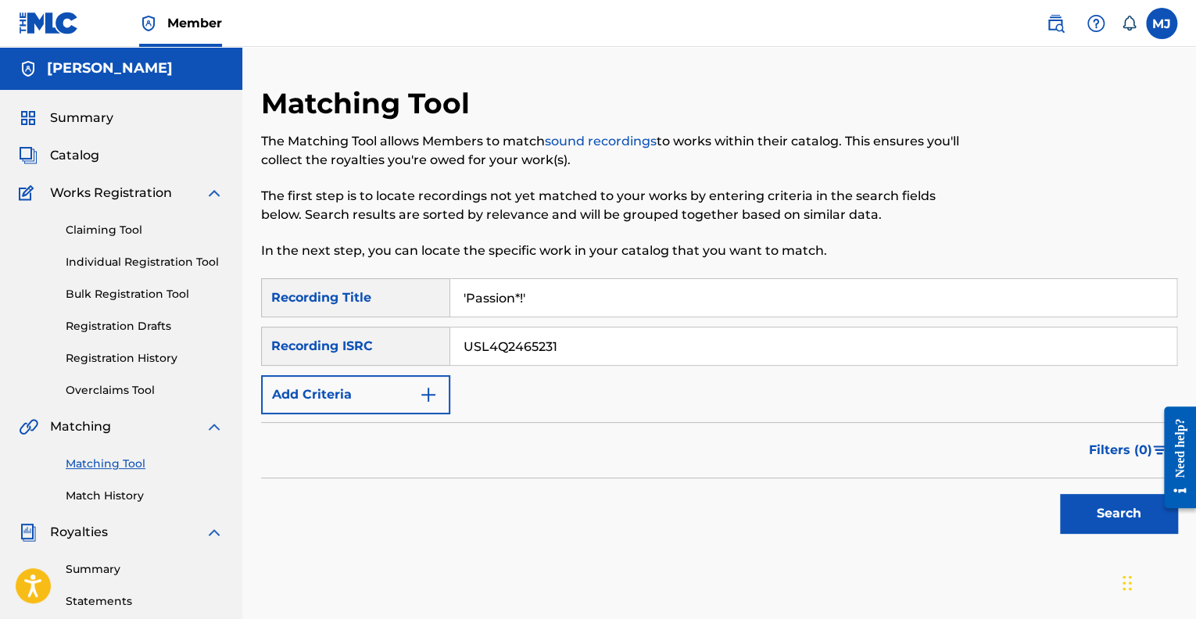
click at [488, 338] on input "USL4Q2465231" at bounding box center [813, 346] width 726 height 38
type input "USI4Q2465231"
click at [1101, 527] on button "Search" at bounding box center [1118, 513] width 117 height 39
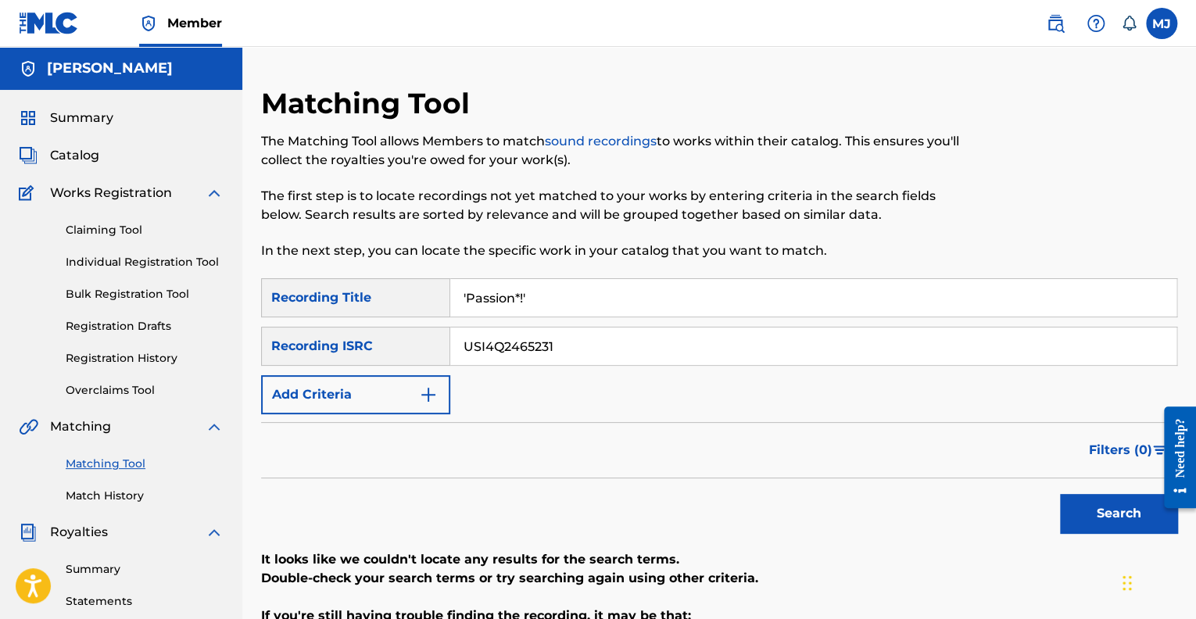
drag, startPoint x: 534, startPoint y: 288, endPoint x: 361, endPoint y: 284, distance: 173.5
click at [361, 284] on div "SearchWithCriteria1d75d1d3-985f-4150-8d2a-e02e30458083 Recording Title 'Passion…" at bounding box center [719, 297] width 916 height 39
click at [1060, 494] on button "Search" at bounding box center [1118, 513] width 117 height 39
click at [484, 348] on input "USI4Q2465231" at bounding box center [813, 346] width 726 height 38
type input "USL4Q2465231"
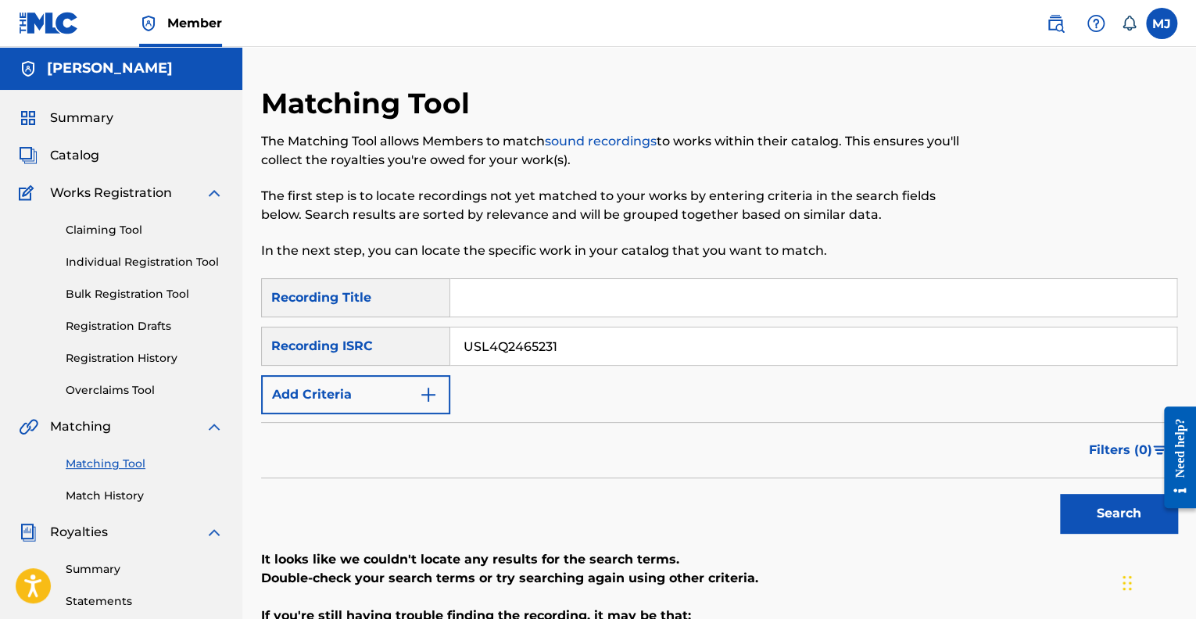
click at [1060, 494] on button "Search" at bounding box center [1118, 513] width 117 height 39
drag, startPoint x: 581, startPoint y: 345, endPoint x: 331, endPoint y: 366, distance: 250.1
click at [331, 366] on div "SearchWithCriteria1d75d1d3-985f-4150-8d2a-e02e30458083 Recording Title SearchWi…" at bounding box center [719, 346] width 916 height 136
click at [462, 299] on input "Search Form" at bounding box center [813, 298] width 726 height 38
click at [1103, 521] on button "Search" at bounding box center [1118, 513] width 117 height 39
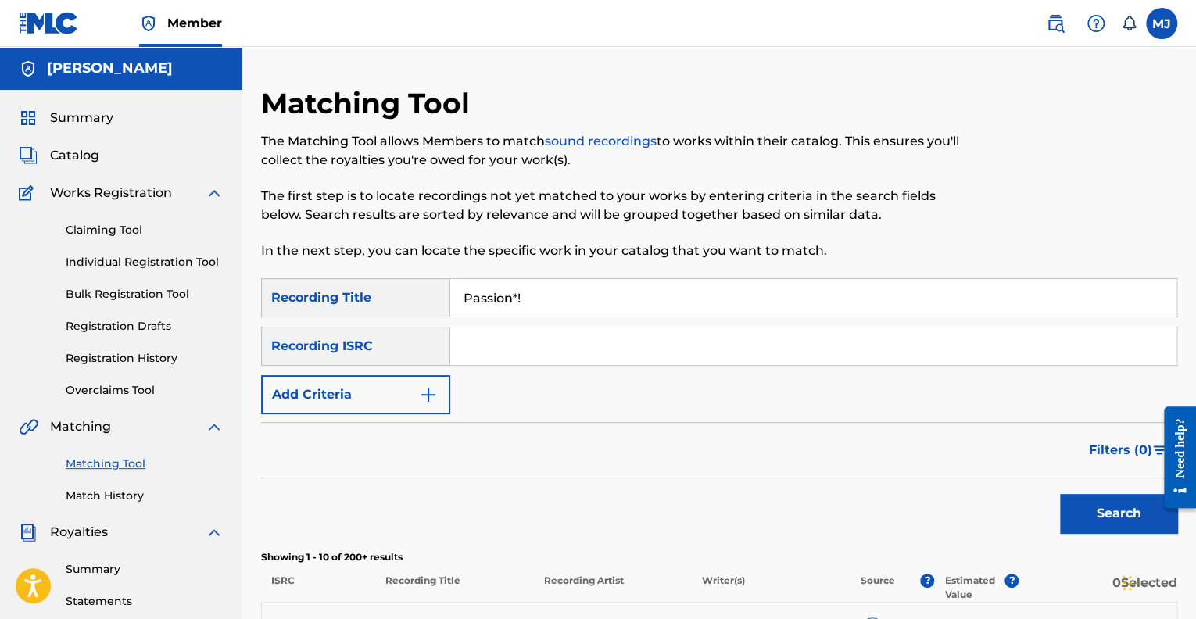
click at [466, 289] on input "Passion*!" at bounding box center [813, 298] width 726 height 38
click at [526, 296] on input "'Passion*!" at bounding box center [813, 298] width 726 height 38
type input "'Passion*!'"
click at [1060, 494] on button "Search" at bounding box center [1118, 513] width 117 height 39
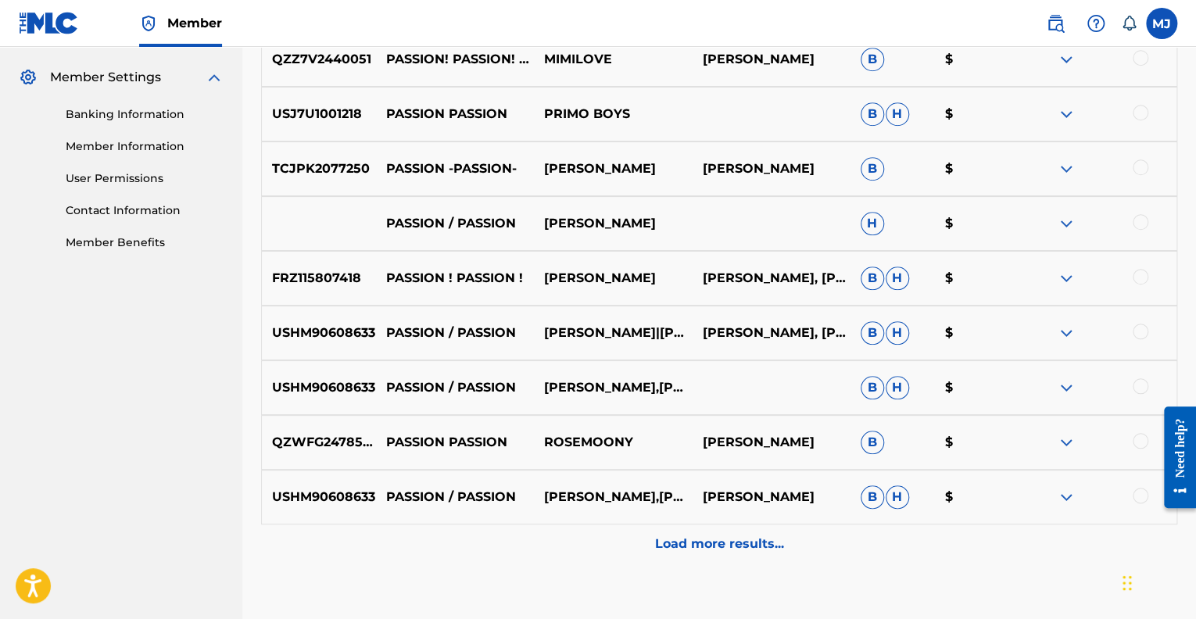
scroll to position [722, 0]
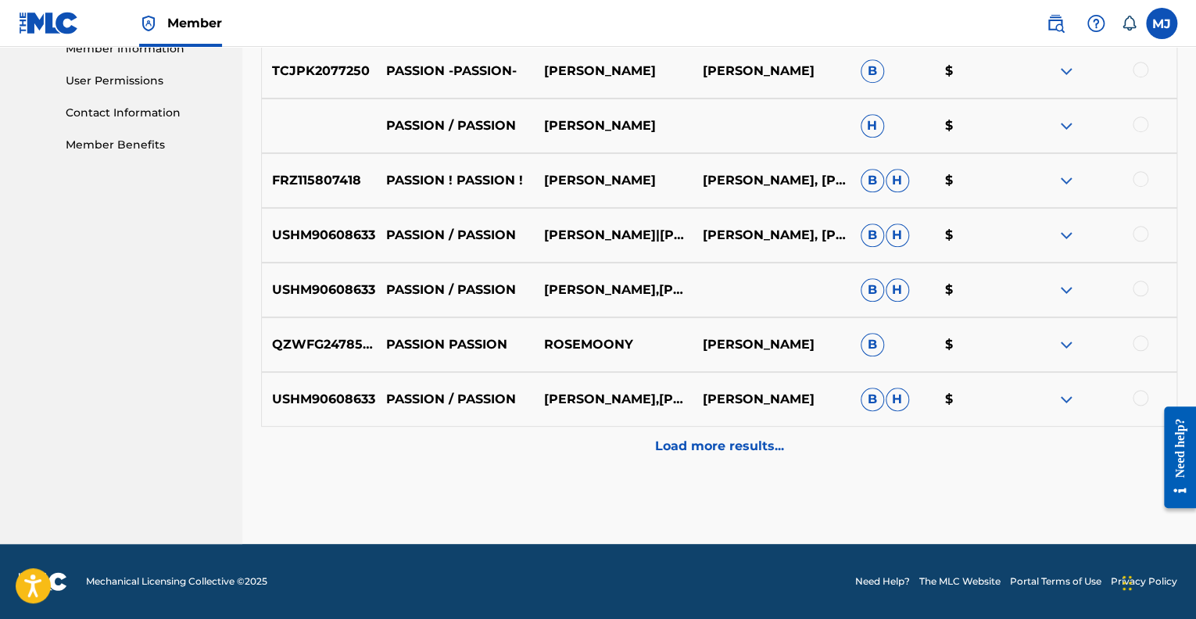
click at [757, 450] on p "Load more results..." at bounding box center [719, 446] width 129 height 19
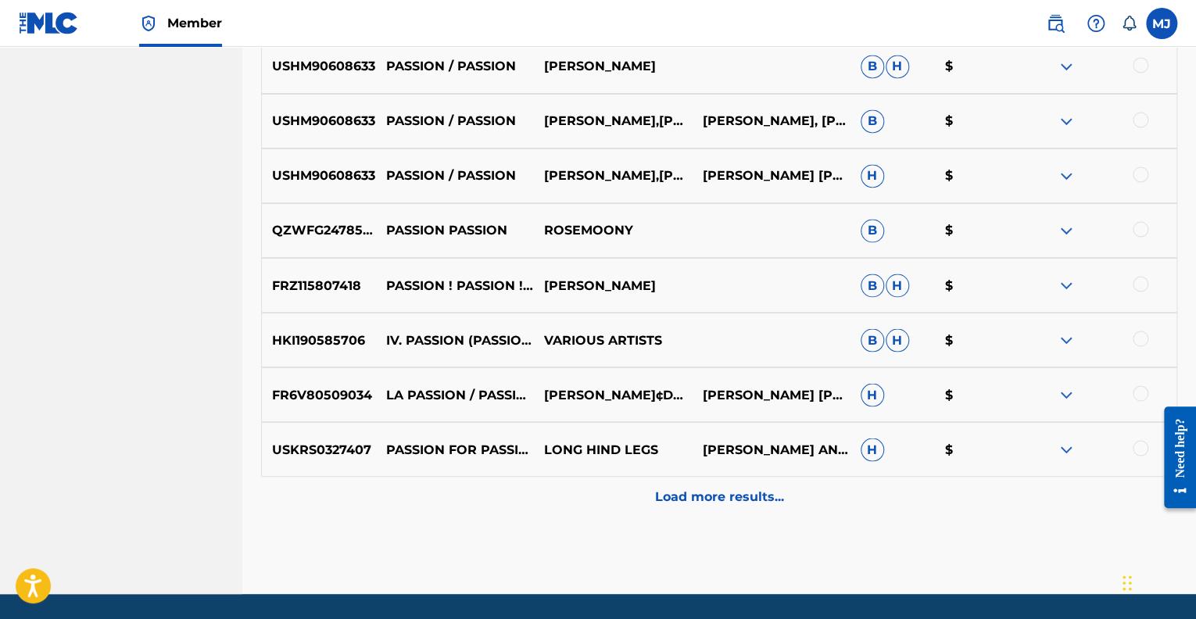
scroll to position [1269, 0]
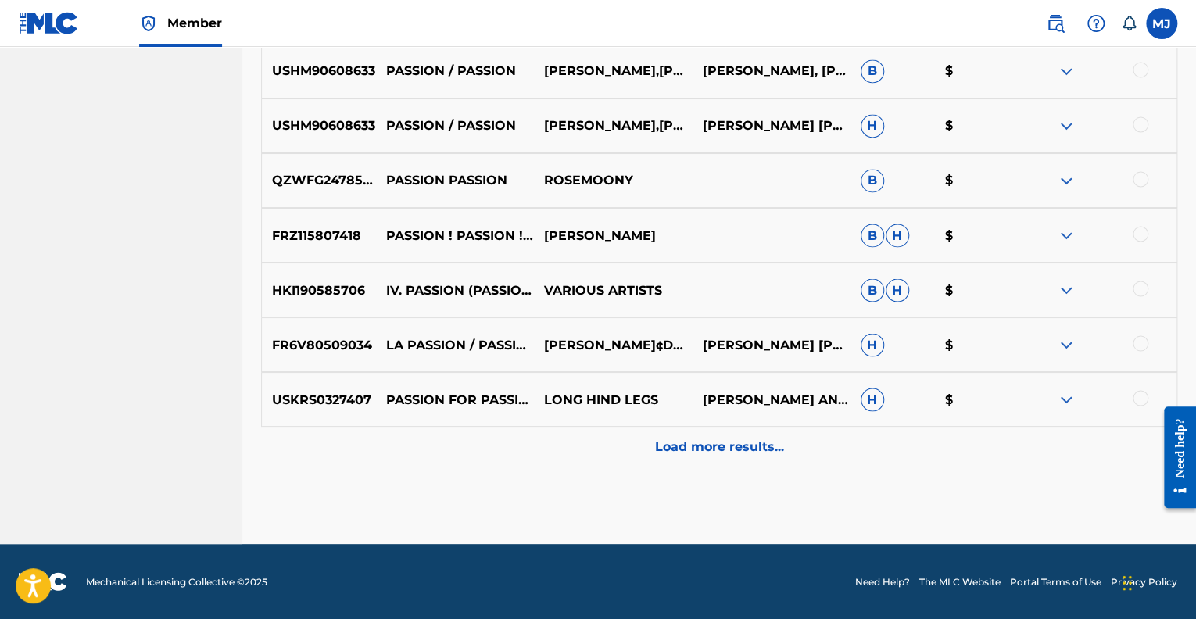
click at [733, 449] on p "Load more results..." at bounding box center [719, 446] width 129 height 19
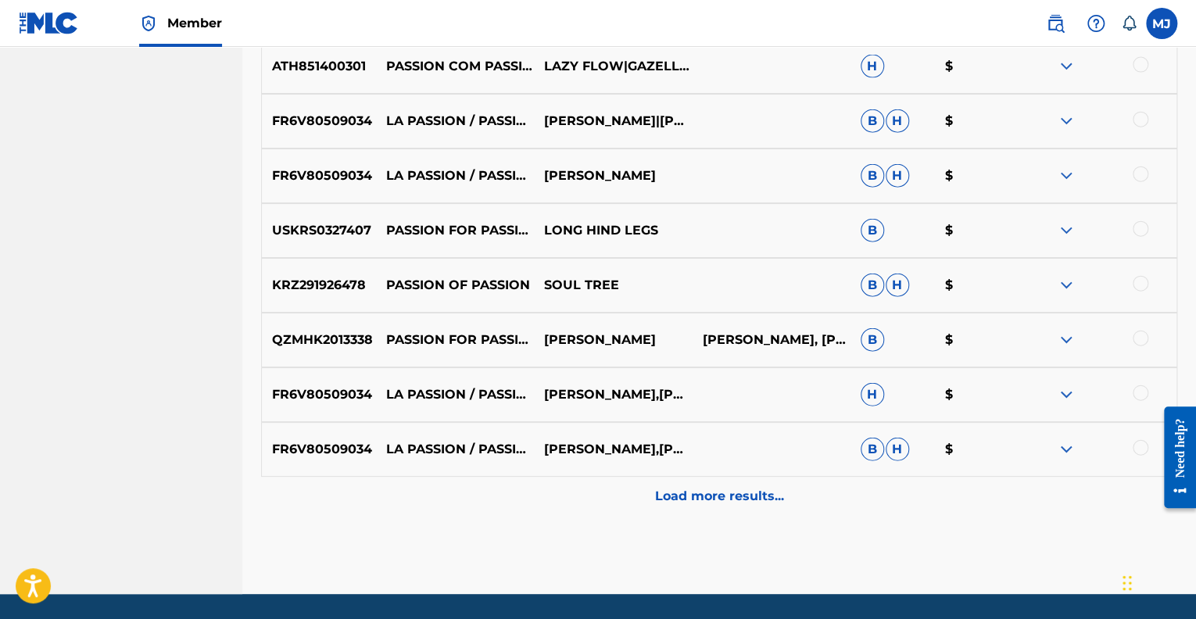
scroll to position [1816, 0]
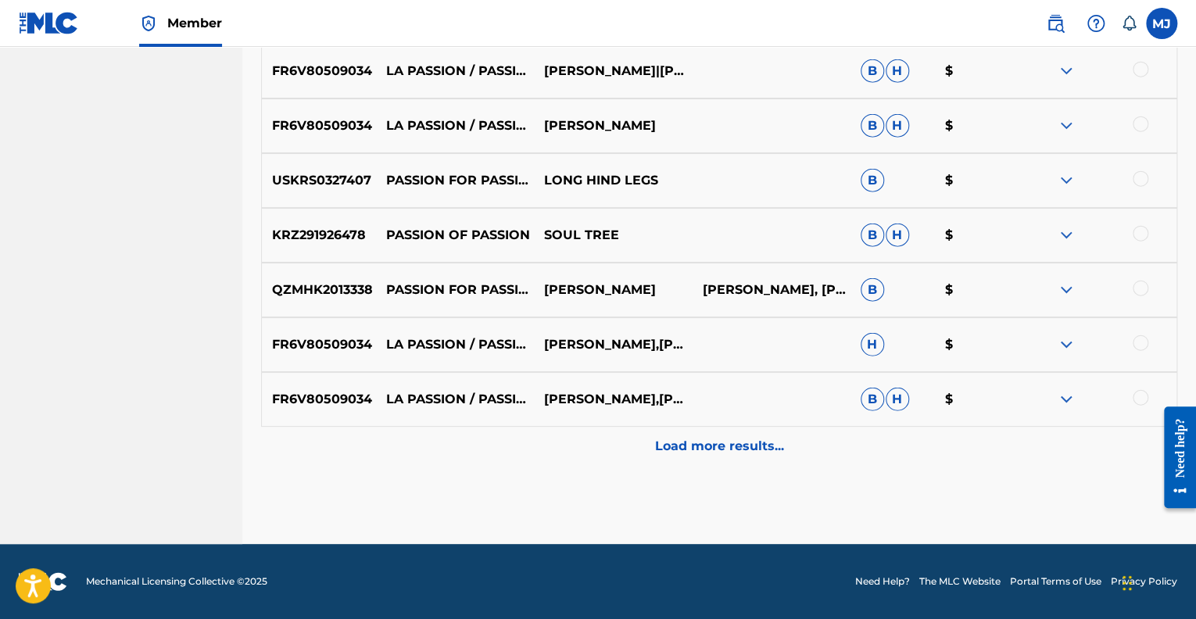
click at [713, 455] on p "Load more results..." at bounding box center [719, 446] width 129 height 19
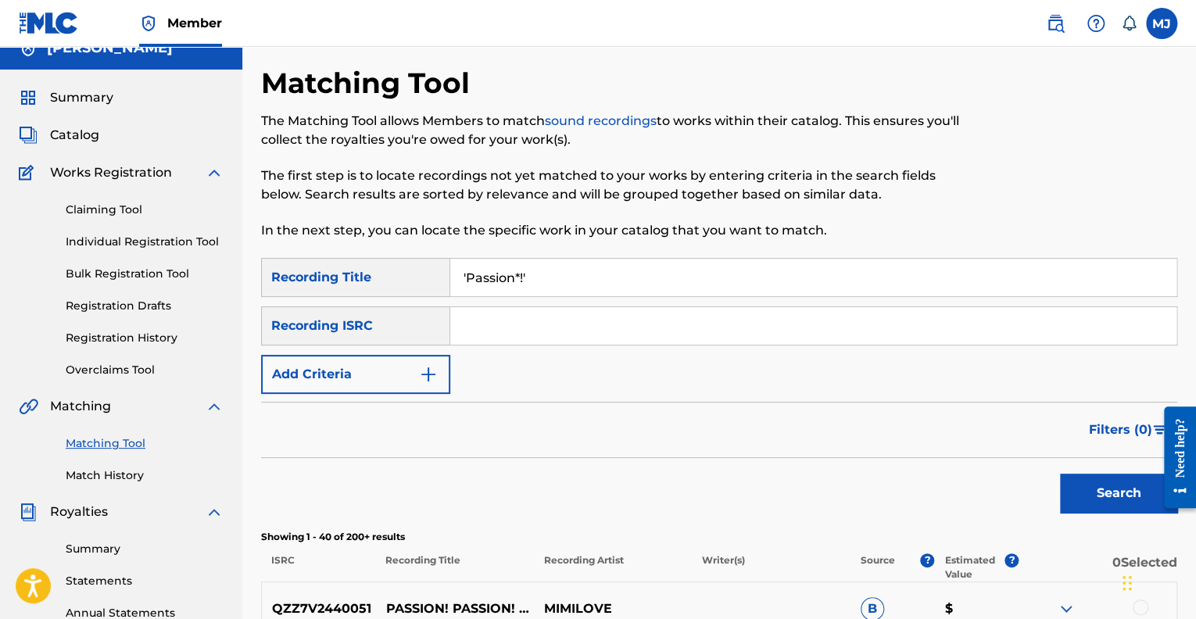
scroll to position [0, 0]
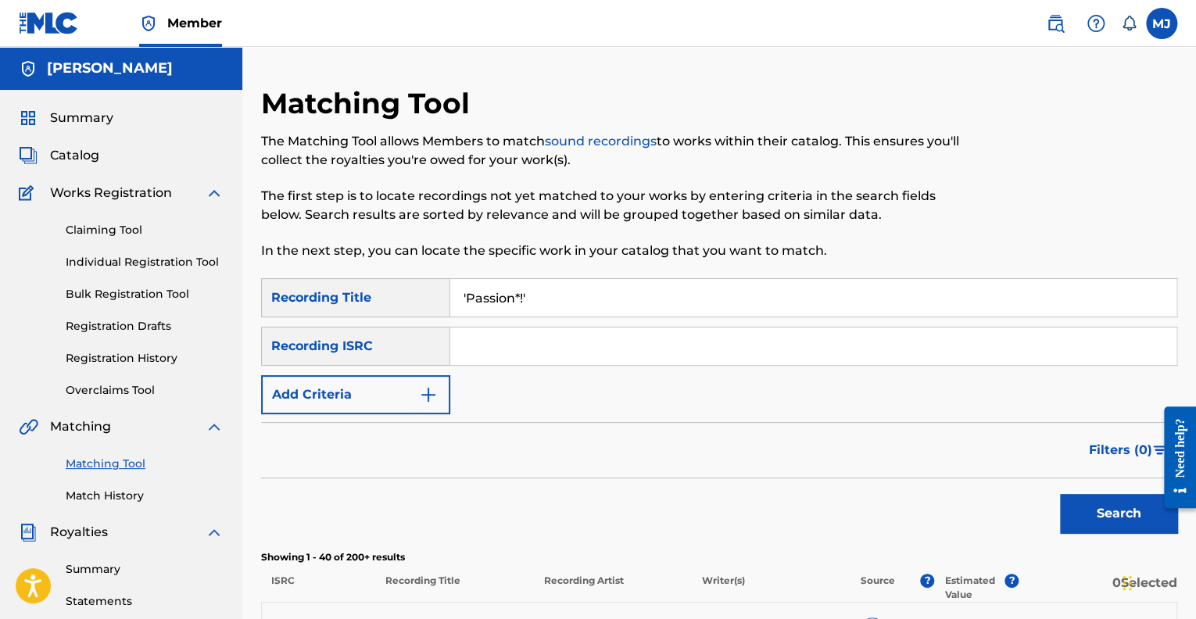
click at [456, 345] on input "Search Form" at bounding box center [813, 346] width 726 height 38
click at [1060, 494] on button "Search" at bounding box center [1118, 513] width 117 height 39
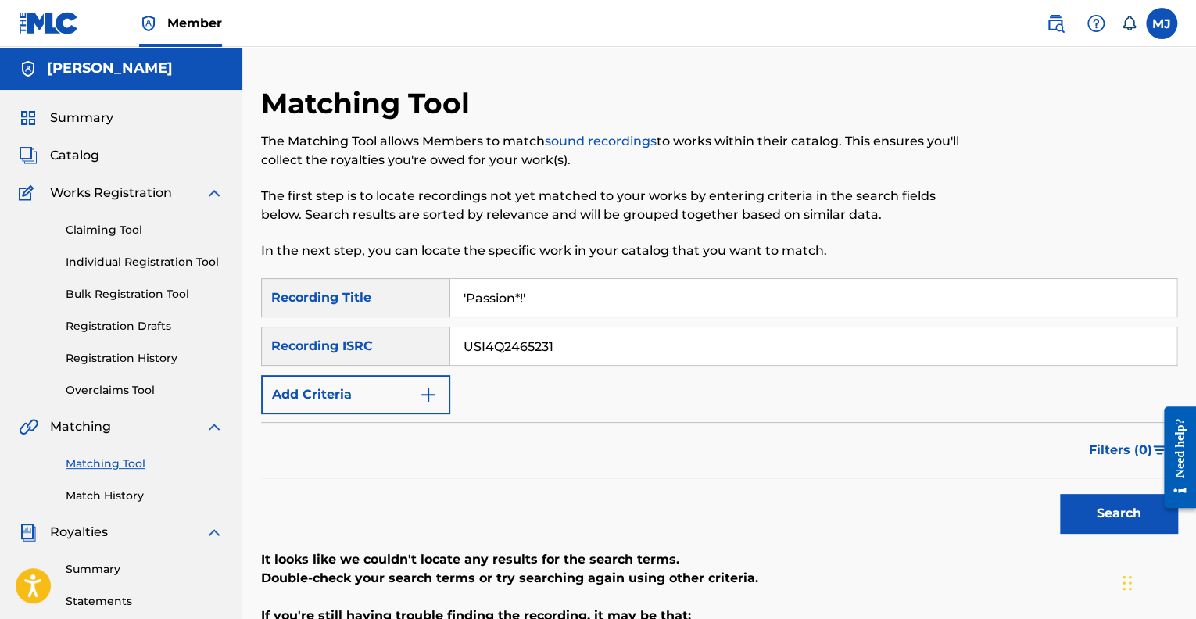
click at [483, 345] on input "USI4Q2465231" at bounding box center [813, 346] width 726 height 38
type input "US4Q2465231"
click at [1056, 17] on img at bounding box center [1055, 23] width 19 height 19
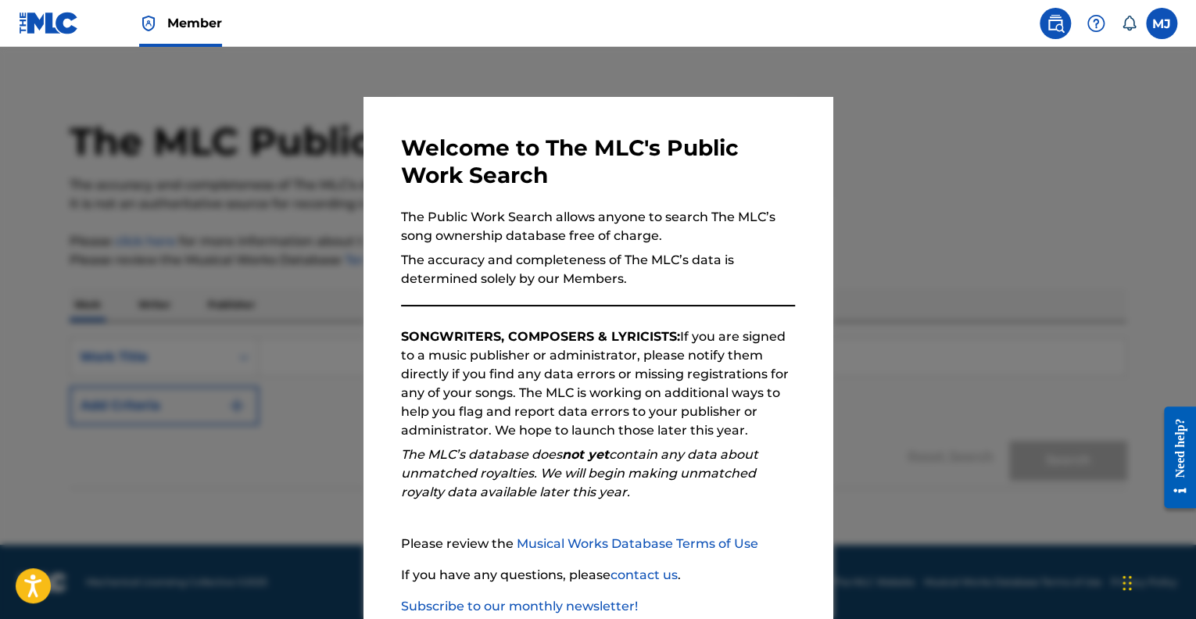
scroll to position [96, 0]
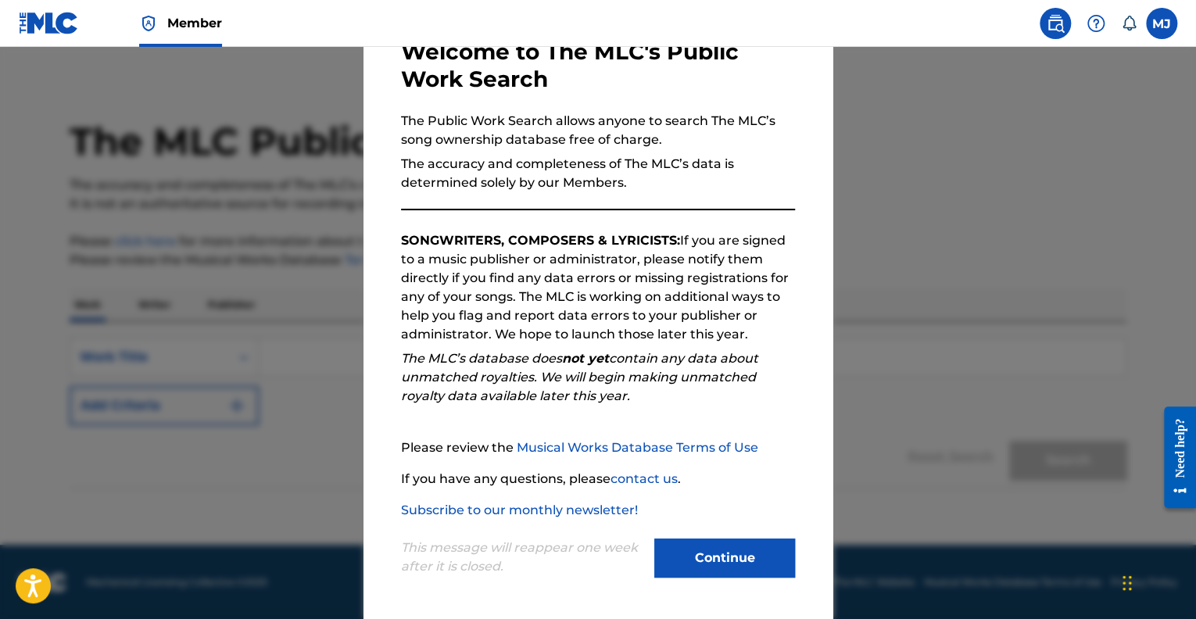
click at [667, 567] on button "Continue" at bounding box center [724, 557] width 141 height 39
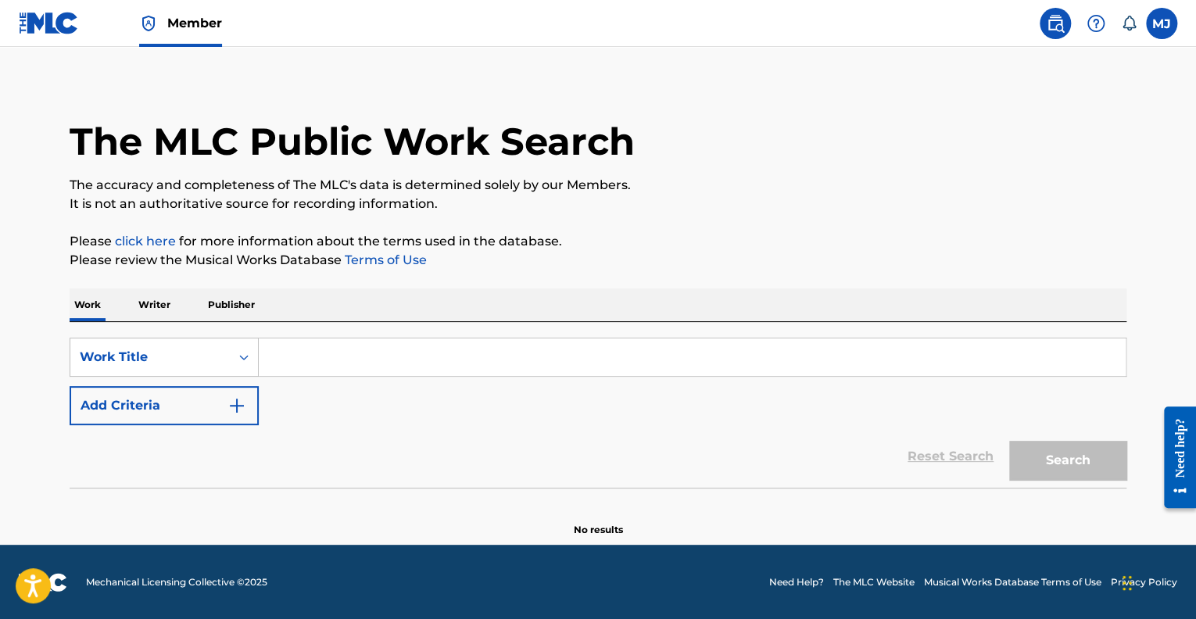
click at [279, 365] on input "Search Form" at bounding box center [692, 357] width 867 height 38
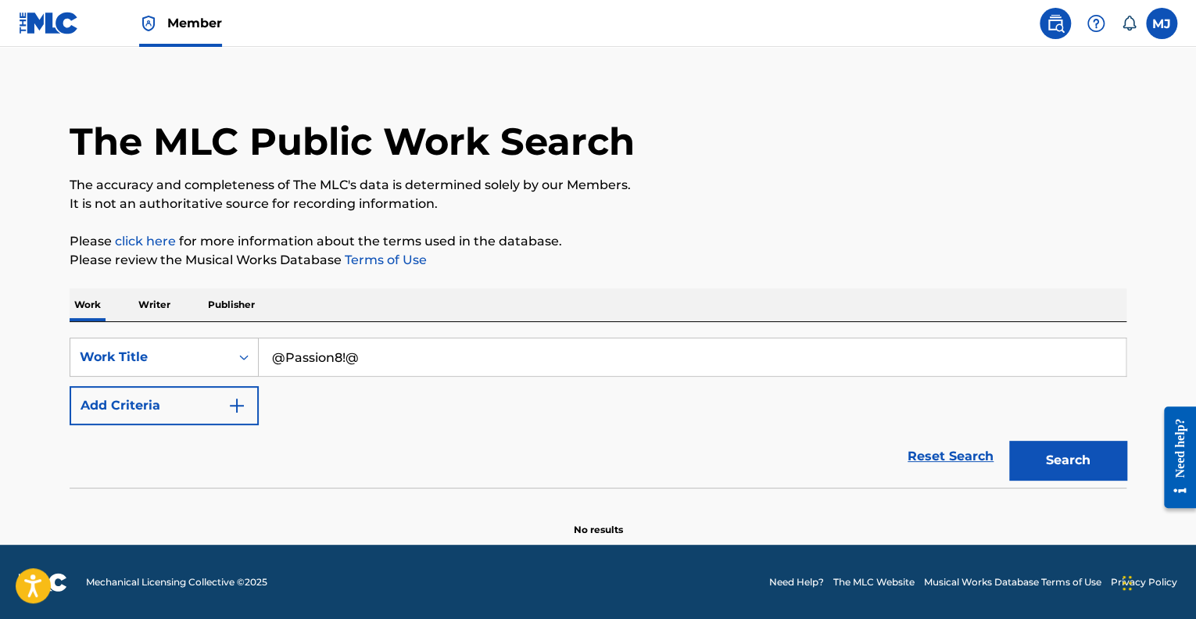
click at [1009, 441] on button "Search" at bounding box center [1067, 460] width 117 height 39
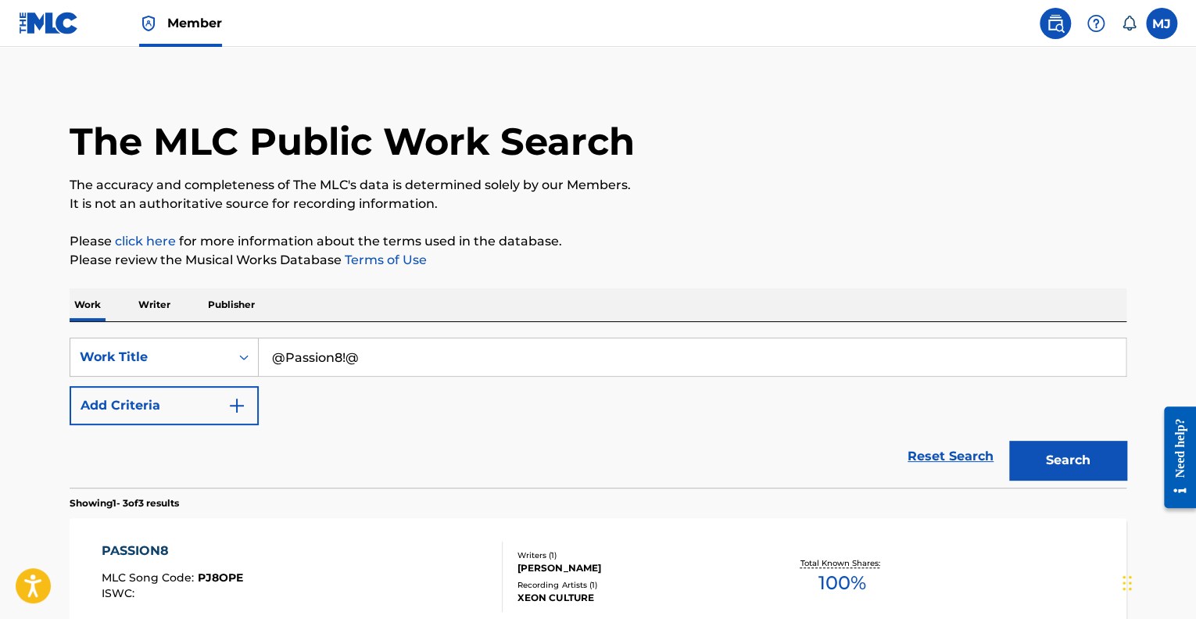
click at [286, 352] on input "@Passion8!@" at bounding box center [692, 357] width 867 height 38
click at [356, 354] on input "'Passion8!@" at bounding box center [692, 357] width 867 height 38
click at [327, 354] on input "'Passion8!'" at bounding box center [692, 357] width 867 height 38
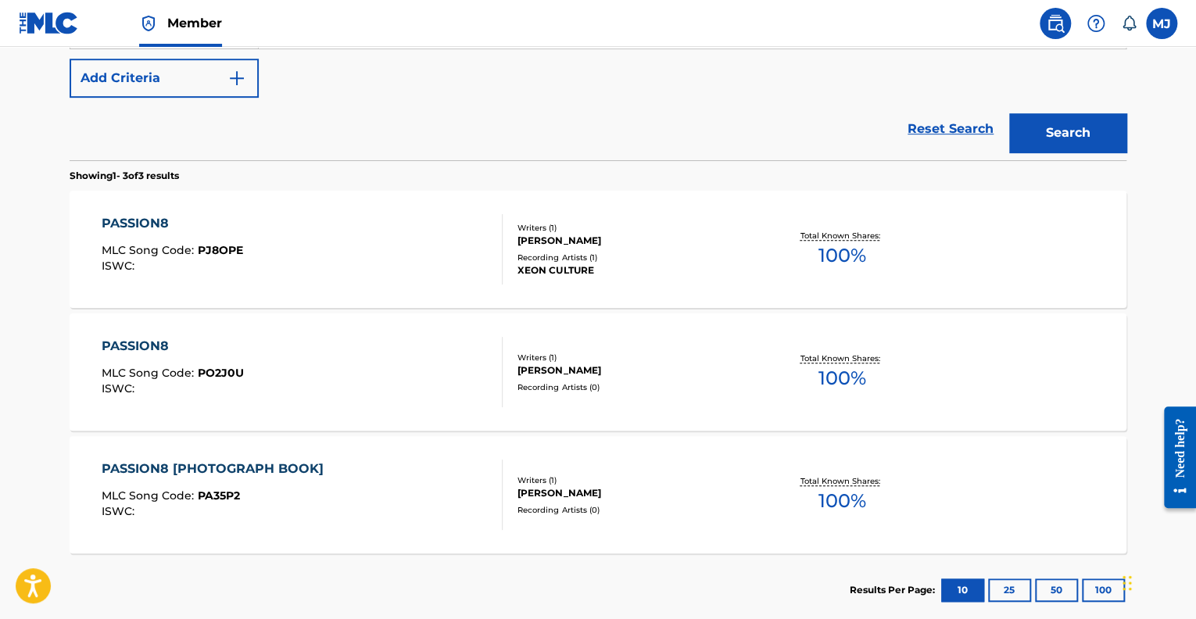
scroll to position [347, 0]
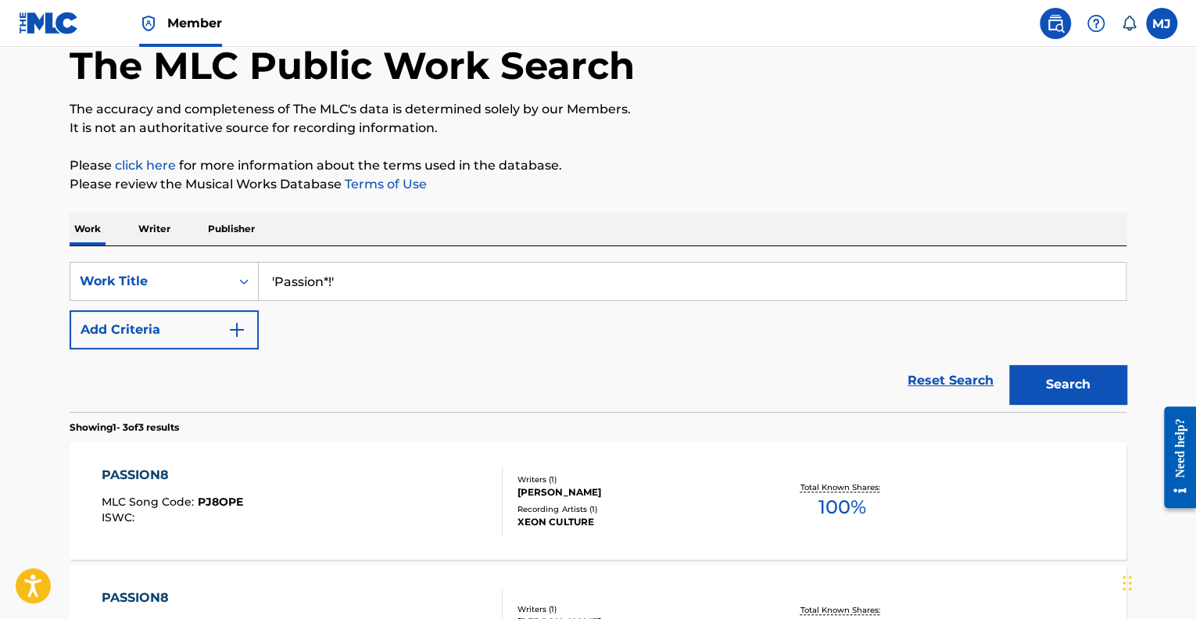
drag, startPoint x: 1195, startPoint y: 355, endPoint x: 39, endPoint y: 4, distance: 1207.8
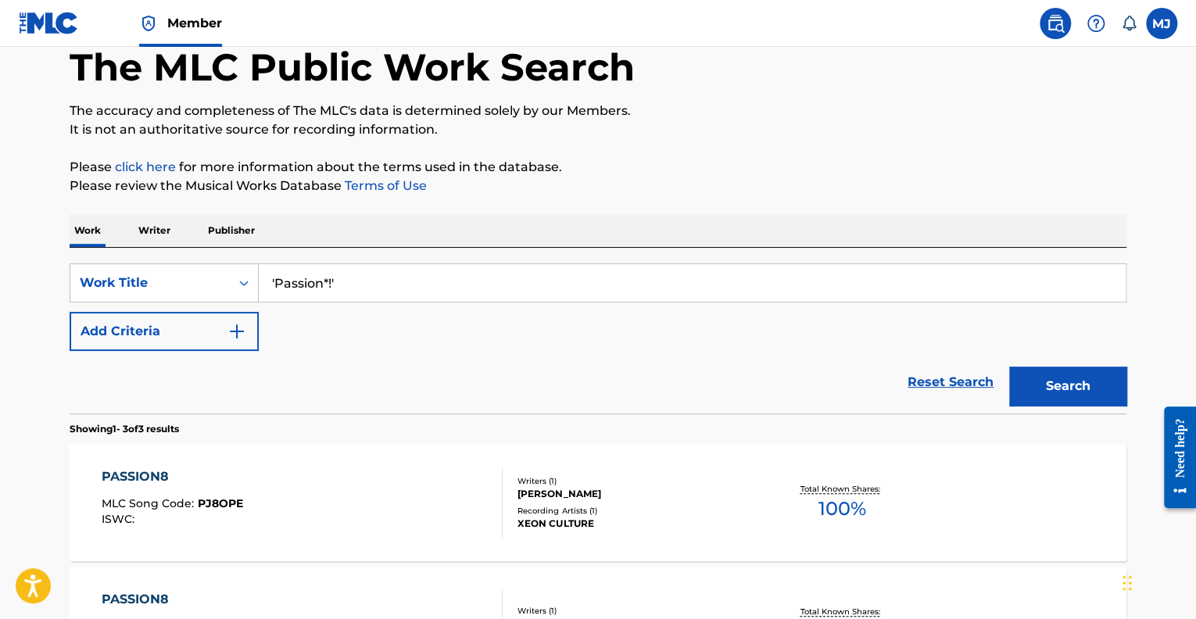
type input "'Passion*!'"
click at [1058, 391] on button "Search" at bounding box center [1067, 385] width 117 height 39
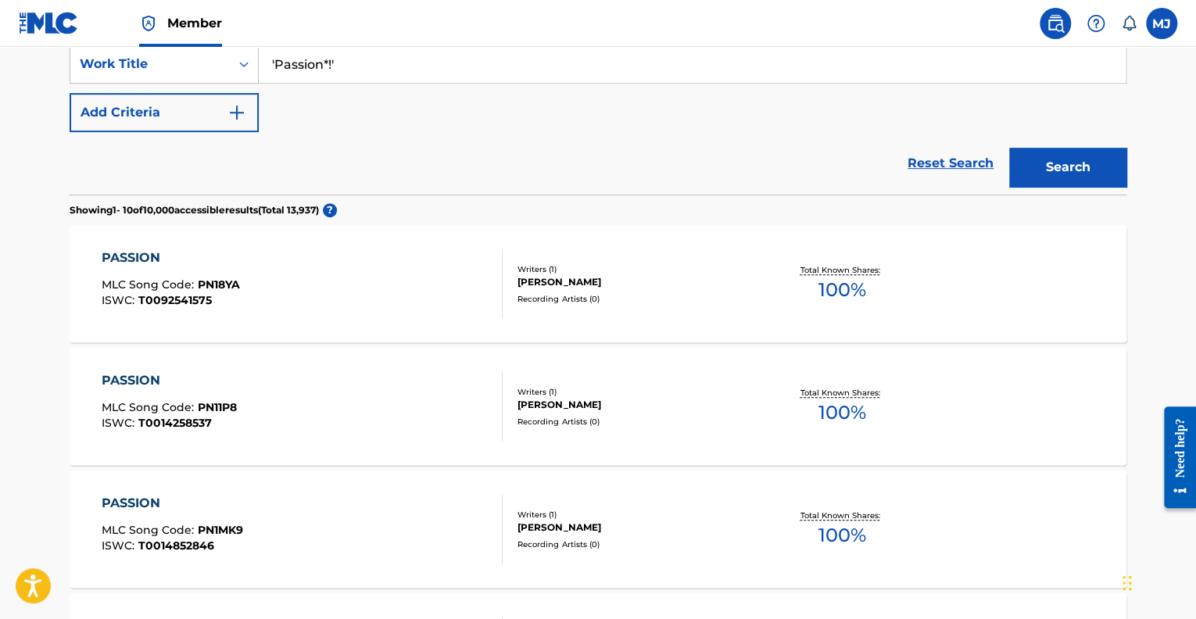
scroll to position [0, 0]
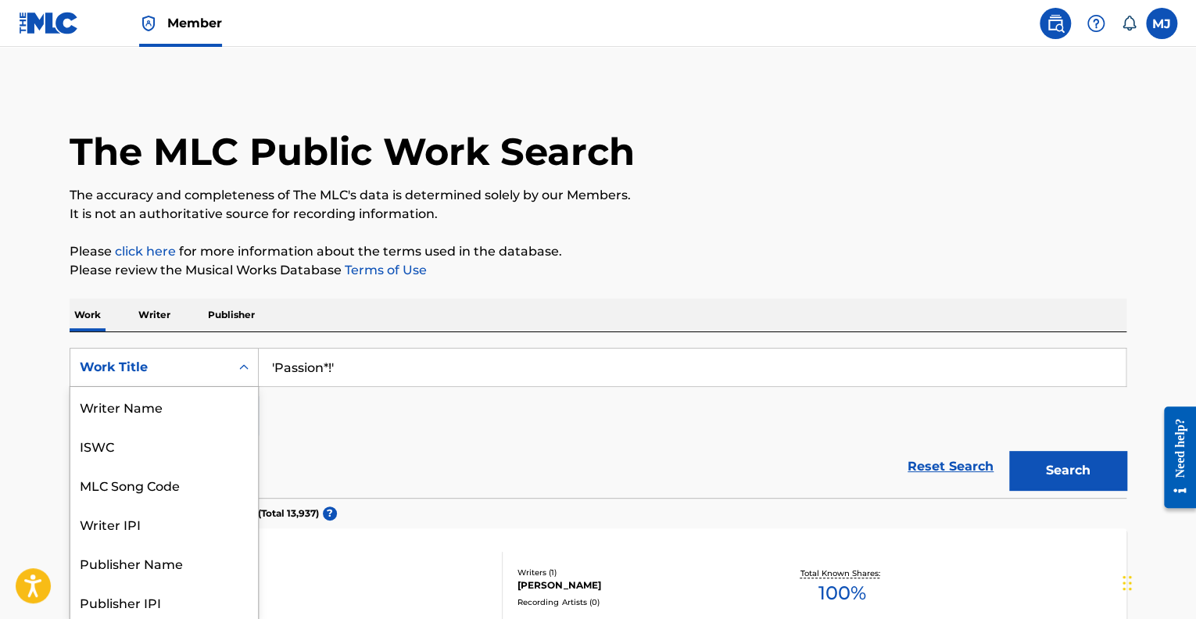
click at [247, 364] on icon "Search Form" at bounding box center [243, 366] width 9 height 5
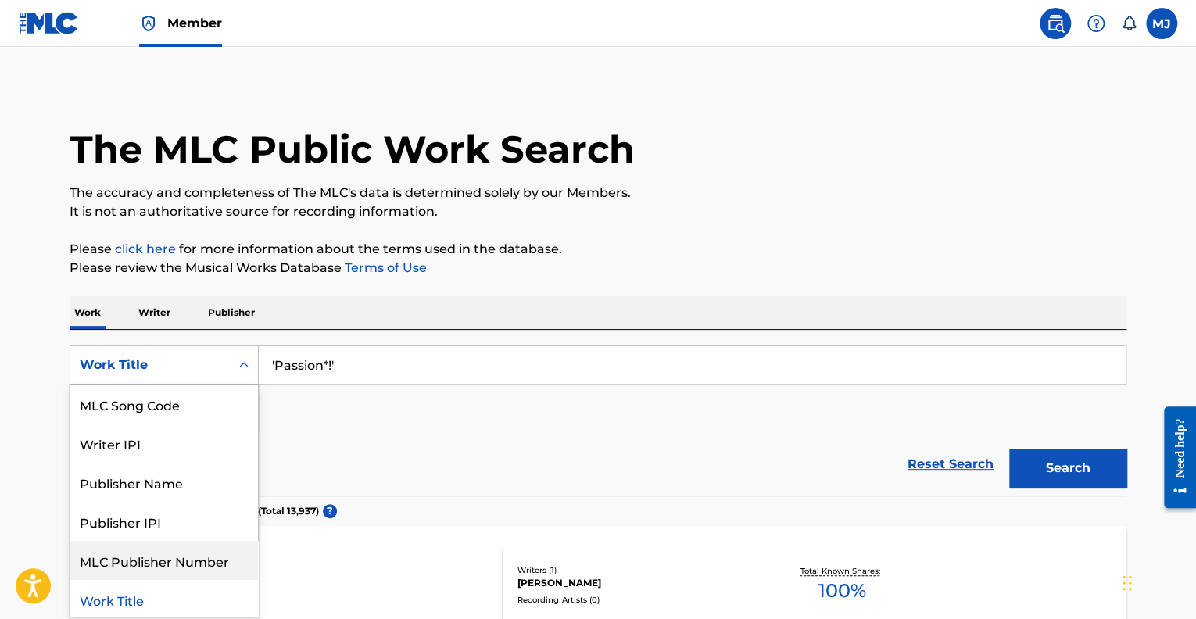
scroll to position [80, 0]
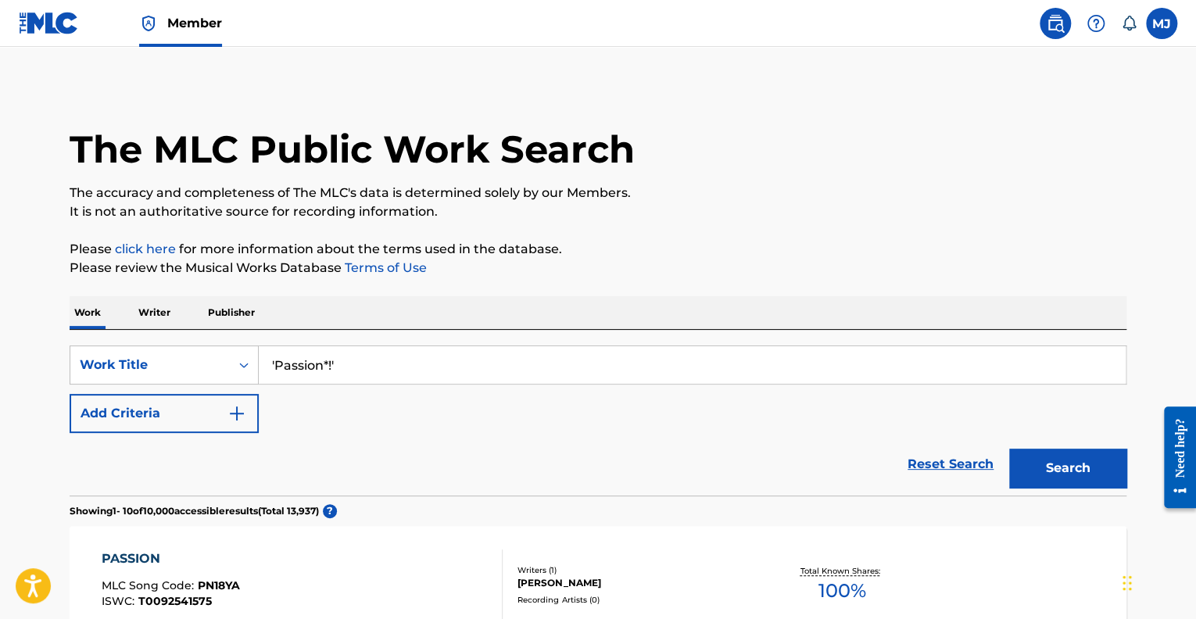
click at [148, 316] on p "Writer" at bounding box center [154, 312] width 41 height 33
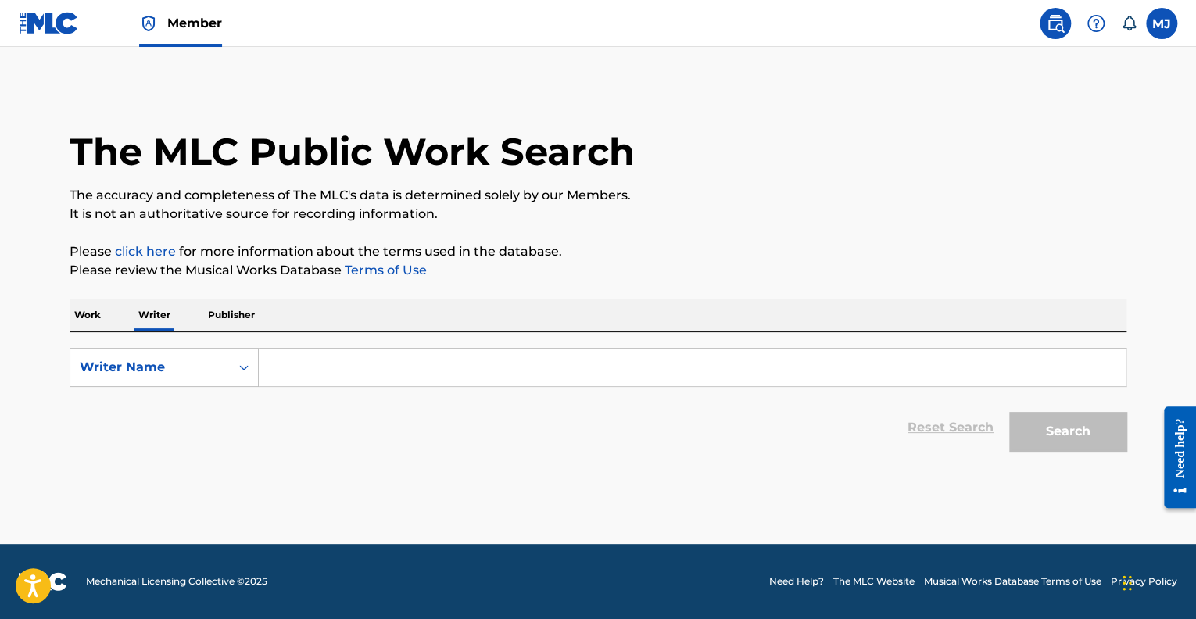
click at [284, 374] on input "Search Form" at bounding box center [692, 368] width 867 height 38
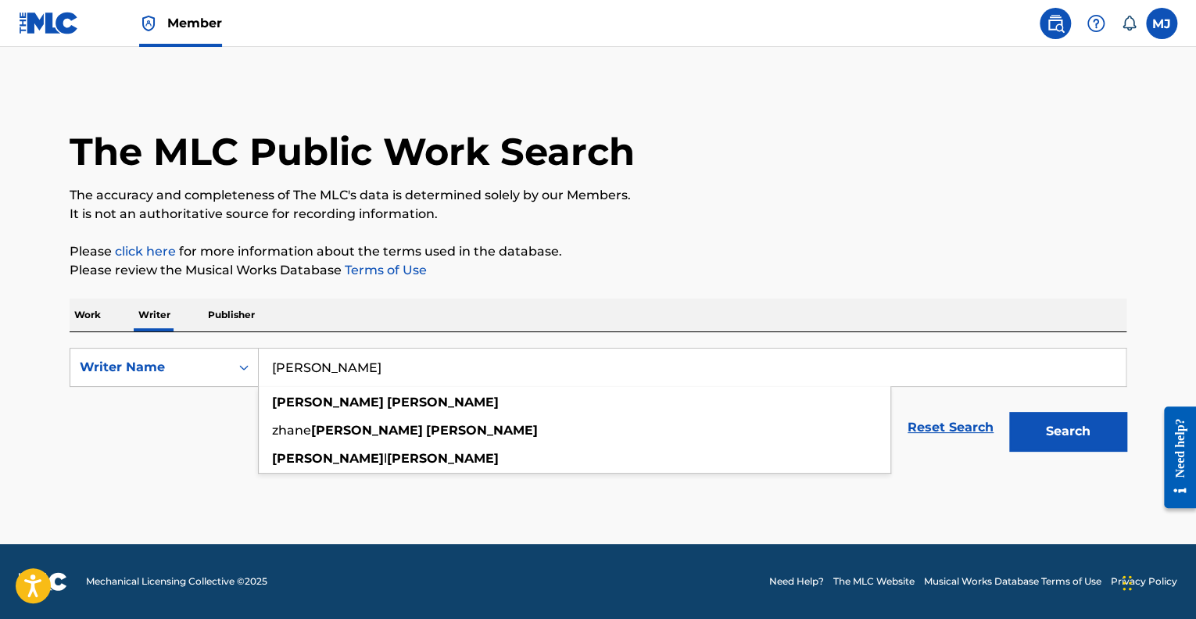
type input "[PERSON_NAME]"
click at [1009, 412] on button "Search" at bounding box center [1067, 431] width 117 height 39
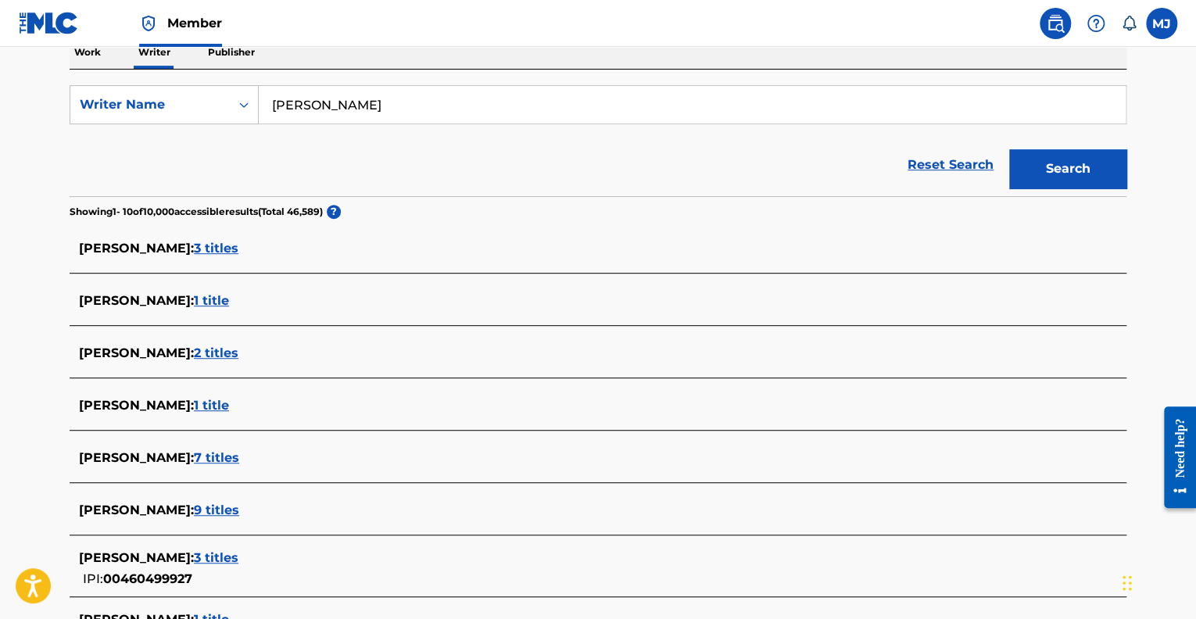
scroll to position [259, 0]
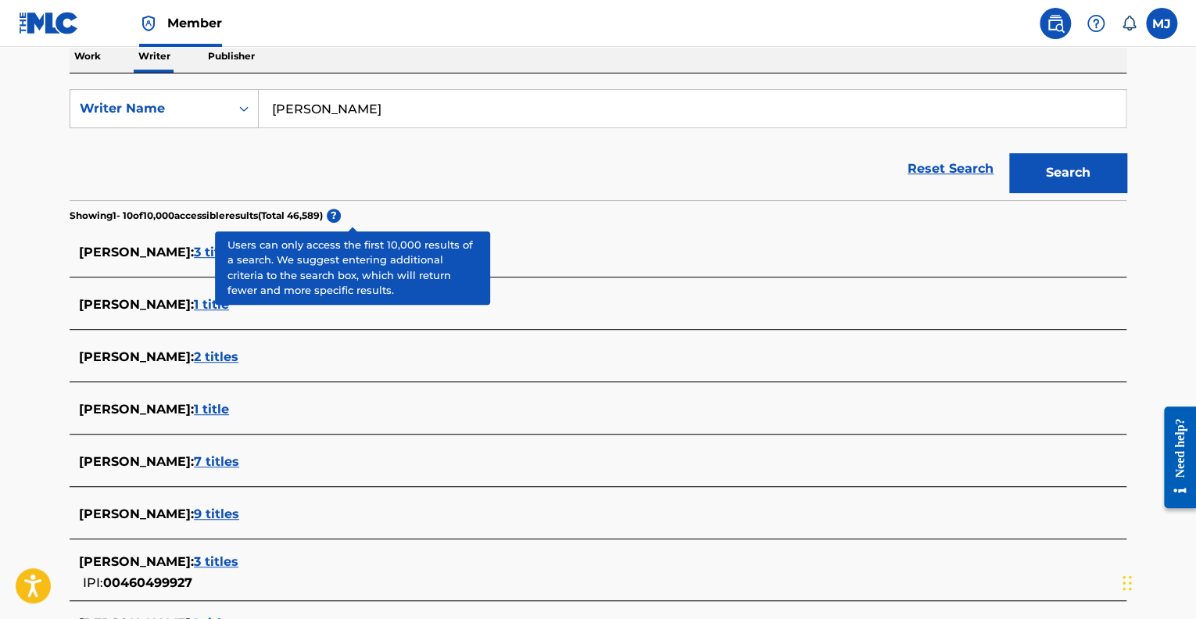
click at [206, 255] on span "3 titles" at bounding box center [216, 252] width 45 height 15
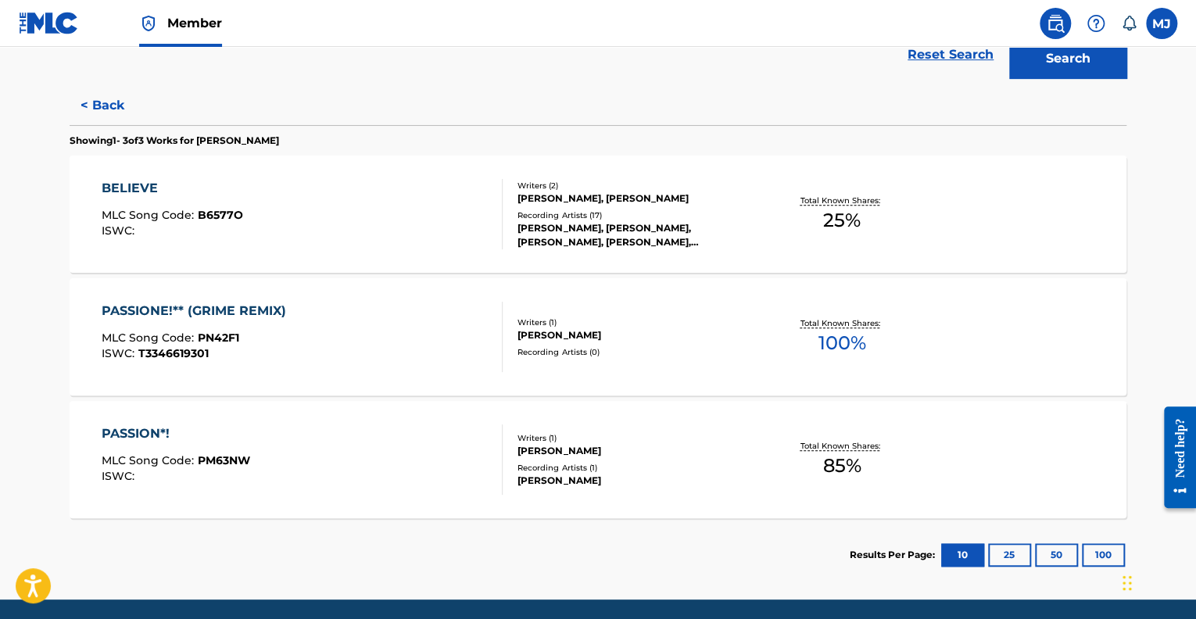
scroll to position [376, 0]
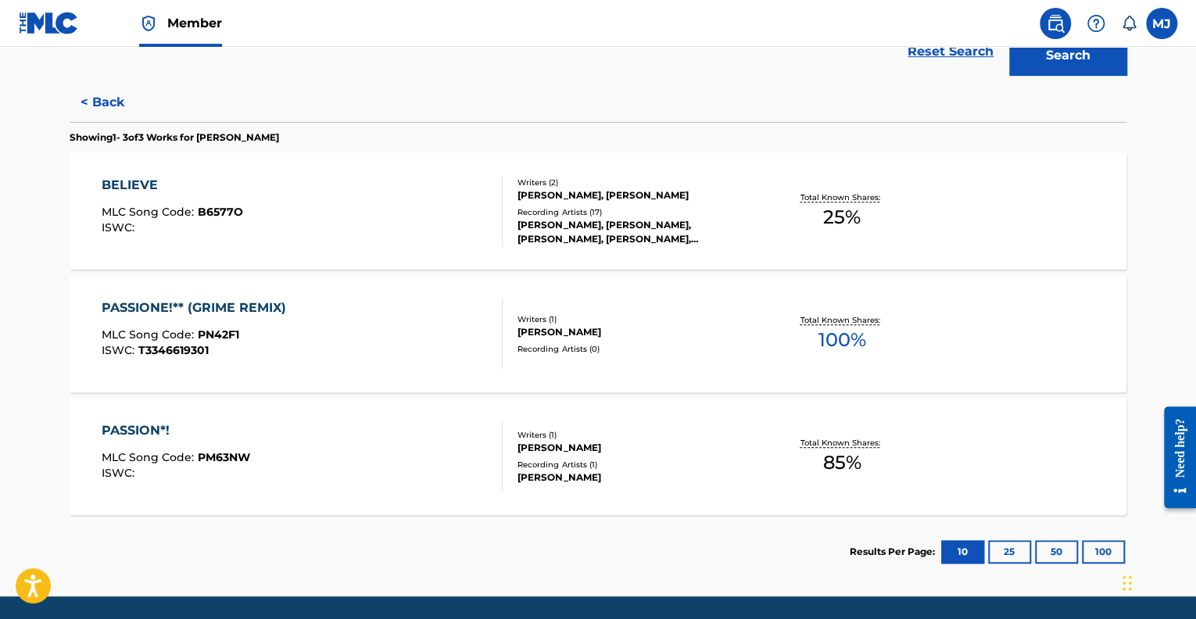
click at [836, 336] on span "100 %" at bounding box center [841, 340] width 48 height 28
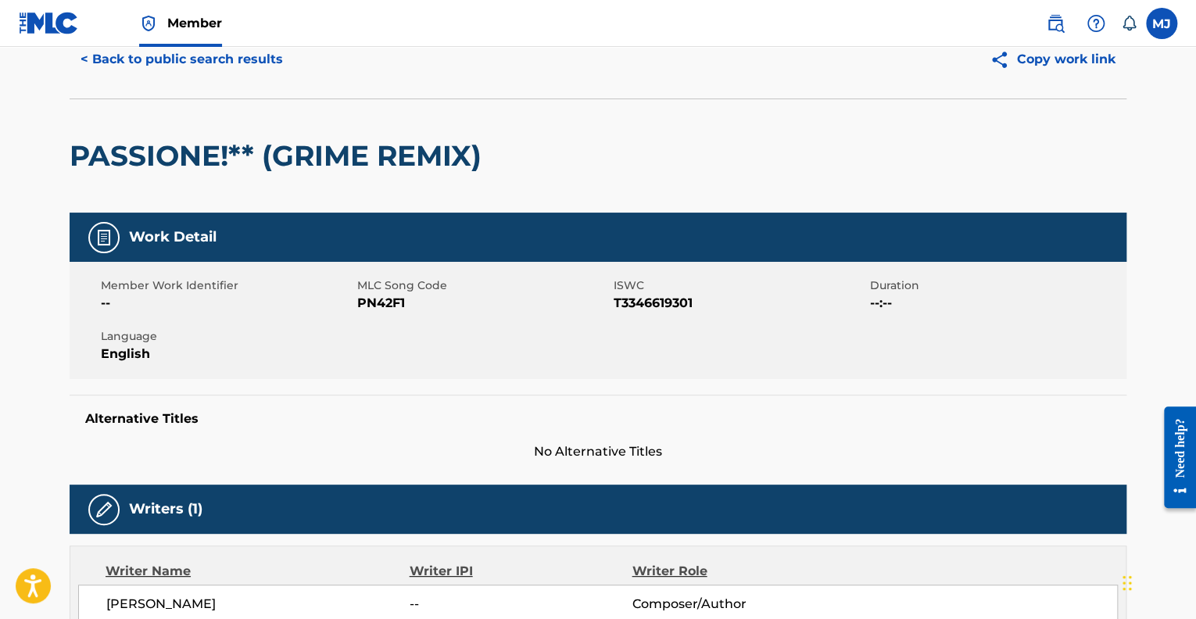
scroll to position [41, 0]
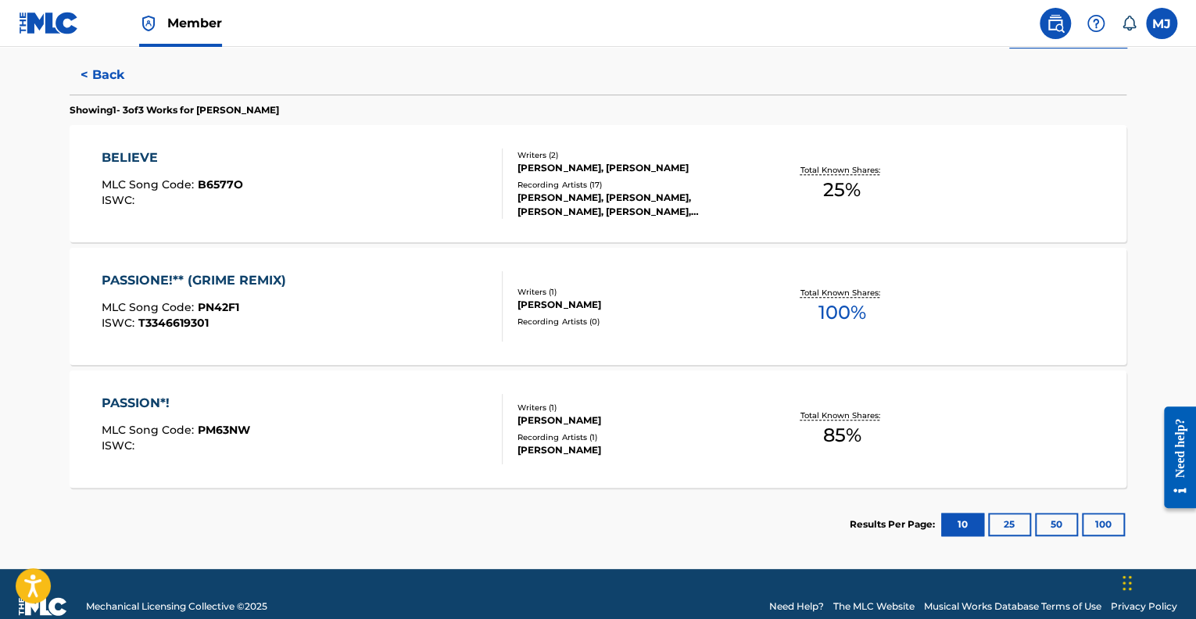
scroll to position [409, 0]
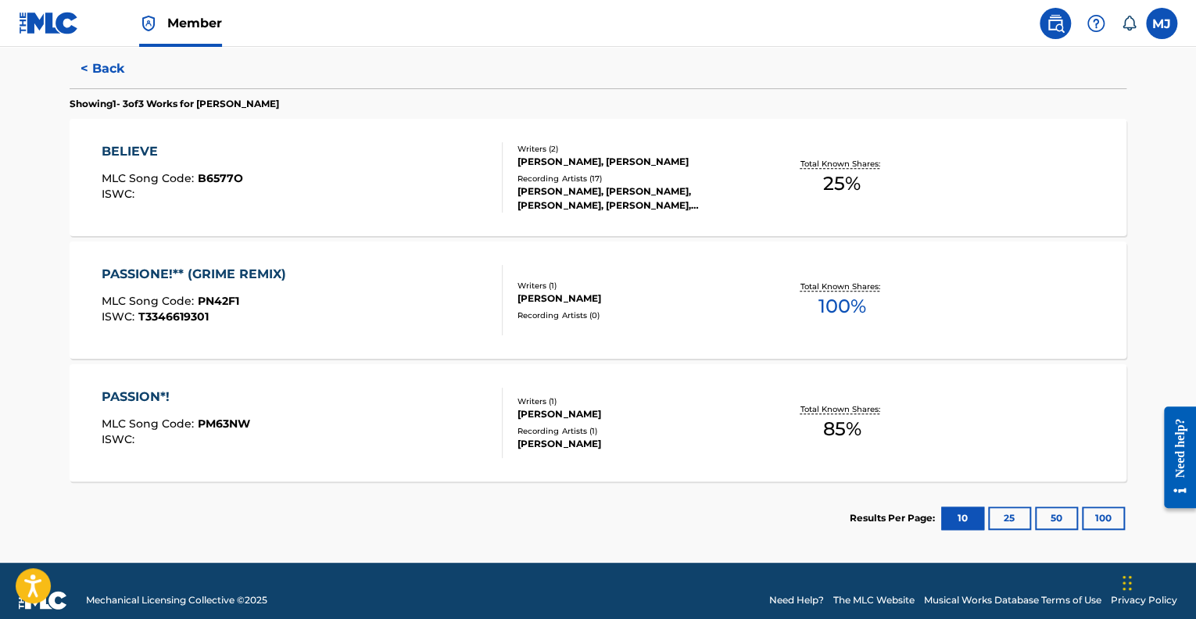
click at [710, 422] on div "Writers ( 1 ) [PERSON_NAME] Recording Artists ( 1 ) [PERSON_NAME]" at bounding box center [627, 422] width 251 height 55
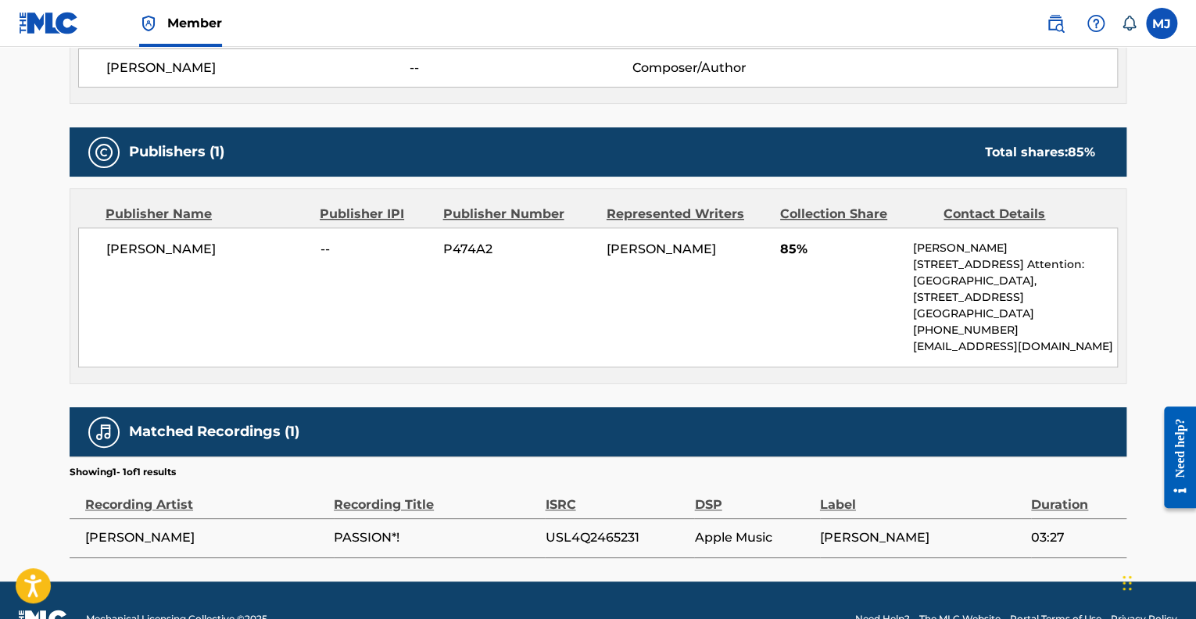
scroll to position [723, 0]
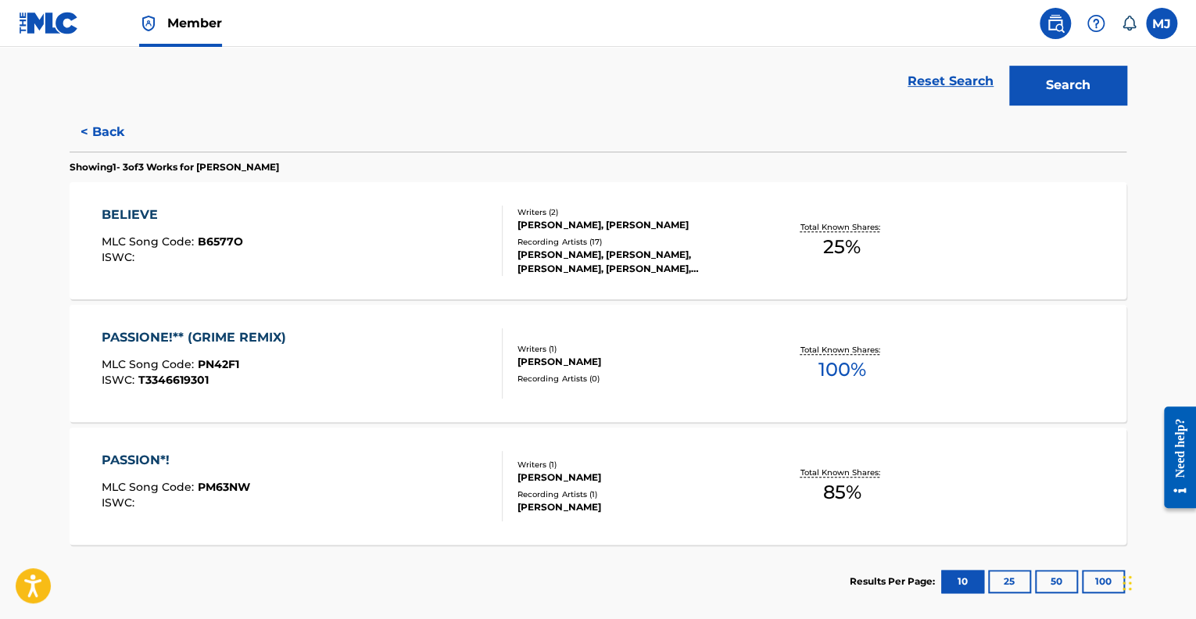
scroll to position [353, 0]
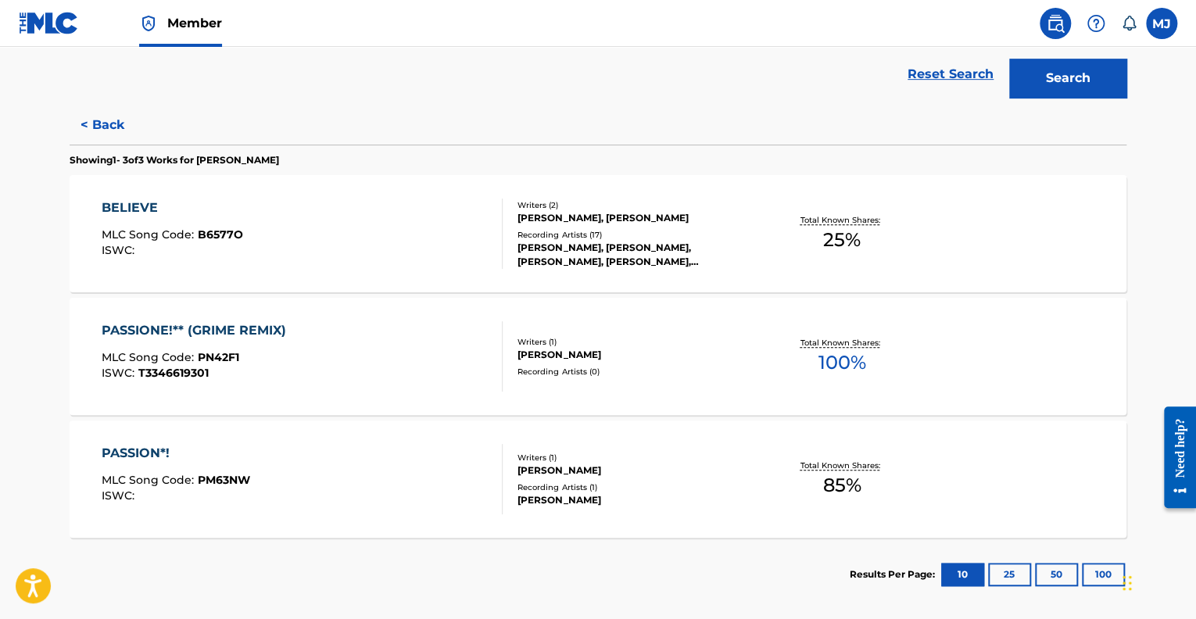
click at [419, 340] on div "PASSIONE!** (GRIME REMIX) MLC Song Code : PN42F1 ISWC : T3346619301" at bounding box center [303, 356] width 402 height 70
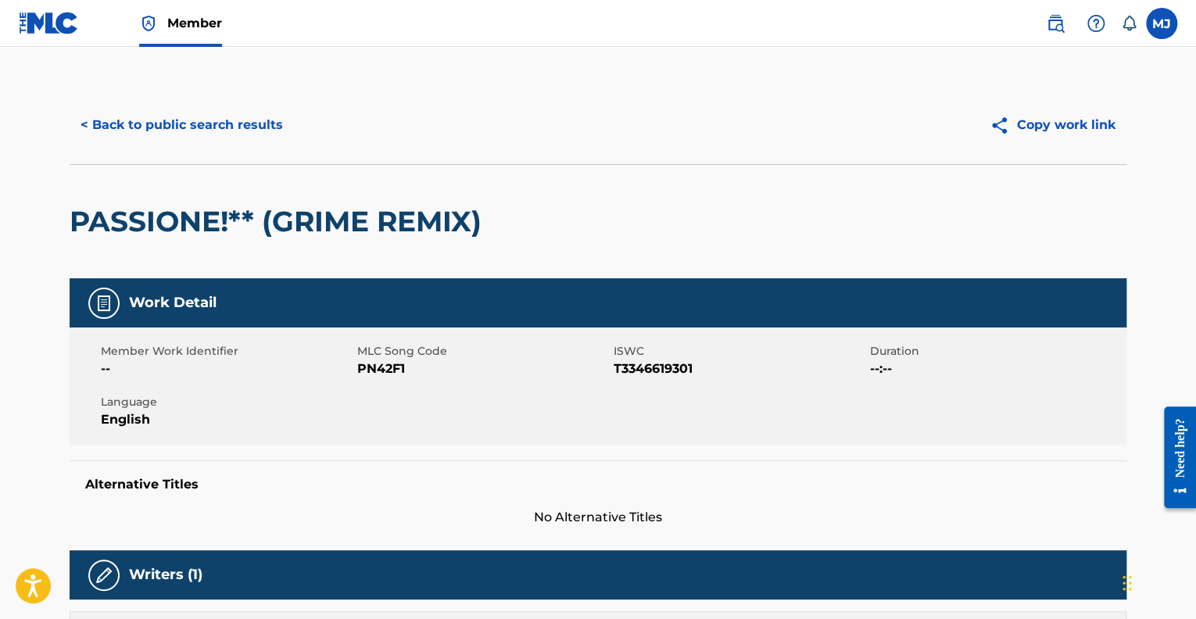
click at [44, 20] on img at bounding box center [49, 23] width 60 height 23
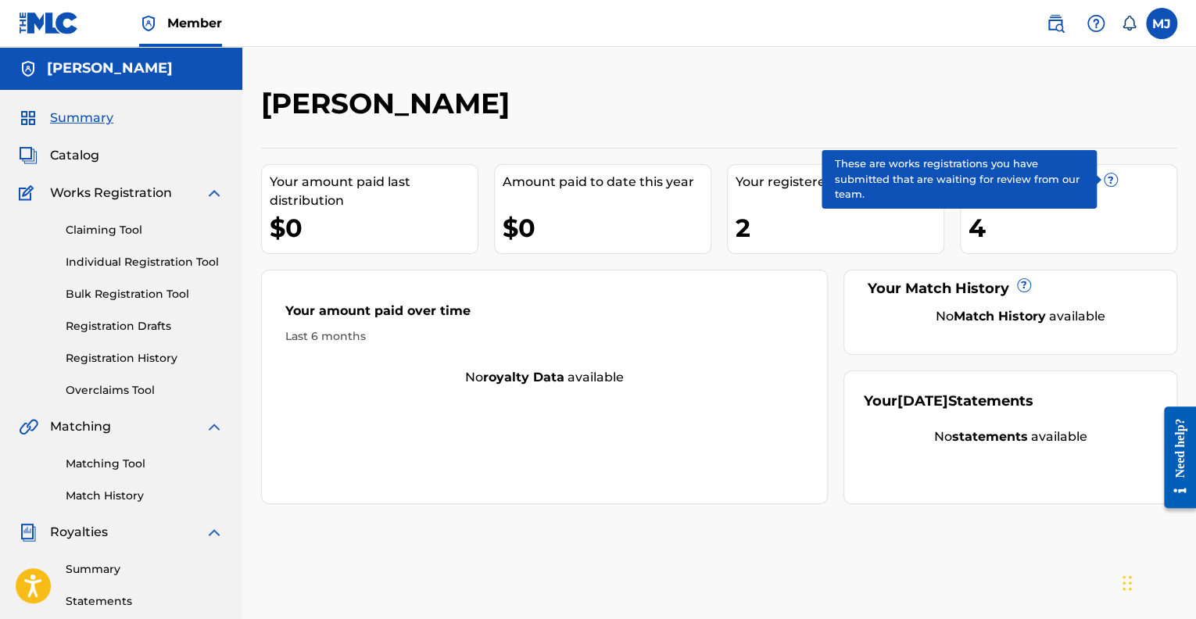
click at [1109, 183] on span "?" at bounding box center [1110, 179] width 13 height 13
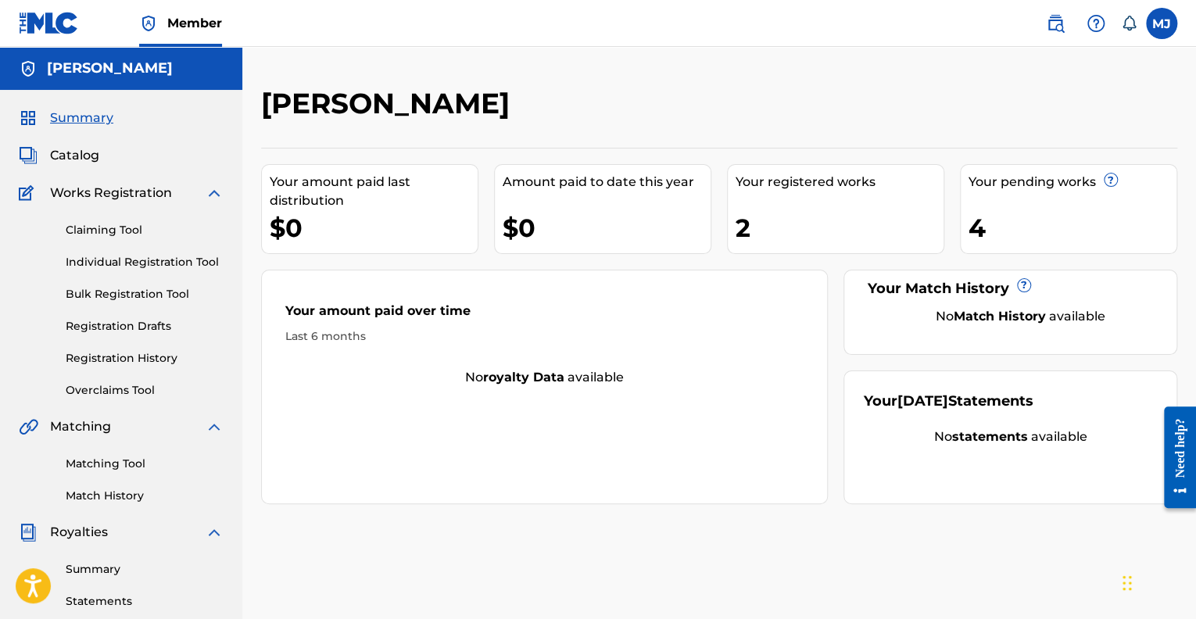
click at [1154, 30] on label at bounding box center [1161, 23] width 31 height 31
click at [1161, 23] on input "[PERSON_NAME] [PERSON_NAME][EMAIL_ADDRESS][DOMAIN_NAME] Notification Preference…" at bounding box center [1161, 23] width 0 height 0
click at [81, 500] on link "Match History" at bounding box center [145, 496] width 158 height 16
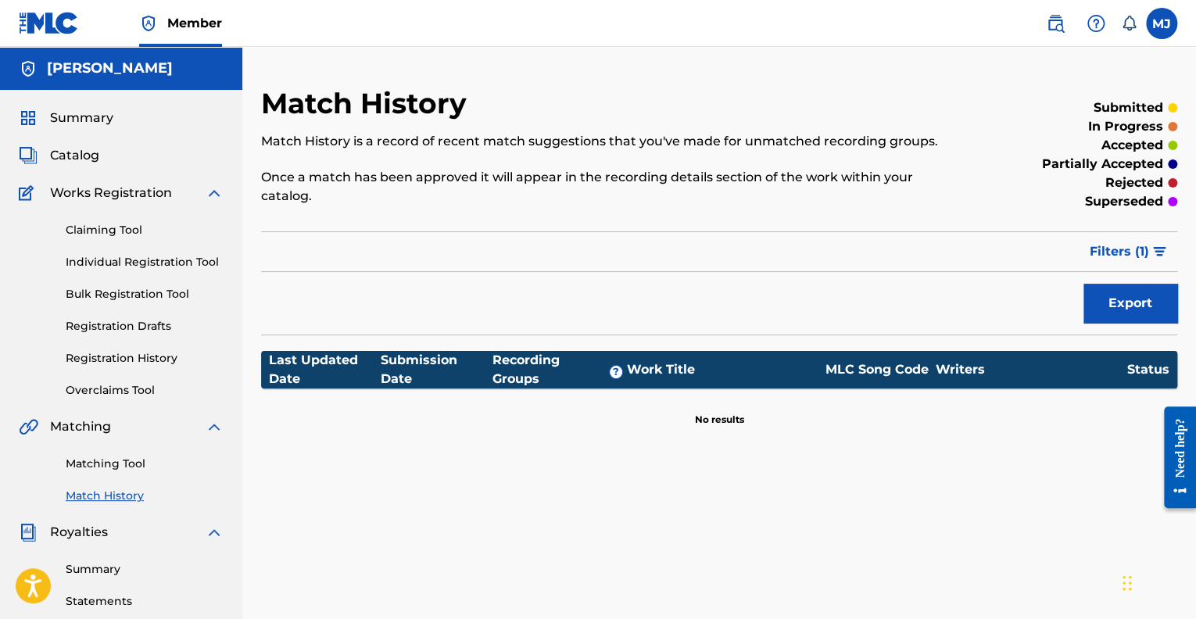
click at [93, 157] on span "Catalog" at bounding box center [74, 155] width 49 height 19
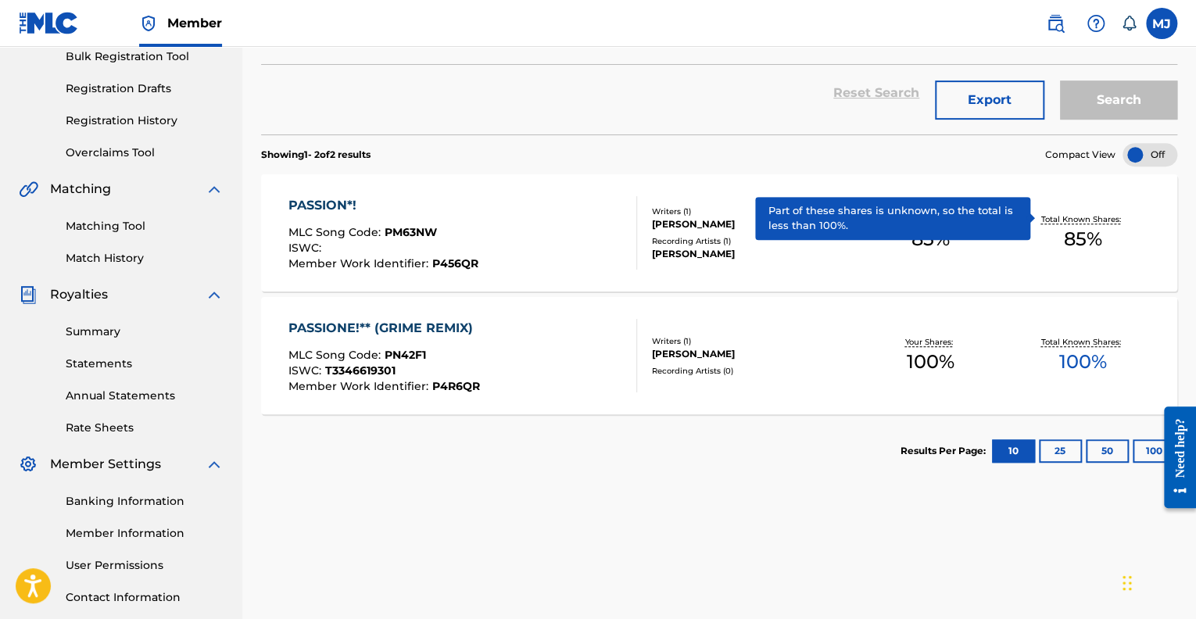
scroll to position [249, 0]
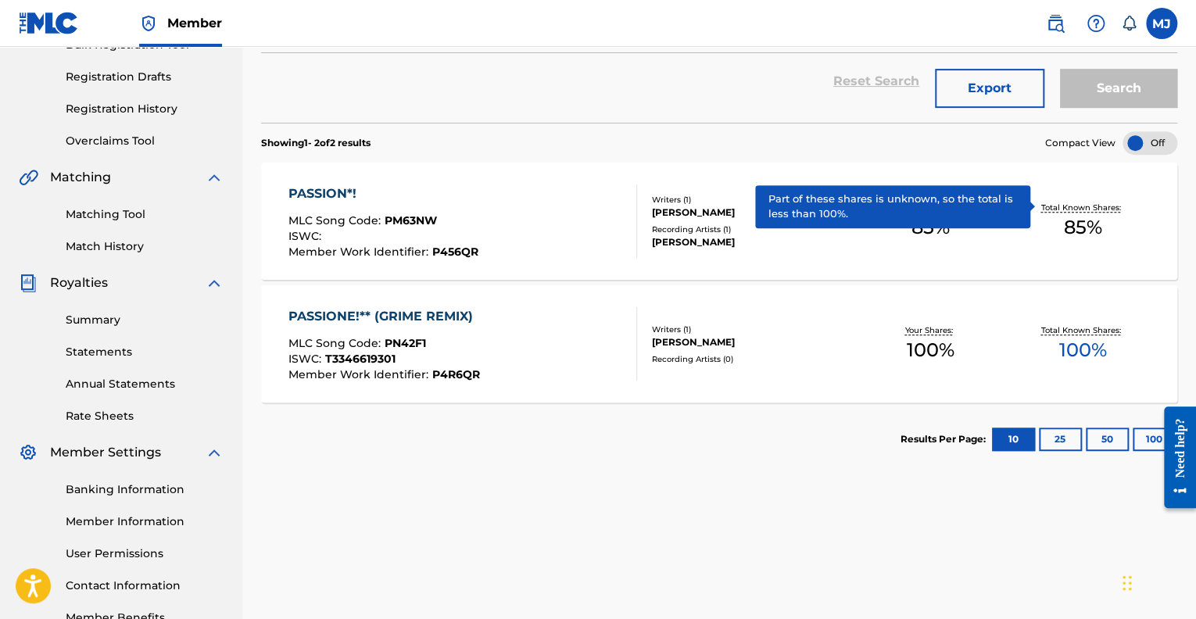
click at [692, 346] on div "[PERSON_NAME]" at bounding box center [753, 342] width 202 height 14
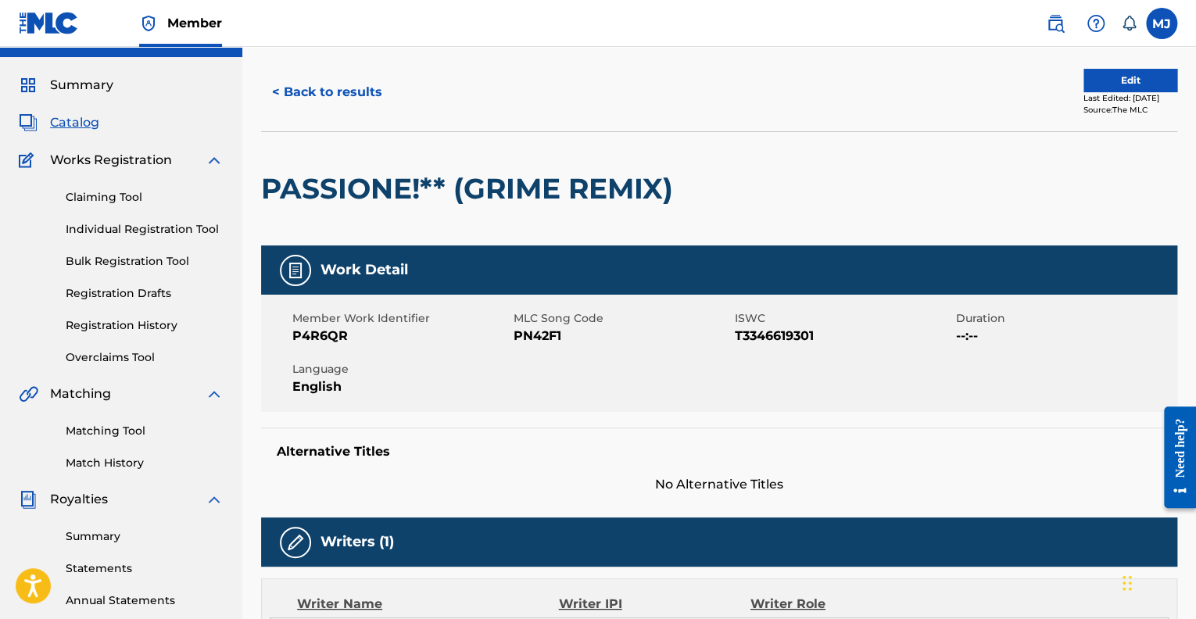
scroll to position [23, 0]
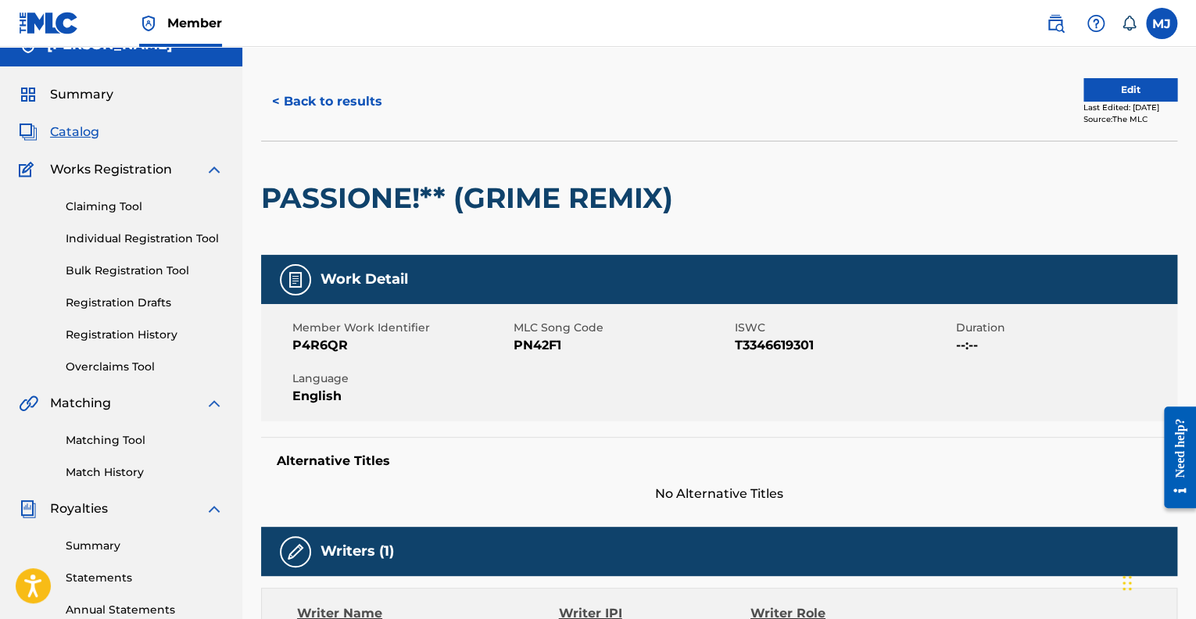
click at [1083, 83] on button "Edit" at bounding box center [1130, 89] width 94 height 23
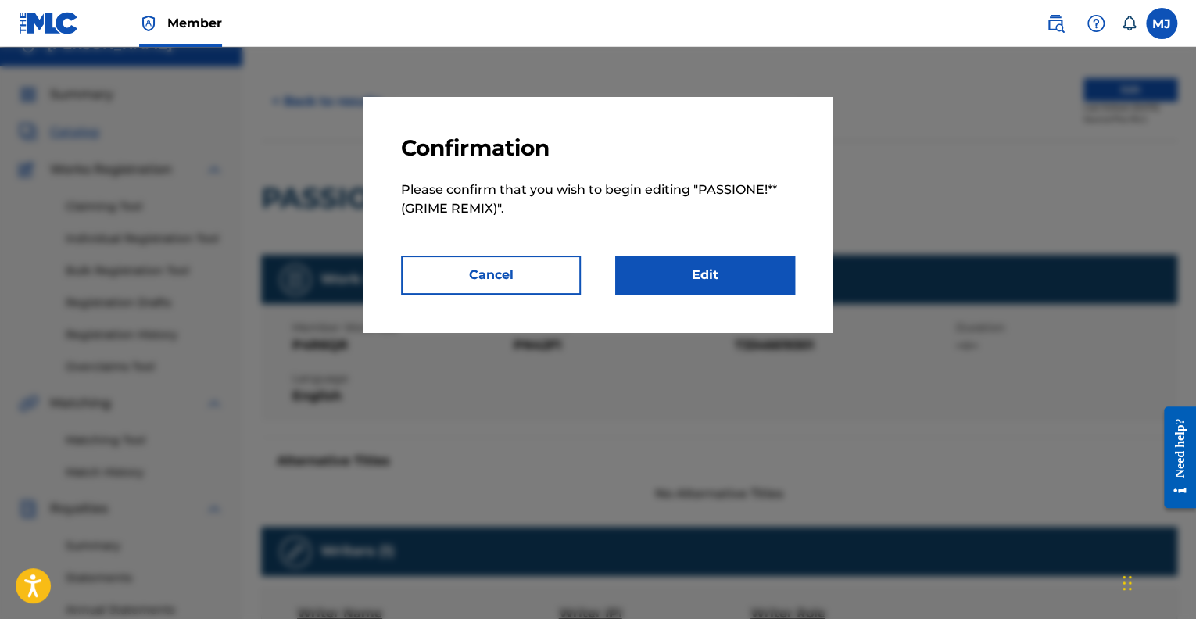
click at [678, 282] on link "Edit" at bounding box center [705, 275] width 180 height 39
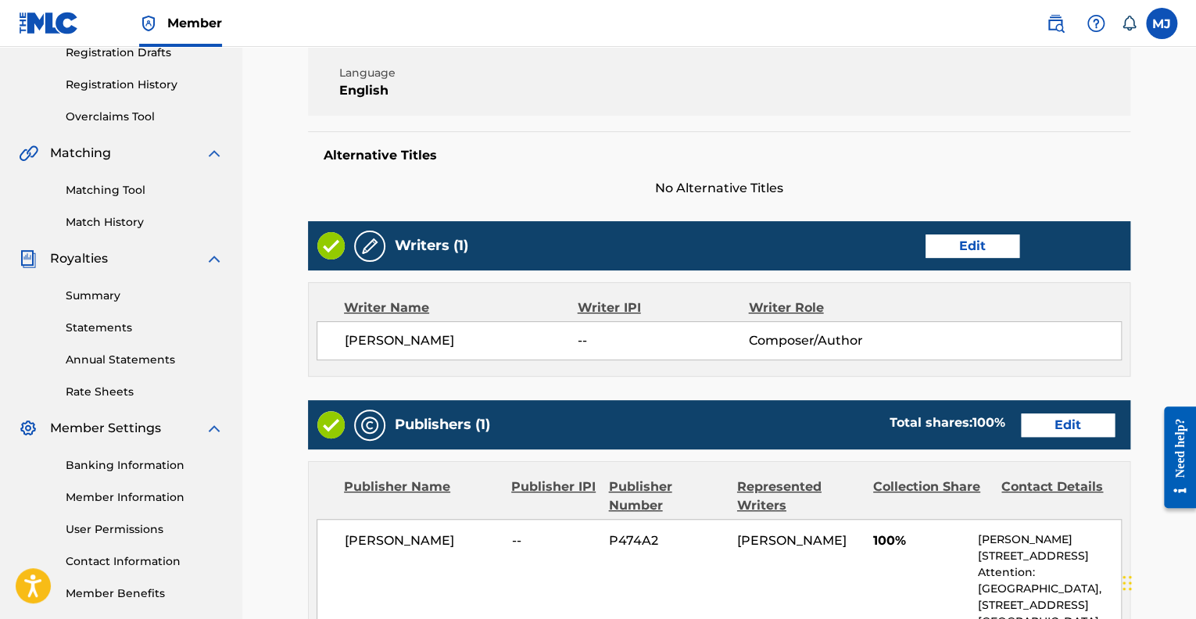
scroll to position [275, 0]
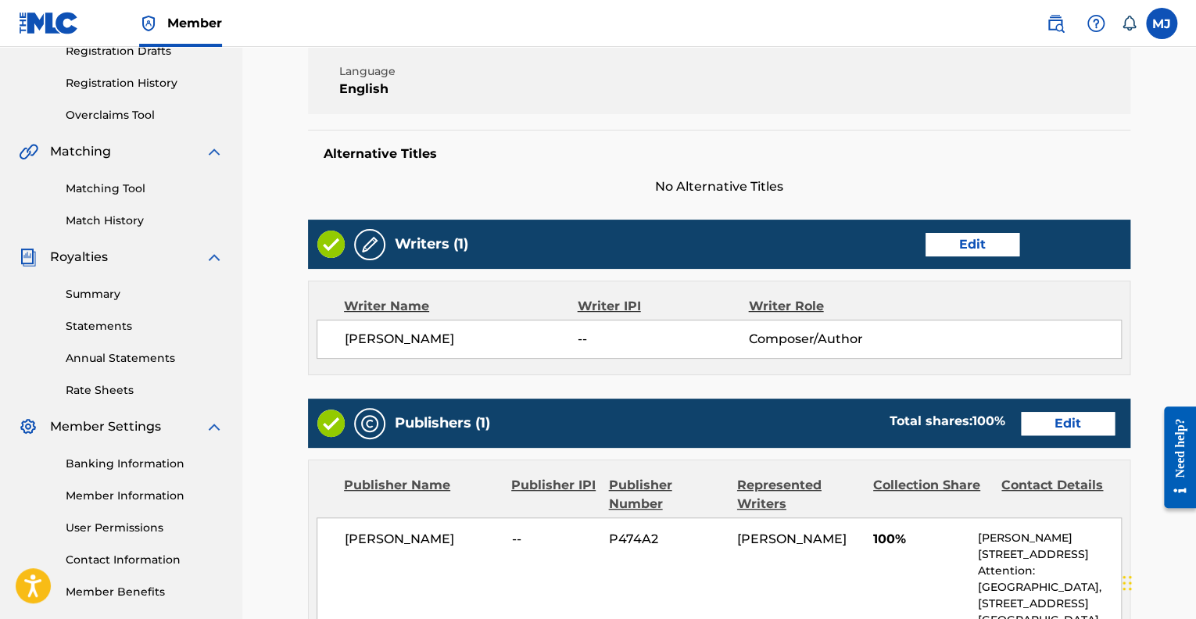
drag, startPoint x: 1197, startPoint y: 291, endPoint x: 29, endPoint y: 30, distance: 1197.0
click at [977, 236] on link "Edit" at bounding box center [972, 244] width 94 height 23
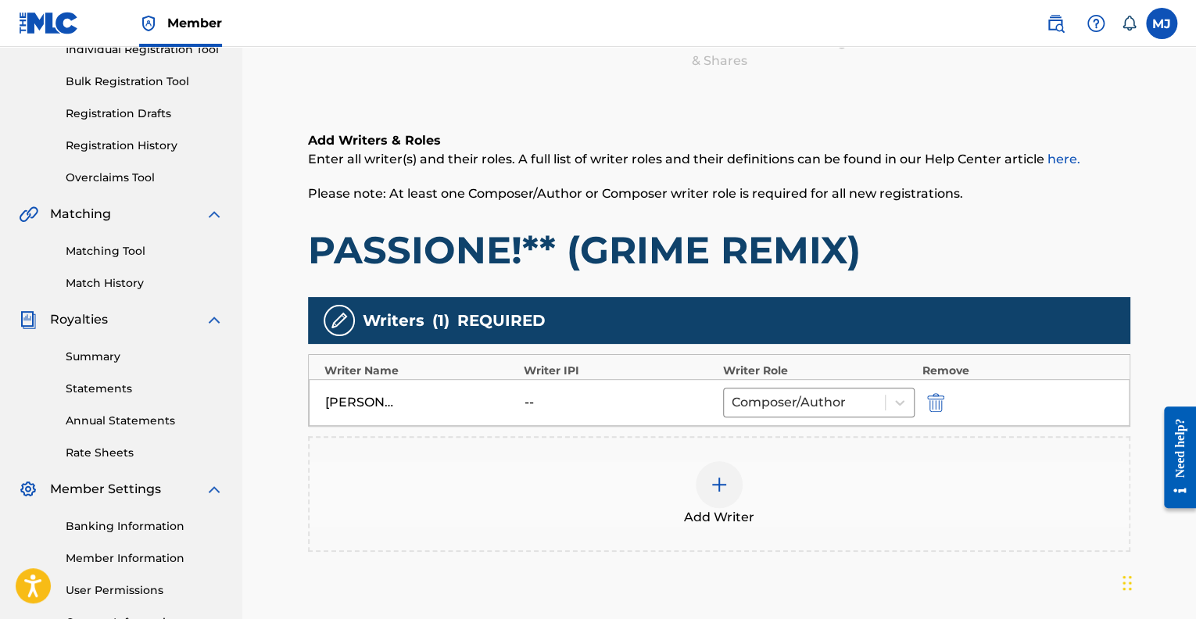
scroll to position [213, 0]
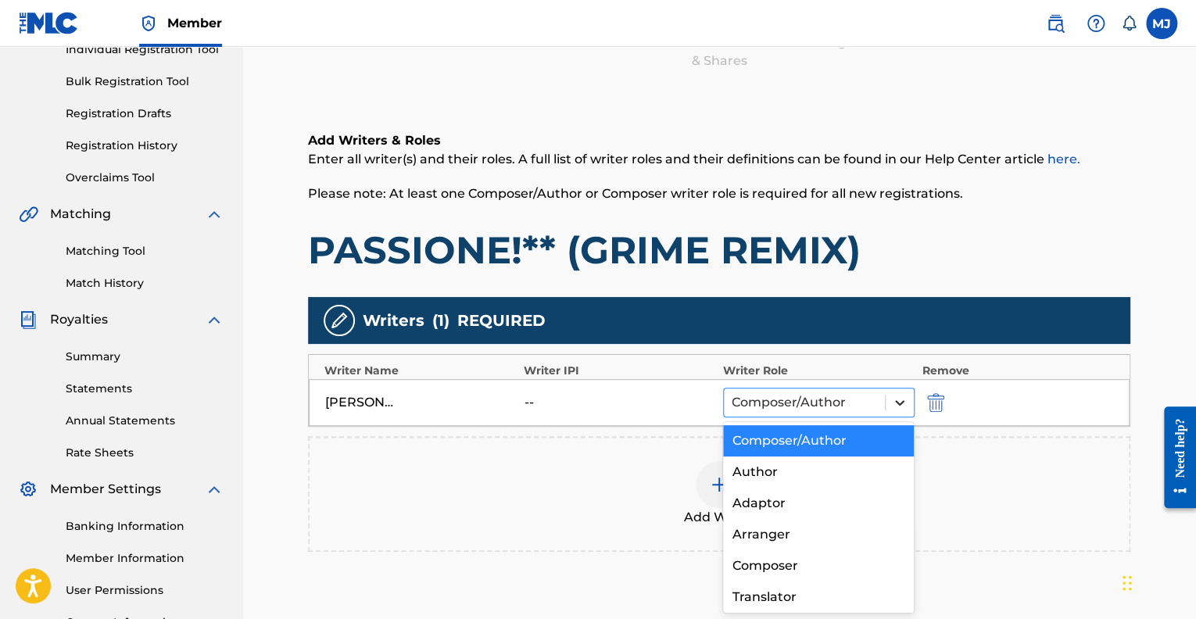
click at [906, 401] on icon at bounding box center [900, 403] width 16 height 16
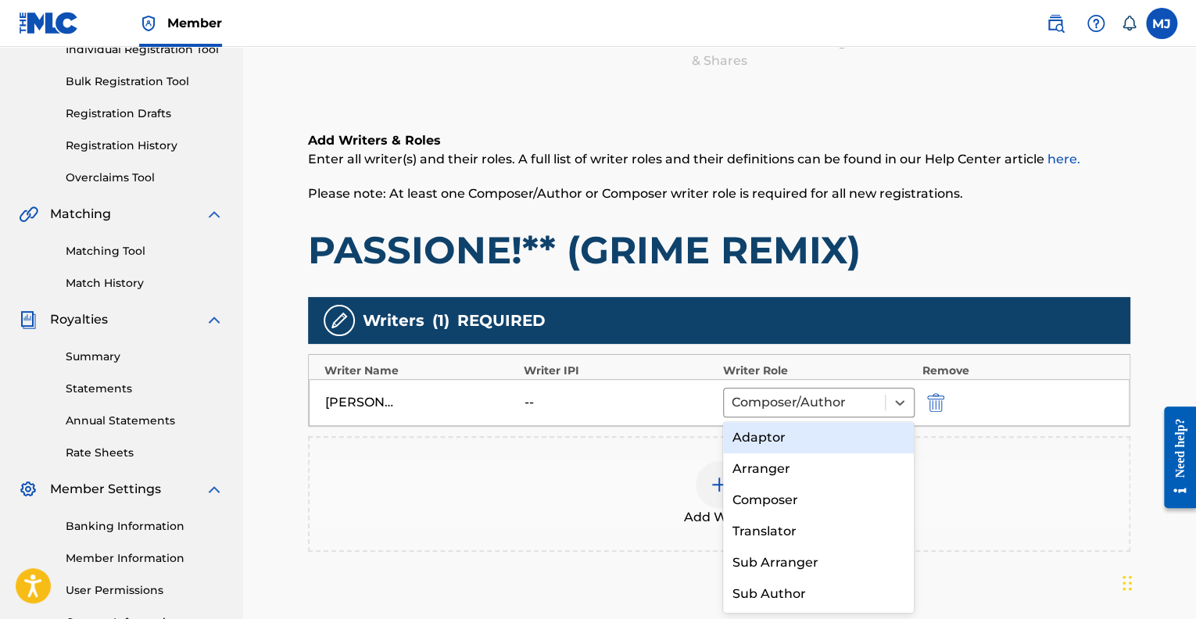
scroll to position [0, 0]
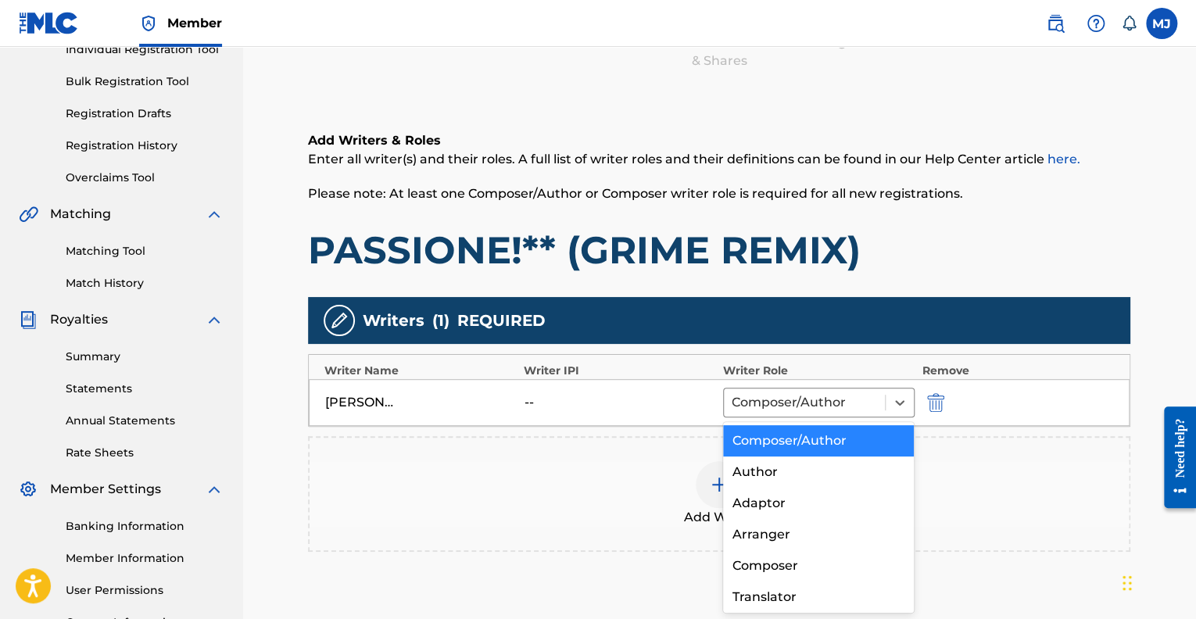
click at [824, 440] on div "Composer/Author" at bounding box center [818, 440] width 191 height 31
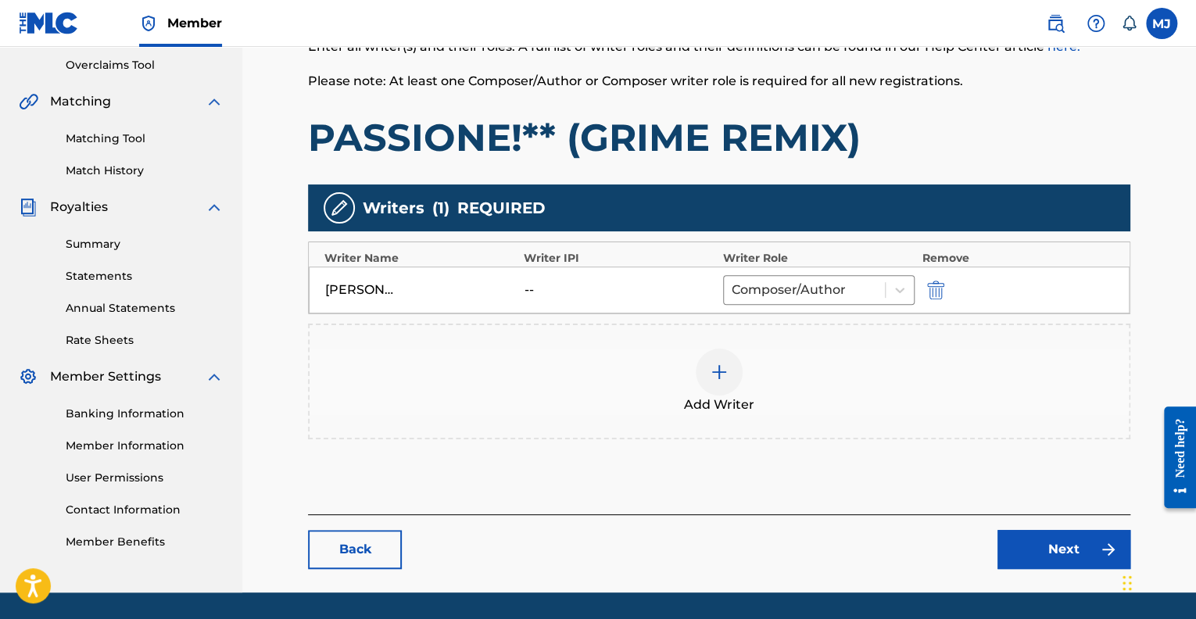
scroll to position [372, 0]
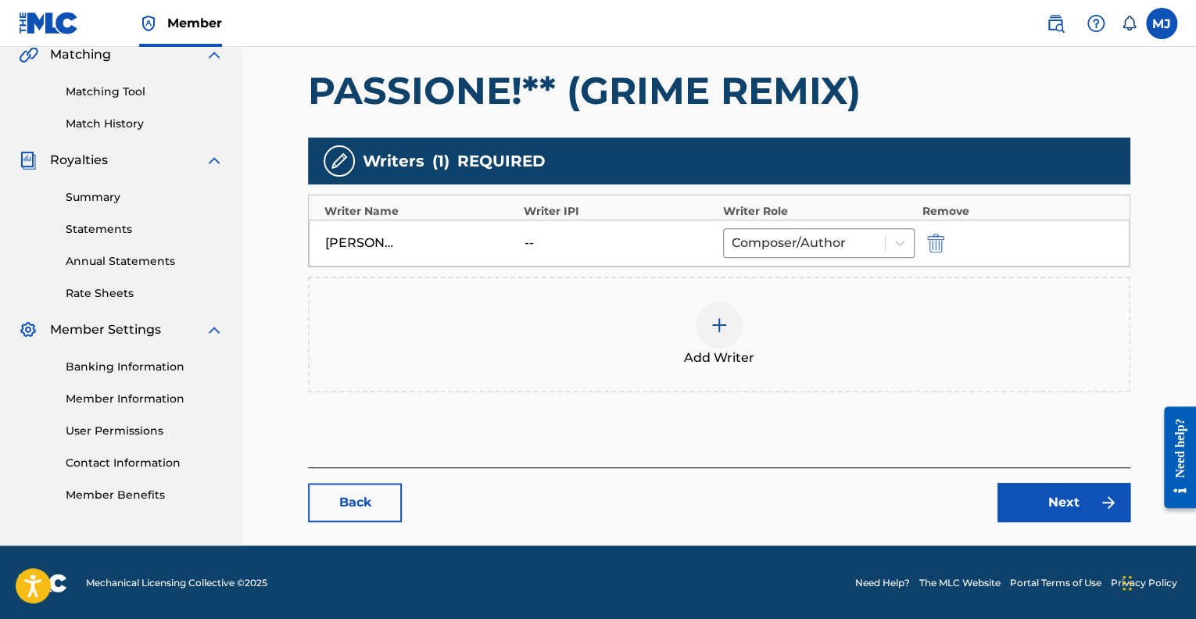
click at [1033, 505] on link "Next" at bounding box center [1063, 502] width 133 height 39
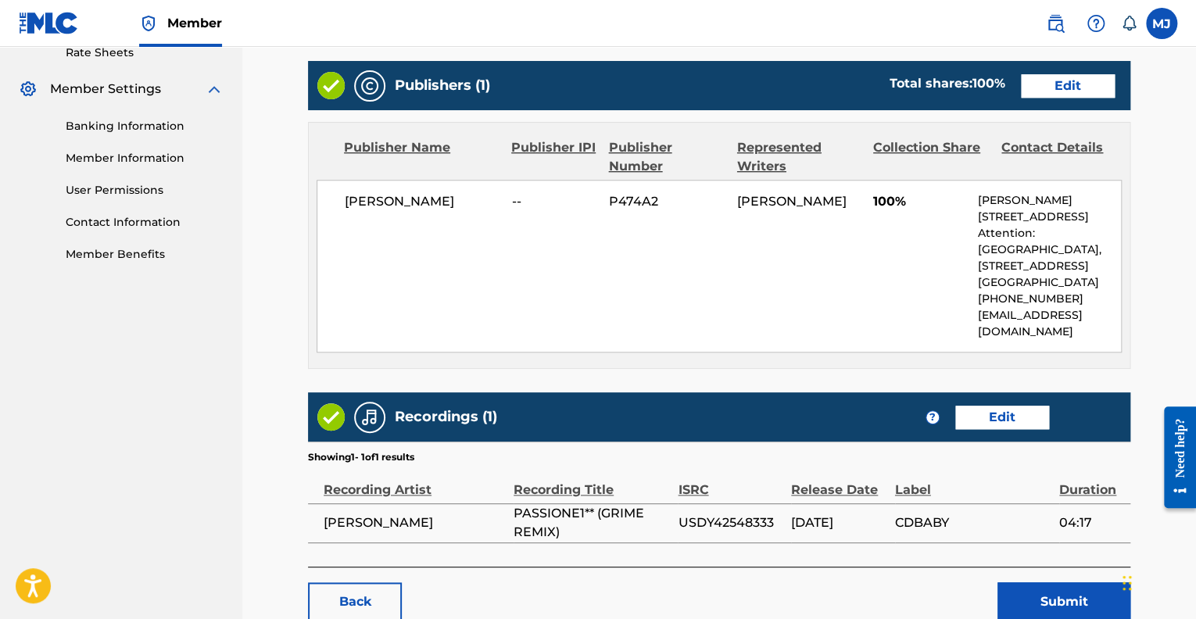
scroll to position [613, 0]
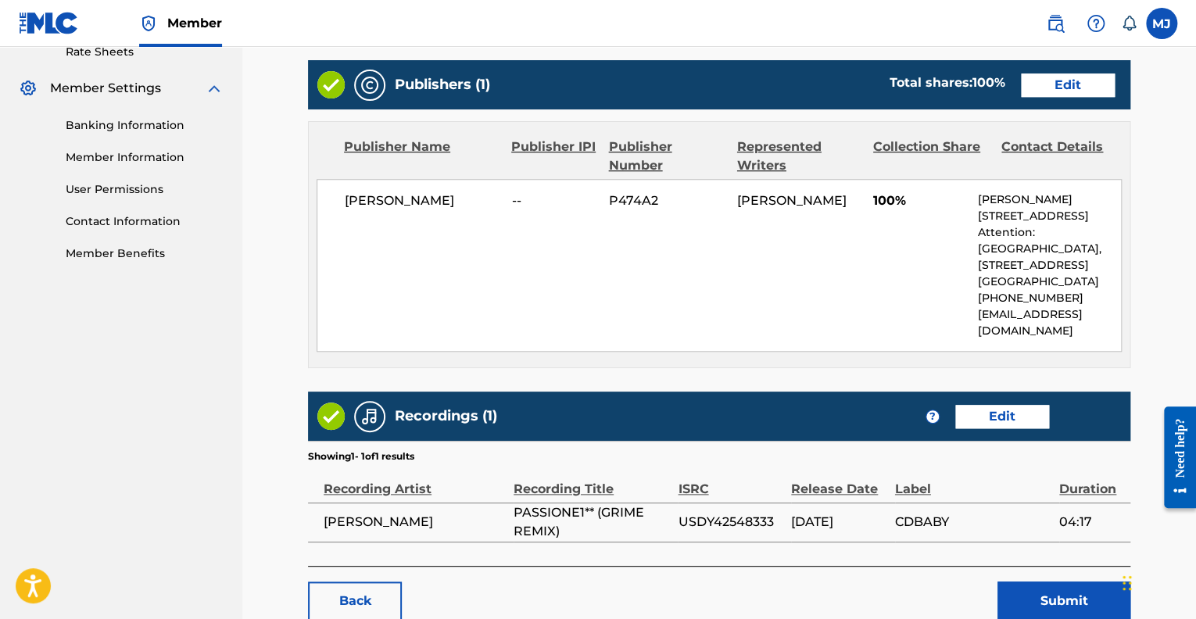
click at [1044, 86] on link "Edit" at bounding box center [1068, 84] width 94 height 23
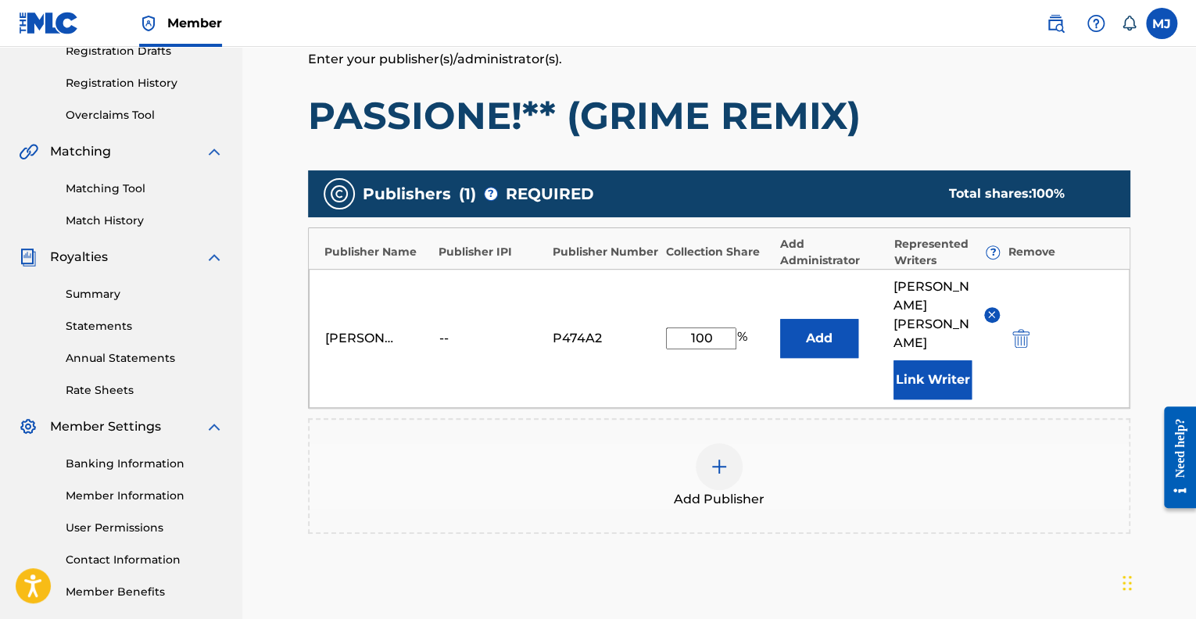
scroll to position [276, 0]
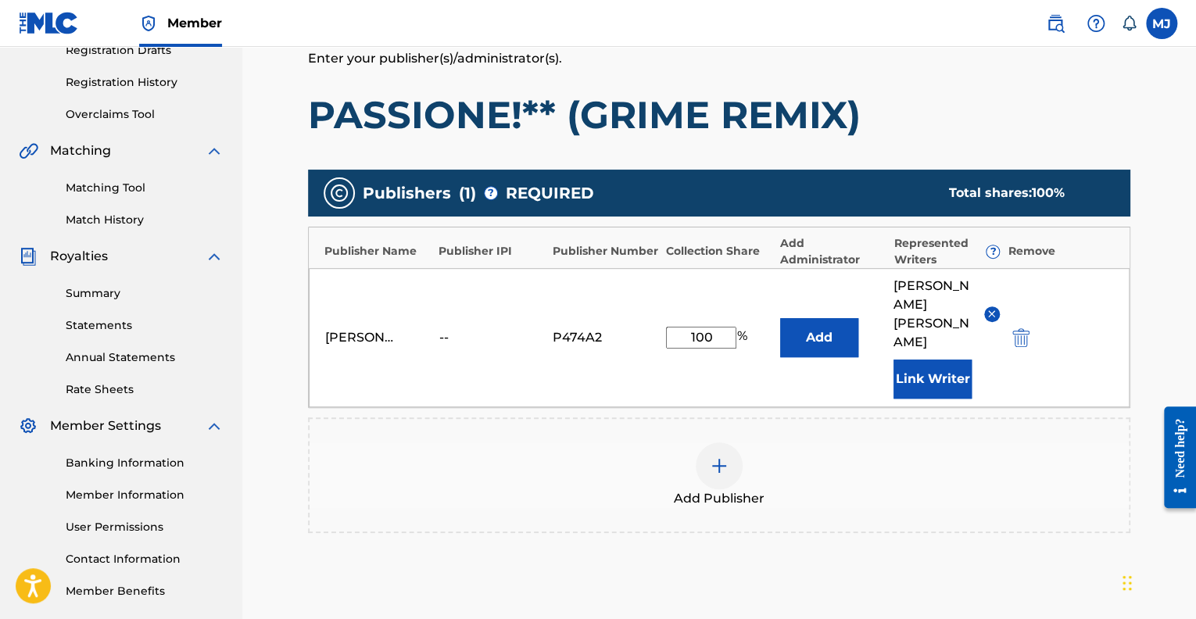
click at [714, 327] on input "100" at bounding box center [701, 338] width 70 height 22
type input "1"
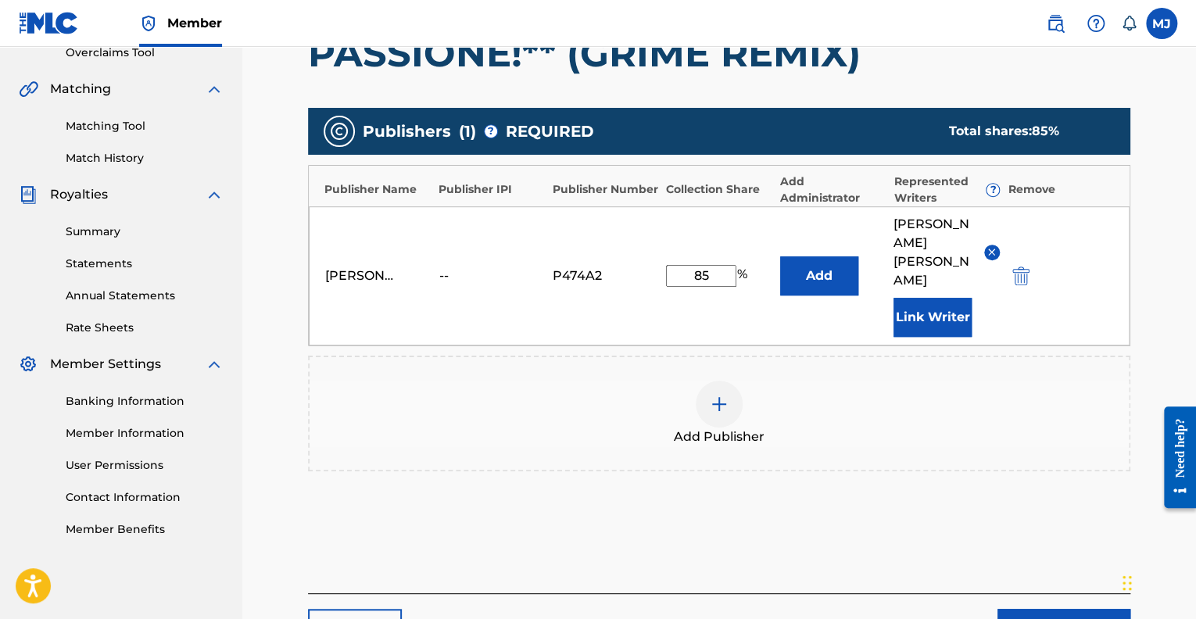
scroll to position [426, 0]
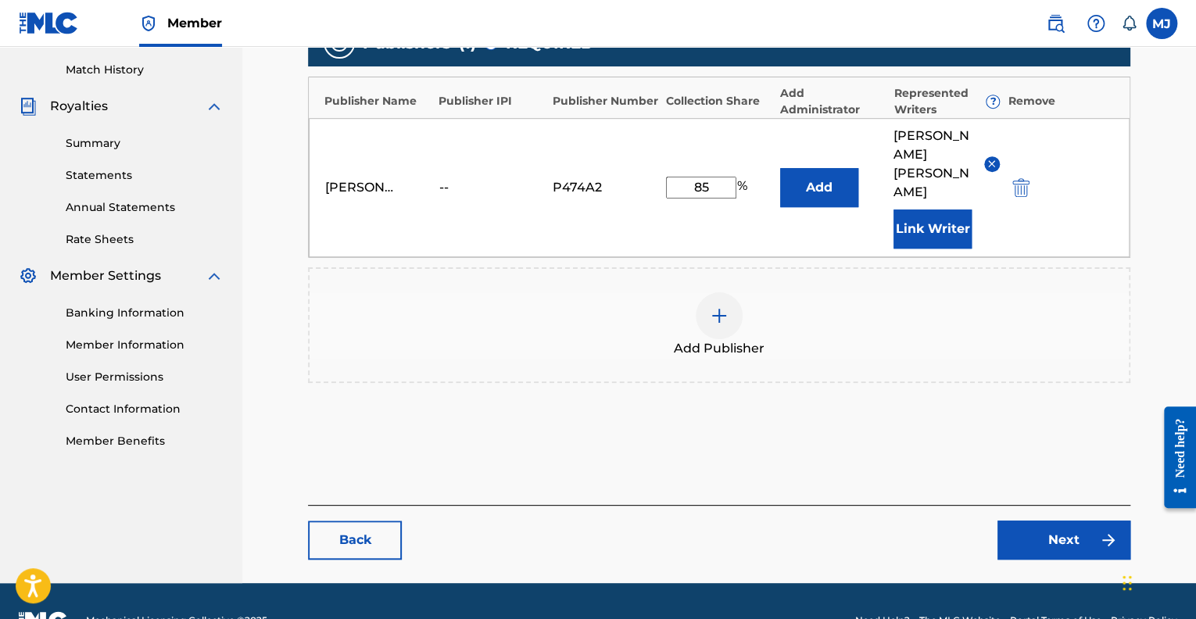
drag, startPoint x: 1199, startPoint y: 353, endPoint x: 5, endPoint y: 70, distance: 1228.0
type input "85"
click at [1051, 520] on link "Next" at bounding box center [1063, 539] width 133 height 39
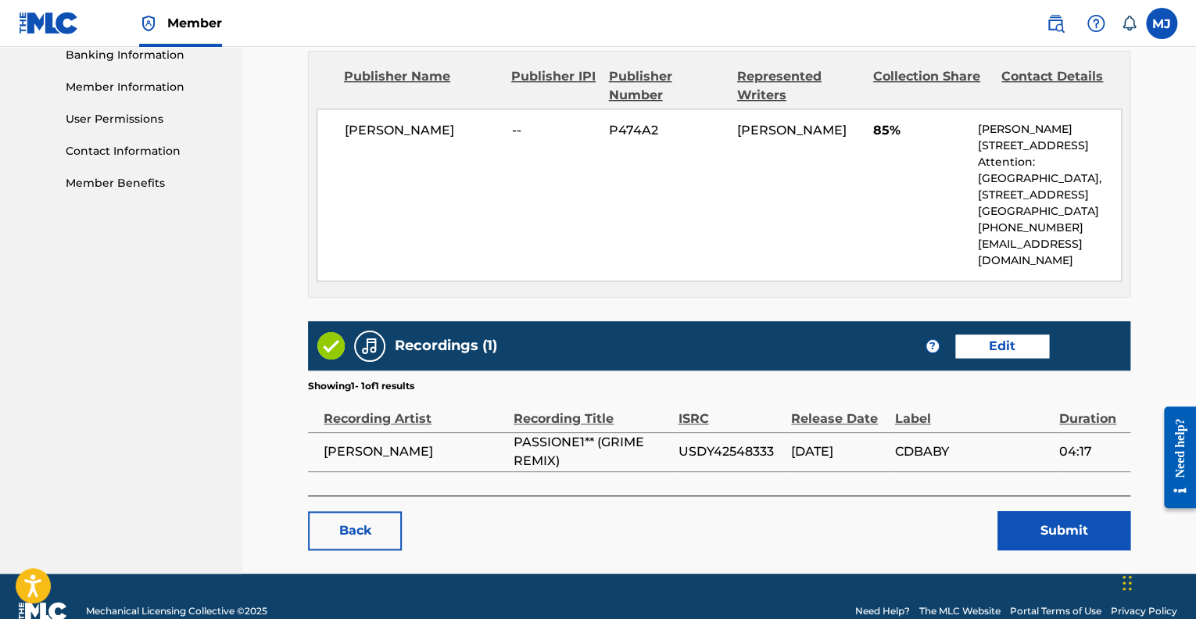
scroll to position [710, 0]
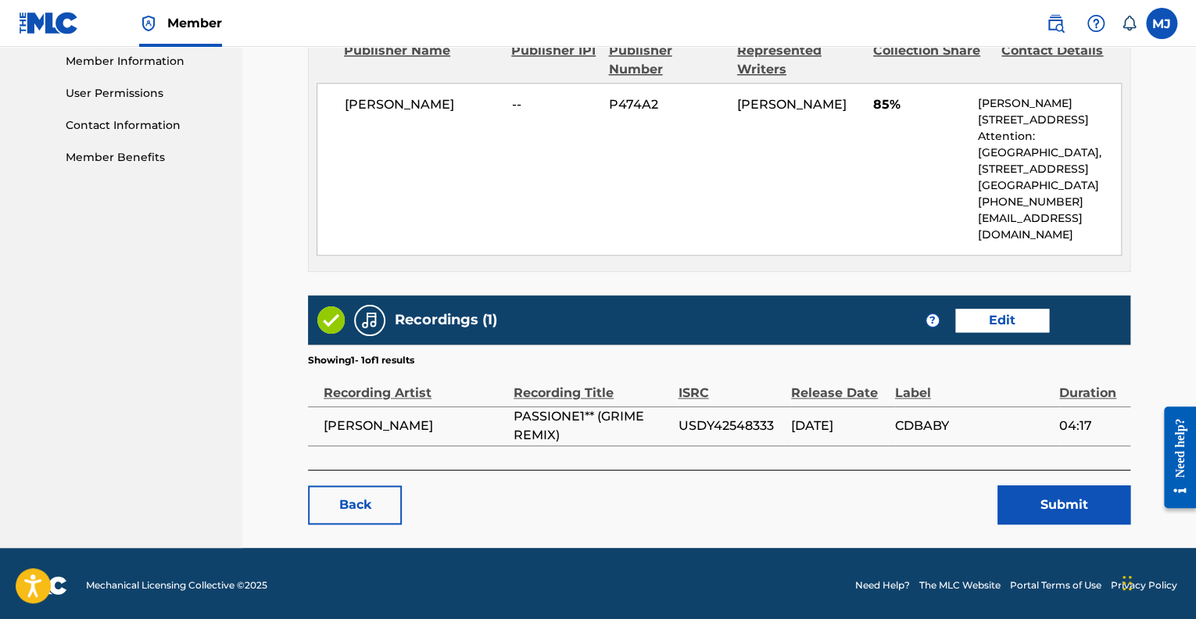
click at [1028, 511] on button "Submit" at bounding box center [1063, 504] width 133 height 39
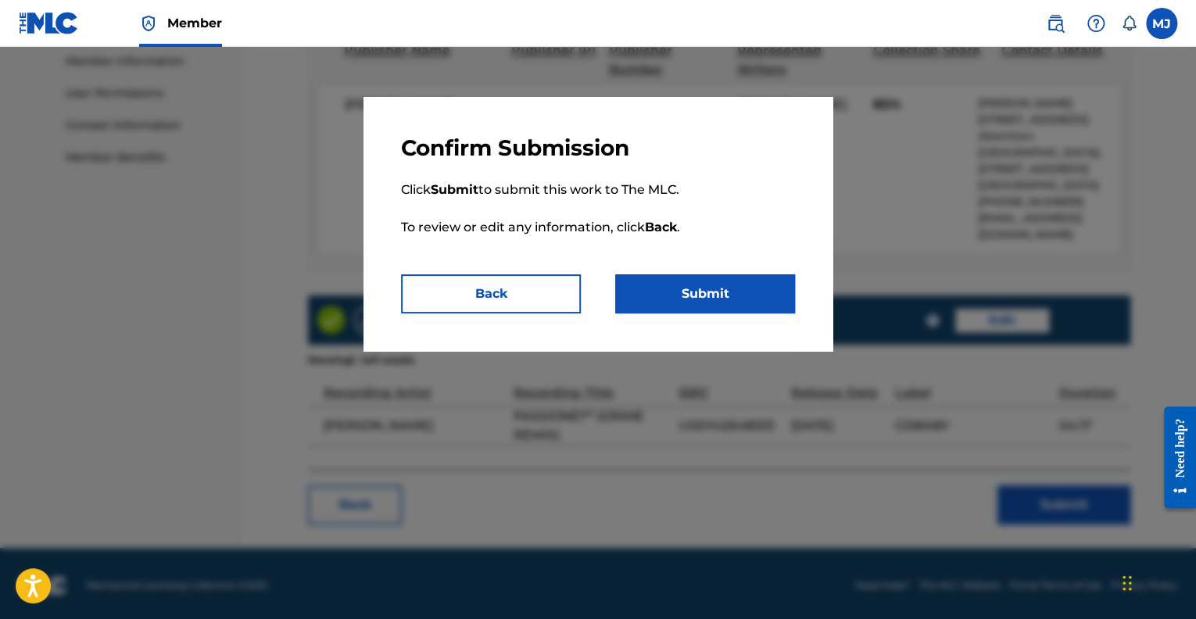
click at [710, 292] on button "Submit" at bounding box center [705, 293] width 180 height 39
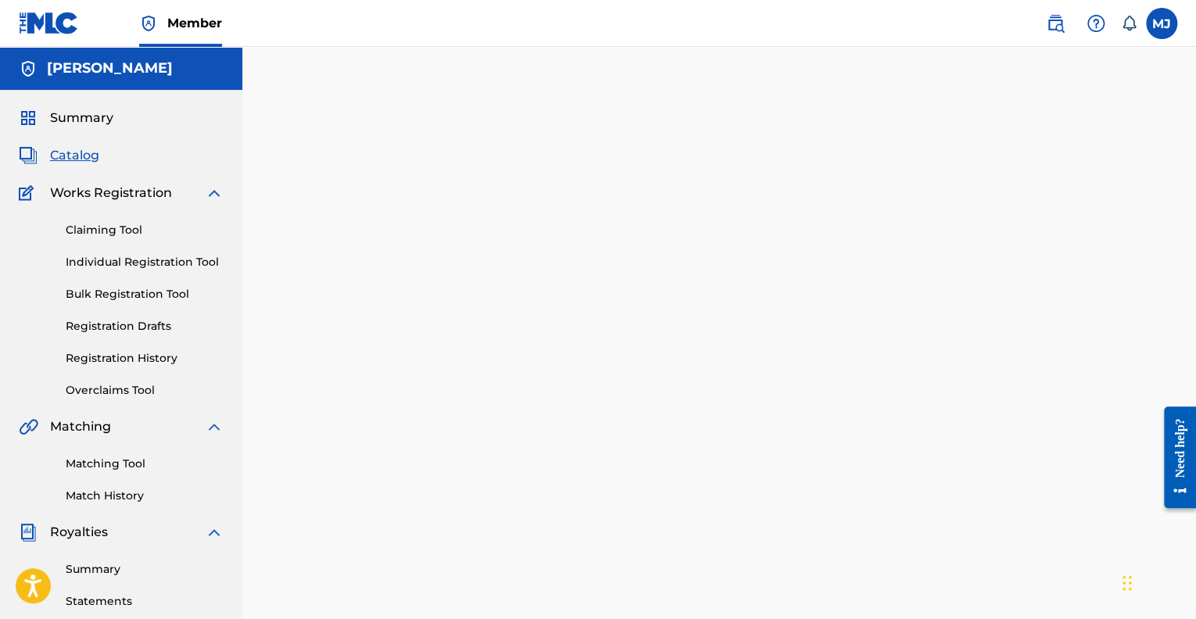
click at [1155, 26] on label at bounding box center [1161, 23] width 31 height 31
click at [1161, 23] on input "[PERSON_NAME] [PERSON_NAME][EMAIL_ADDRESS][DOMAIN_NAME] Notification Preference…" at bounding box center [1161, 23] width 0 height 0
click at [128, 322] on link "Registration Drafts" at bounding box center [145, 326] width 158 height 16
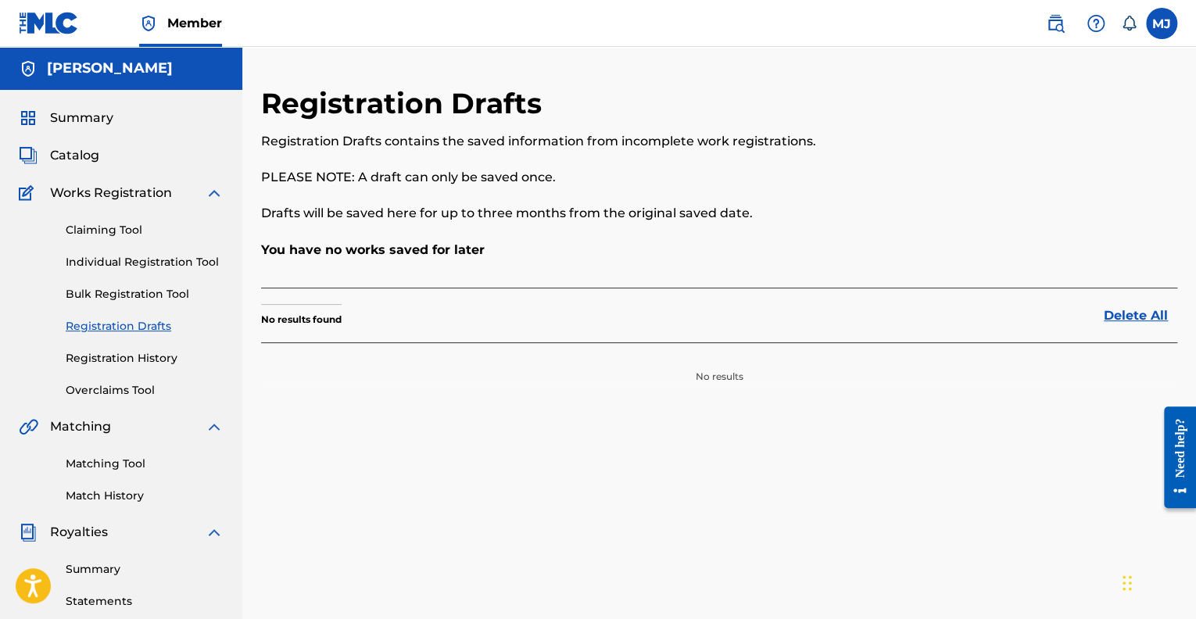
click at [104, 195] on span "Works Registration" at bounding box center [111, 193] width 122 height 19
click at [112, 233] on link "Claiming Tool" at bounding box center [145, 230] width 158 height 16
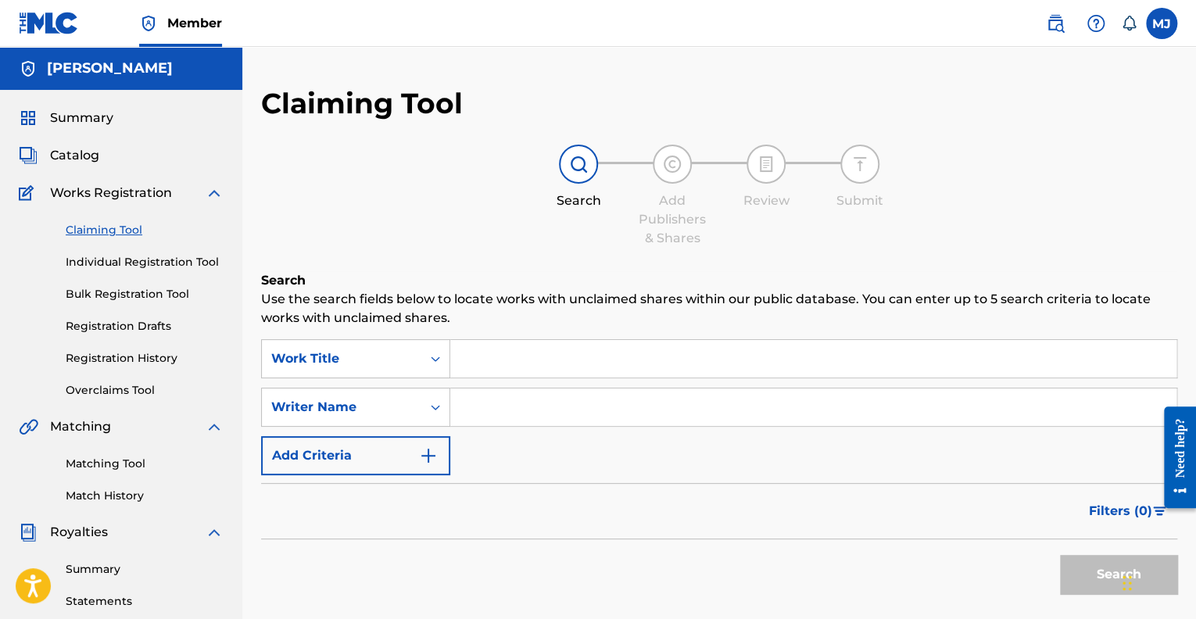
click at [468, 358] on input "Search Form" at bounding box center [813, 359] width 726 height 38
type input "I"
click at [1158, 35] on label at bounding box center [1161, 23] width 31 height 31
click at [1161, 23] on input "[PERSON_NAME] [PERSON_NAME][EMAIL_ADDRESS][DOMAIN_NAME] Notification Preference…" at bounding box center [1161, 23] width 0 height 0
click at [1006, 220] on p "Log out" at bounding box center [1010, 221] width 37 height 14
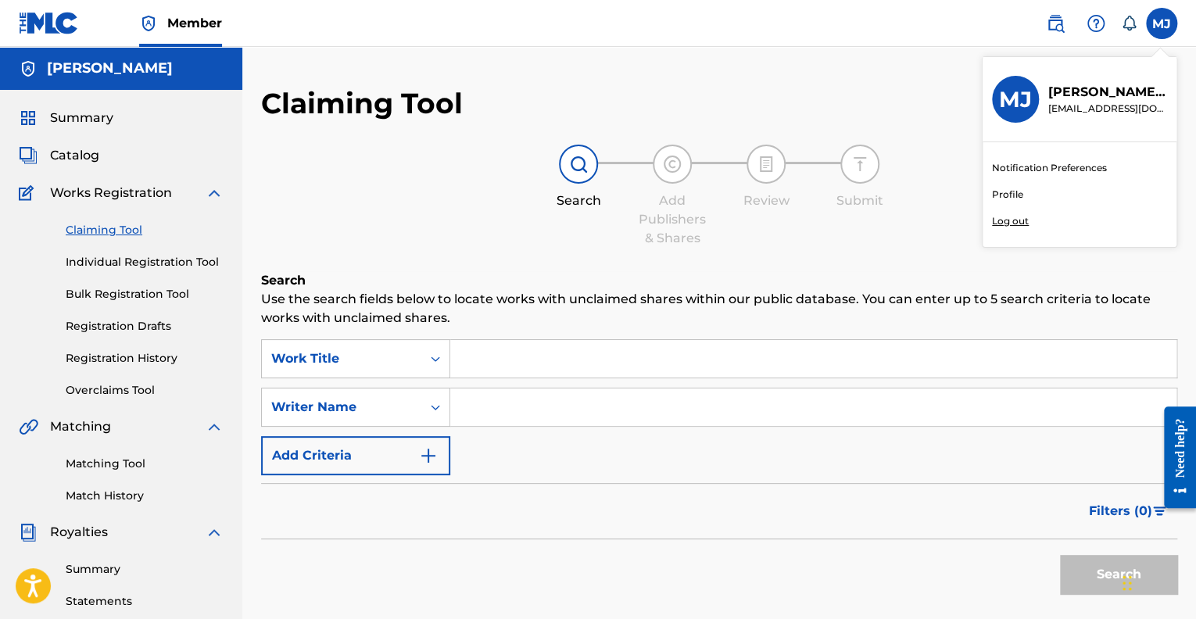
click at [1161, 23] on input "[PERSON_NAME] [PERSON_NAME][EMAIL_ADDRESS][DOMAIN_NAME] Notification Preference…" at bounding box center [1161, 23] width 0 height 0
